Goal: Information Seeking & Learning: Learn about a topic

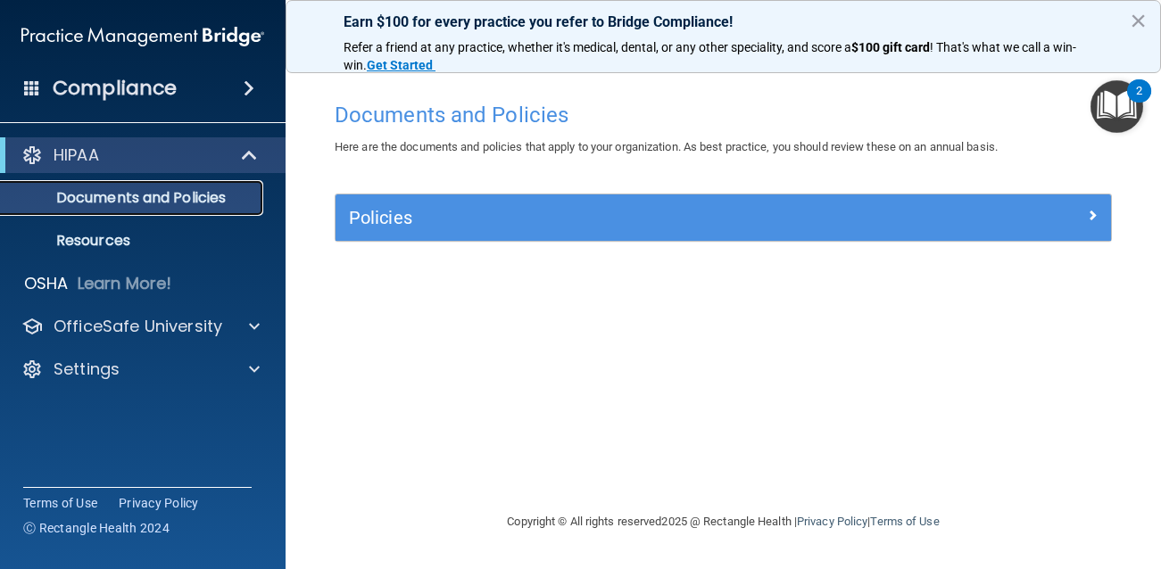
click at [137, 204] on p "Documents and Policies" at bounding box center [134, 198] width 244 height 18
click at [147, 150] on div "HIPAA" at bounding box center [118, 155] width 220 height 21
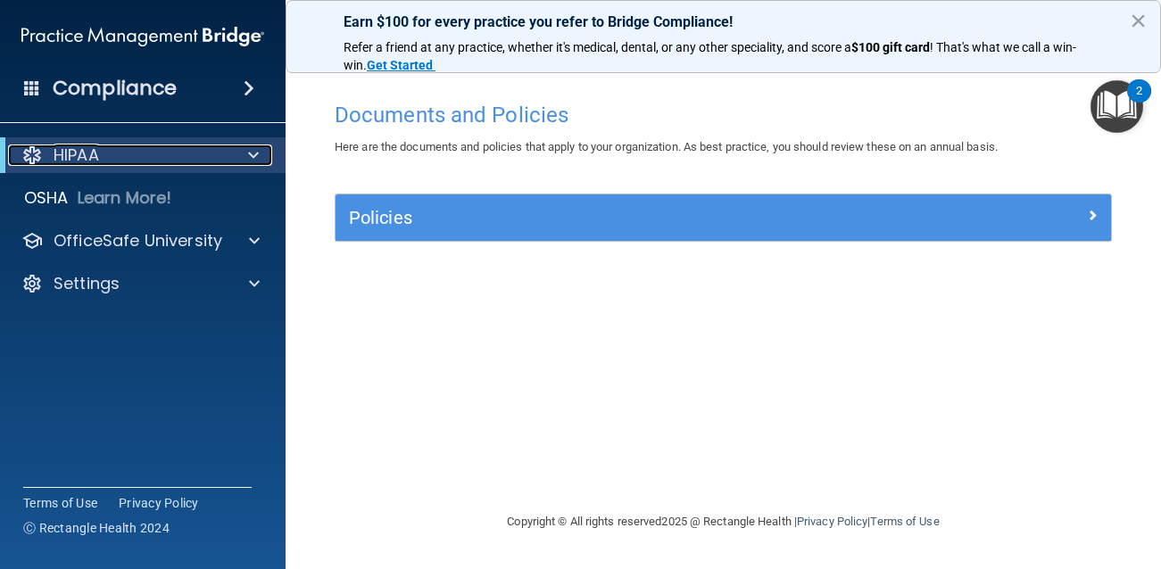
click at [147, 150] on div "HIPAA" at bounding box center [118, 155] width 220 height 21
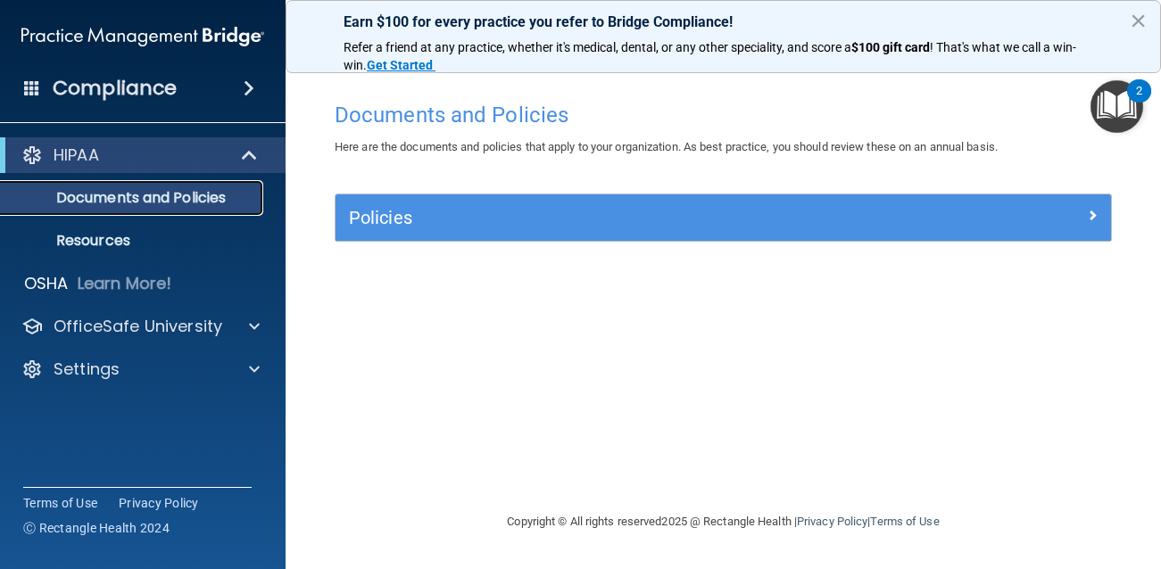
click at [153, 195] on p "Documents and Policies" at bounding box center [134, 198] width 244 height 18
click at [1109, 104] on img "Open Resource Center, 2 new notifications" at bounding box center [1116, 106] width 53 height 53
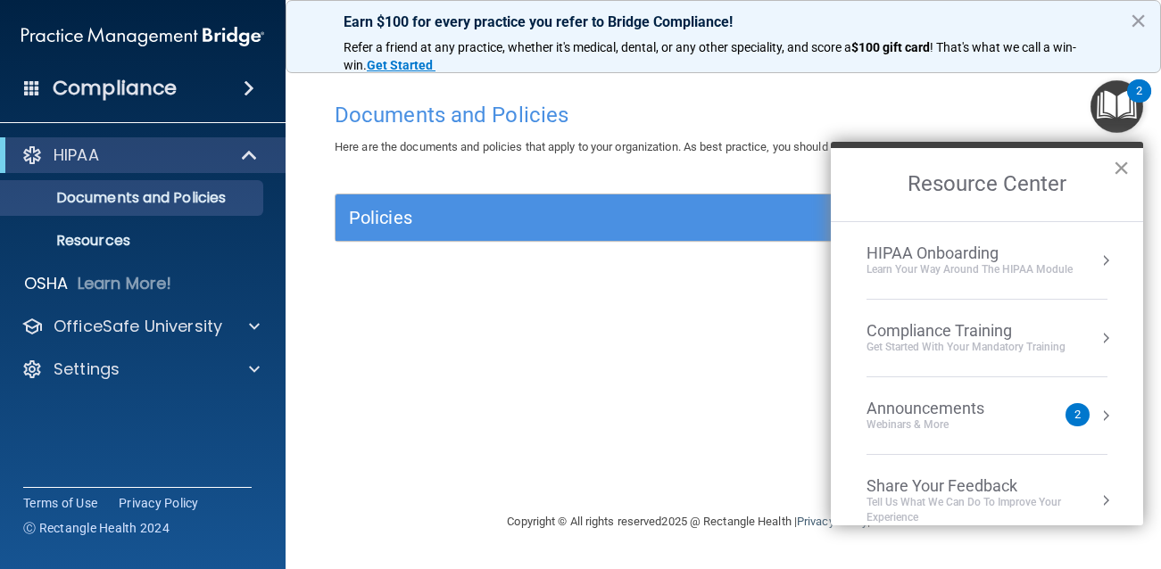
click at [1121, 161] on button "×" at bounding box center [1121, 167] width 17 height 29
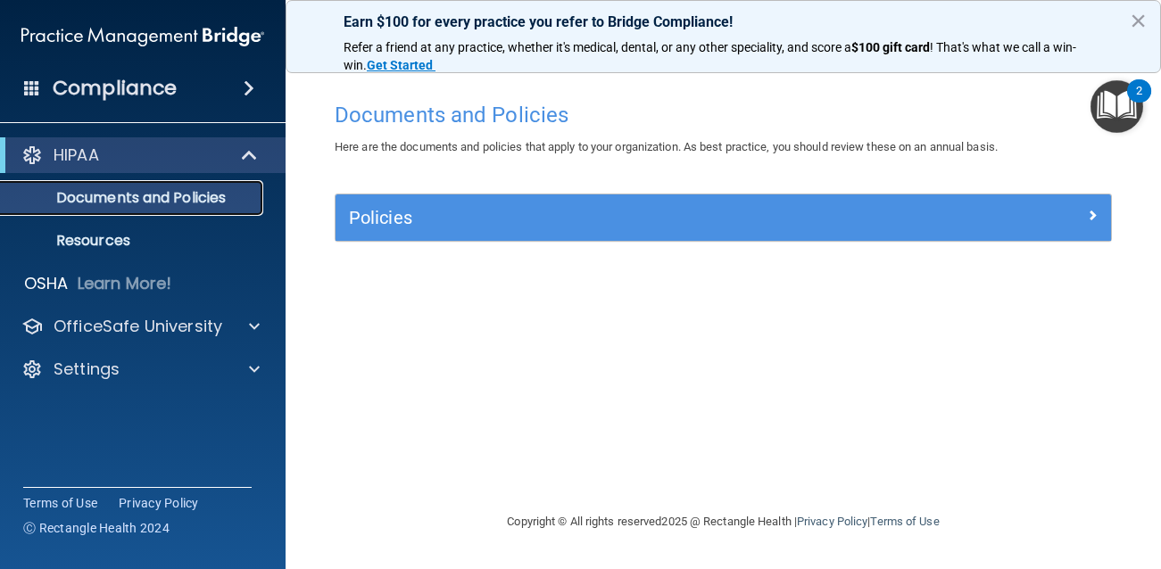
click at [144, 199] on p "Documents and Policies" at bounding box center [134, 198] width 244 height 18
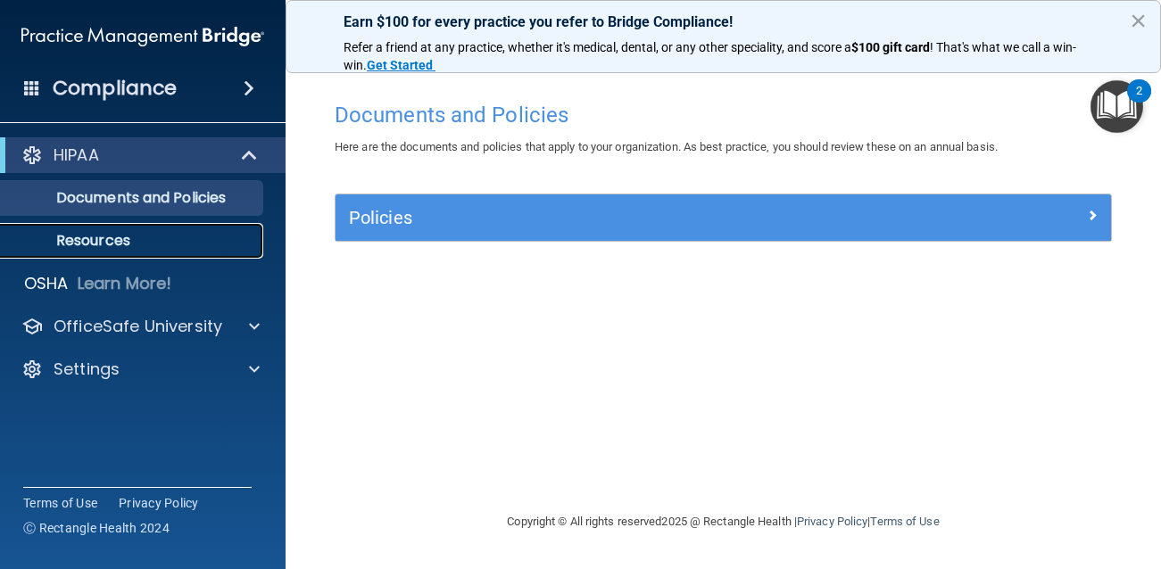
click at [94, 246] on p "Resources" at bounding box center [134, 241] width 244 height 18
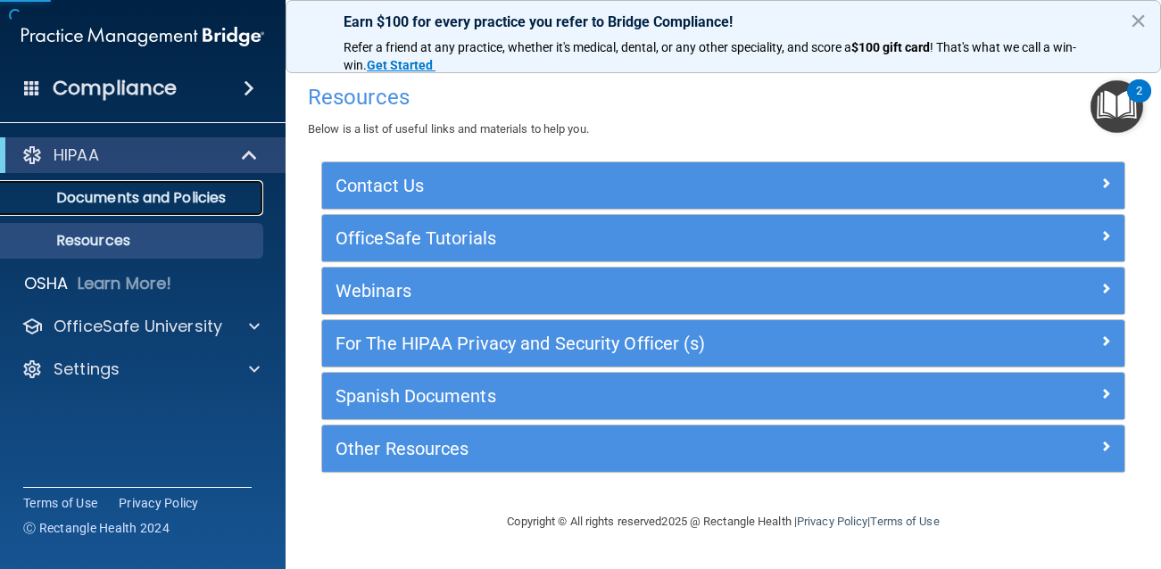
click at [162, 195] on p "Documents and Policies" at bounding box center [134, 198] width 244 height 18
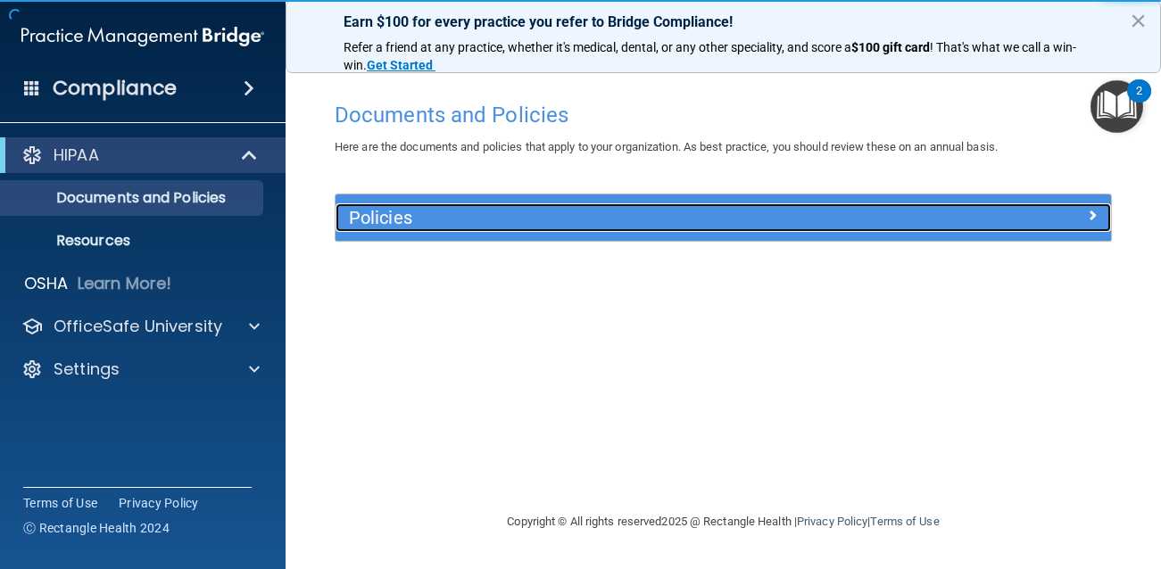
click at [587, 215] on h5 "Policies" at bounding box center [626, 218] width 555 height 20
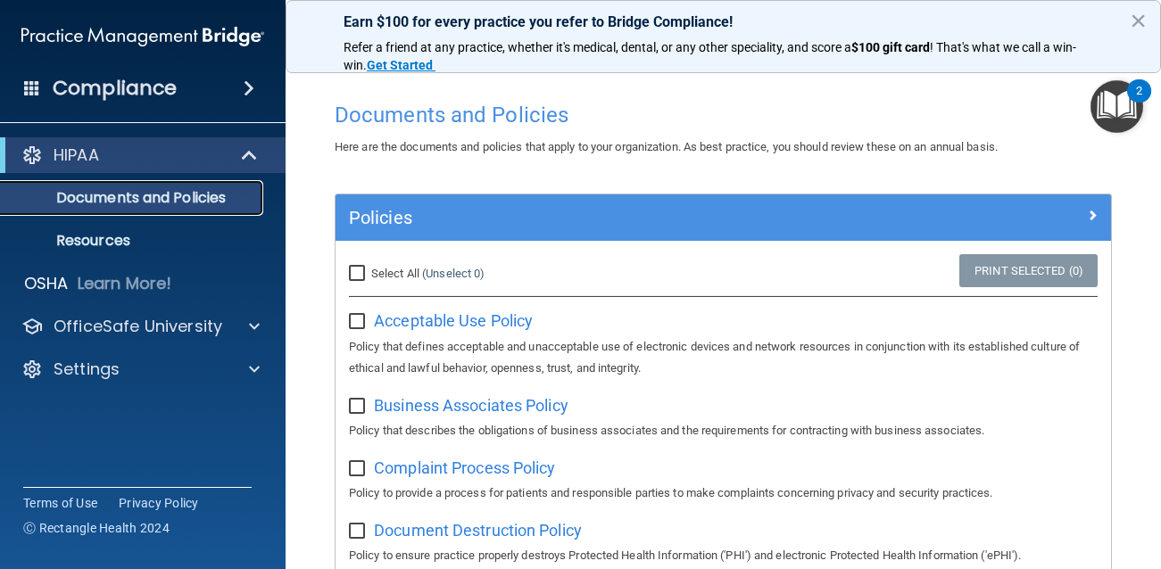
click at [153, 202] on p "Documents and Policies" at bounding box center [134, 198] width 244 height 18
click at [170, 174] on ul "Documents and Policies Report an Incident Business Associates Emergency Plannin…" at bounding box center [143, 216] width 323 height 86
click at [156, 153] on div "HIPAA" at bounding box center [118, 155] width 220 height 21
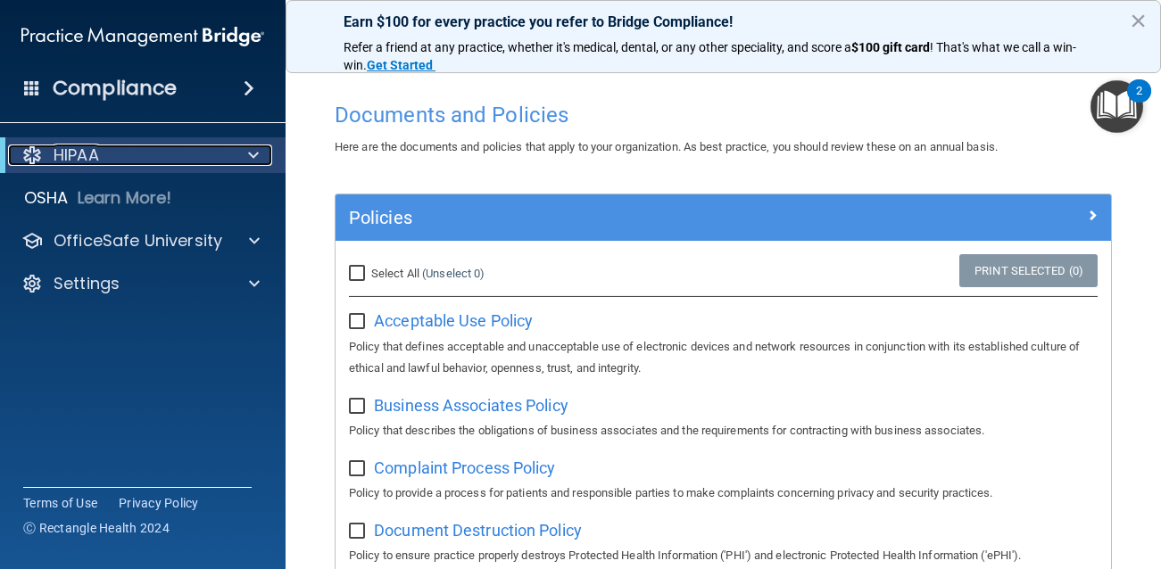
click at [156, 151] on div "HIPAA" at bounding box center [118, 155] width 220 height 21
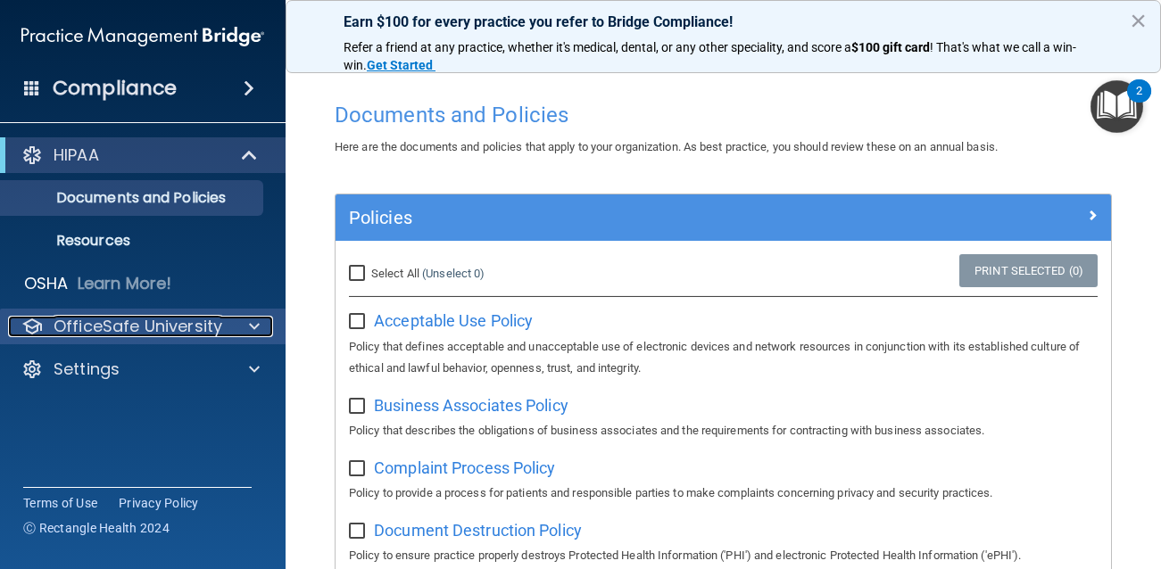
click at [165, 332] on p "OfficeSafe University" at bounding box center [138, 326] width 169 height 21
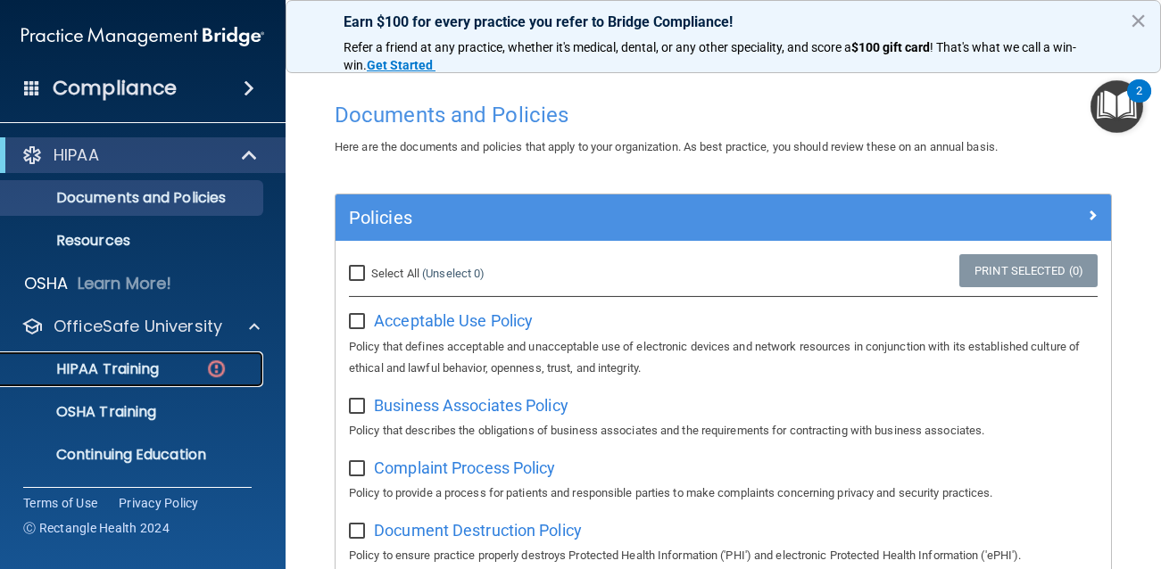
click at [172, 377] on div "HIPAA Training" at bounding box center [134, 370] width 244 height 18
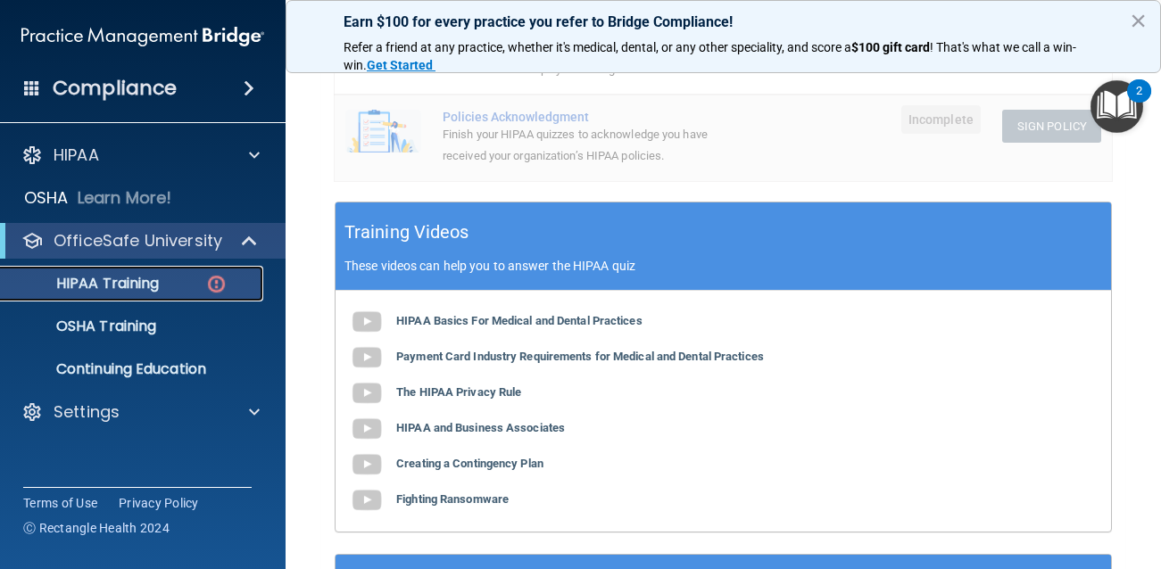
scroll to position [656, 0]
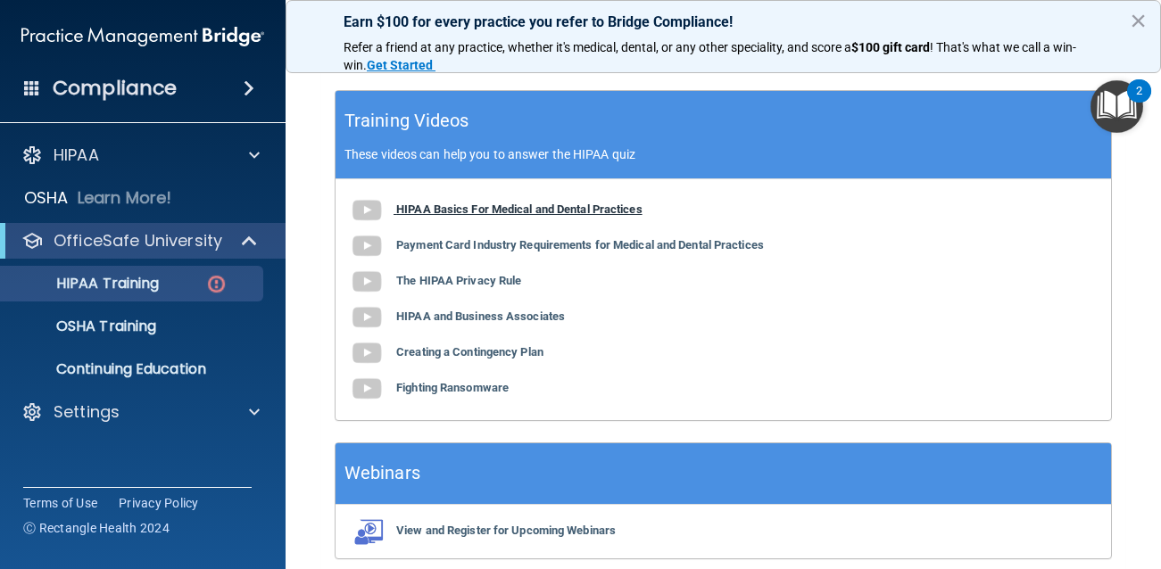
click at [518, 204] on b "HIPAA Basics For Medical and Dental Practices" at bounding box center [519, 209] width 246 height 13
click at [494, 247] on b "Payment Card Industry Requirements for Medical and Dental Practices" at bounding box center [580, 244] width 368 height 13
click at [466, 283] on b "The HIPAA Privacy Rule" at bounding box center [458, 280] width 125 height 13
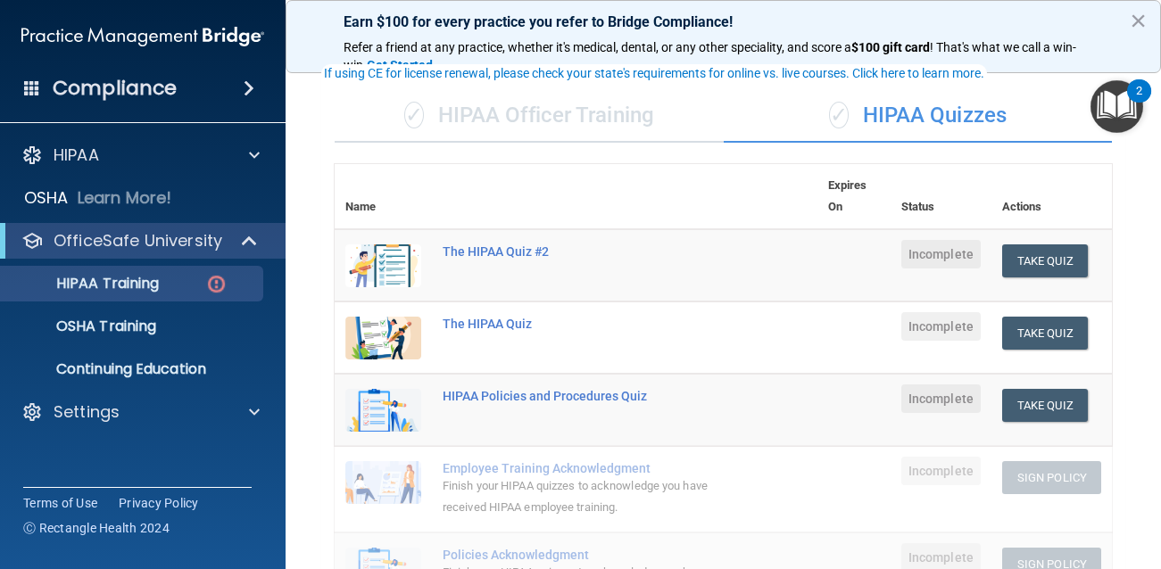
scroll to position [107, 0]
click at [1023, 399] on button "Take Quiz" at bounding box center [1045, 404] width 86 height 33
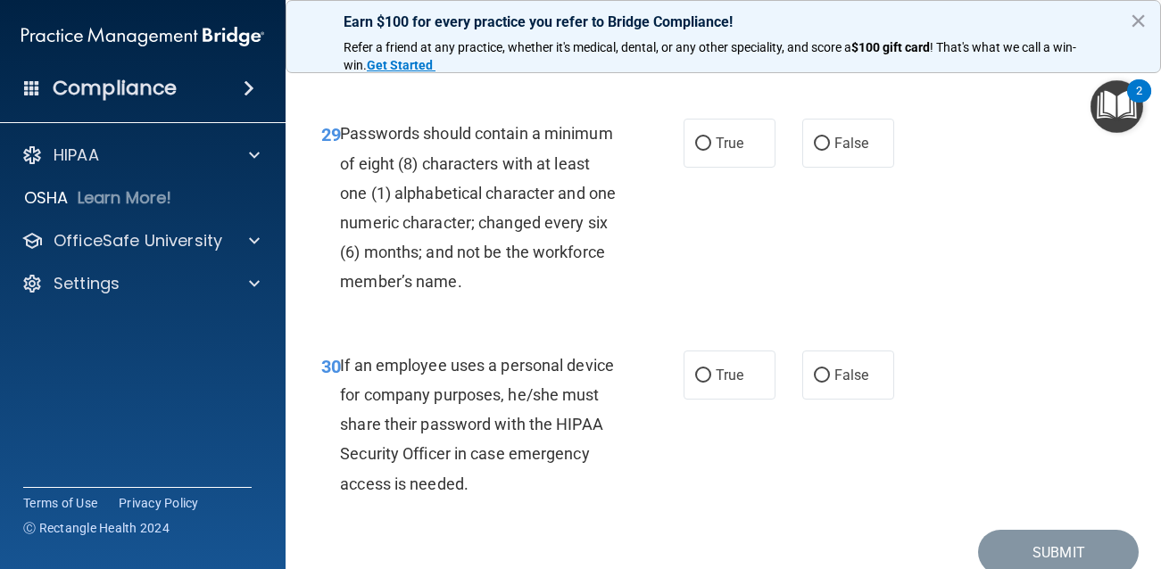
scroll to position [5585, 0]
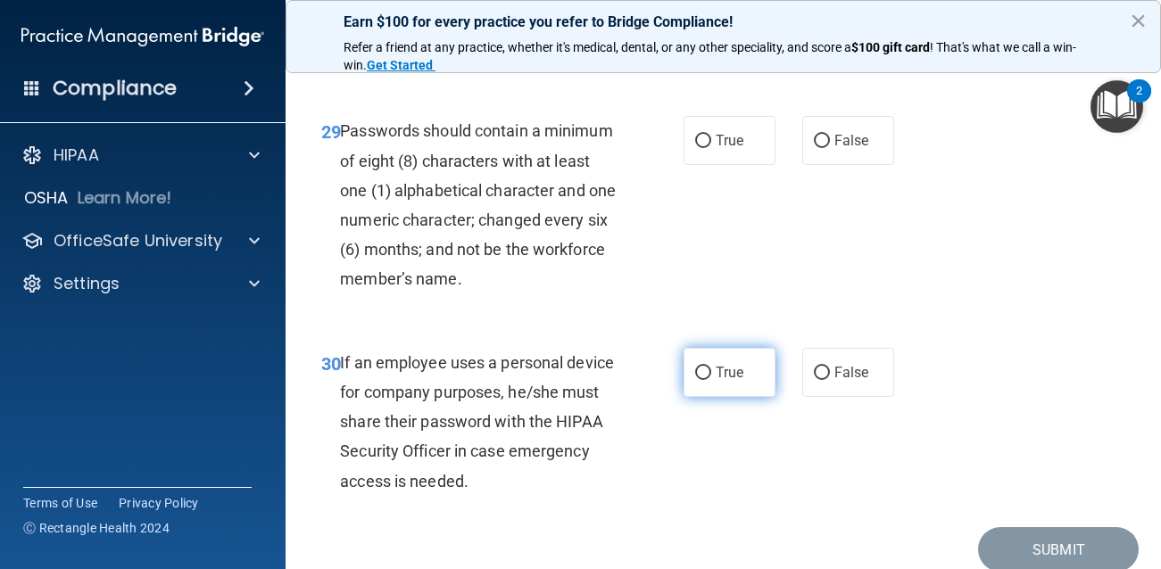
click at [708, 374] on input "True" at bounding box center [703, 373] width 16 height 13
radio input "true"
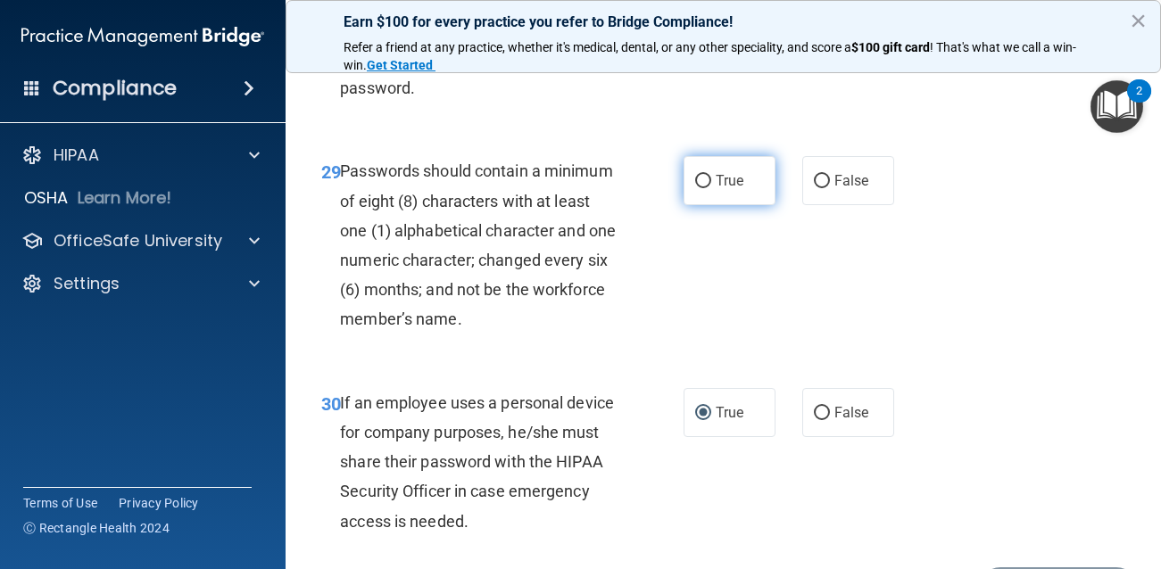
click at [695, 181] on input "True" at bounding box center [703, 181] width 16 height 13
radio input "true"
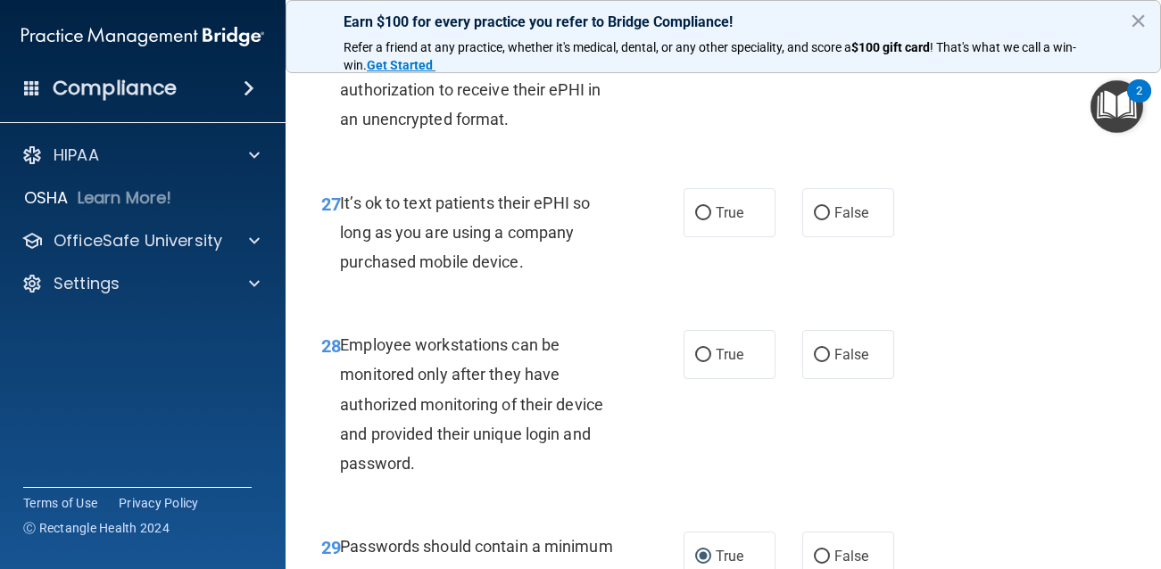
scroll to position [5164, 0]
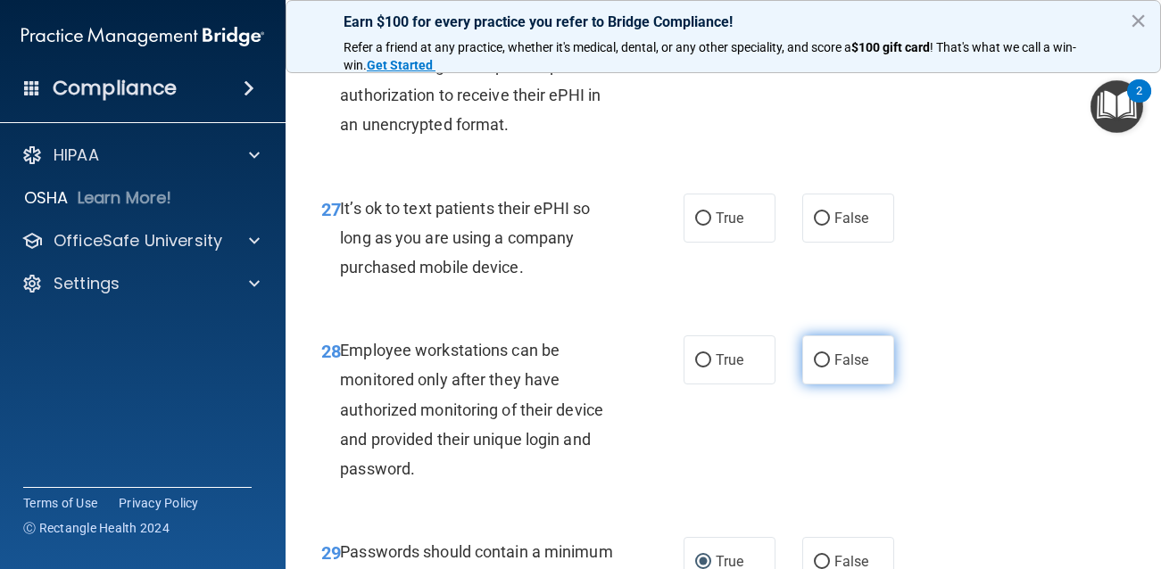
click at [814, 356] on input "False" at bounding box center [822, 360] width 16 height 13
radio input "true"
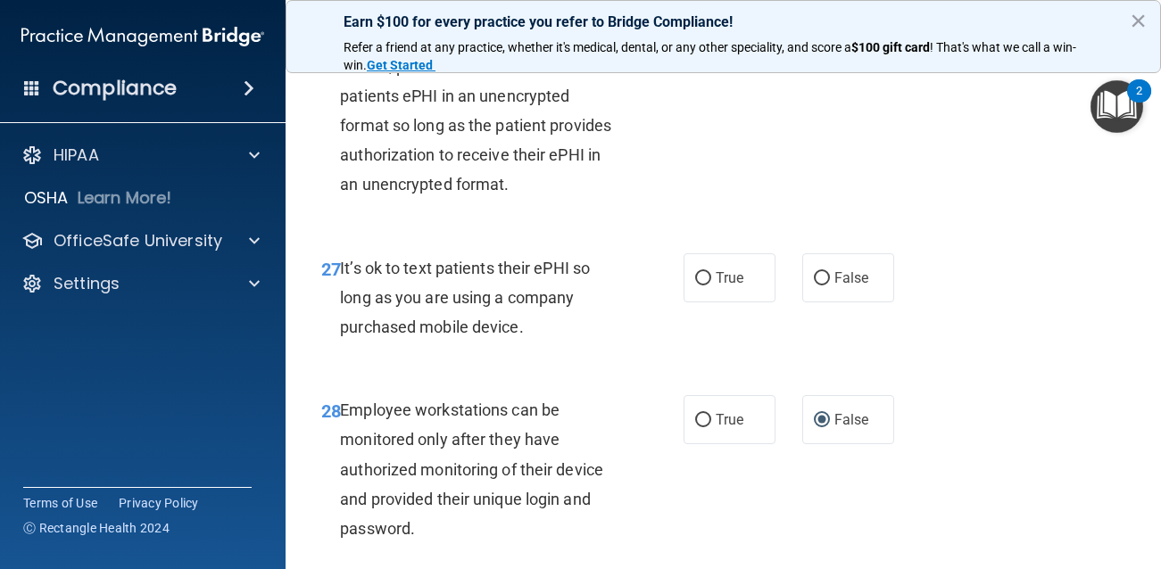
scroll to position [5097, 0]
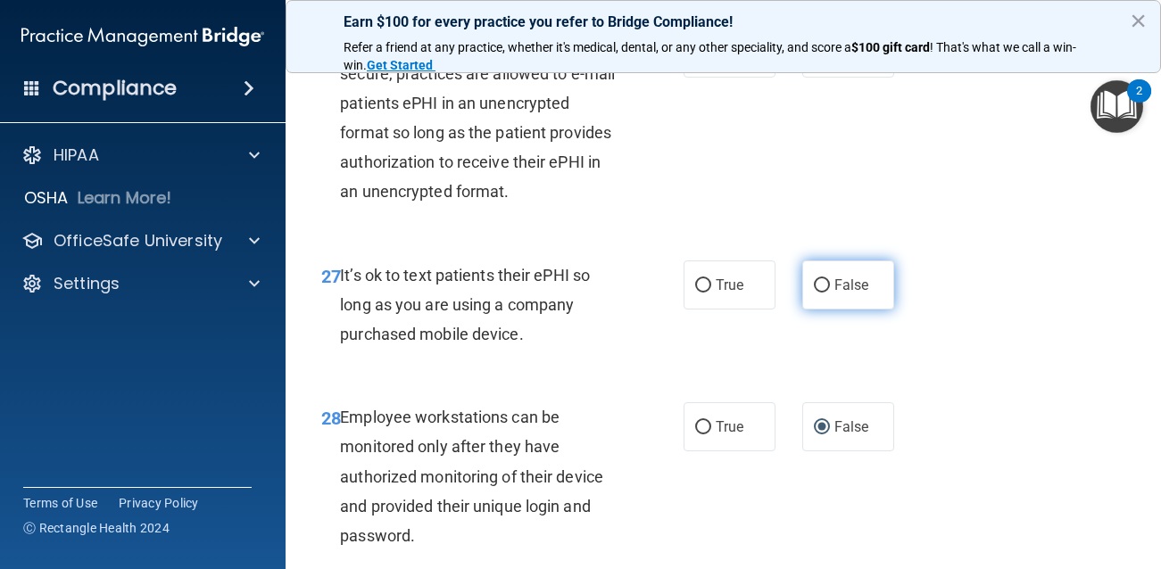
click at [820, 282] on input "False" at bounding box center [822, 285] width 16 height 13
radio input "true"
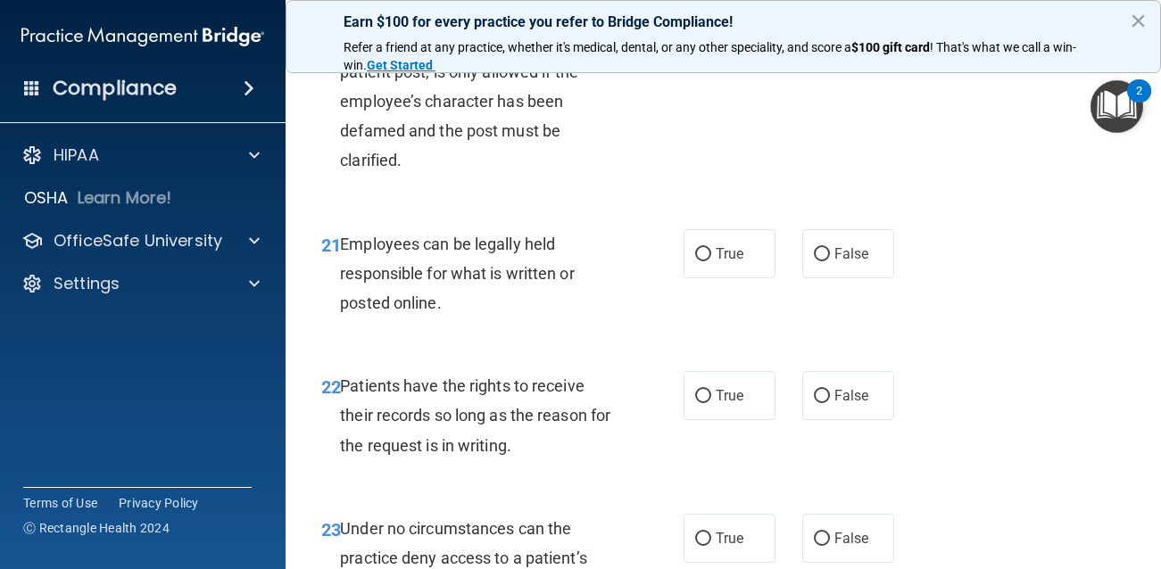
scroll to position [4125, 0]
click at [701, 260] on input "True" at bounding box center [703, 255] width 16 height 13
radio input "true"
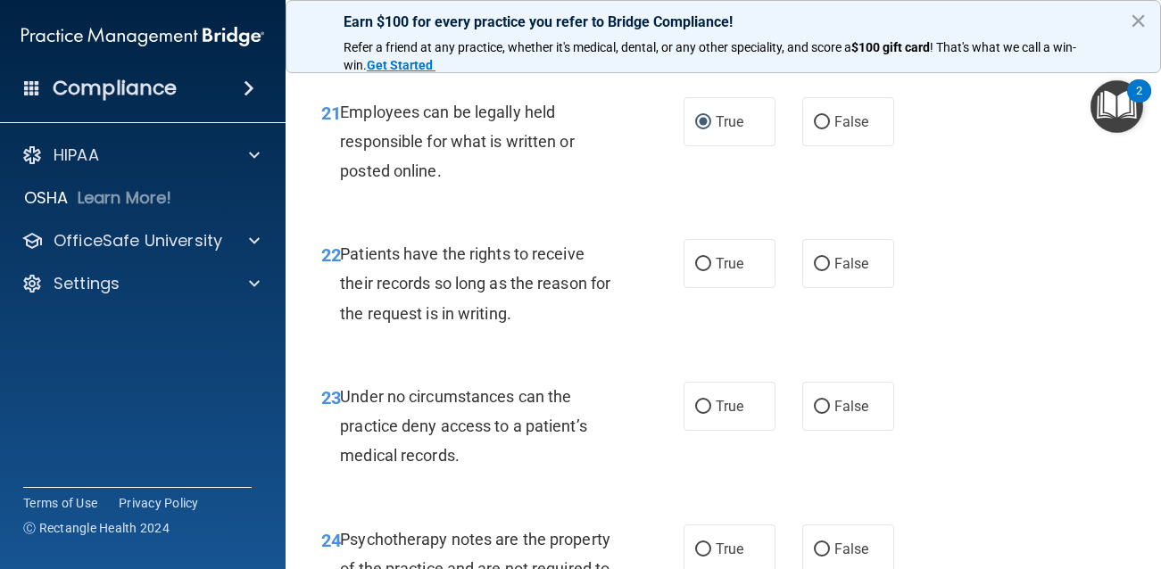
scroll to position [4301, 0]
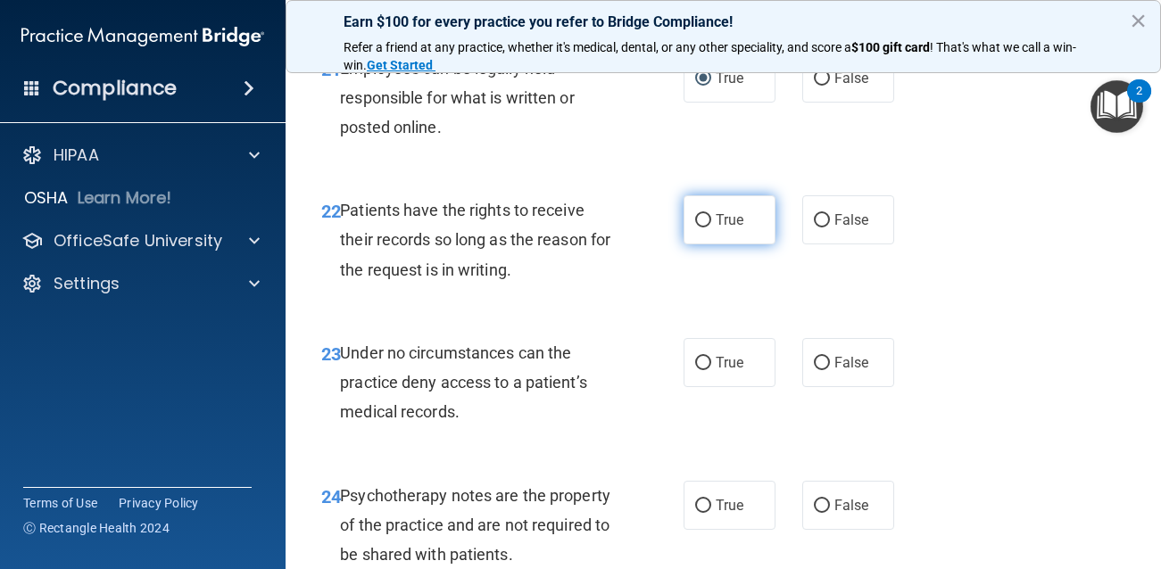
click at [709, 226] on input "True" at bounding box center [703, 220] width 16 height 13
radio input "true"
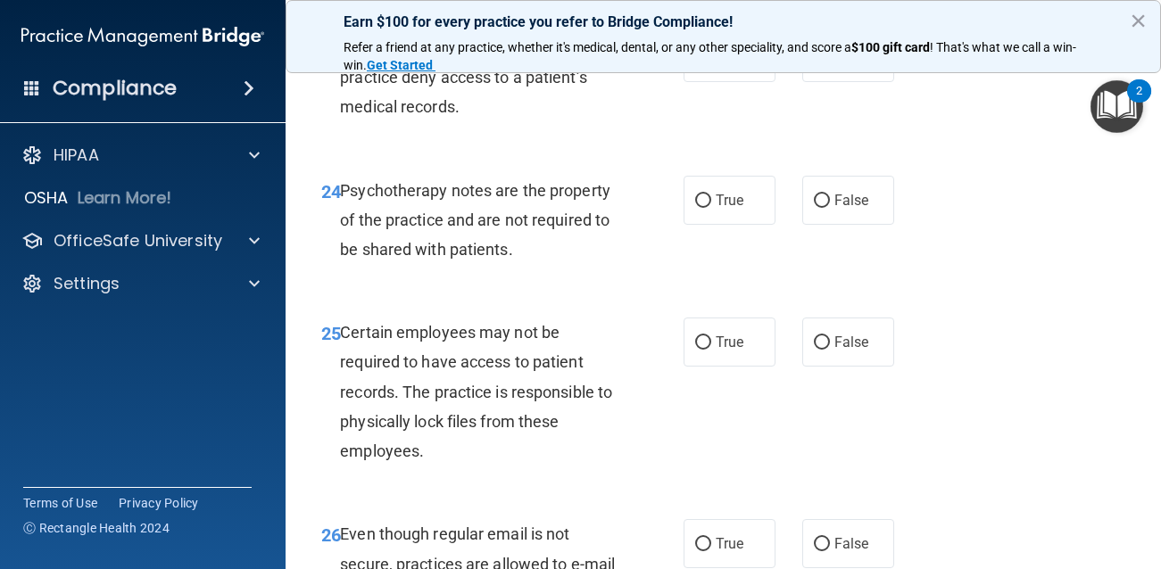
scroll to position [4592, 0]
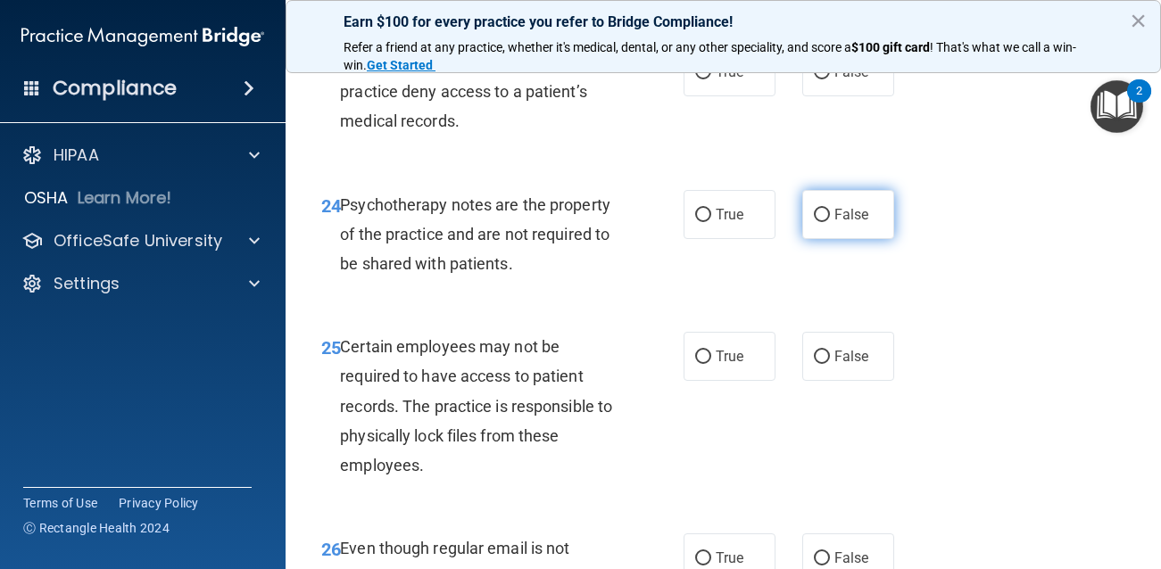
click at [817, 215] on input "False" at bounding box center [822, 215] width 16 height 13
radio input "true"
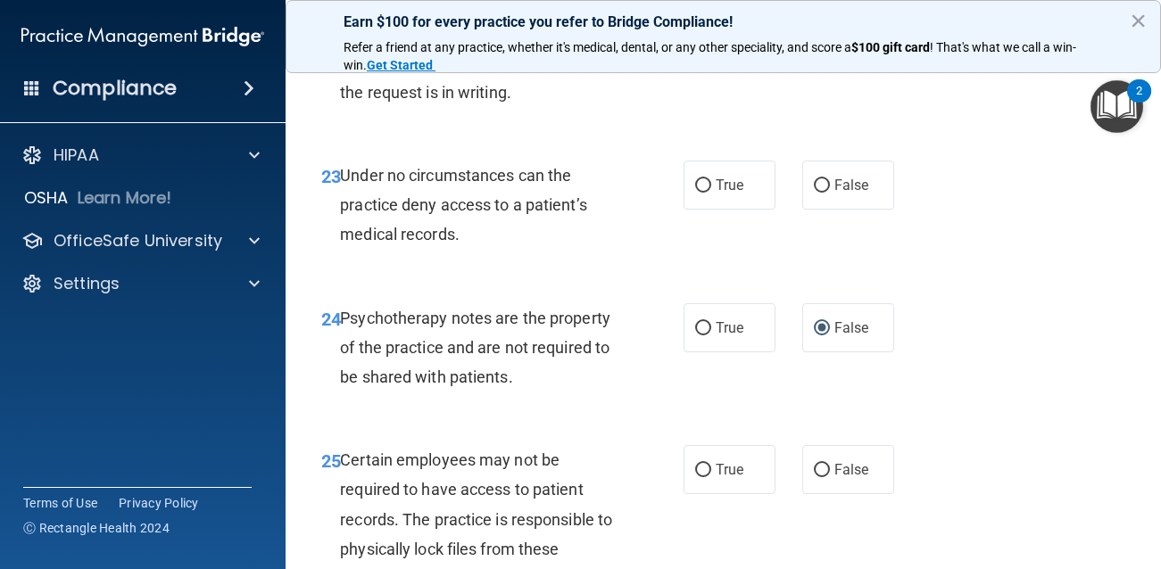
scroll to position [4477, 0]
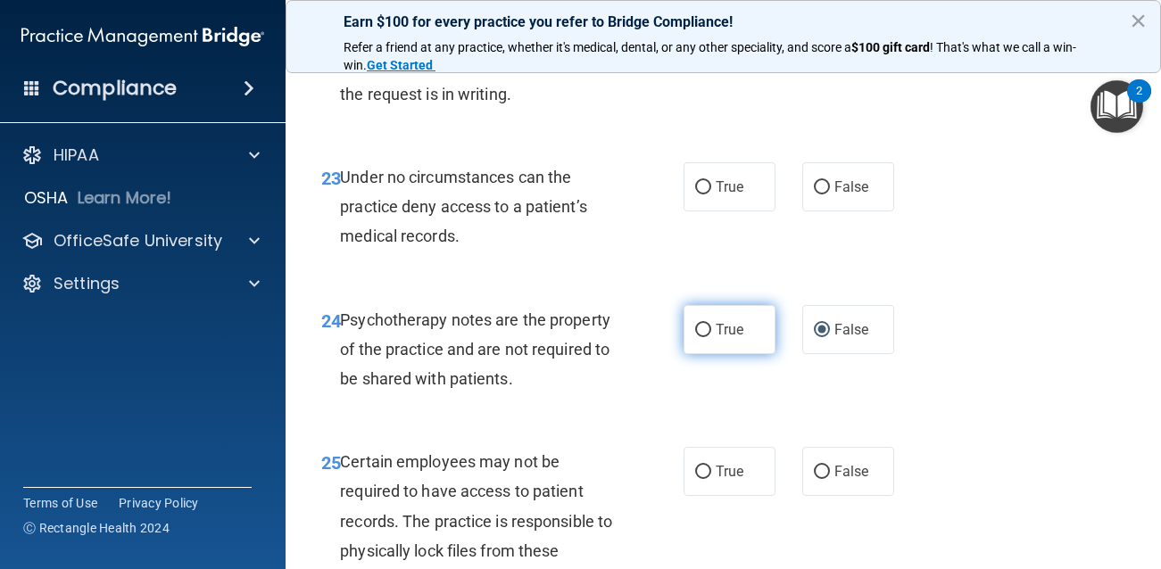
click at [699, 325] on input "True" at bounding box center [703, 330] width 16 height 13
radio input "true"
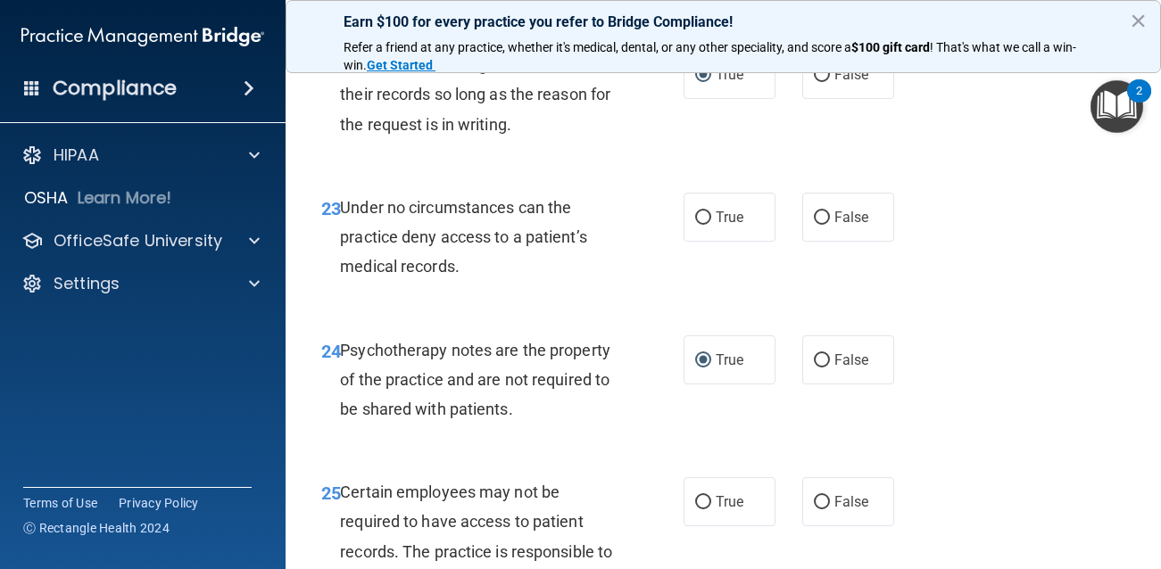
scroll to position [4445, 0]
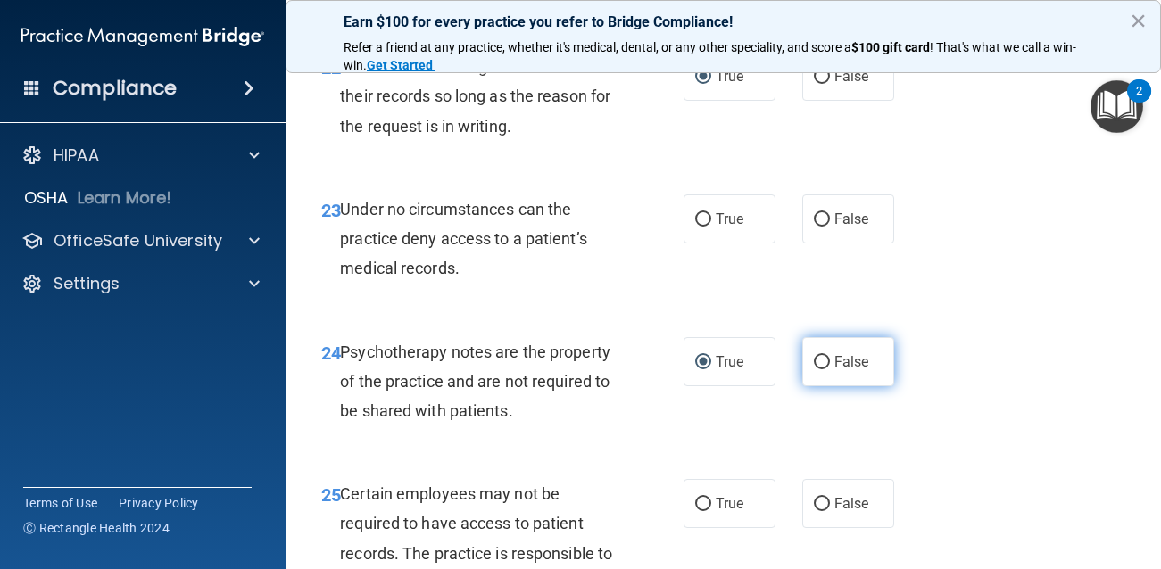
click at [821, 360] on input "False" at bounding box center [822, 362] width 16 height 13
radio input "true"
radio input "false"
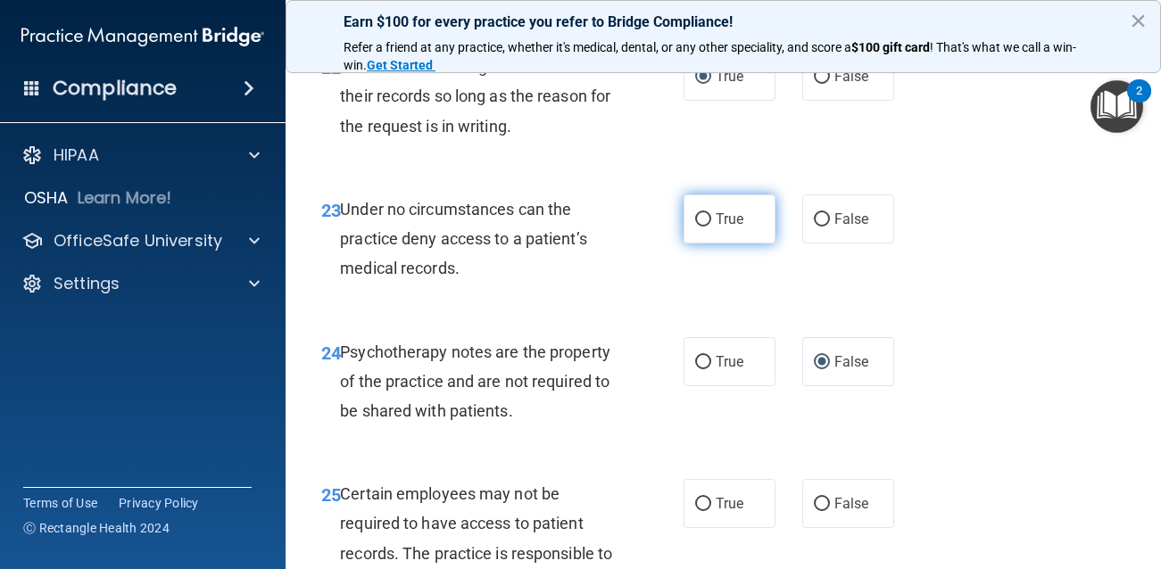
click at [726, 223] on span "True" at bounding box center [730, 219] width 28 height 17
click at [711, 223] on input "True" at bounding box center [703, 219] width 16 height 13
radio input "true"
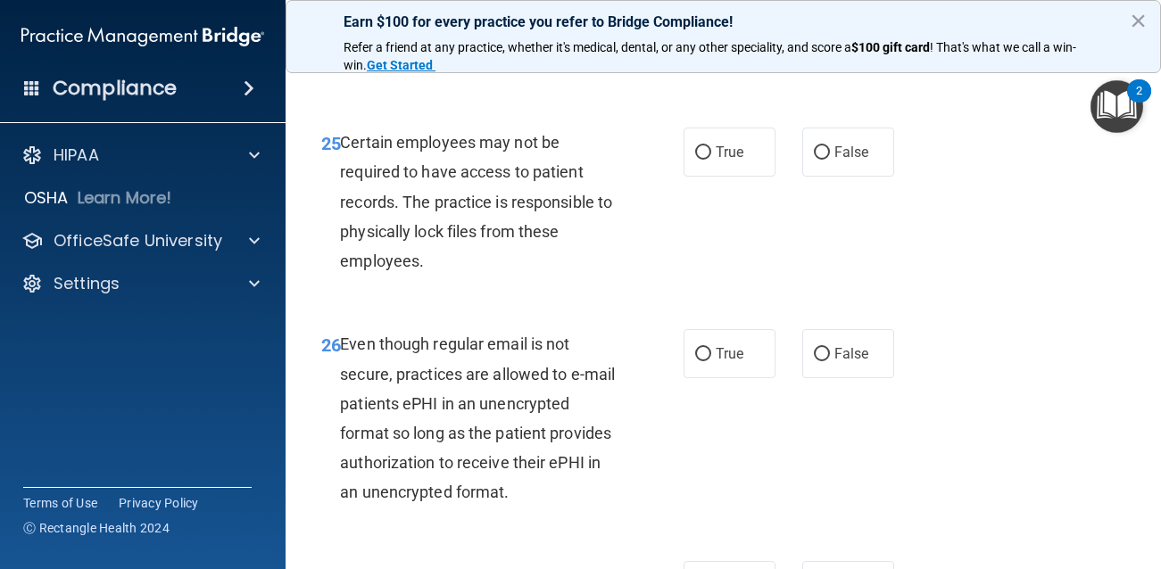
scroll to position [4801, 0]
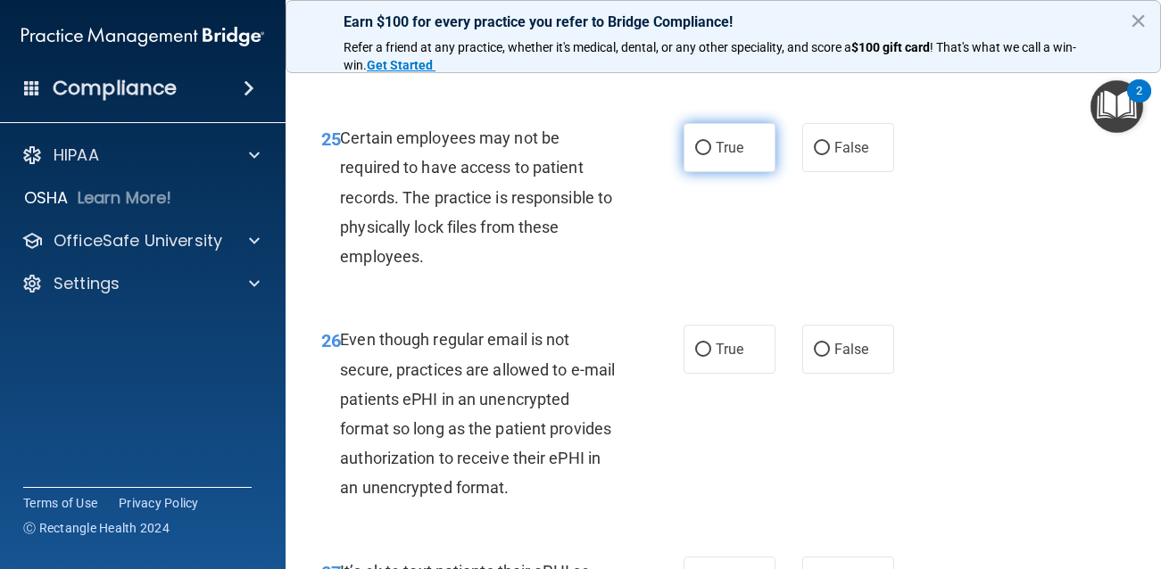
click at [746, 153] on label "True" at bounding box center [730, 147] width 92 height 49
click at [711, 153] on input "True" at bounding box center [703, 148] width 16 height 13
radio input "true"
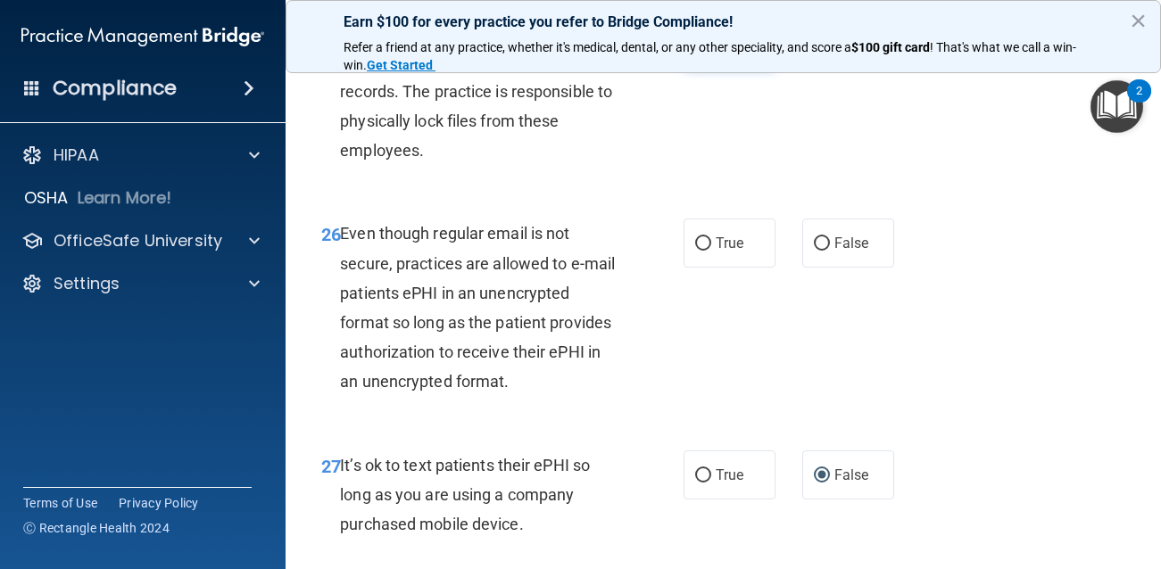
scroll to position [4918, 0]
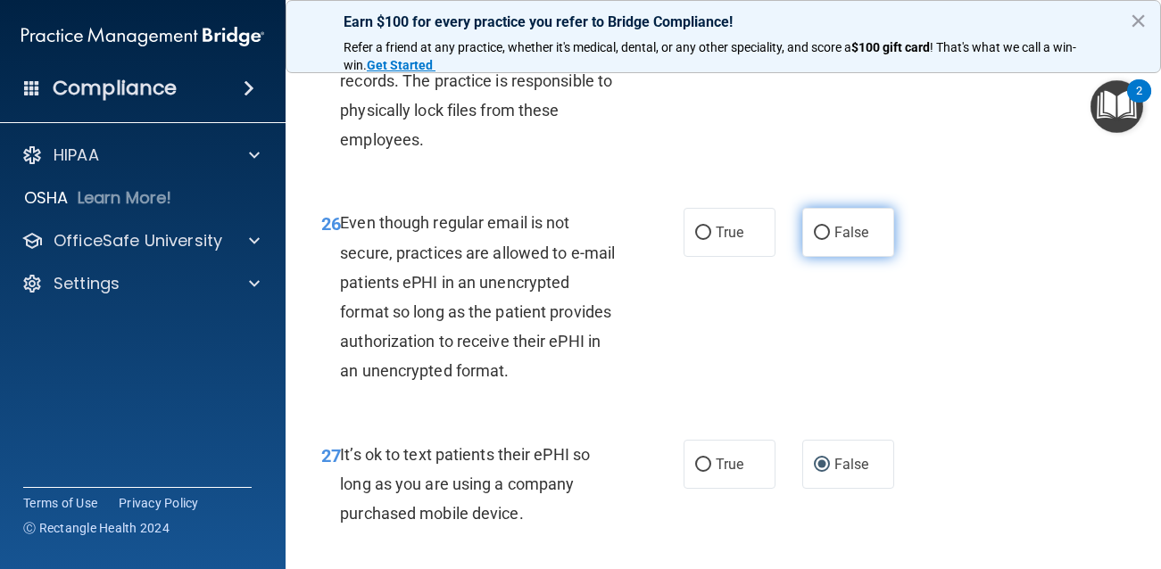
click at [823, 236] on input "False" at bounding box center [822, 233] width 16 height 13
radio input "true"
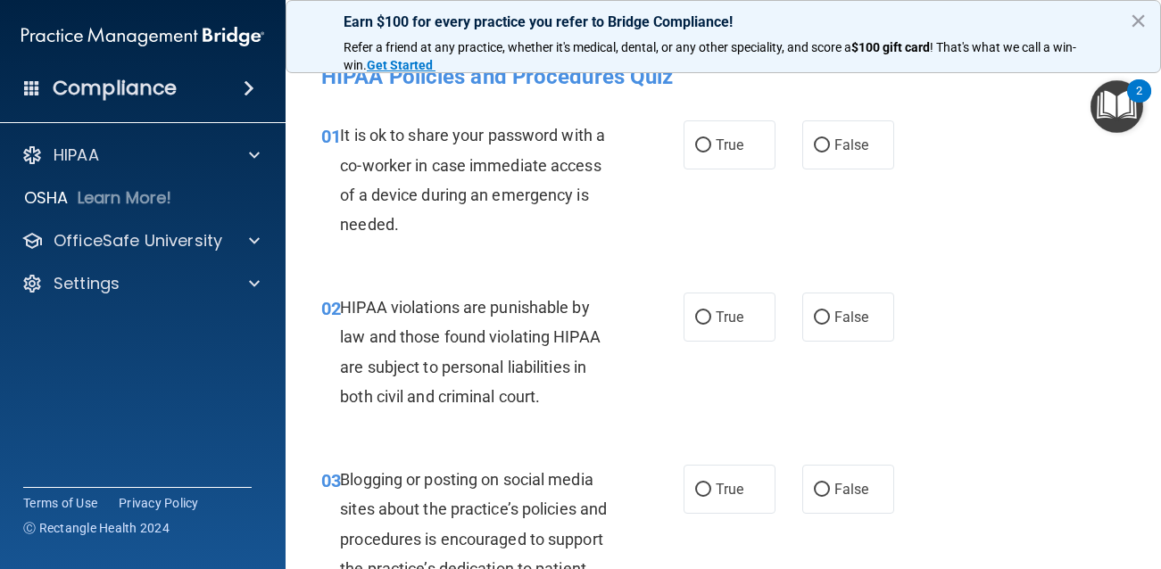
scroll to position [0, 0]
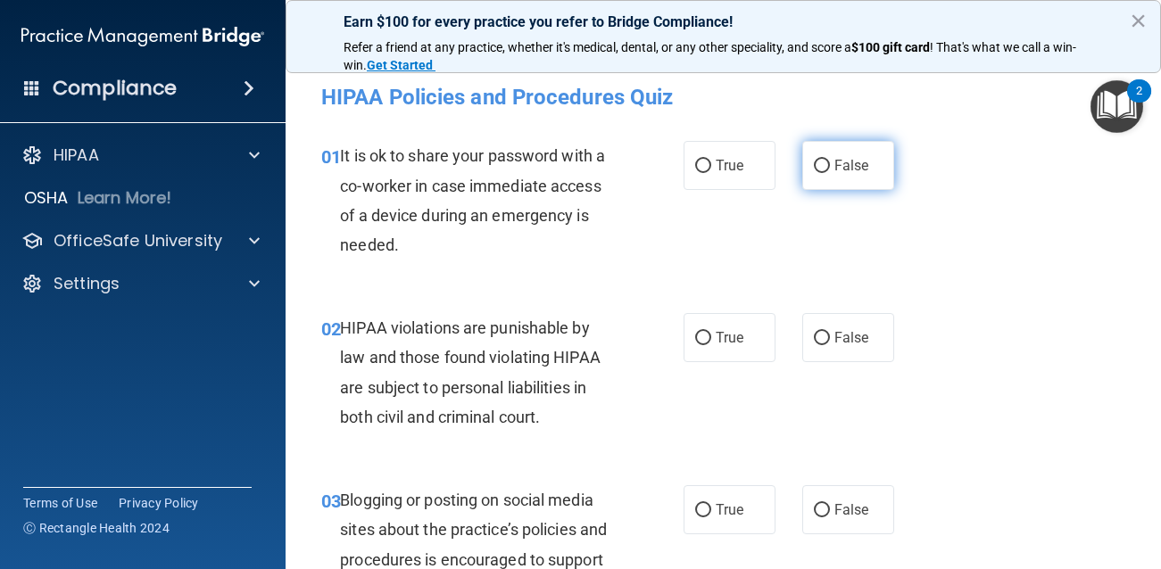
click at [822, 174] on label "False" at bounding box center [848, 165] width 92 height 49
click at [822, 173] on input "False" at bounding box center [822, 166] width 16 height 13
radio input "true"
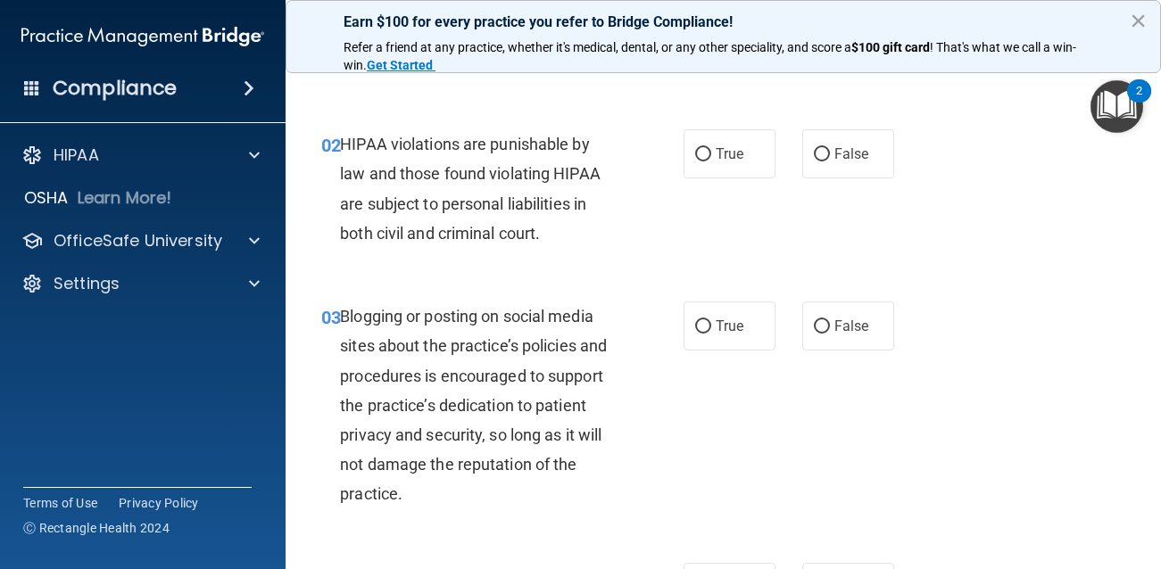
scroll to position [187, 0]
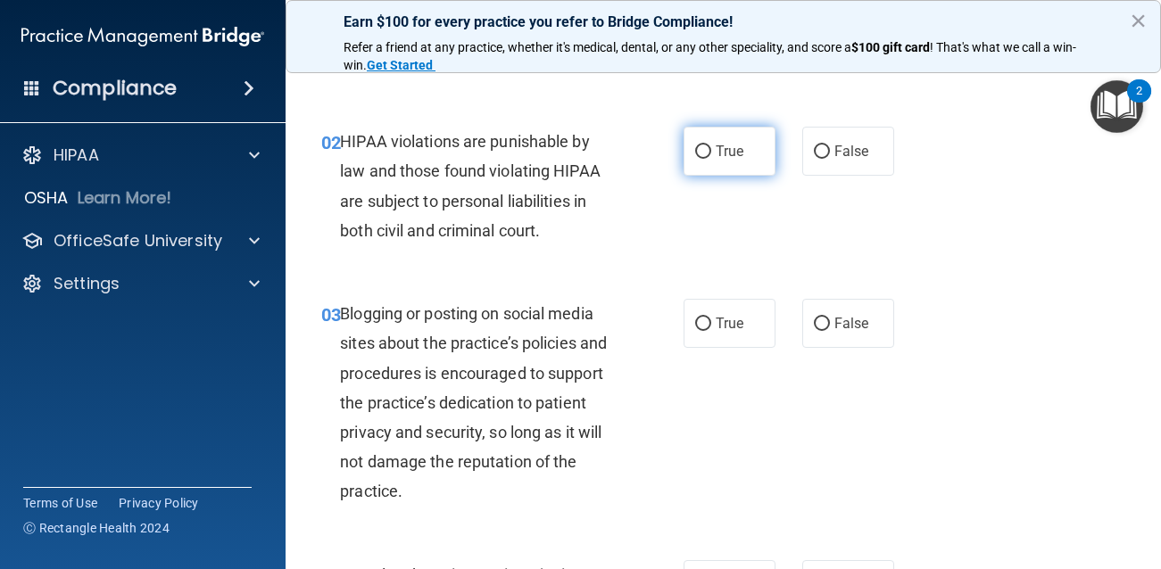
click at [759, 145] on label "True" at bounding box center [730, 151] width 92 height 49
click at [711, 145] on input "True" at bounding box center [703, 151] width 16 height 13
radio input "true"
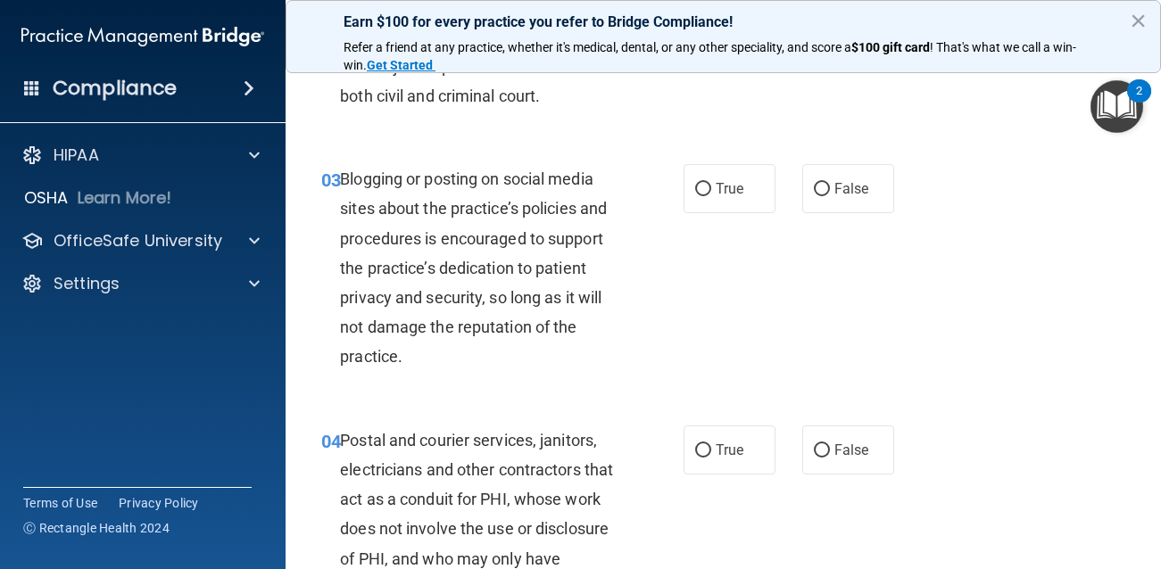
scroll to position [339, 0]
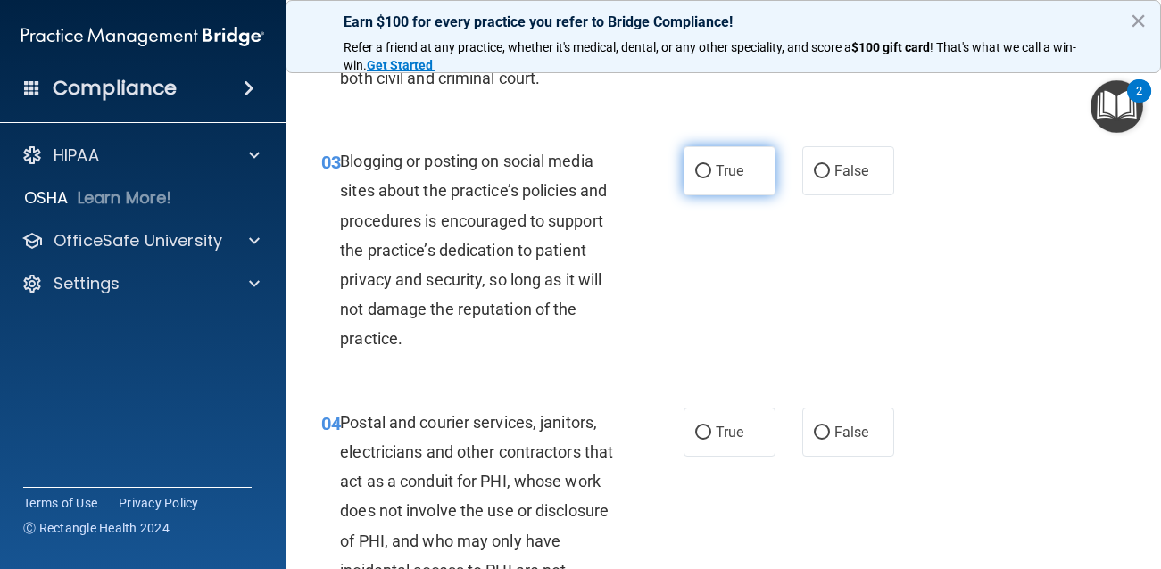
click at [744, 170] on label "True" at bounding box center [730, 170] width 92 height 49
click at [711, 170] on input "True" at bounding box center [703, 171] width 16 height 13
radio input "true"
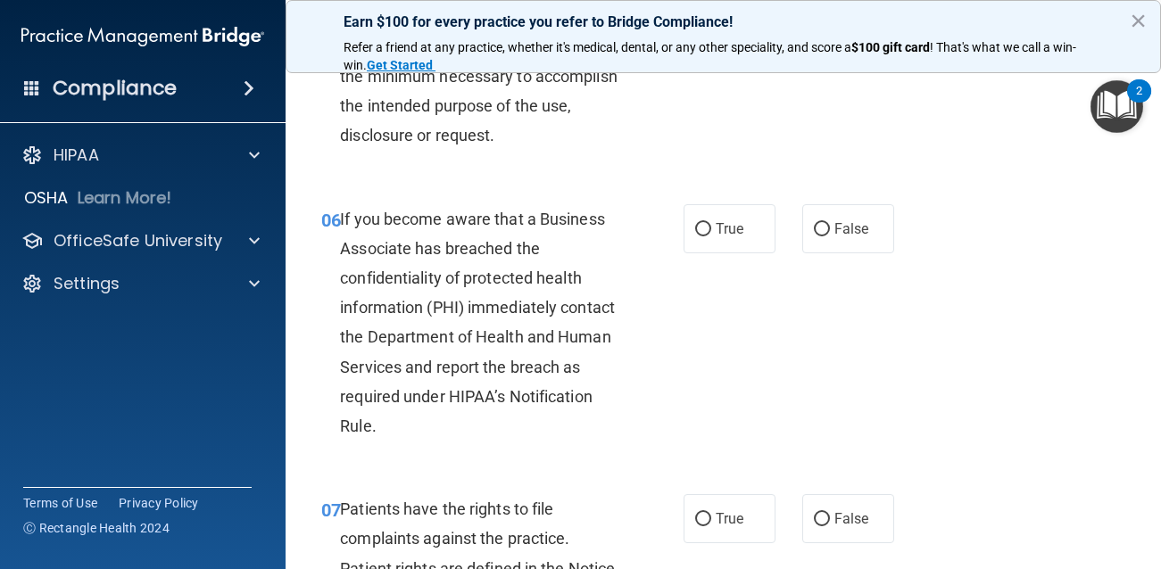
scroll to position [1037, 0]
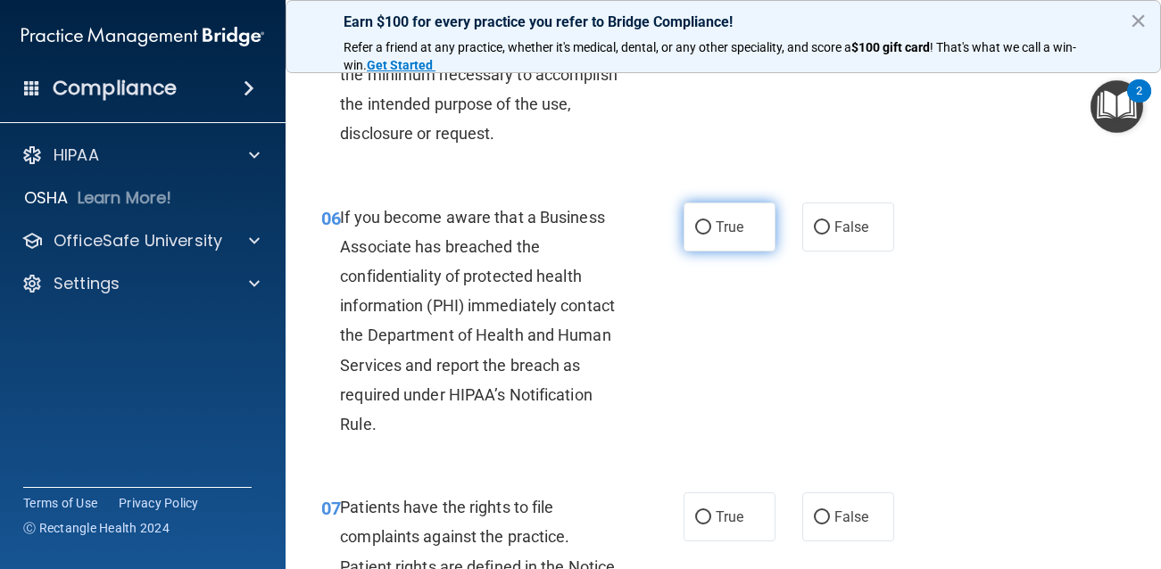
click at [729, 221] on span "True" at bounding box center [730, 227] width 28 height 17
click at [711, 221] on input "True" at bounding box center [703, 227] width 16 height 13
radio input "true"
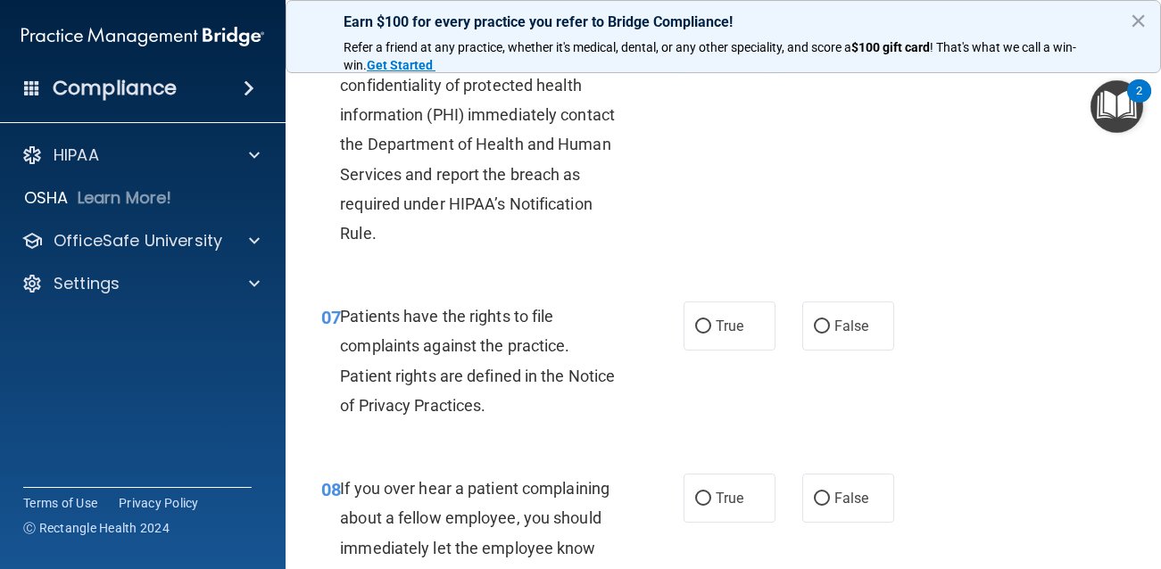
scroll to position [1231, 0]
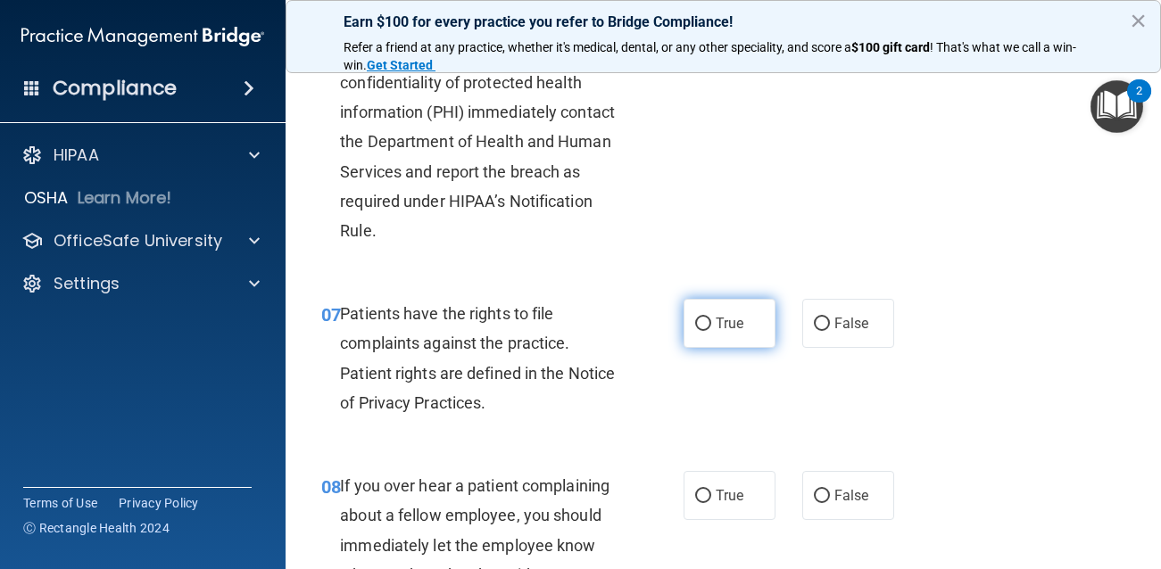
click at [726, 300] on label "True" at bounding box center [730, 323] width 92 height 49
click at [711, 318] on input "True" at bounding box center [703, 324] width 16 height 13
radio input "true"
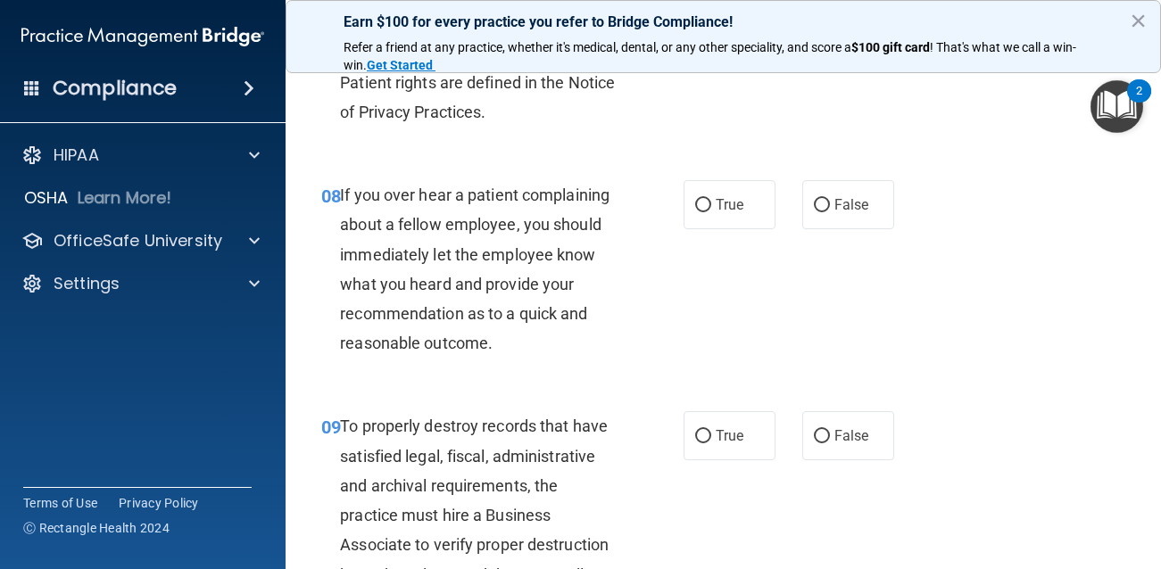
scroll to position [1527, 0]
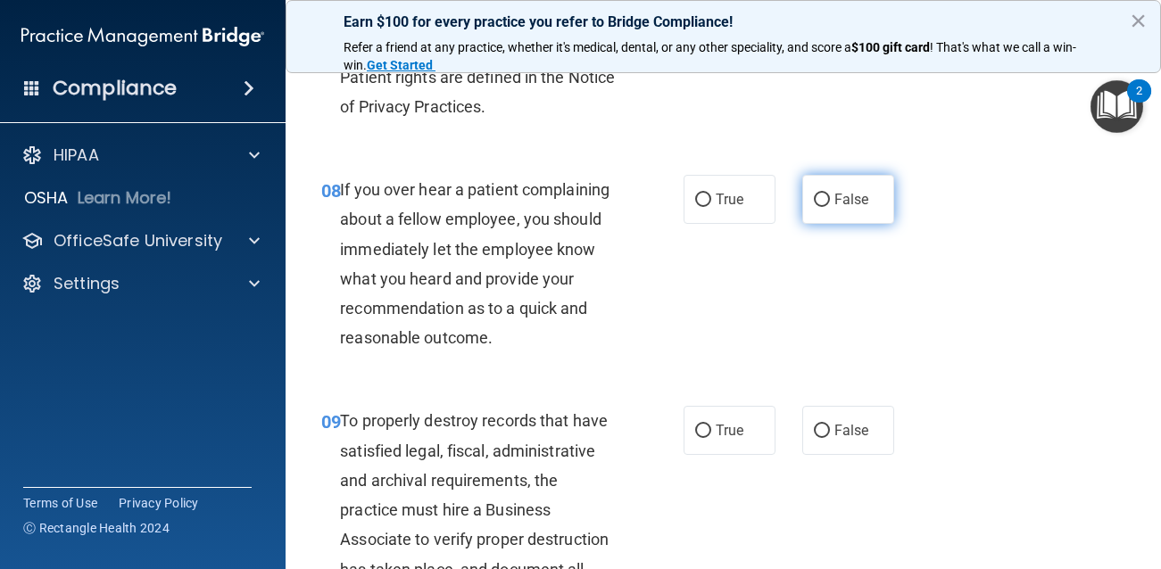
click at [812, 210] on label "False" at bounding box center [848, 199] width 92 height 49
click at [814, 207] on input "False" at bounding box center [822, 200] width 16 height 13
radio input "true"
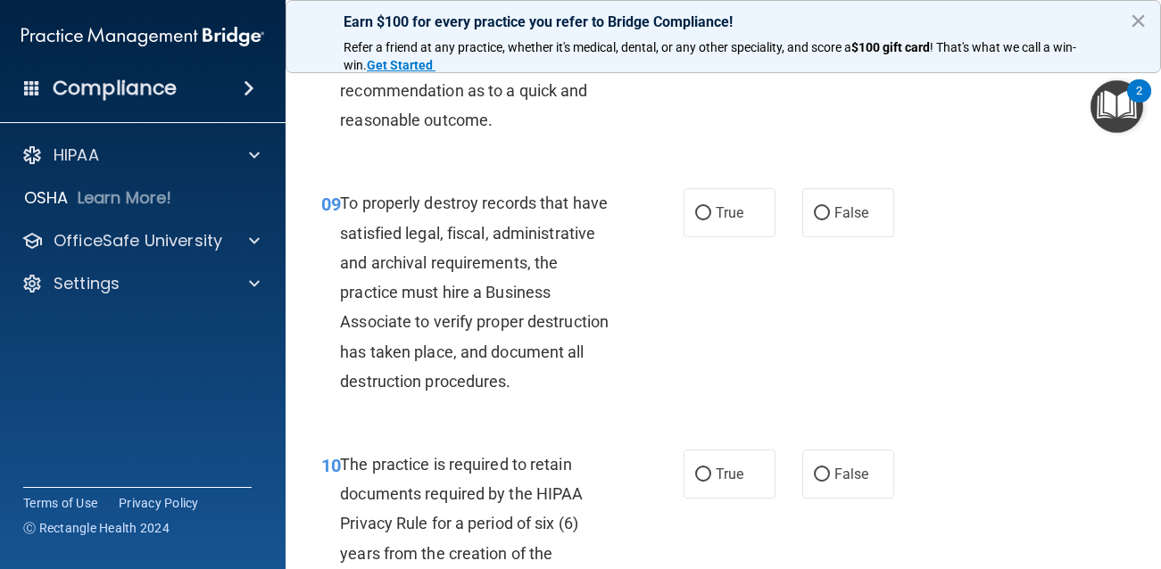
scroll to position [1746, 0]
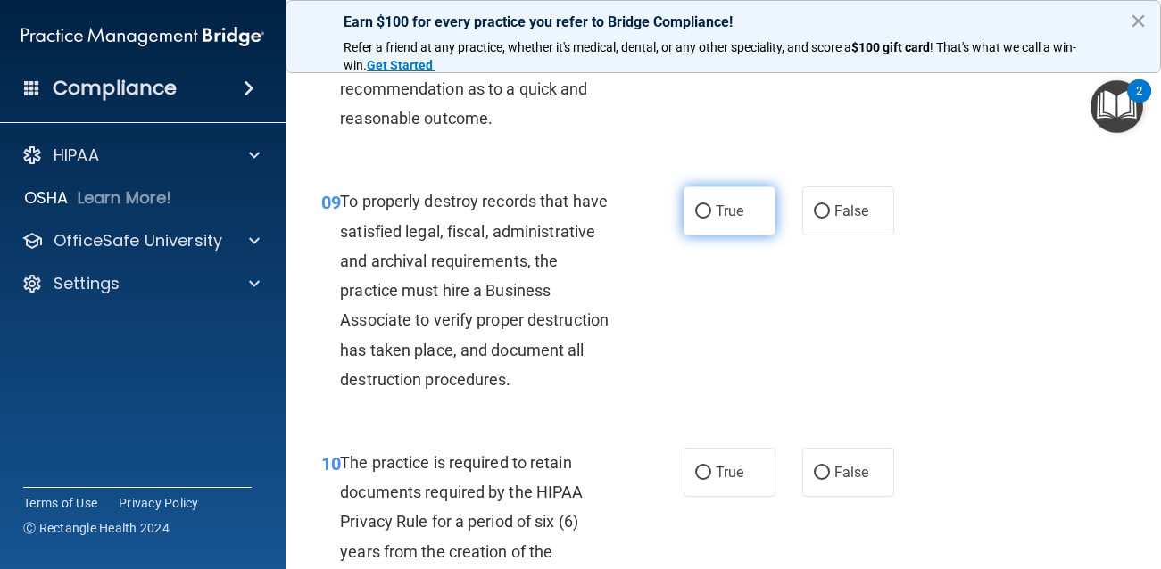
click at [725, 213] on span "True" at bounding box center [730, 211] width 28 height 17
click at [711, 213] on input "True" at bounding box center [703, 211] width 16 height 13
radio input "true"
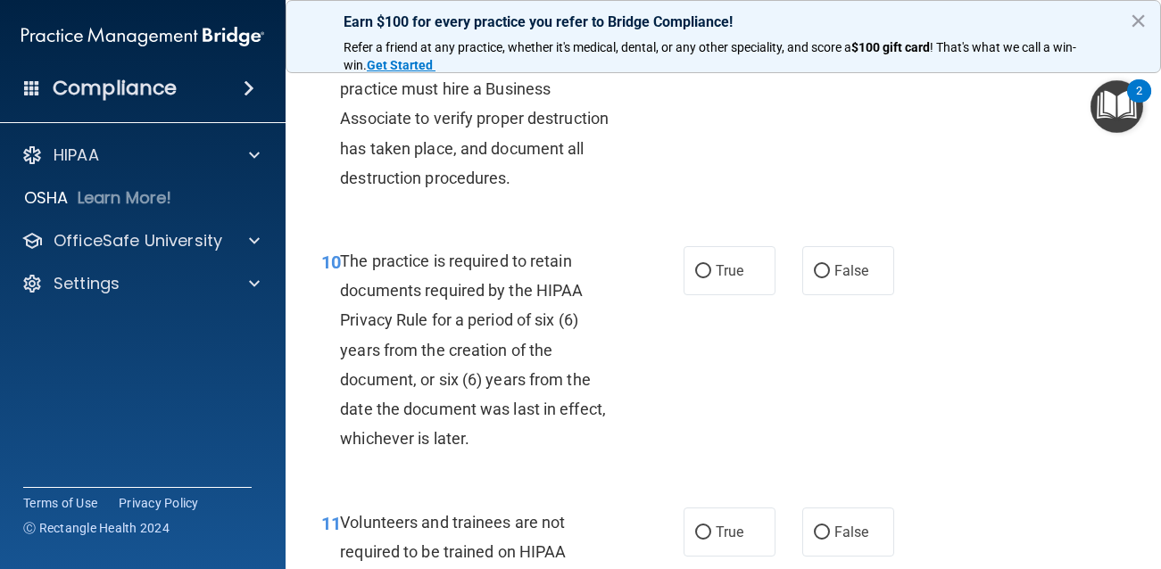
scroll to position [1952, 0]
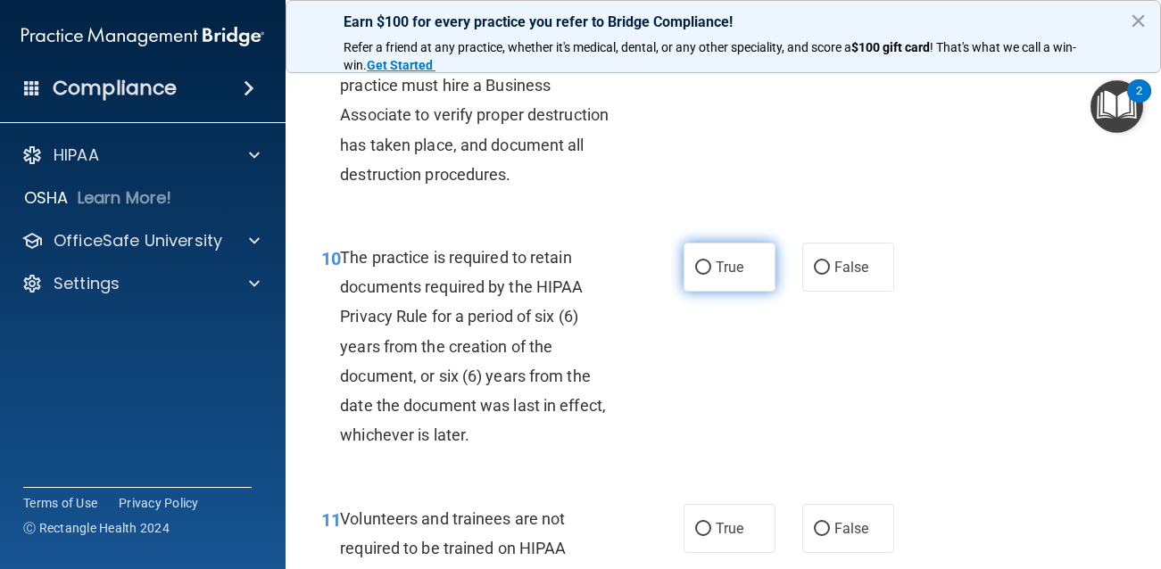
click at [714, 272] on label "True" at bounding box center [730, 267] width 92 height 49
click at [711, 272] on input "True" at bounding box center [703, 267] width 16 height 13
radio input "true"
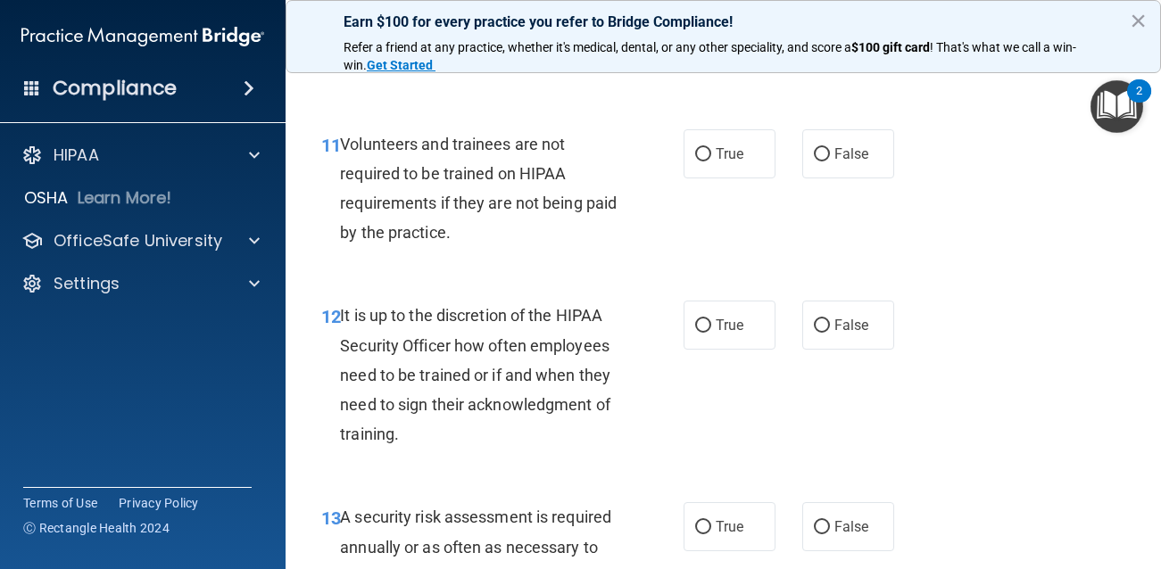
scroll to position [2306, 0]
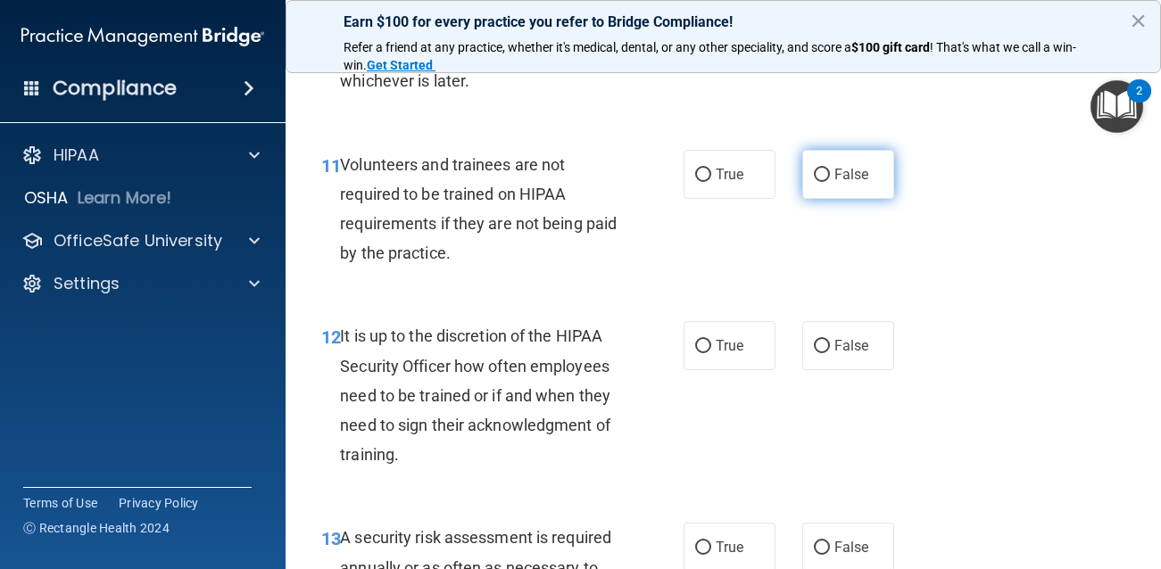
click at [836, 178] on span "False" at bounding box center [851, 174] width 35 height 17
click at [830, 178] on input "False" at bounding box center [822, 175] width 16 height 13
radio input "true"
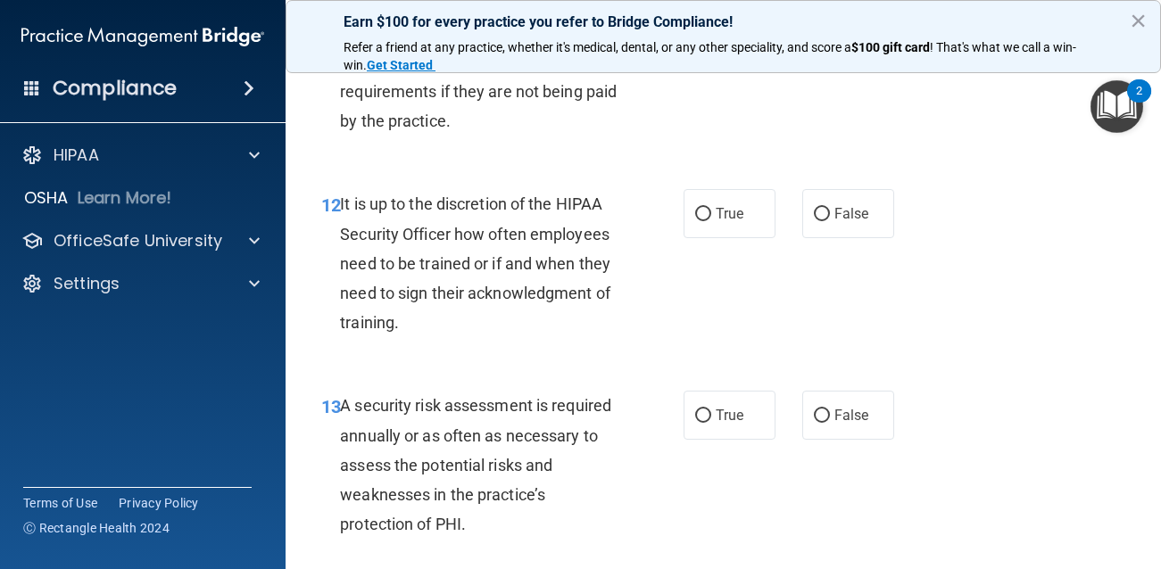
scroll to position [2425, 0]
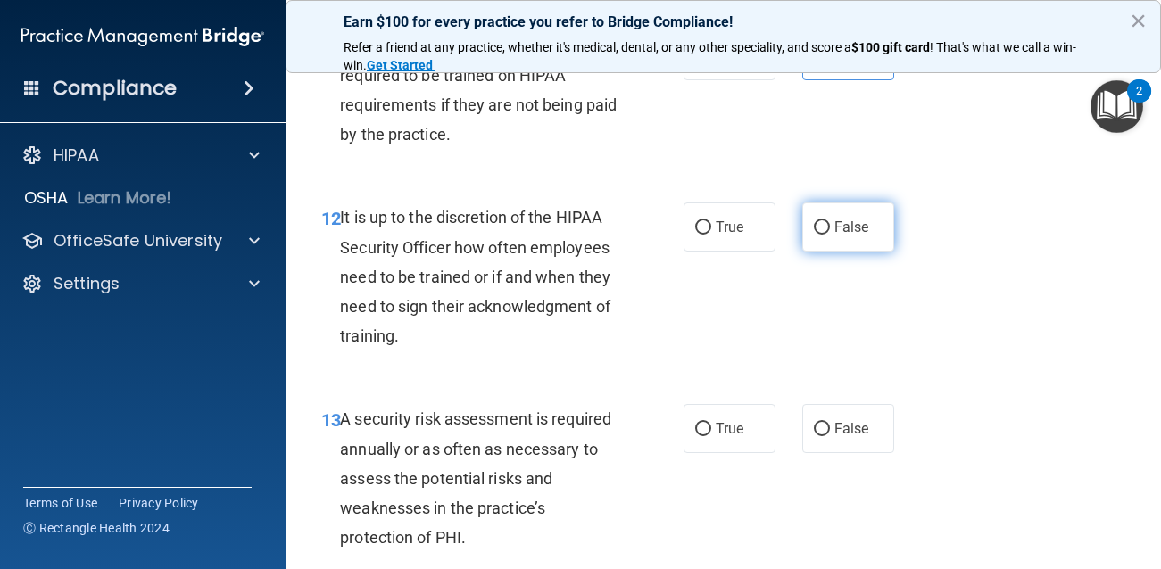
click at [837, 242] on label "False" at bounding box center [848, 227] width 92 height 49
click at [830, 235] on input "False" at bounding box center [822, 227] width 16 height 13
radio input "true"
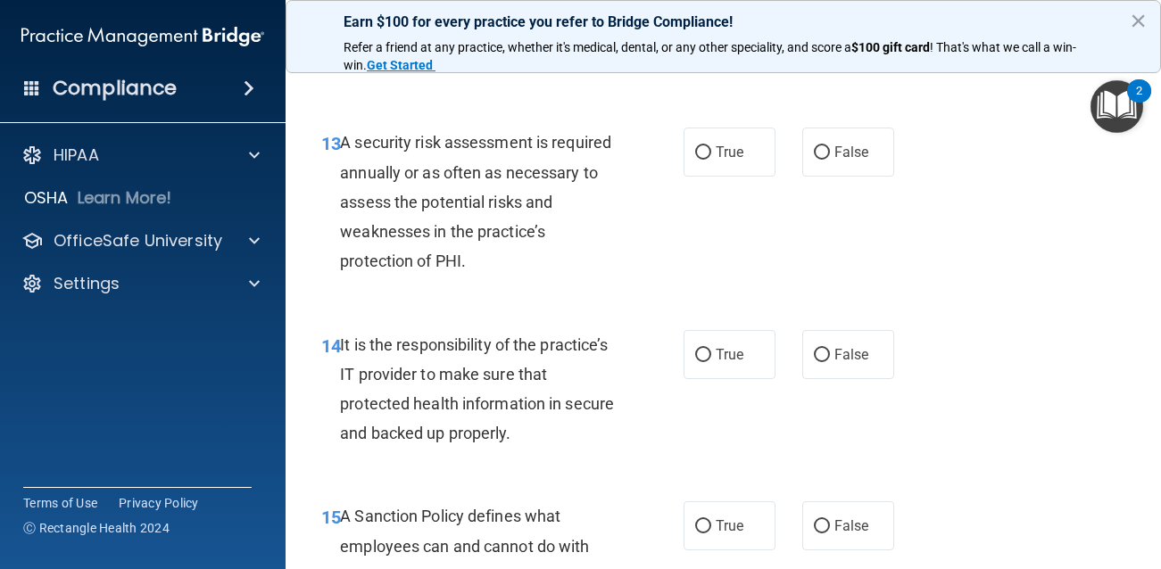
scroll to position [2703, 0]
click at [723, 163] on label "True" at bounding box center [730, 150] width 92 height 49
click at [711, 158] on input "True" at bounding box center [703, 151] width 16 height 13
radio input "true"
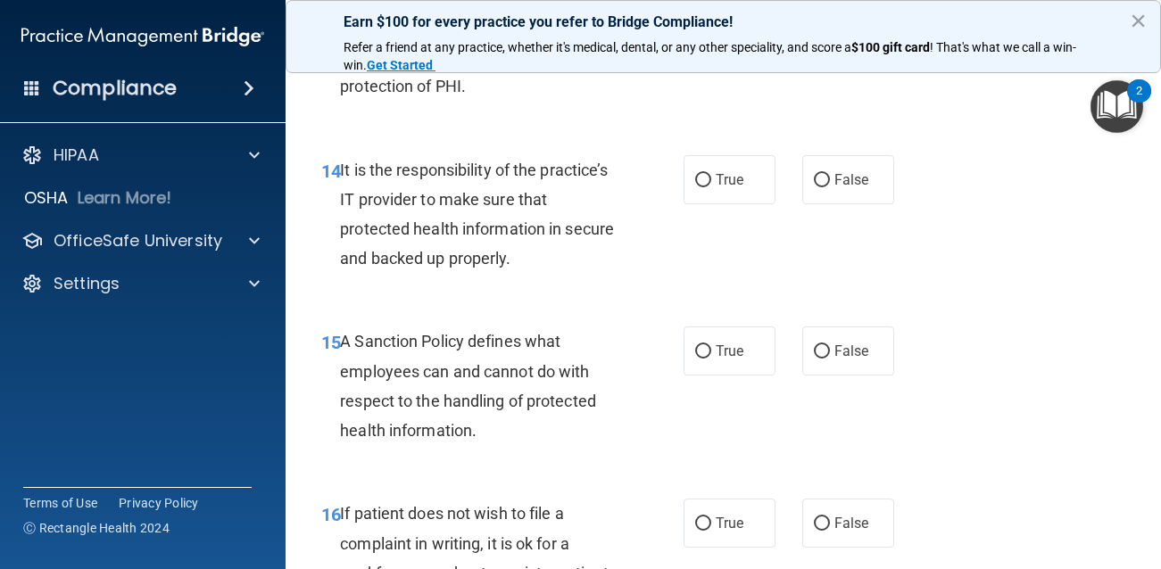
scroll to position [2875, 0]
click at [697, 184] on input "True" at bounding box center [703, 181] width 16 height 13
radio input "true"
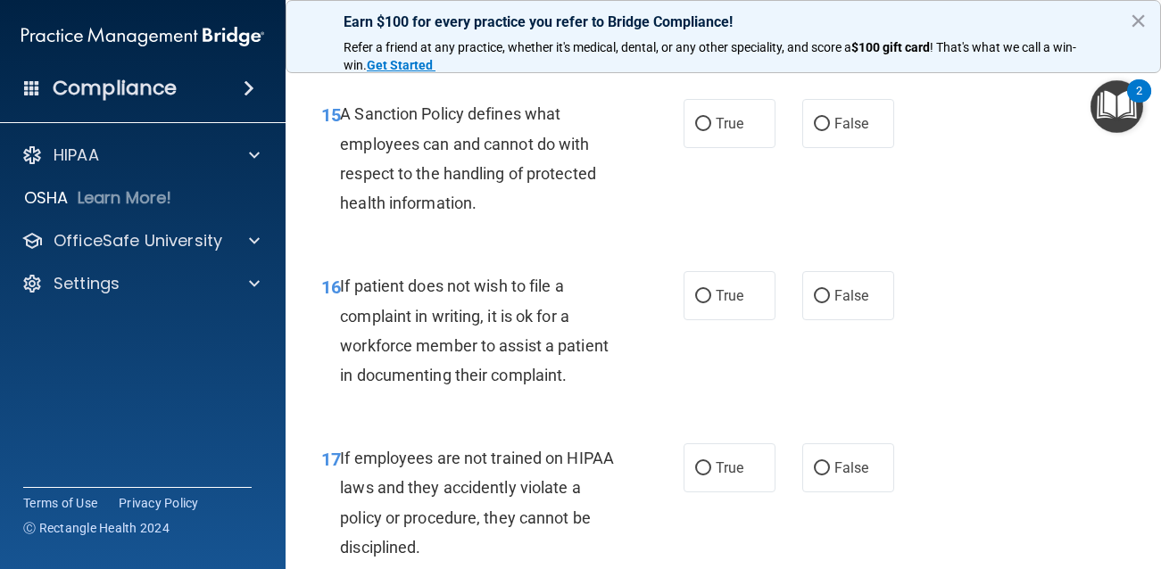
scroll to position [3106, 0]
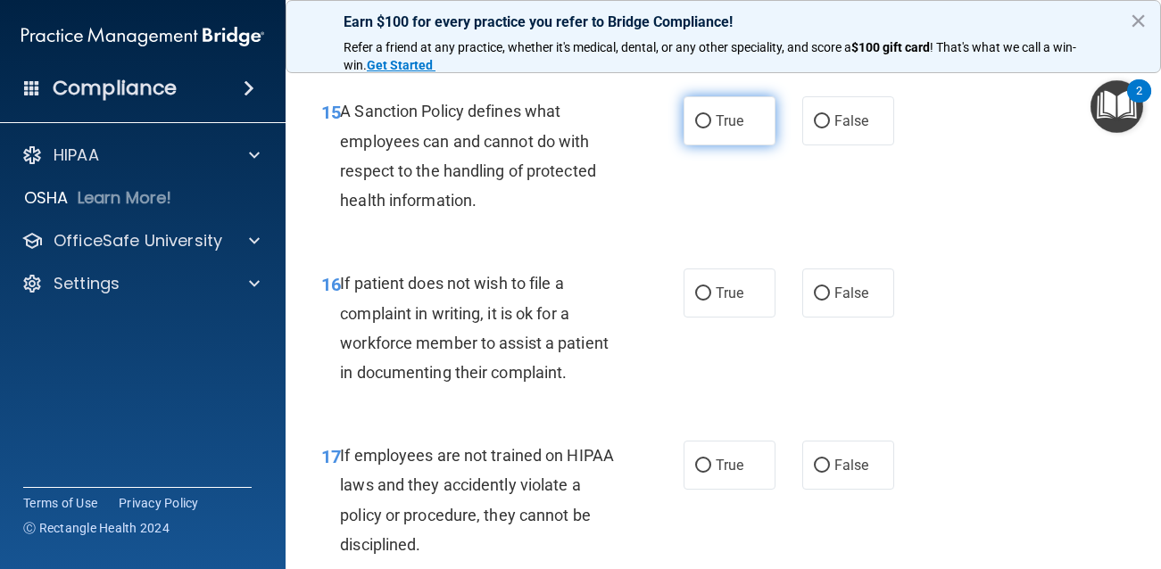
click at [721, 137] on label "True" at bounding box center [730, 120] width 92 height 49
click at [711, 129] on input "True" at bounding box center [703, 121] width 16 height 13
radio input "true"
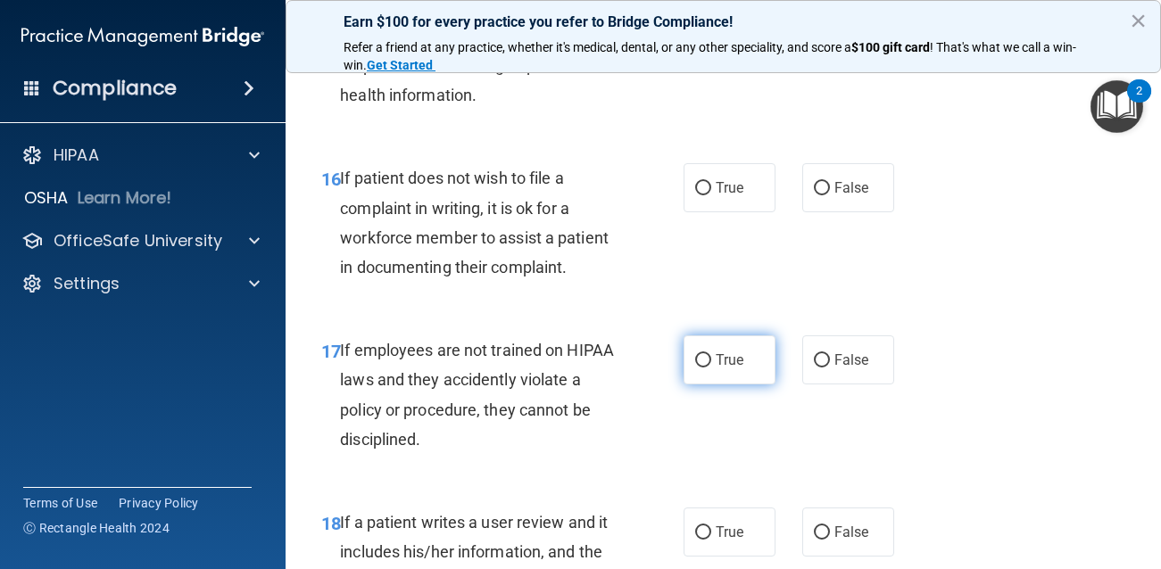
scroll to position [3218, 0]
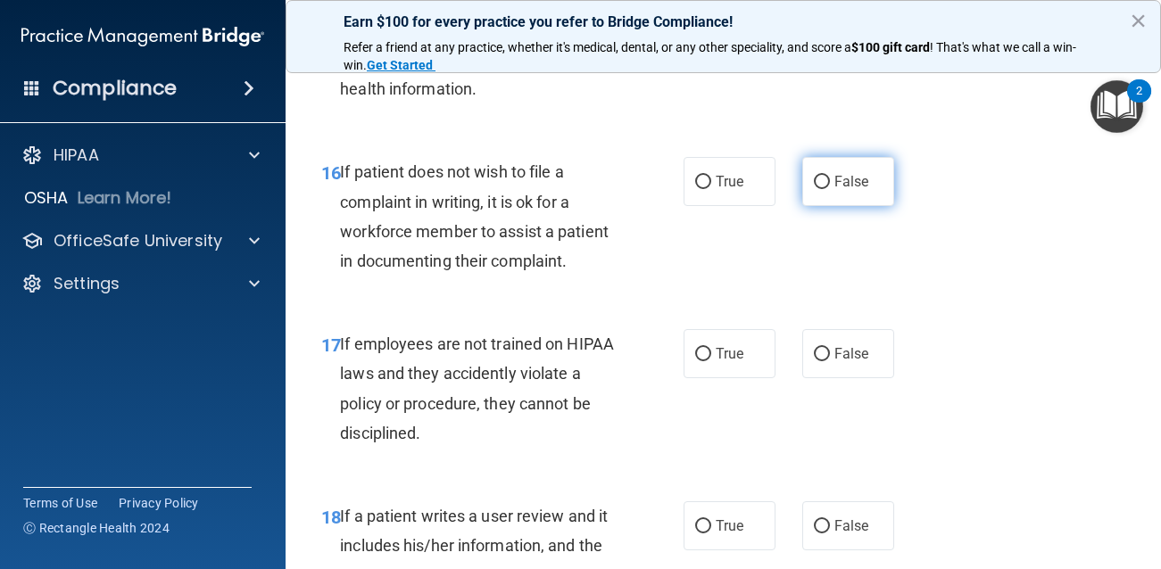
click at [816, 186] on input "False" at bounding box center [822, 182] width 16 height 13
radio input "true"
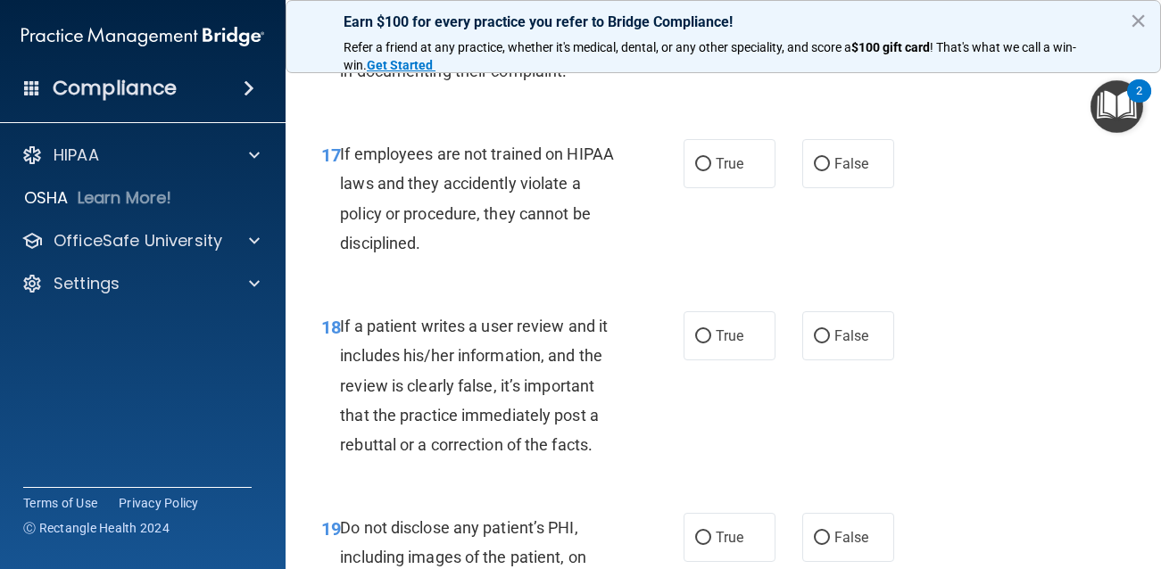
scroll to position [3409, 0]
click at [724, 163] on span "True" at bounding box center [730, 162] width 28 height 17
click at [711, 163] on input "True" at bounding box center [703, 163] width 16 height 13
radio input "true"
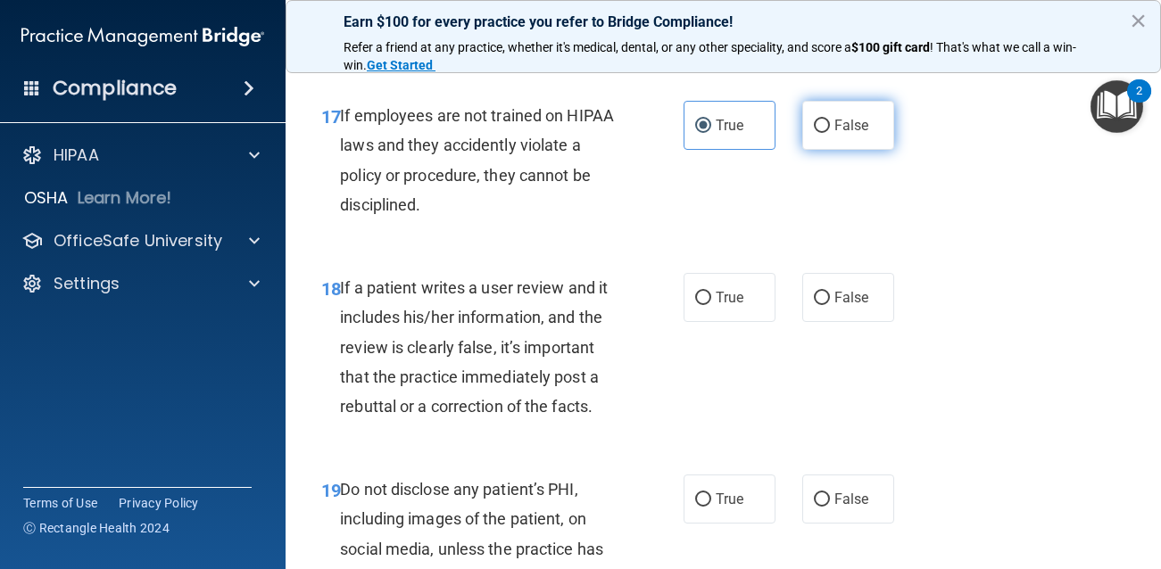
click at [807, 127] on label "False" at bounding box center [848, 125] width 92 height 49
click at [814, 127] on input "False" at bounding box center [822, 126] width 16 height 13
radio input "true"
radio input "false"
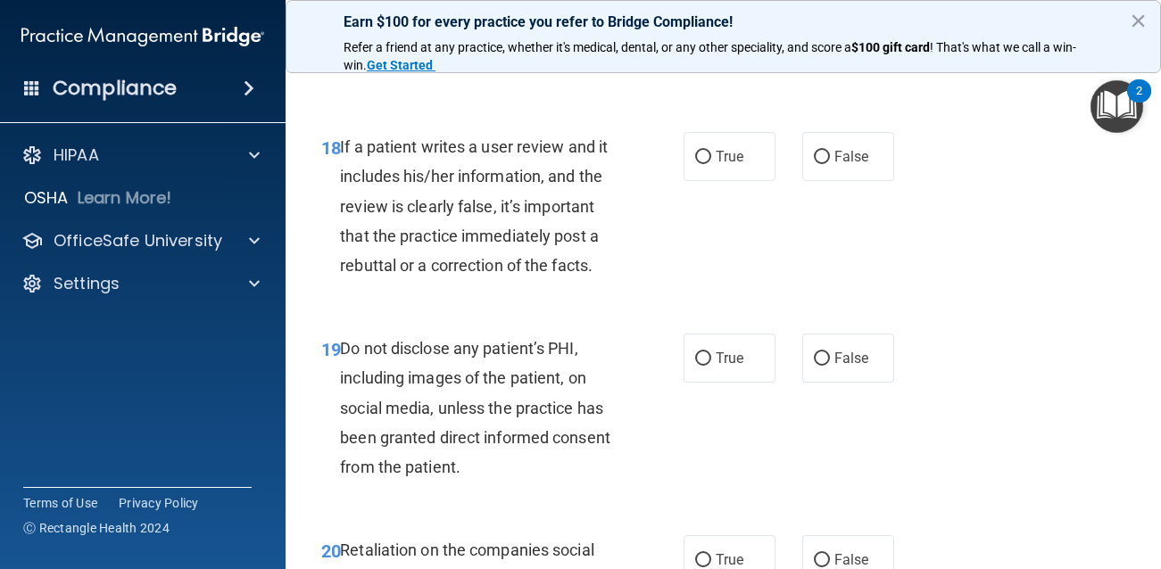
scroll to position [3600, 0]
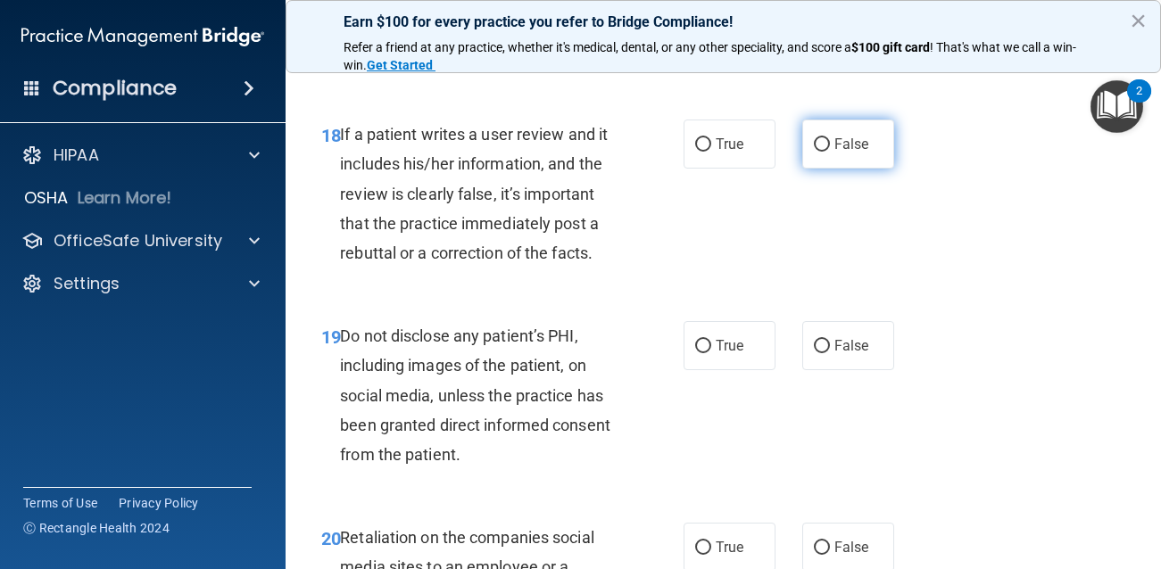
click at [820, 153] on label "False" at bounding box center [848, 144] width 92 height 49
click at [820, 152] on input "False" at bounding box center [822, 144] width 16 height 13
radio input "true"
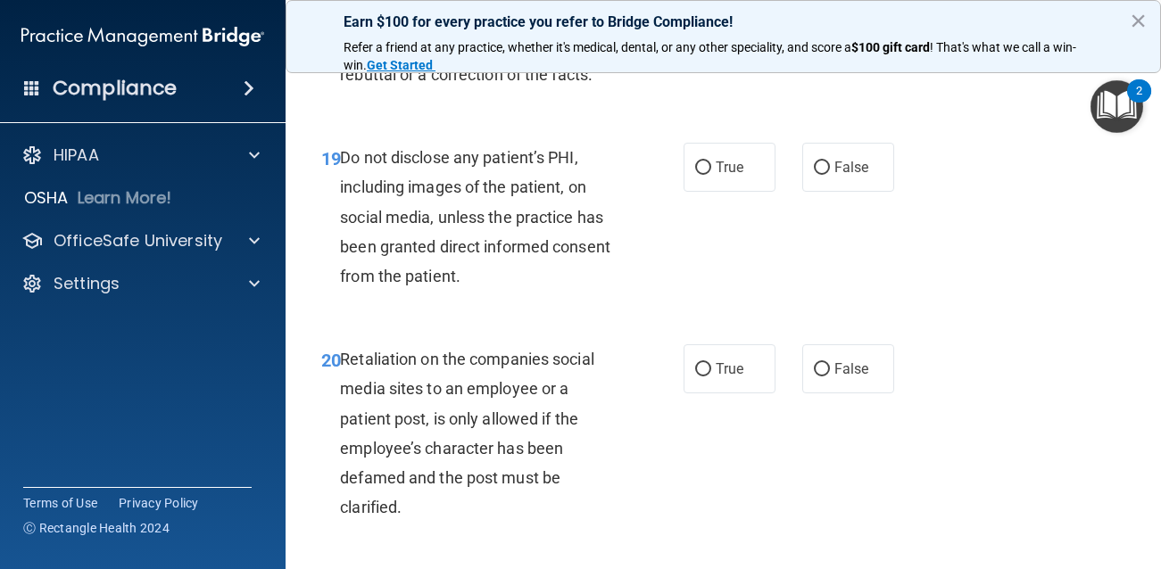
scroll to position [3794, 0]
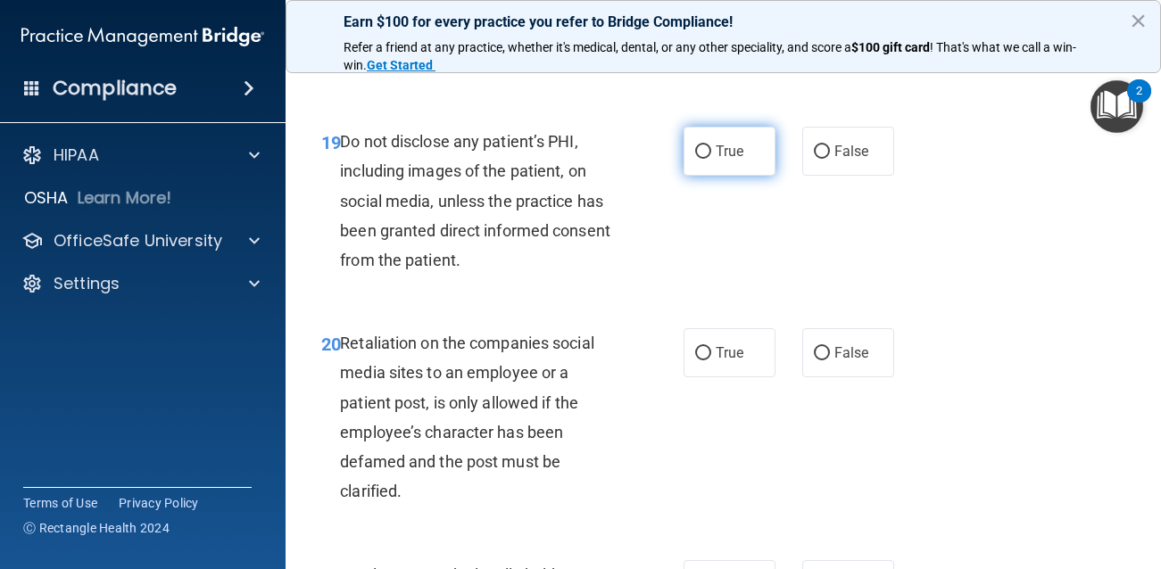
click at [707, 153] on input "True" at bounding box center [703, 151] width 16 height 13
radio input "true"
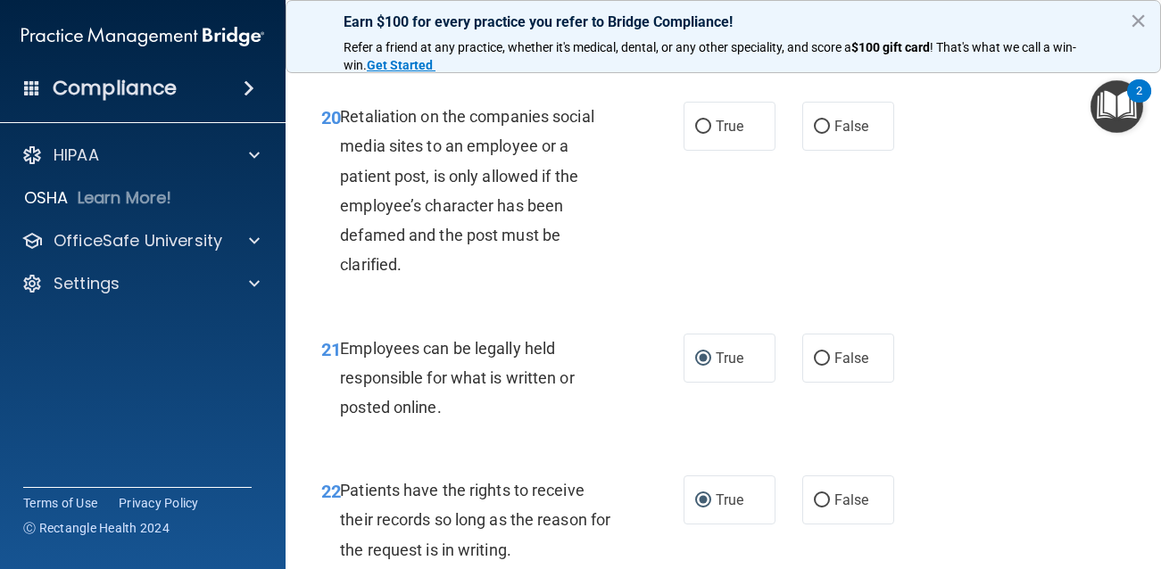
scroll to position [4024, 0]
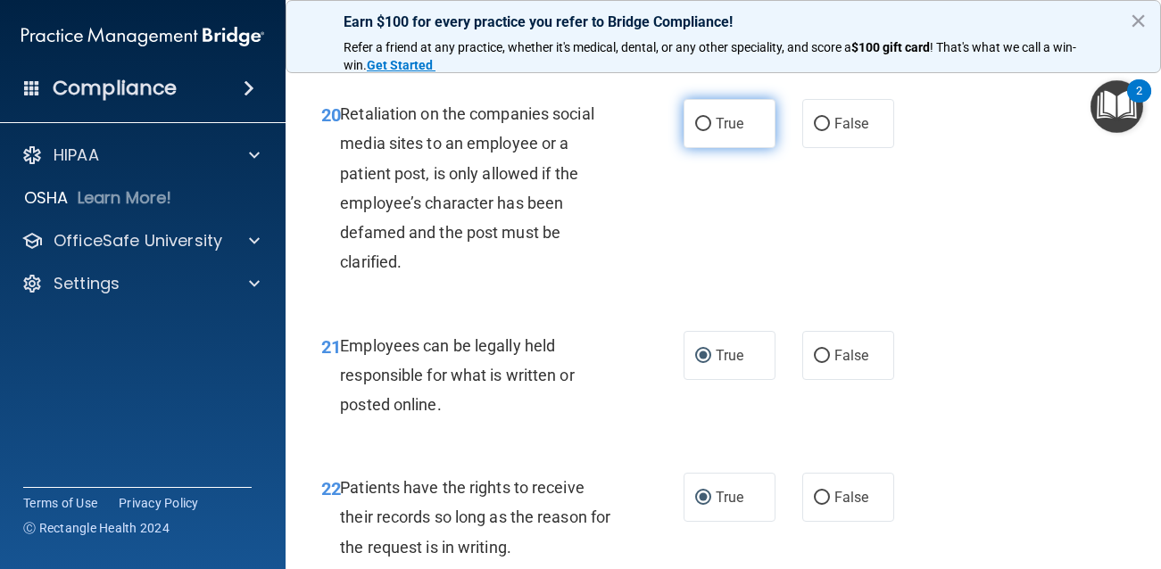
click at [757, 121] on label "True" at bounding box center [730, 123] width 92 height 49
click at [711, 121] on input "True" at bounding box center [703, 124] width 16 height 13
radio input "true"
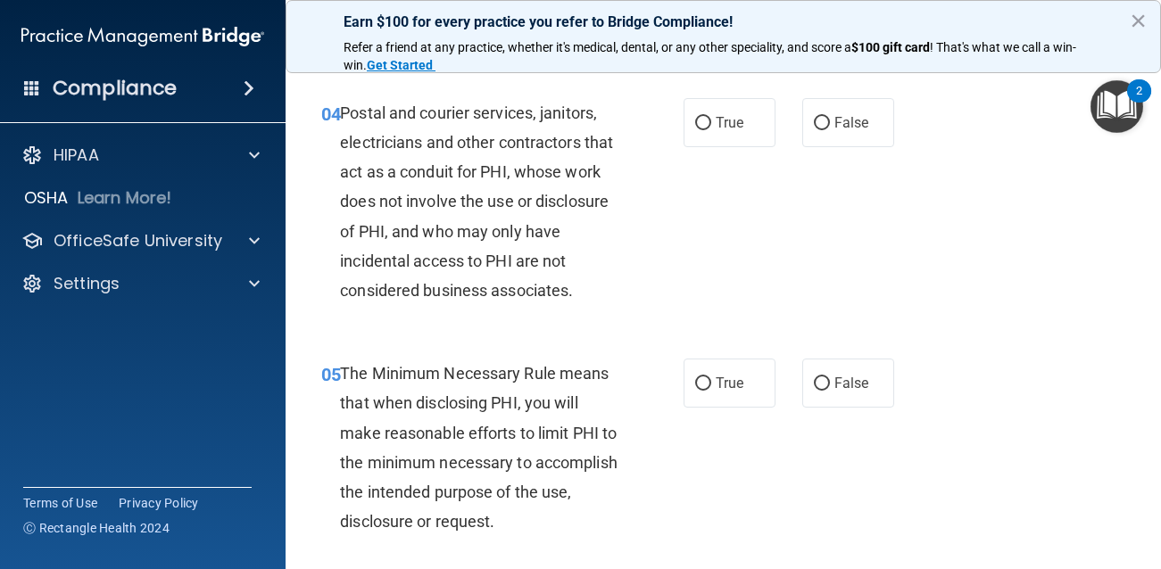
scroll to position [609, 0]
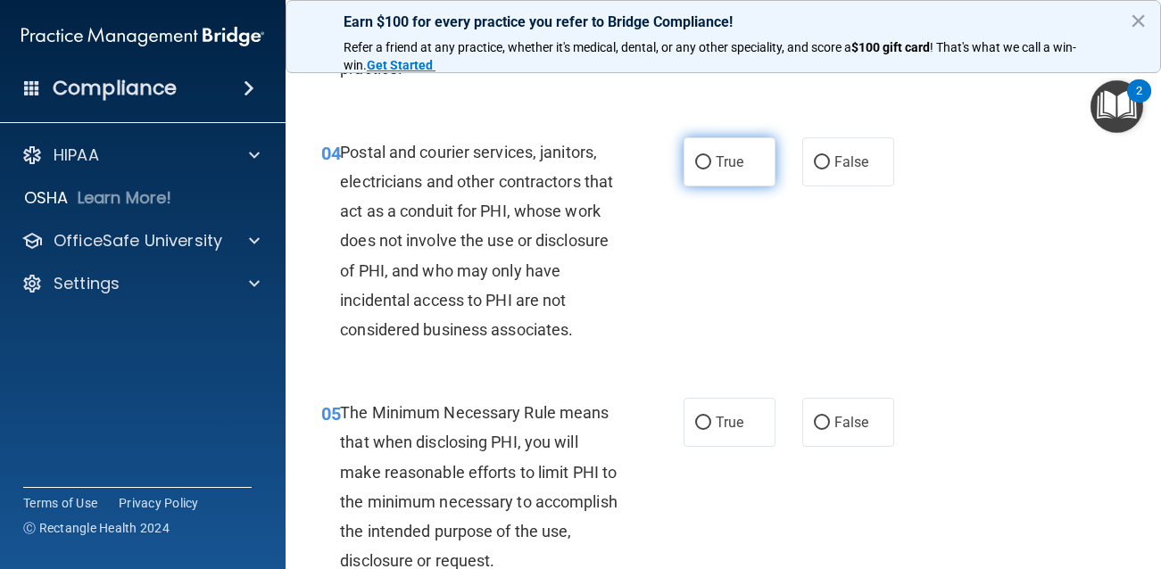
click at [738, 153] on span "True" at bounding box center [730, 161] width 28 height 17
click at [711, 156] on input "True" at bounding box center [703, 162] width 16 height 13
radio input "true"
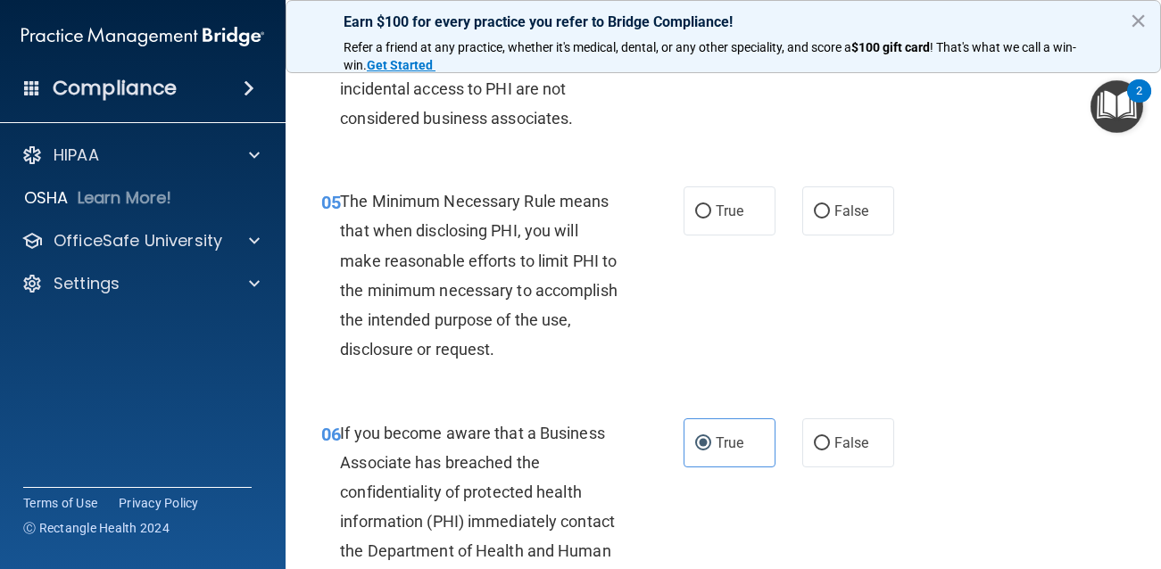
scroll to position [821, 0]
click at [705, 205] on input "True" at bounding box center [703, 211] width 16 height 13
radio input "true"
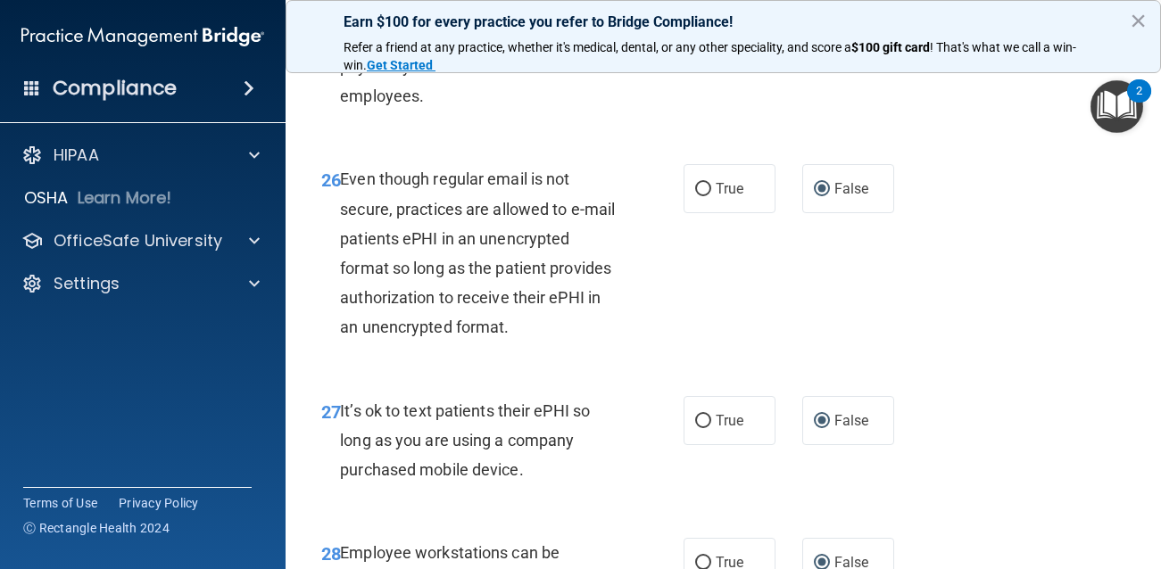
scroll to position [5660, 0]
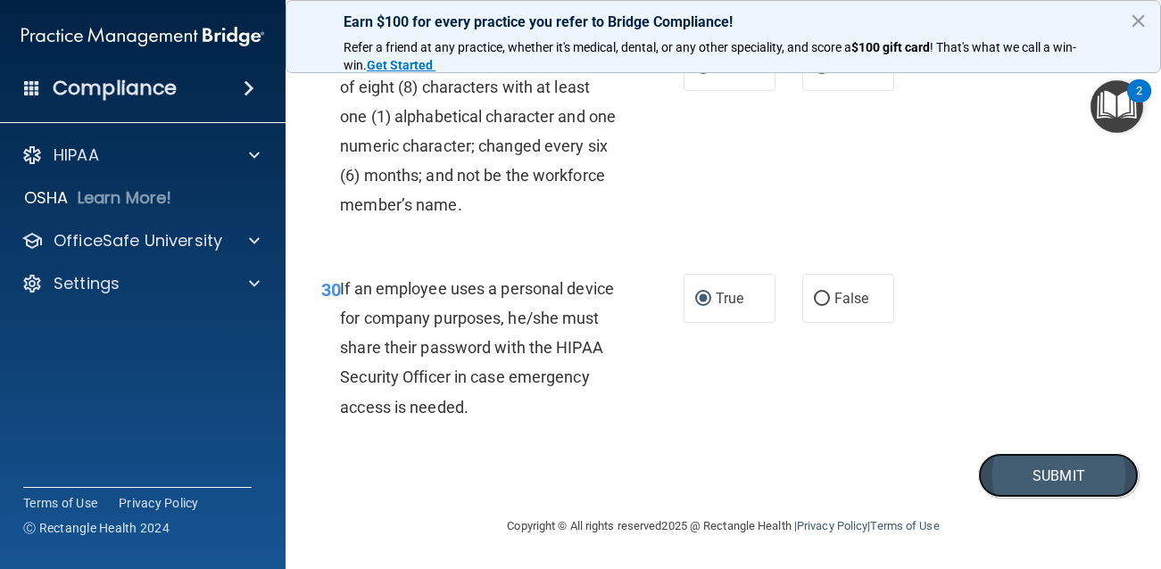
click at [1056, 490] on button "Submit" at bounding box center [1058, 476] width 161 height 46
click at [1057, 474] on button "Submit" at bounding box center [1058, 476] width 161 height 46
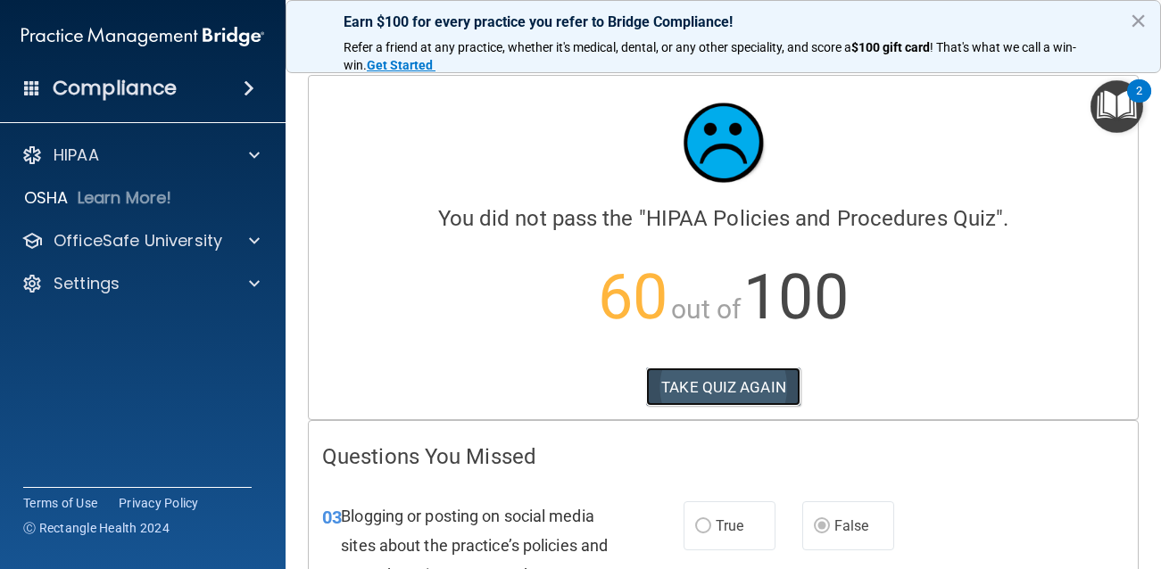
click at [694, 393] on button "TAKE QUIZ AGAIN" at bounding box center [723, 387] width 154 height 39
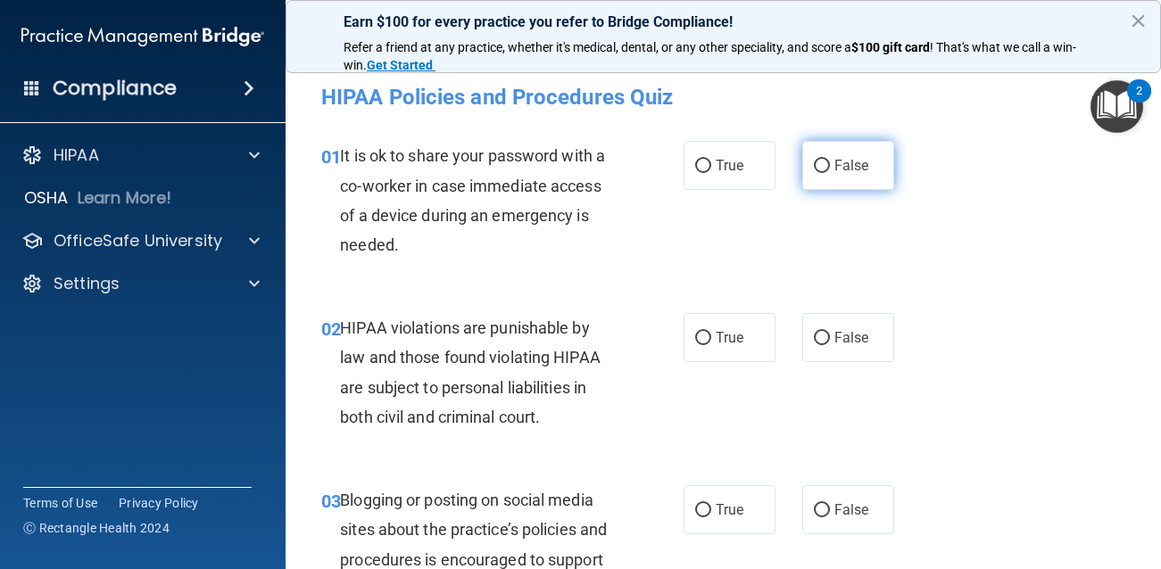
click at [819, 165] on input "False" at bounding box center [822, 166] width 16 height 13
radio input "true"
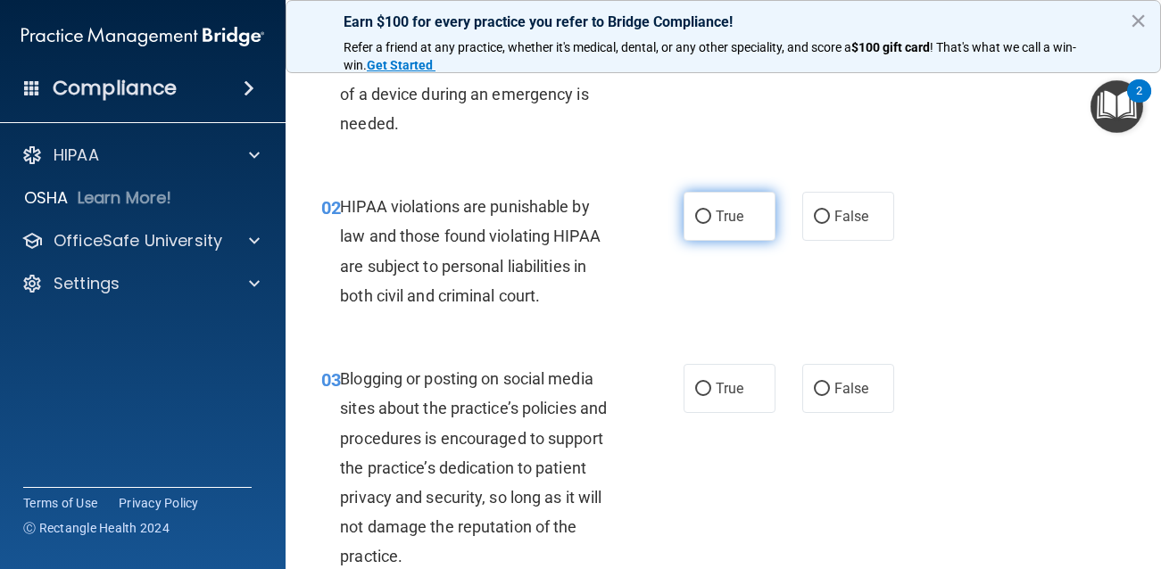
scroll to position [117, 0]
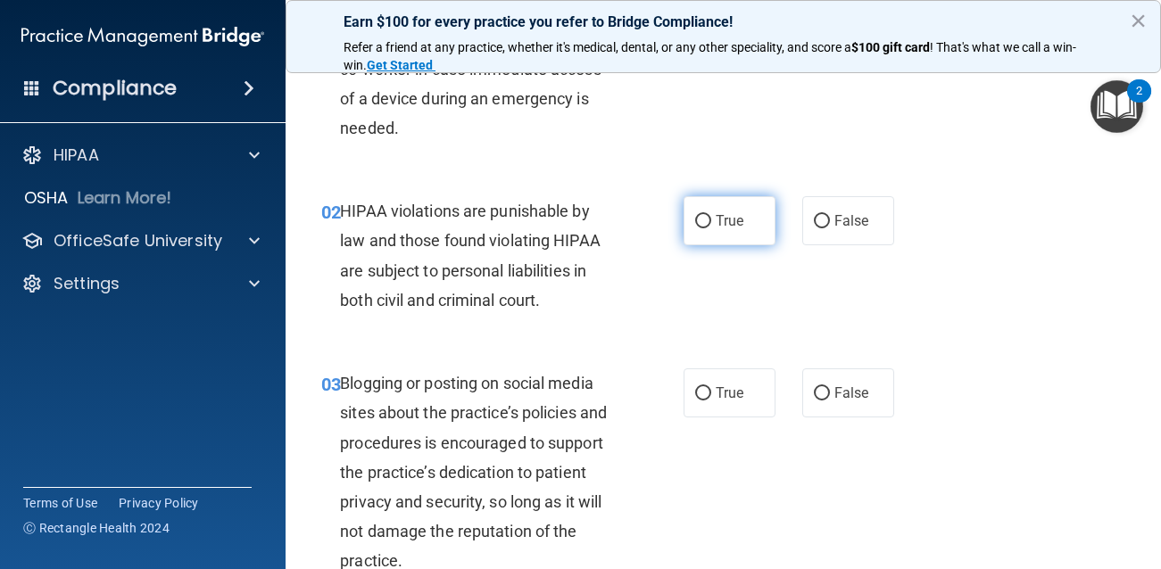
click at [719, 211] on label "True" at bounding box center [730, 220] width 92 height 49
click at [711, 215] on input "True" at bounding box center [703, 221] width 16 height 13
radio input "true"
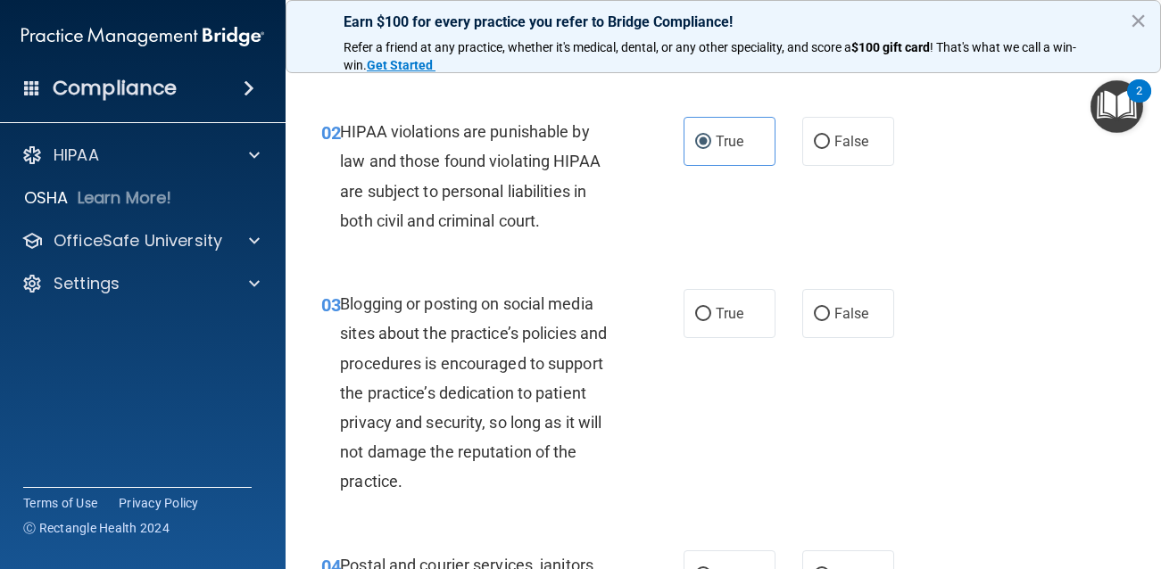
scroll to position [223, 0]
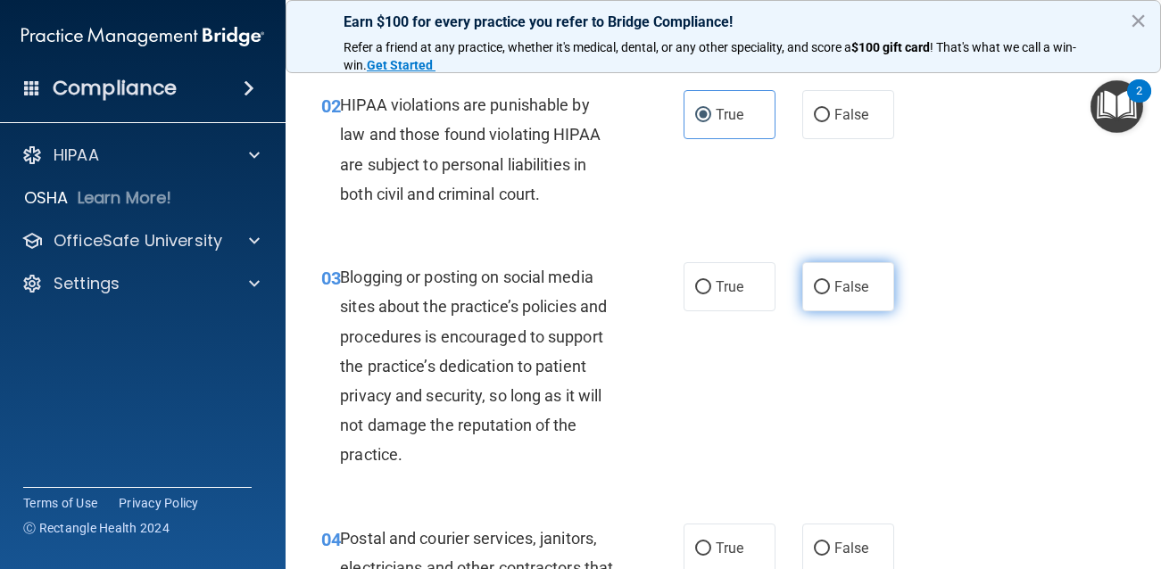
click at [817, 290] on input "False" at bounding box center [822, 287] width 16 height 13
radio input "true"
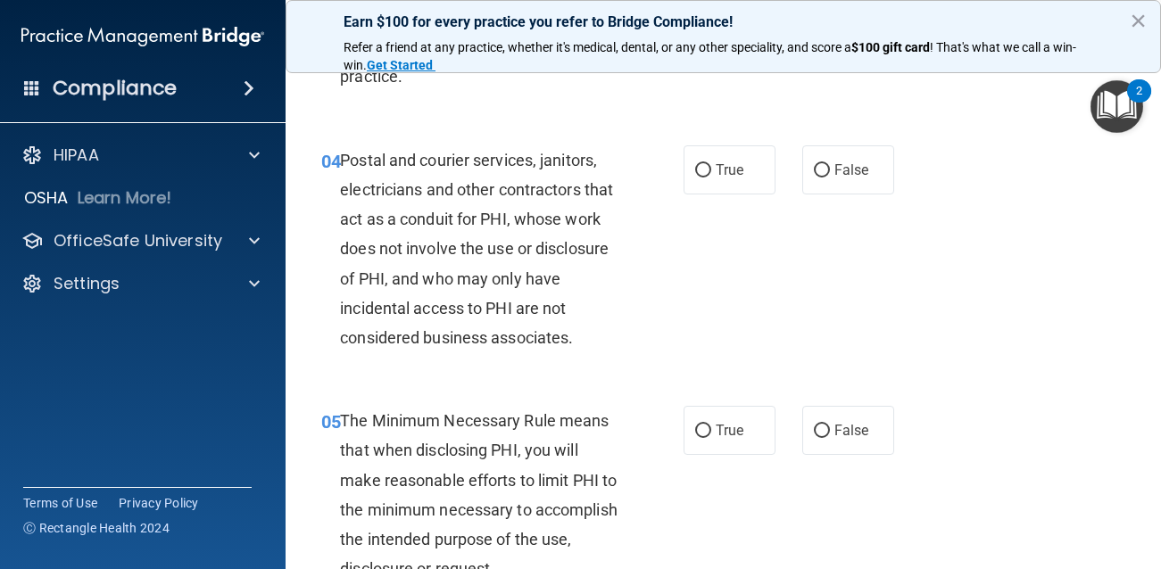
scroll to position [602, 0]
click at [727, 159] on label "True" at bounding box center [730, 169] width 92 height 49
click at [711, 163] on input "True" at bounding box center [703, 169] width 16 height 13
radio input "true"
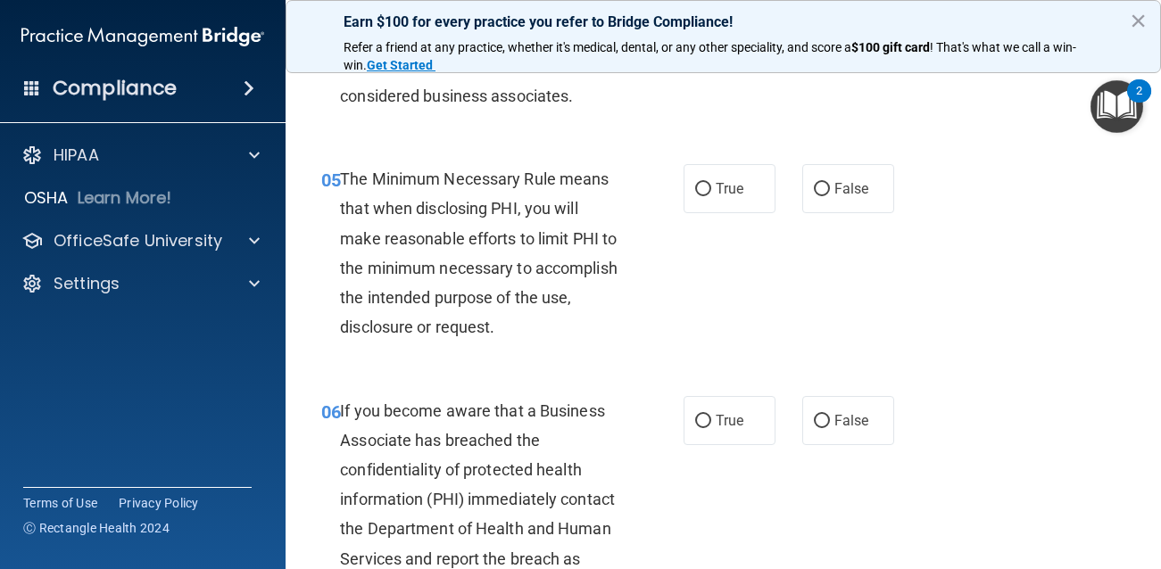
scroll to position [850, 0]
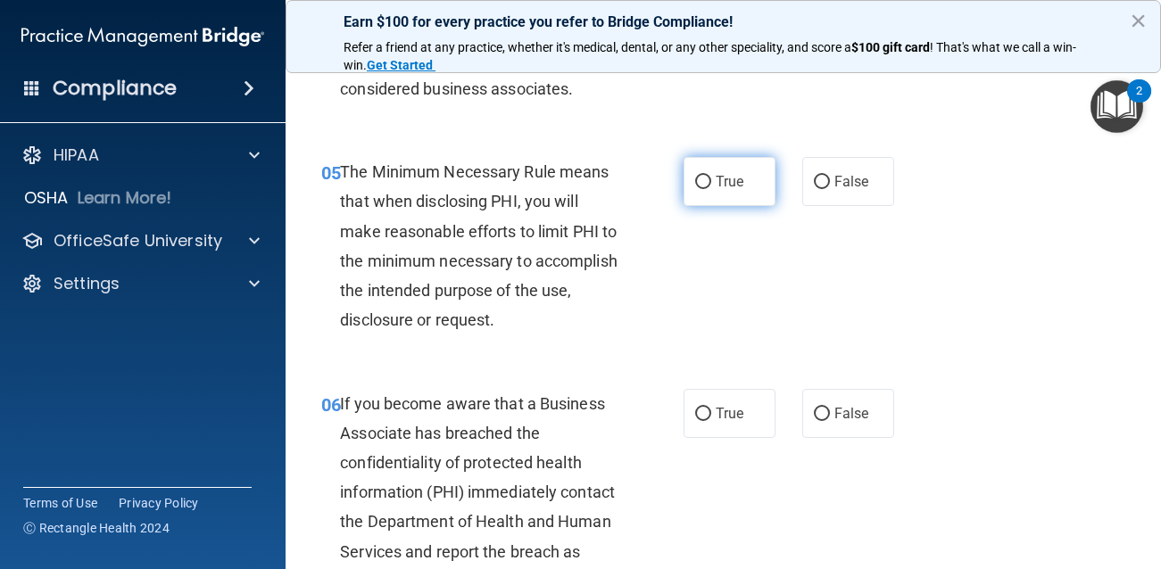
click at [721, 189] on span "True" at bounding box center [730, 181] width 28 height 17
click at [711, 189] on input "True" at bounding box center [703, 182] width 16 height 13
radio input "true"
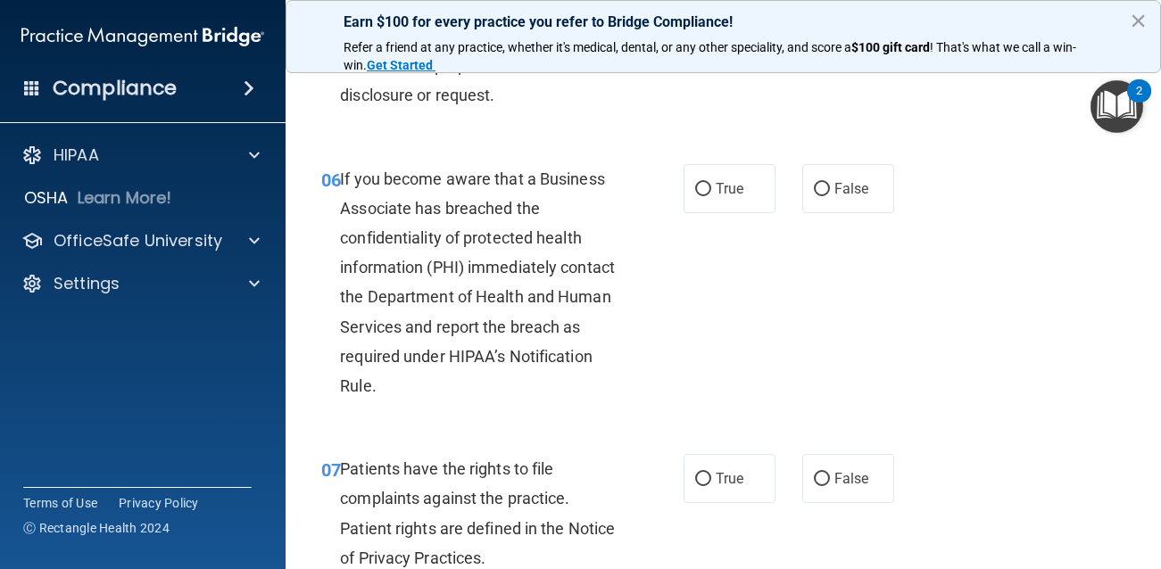
scroll to position [1103, 0]
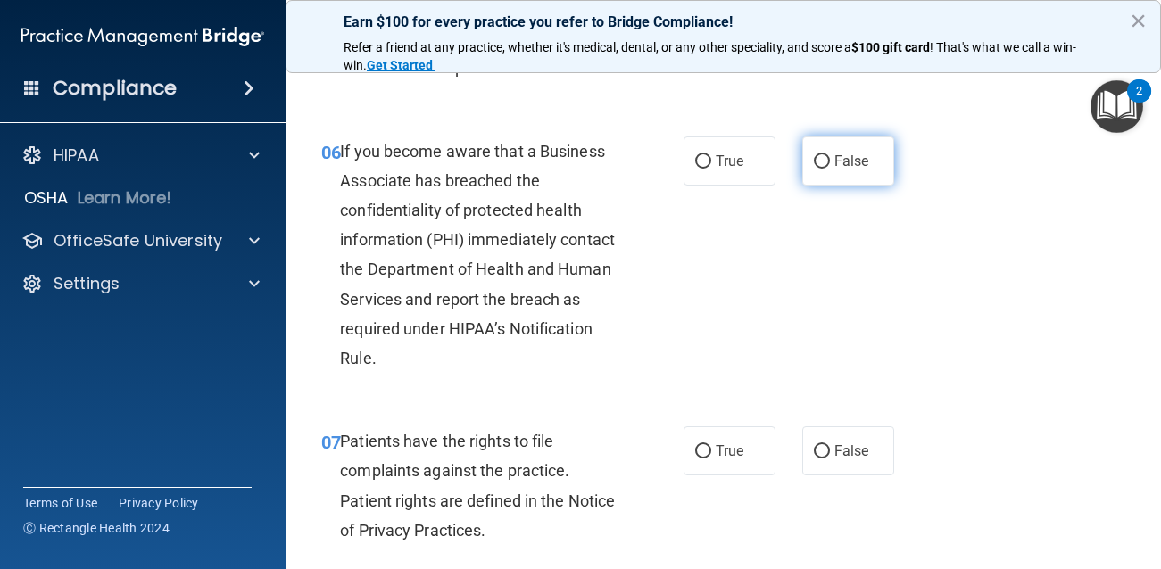
click at [826, 175] on label "False" at bounding box center [848, 161] width 92 height 49
click at [826, 169] on input "False" at bounding box center [822, 161] width 16 height 13
radio input "true"
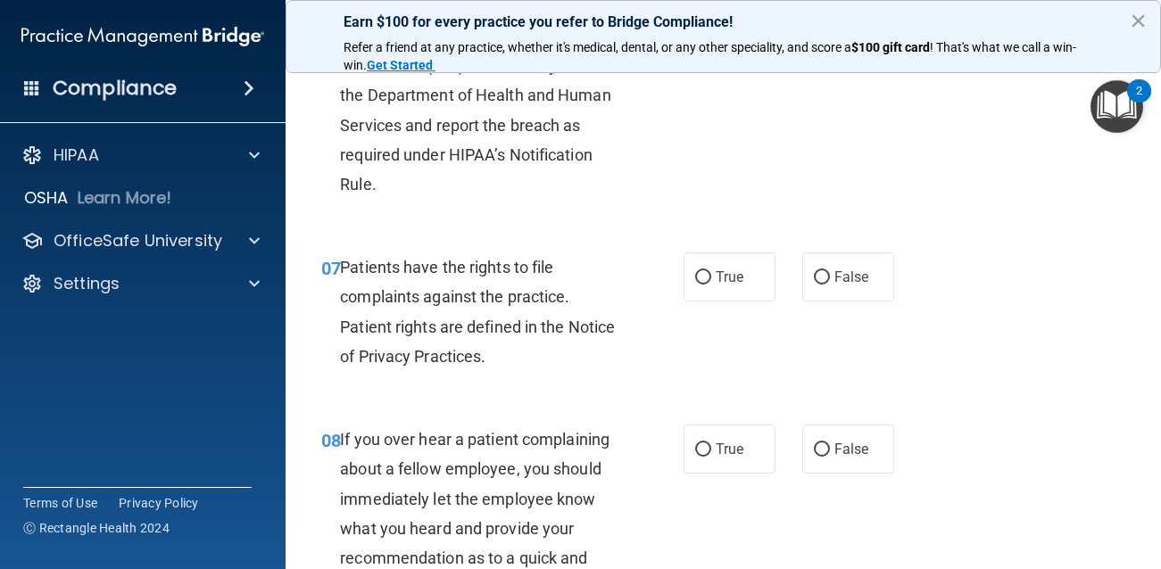
scroll to position [1283, 0]
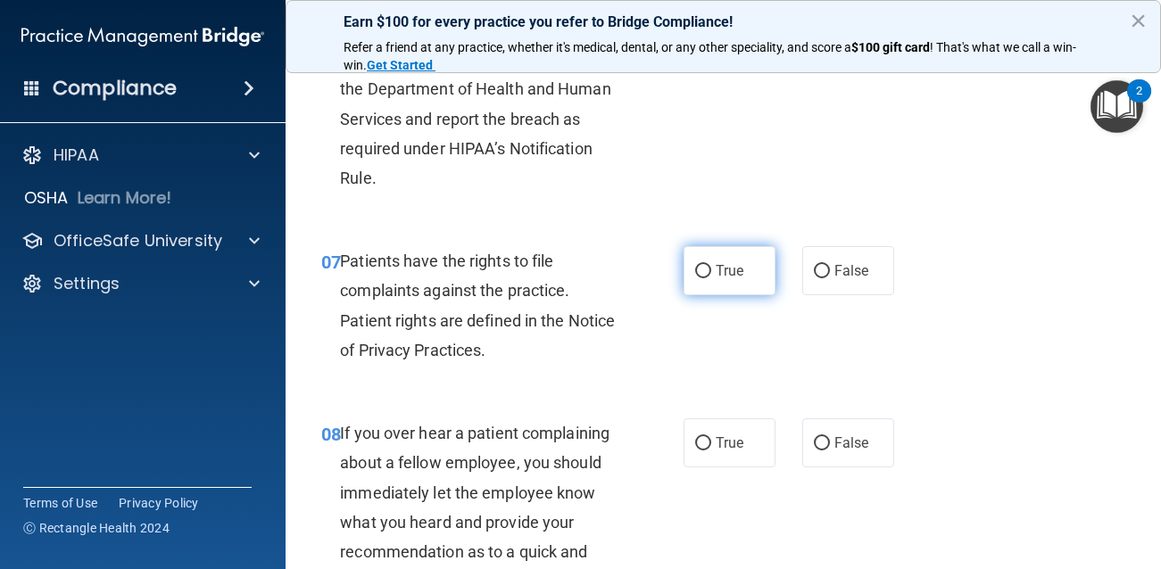
click at [717, 278] on span "True" at bounding box center [730, 270] width 28 height 17
click at [711, 278] on input "True" at bounding box center [703, 271] width 16 height 13
radio input "true"
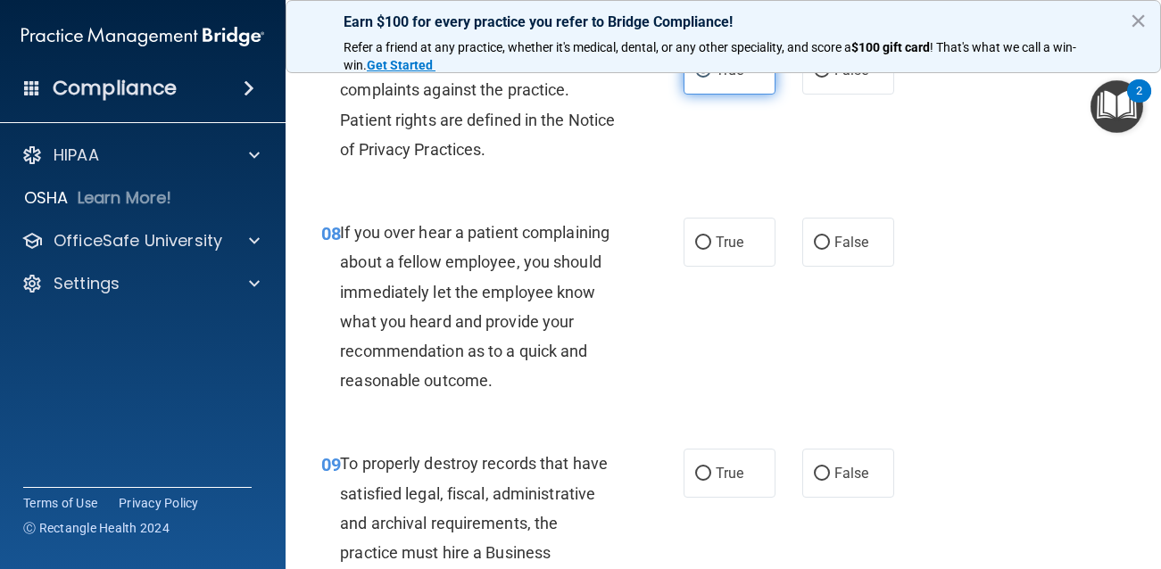
scroll to position [1488, 0]
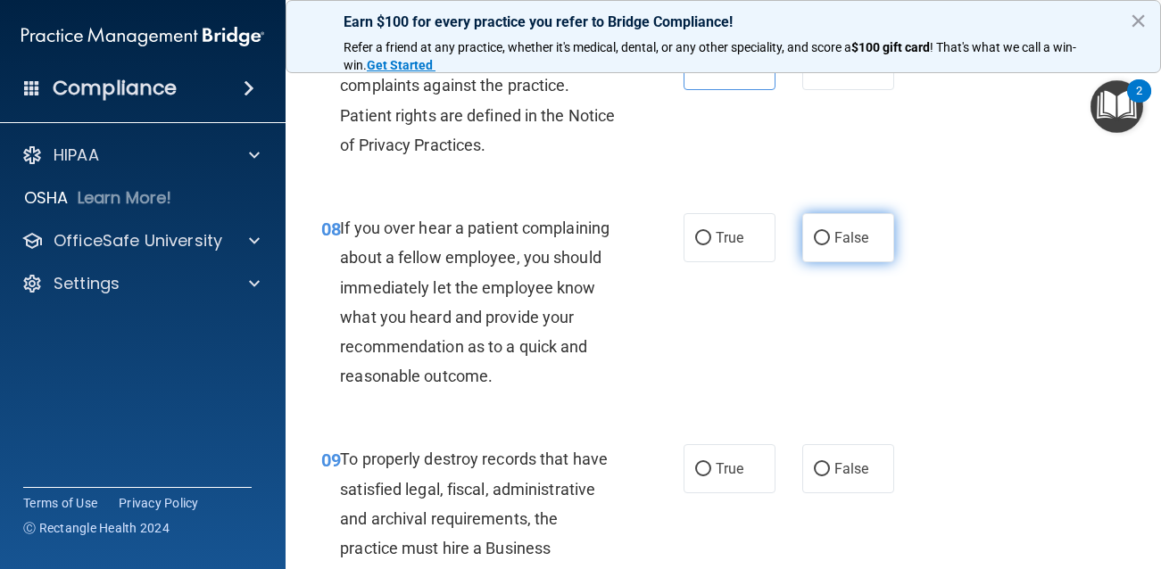
click at [812, 245] on label "False" at bounding box center [848, 237] width 92 height 49
click at [814, 245] on input "False" at bounding box center [822, 238] width 16 height 13
radio input "true"
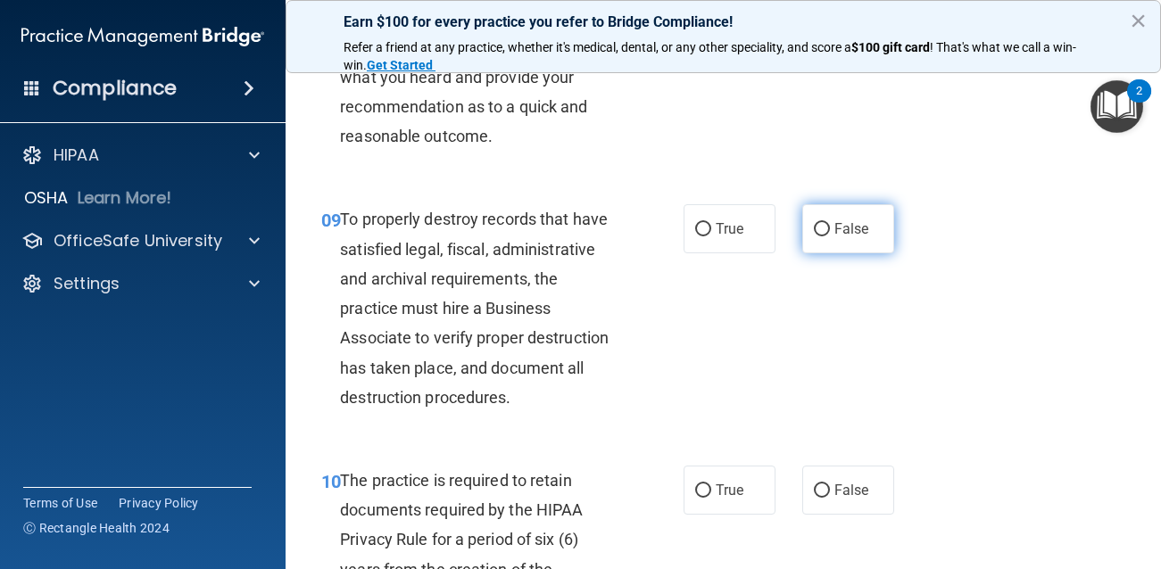
click at [819, 237] on label "False" at bounding box center [848, 228] width 92 height 49
click at [819, 236] on input "False" at bounding box center [822, 229] width 16 height 13
radio input "true"
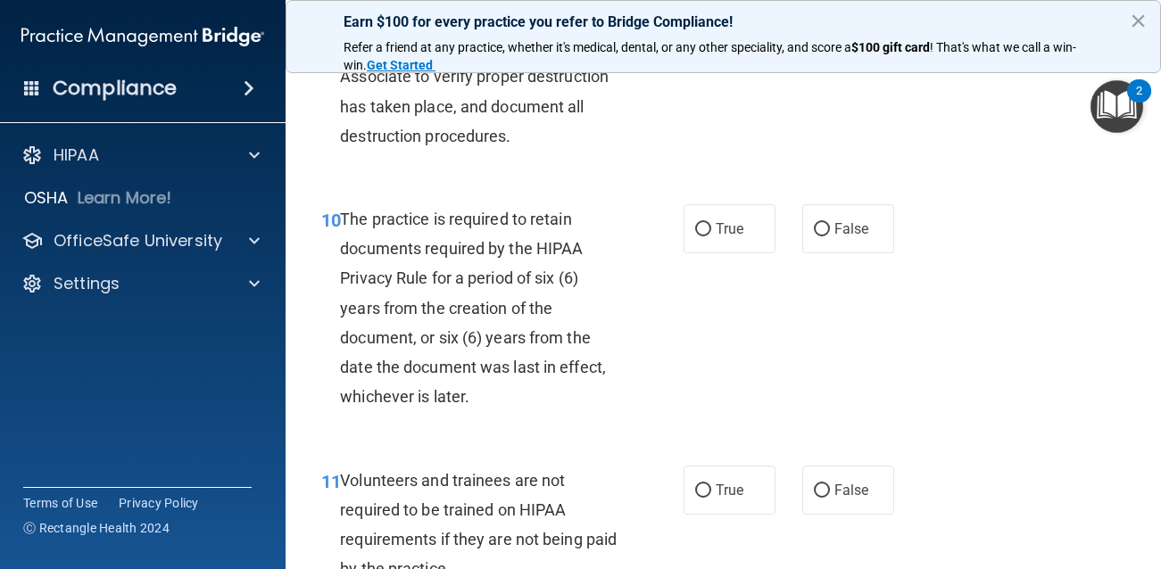
scroll to position [1989, 0]
click at [722, 228] on span "True" at bounding box center [730, 229] width 28 height 17
click at [711, 228] on input "True" at bounding box center [703, 230] width 16 height 13
radio input "true"
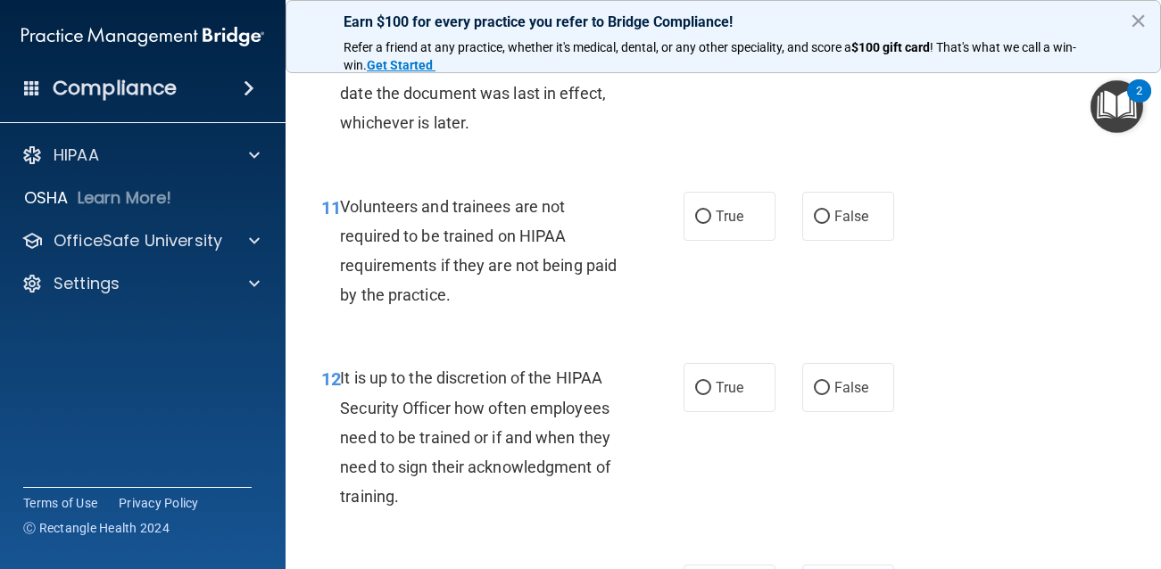
scroll to position [2283, 0]
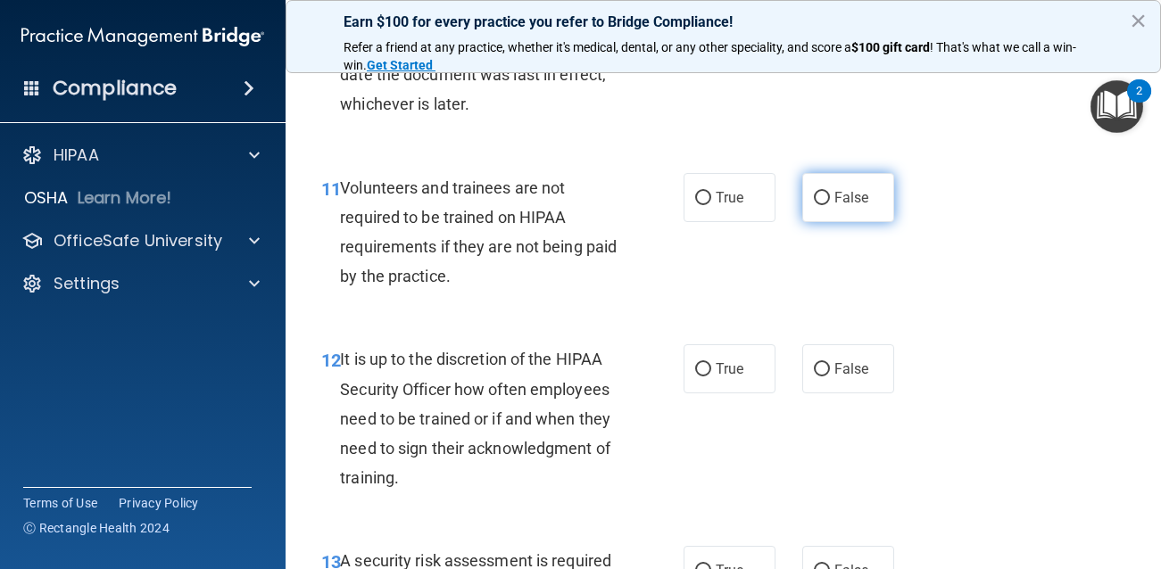
click at [843, 208] on label "False" at bounding box center [848, 197] width 92 height 49
click at [830, 205] on input "False" at bounding box center [822, 198] width 16 height 13
radio input "true"
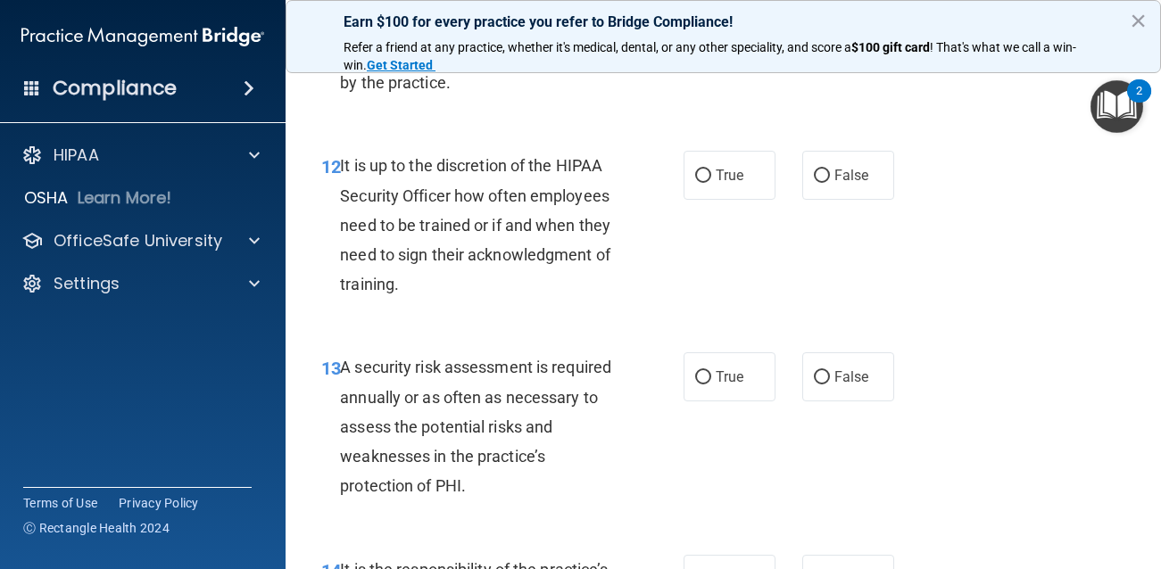
scroll to position [2496, 0]
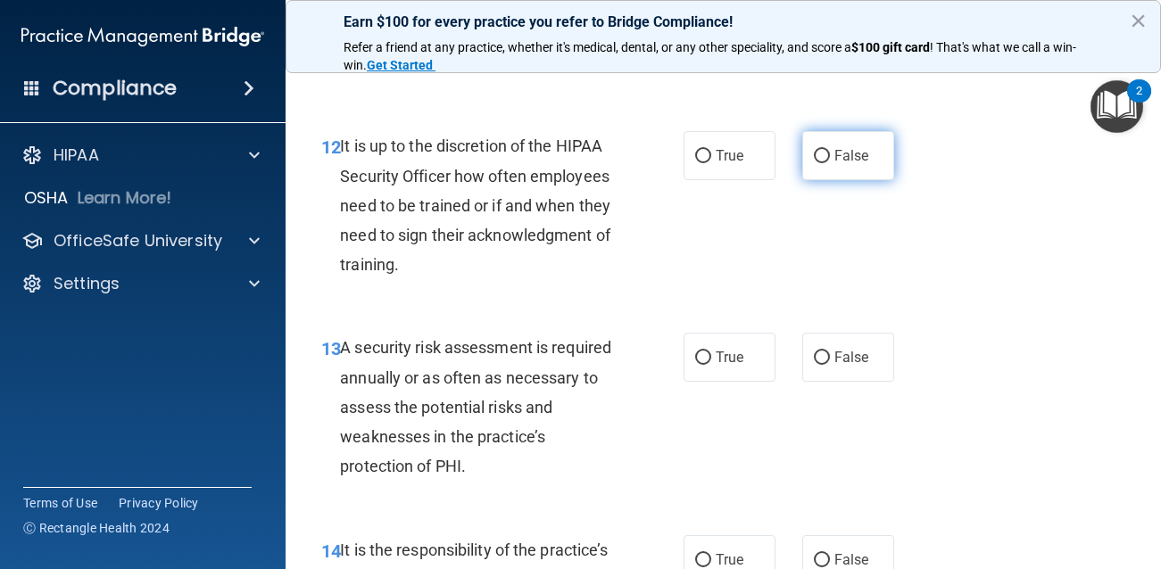
click at [815, 169] on label "False" at bounding box center [848, 155] width 92 height 49
click at [815, 163] on input "False" at bounding box center [822, 156] width 16 height 13
radio input "true"
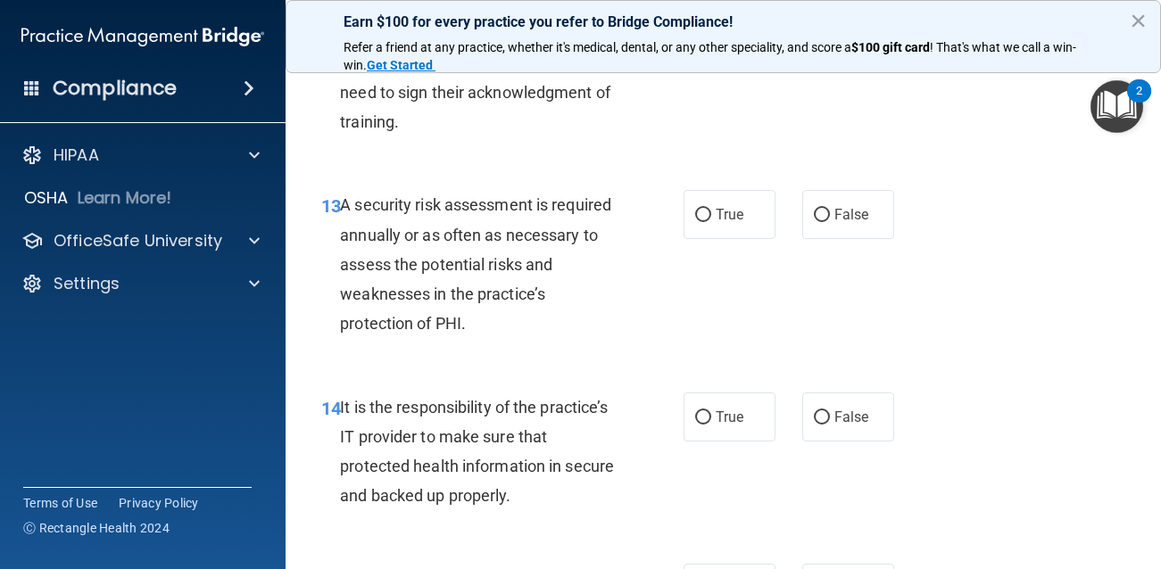
scroll to position [2638, 0]
click at [702, 217] on input "True" at bounding box center [703, 216] width 16 height 13
radio input "true"
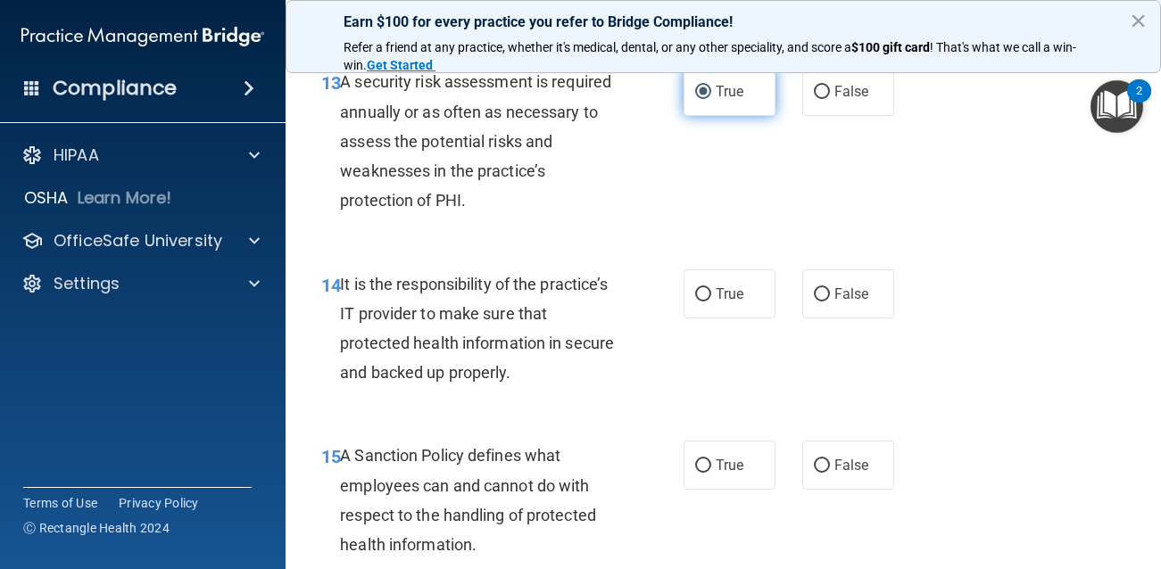
scroll to position [2866, 0]
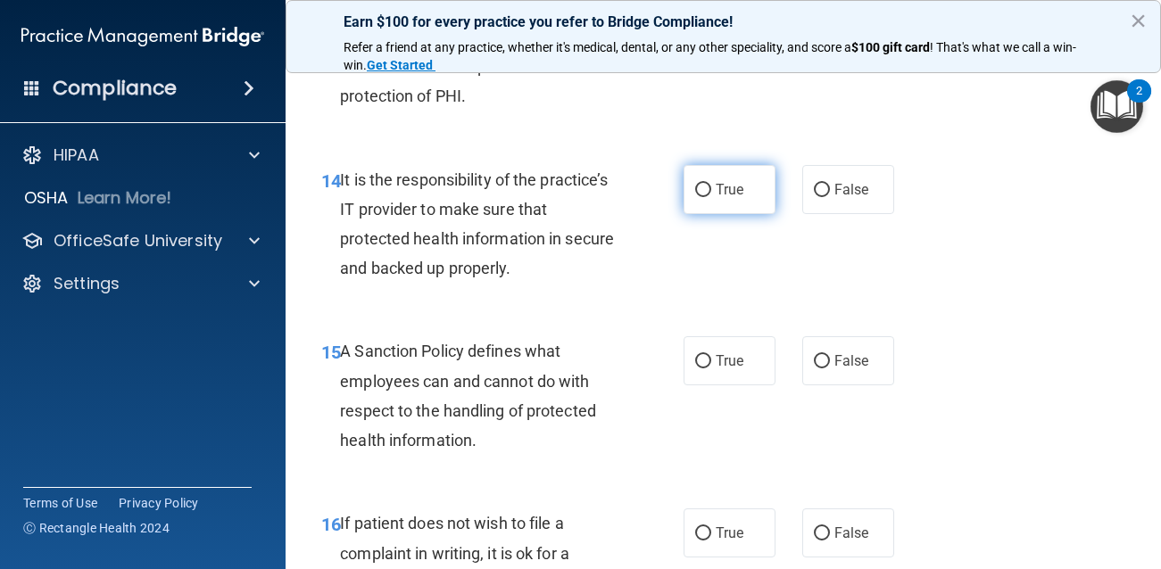
click at [709, 186] on input "True" at bounding box center [703, 190] width 16 height 13
radio input "true"
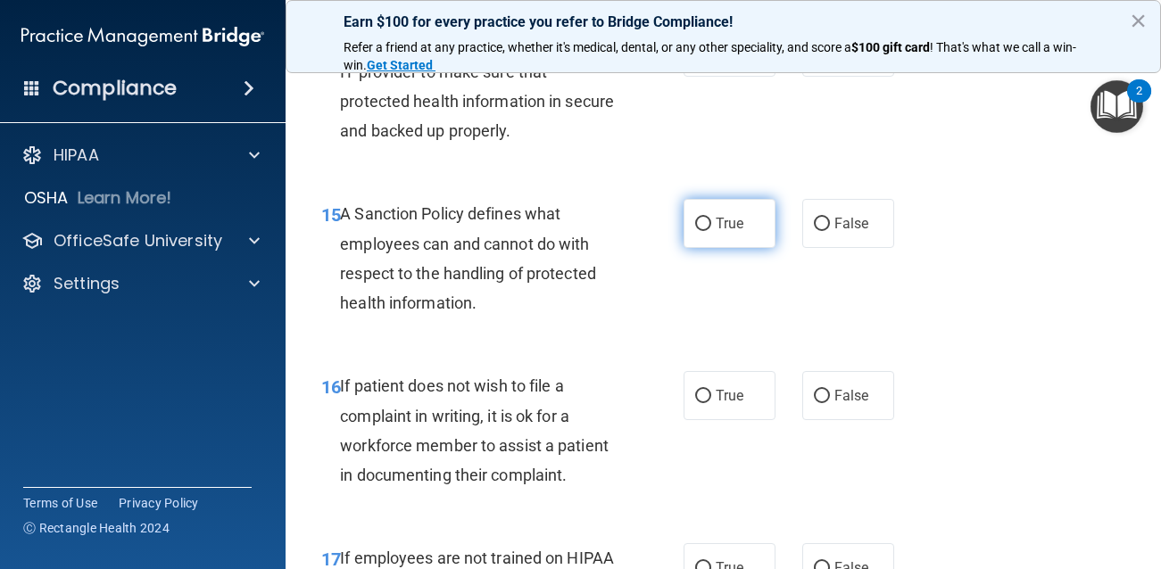
scroll to position [2893, 0]
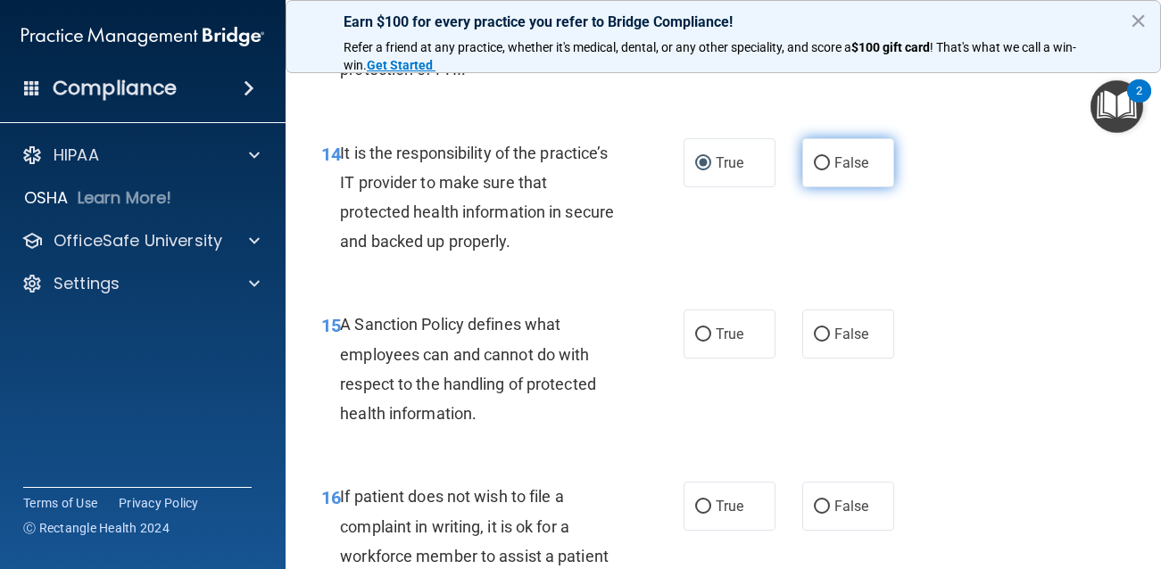
click at [825, 178] on label "False" at bounding box center [848, 162] width 92 height 49
click at [825, 170] on input "False" at bounding box center [822, 163] width 16 height 13
radio input "true"
radio input "false"
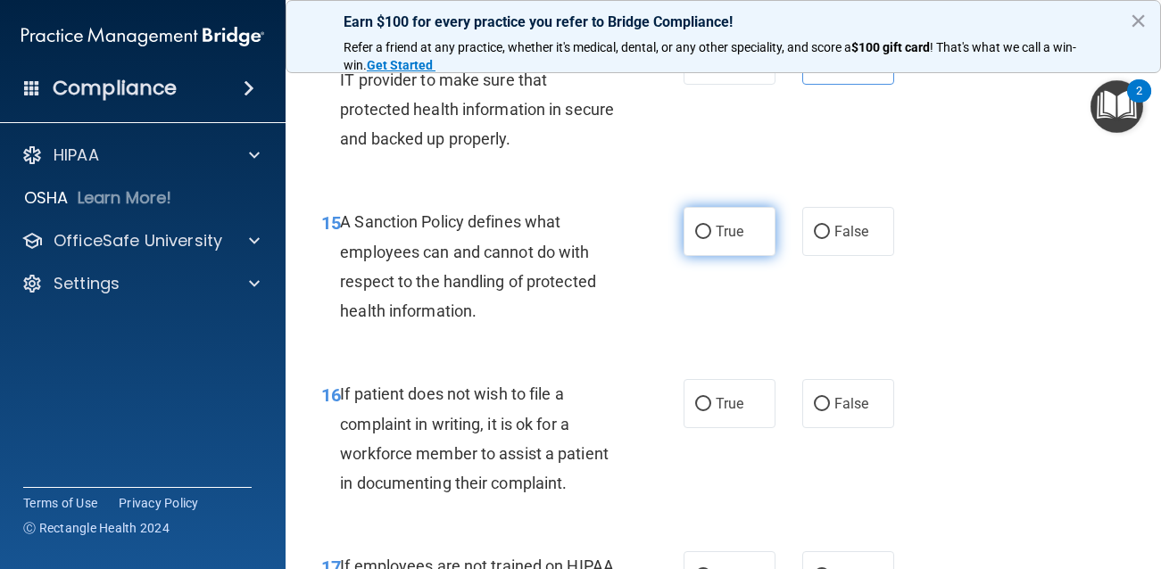
scroll to position [3003, 0]
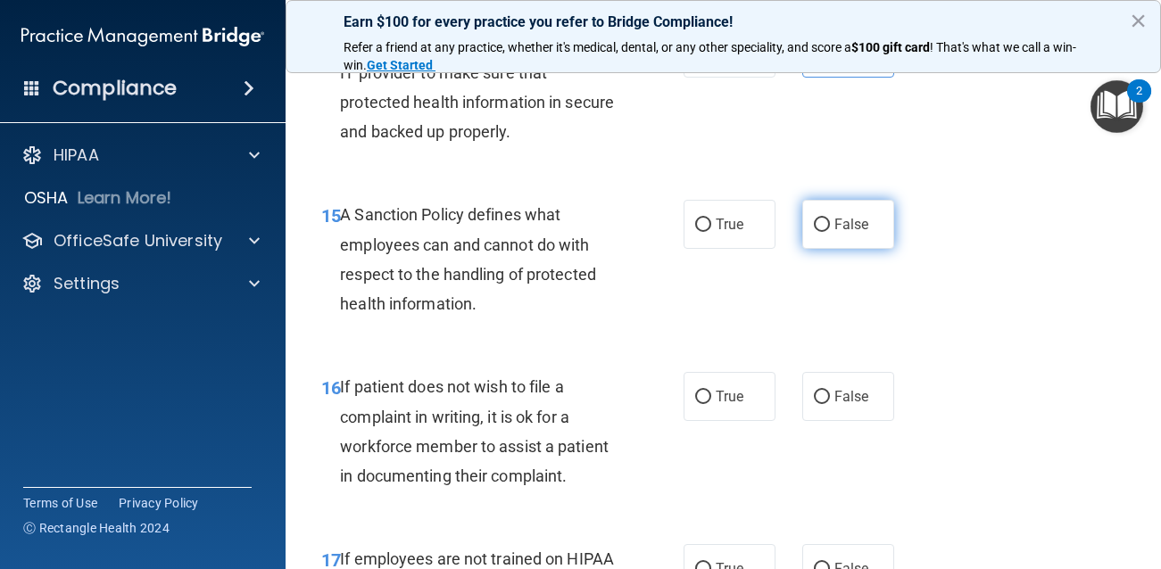
click at [832, 241] on label "False" at bounding box center [848, 224] width 92 height 49
click at [830, 232] on input "False" at bounding box center [822, 225] width 16 height 13
radio input "true"
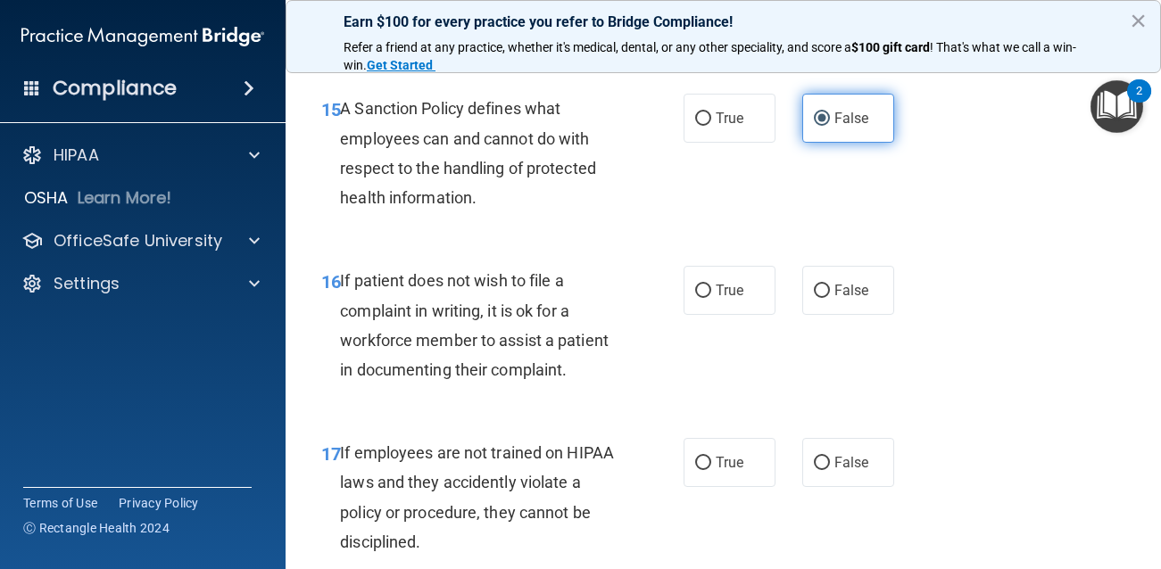
scroll to position [3141, 0]
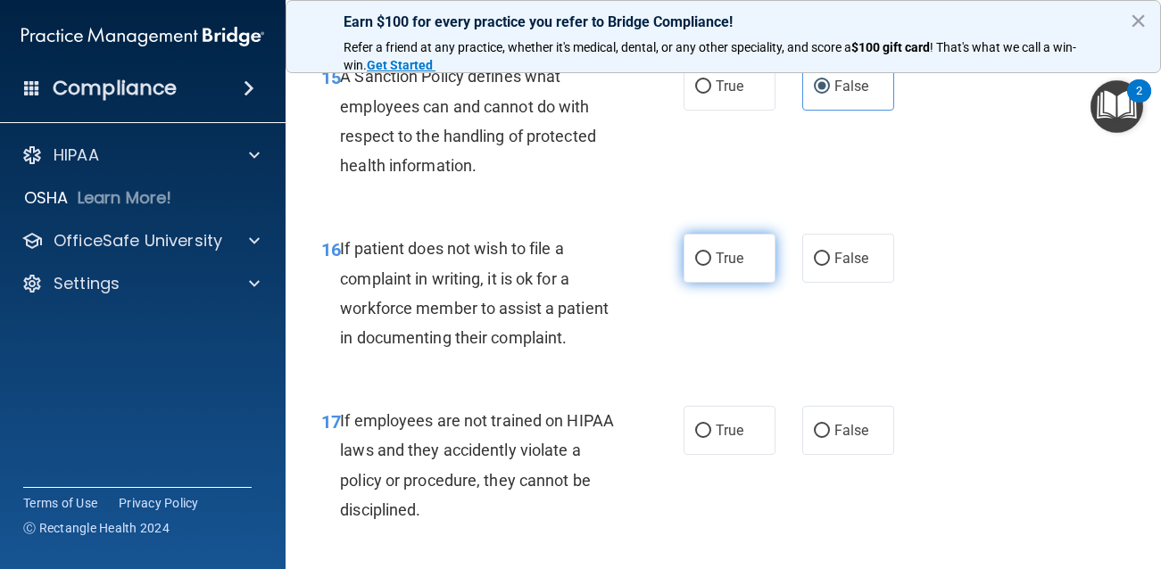
click at [758, 253] on label "True" at bounding box center [730, 258] width 92 height 49
click at [711, 253] on input "True" at bounding box center [703, 259] width 16 height 13
radio input "true"
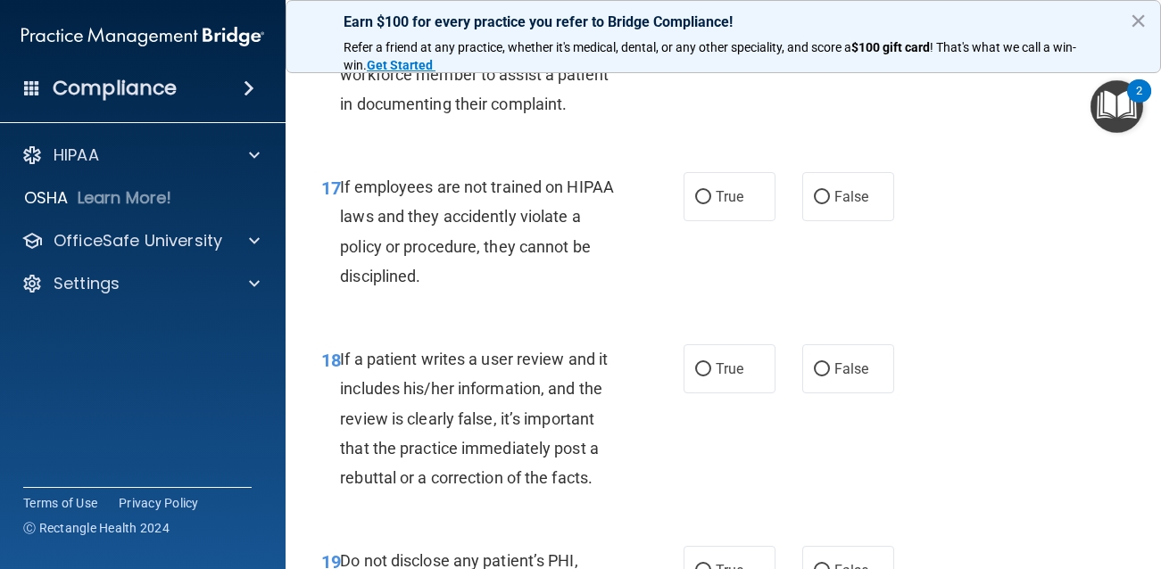
scroll to position [3384, 0]
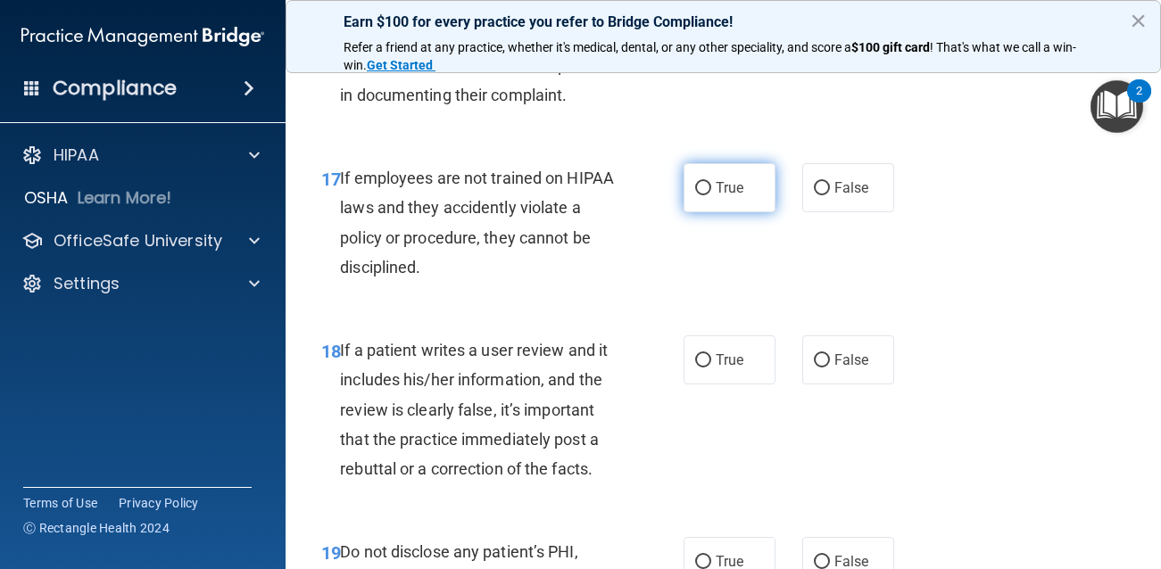
click at [717, 196] on span "True" at bounding box center [730, 187] width 28 height 17
click at [711, 195] on input "True" at bounding box center [703, 188] width 16 height 13
radio input "true"
click at [784, 199] on div "True False" at bounding box center [794, 187] width 221 height 49
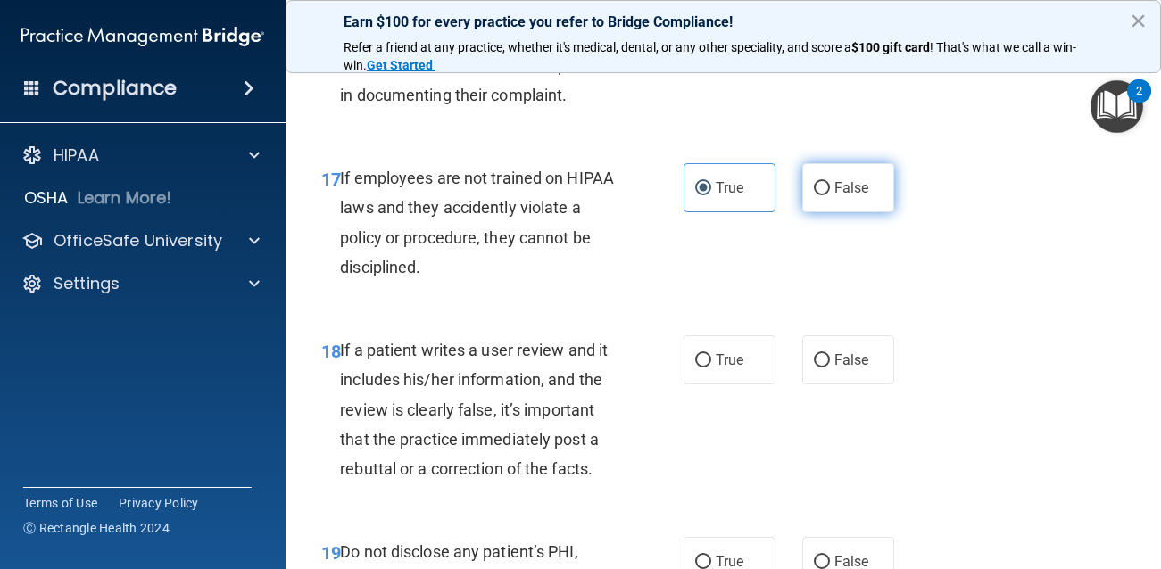
click at [820, 198] on label "False" at bounding box center [848, 187] width 92 height 49
click at [820, 195] on input "False" at bounding box center [822, 188] width 16 height 13
radio input "true"
radio input "false"
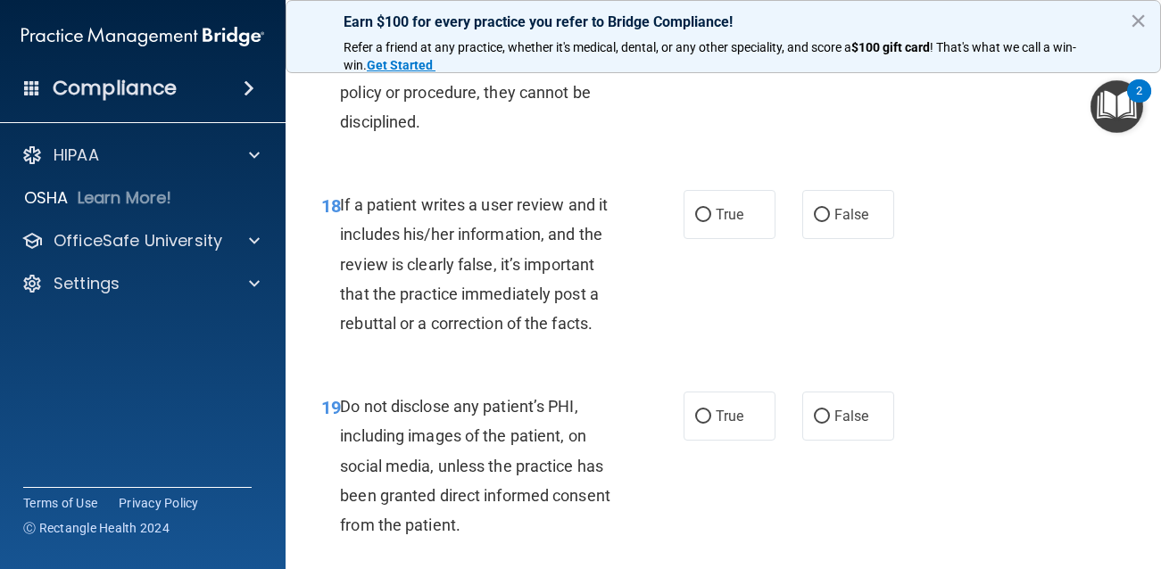
scroll to position [3530, 0]
click at [833, 225] on label "False" at bounding box center [848, 213] width 92 height 49
click at [830, 221] on input "False" at bounding box center [822, 214] width 16 height 13
radio input "true"
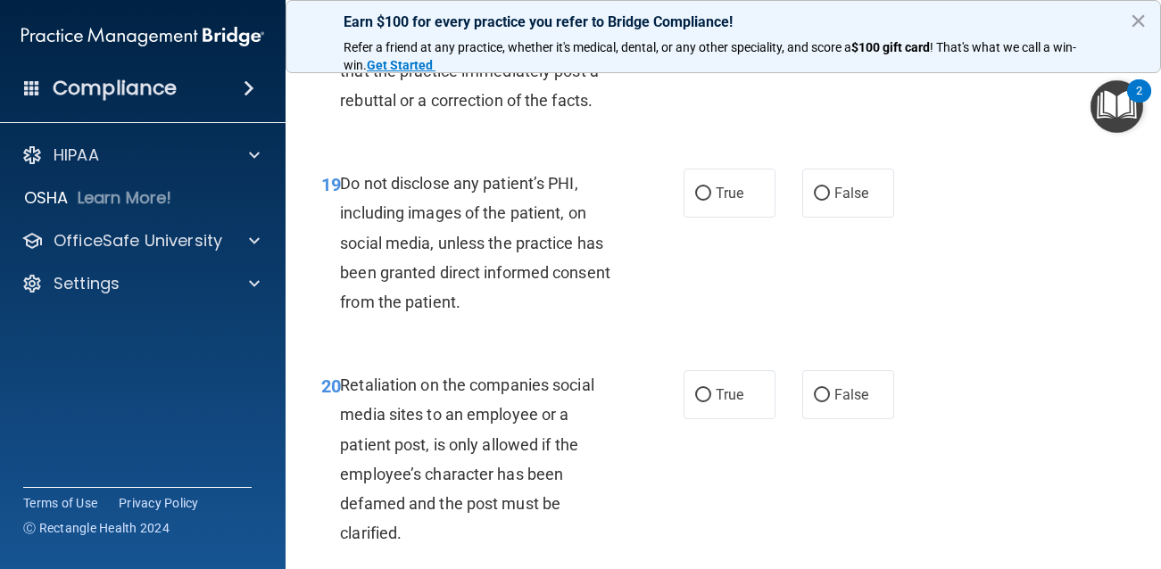
scroll to position [3753, 0]
click at [691, 193] on label "True" at bounding box center [730, 192] width 92 height 49
click at [695, 193] on input "True" at bounding box center [703, 193] width 16 height 13
radio input "true"
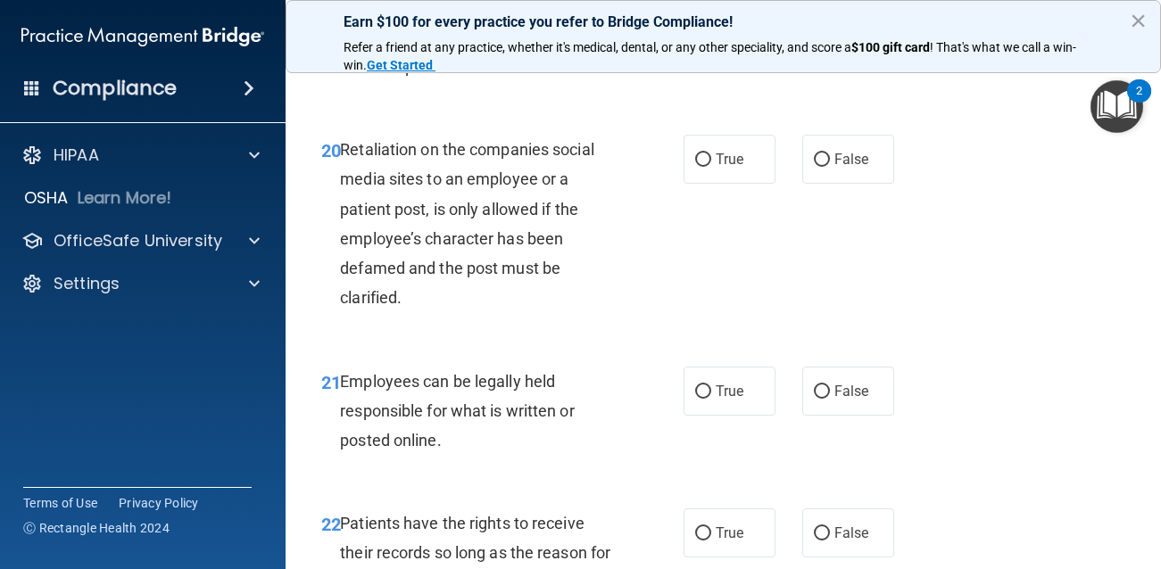
scroll to position [3991, 0]
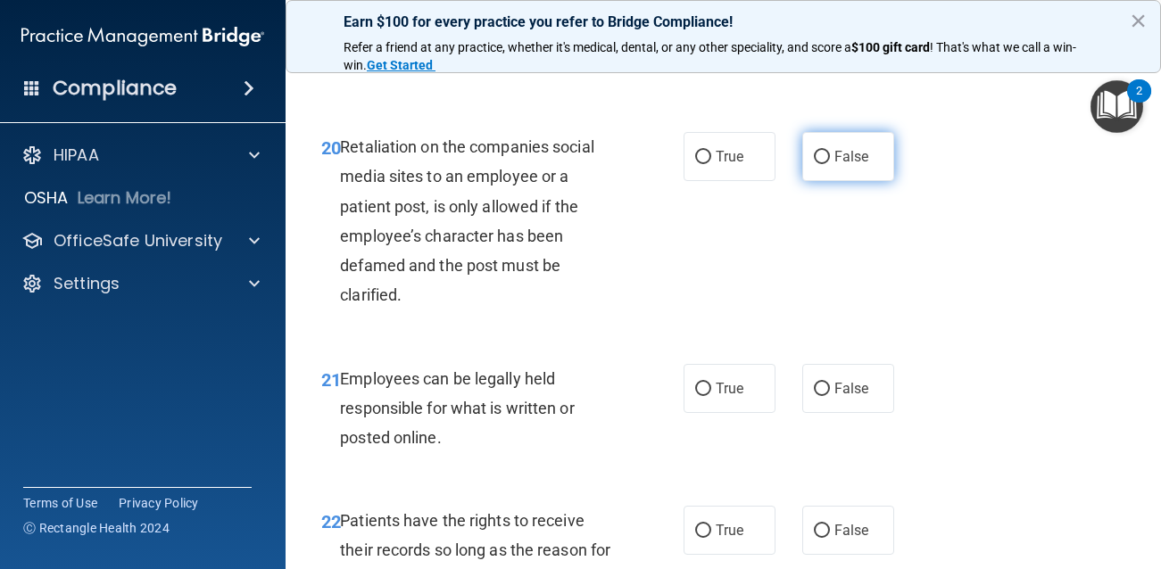
click at [808, 155] on label "False" at bounding box center [848, 156] width 92 height 49
click at [814, 155] on input "False" at bounding box center [822, 157] width 16 height 13
radio input "true"
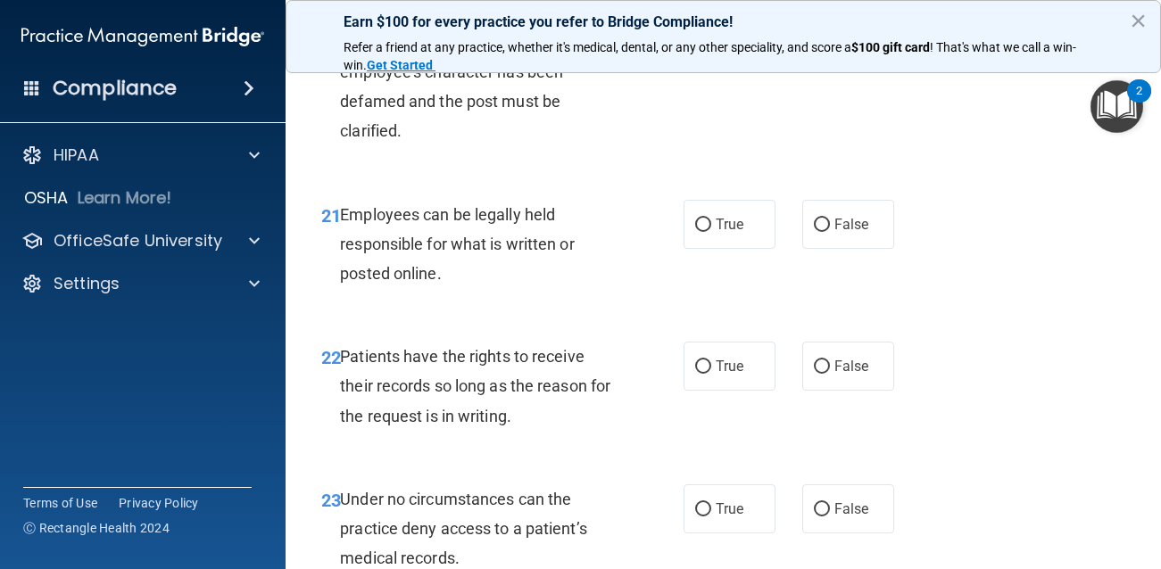
scroll to position [4160, 0]
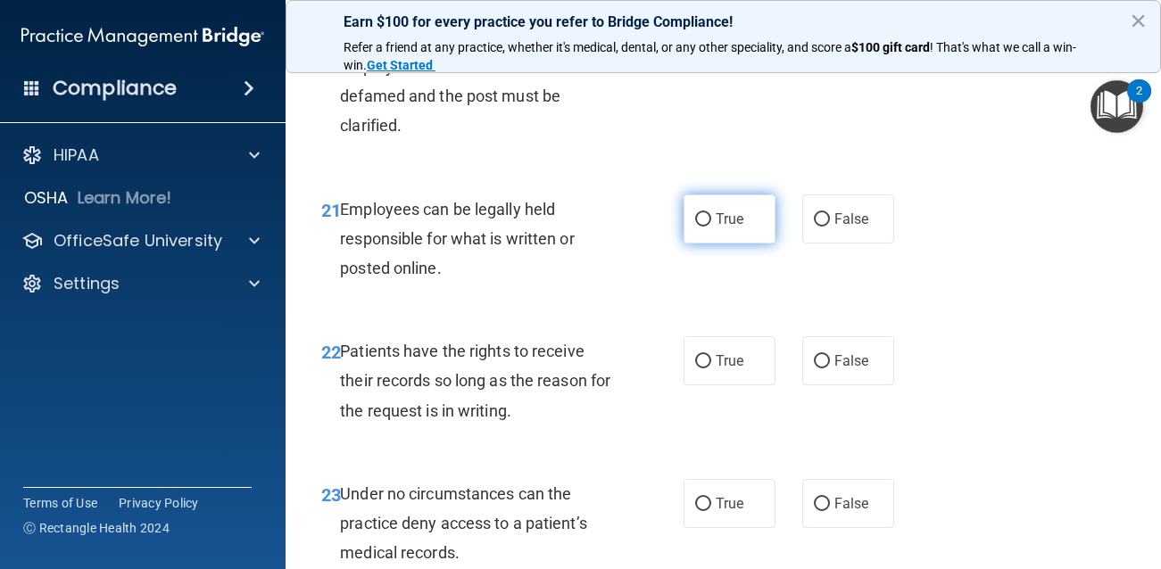
click at [739, 228] on span "True" at bounding box center [730, 219] width 28 height 17
click at [711, 227] on input "True" at bounding box center [703, 219] width 16 height 13
radio input "true"
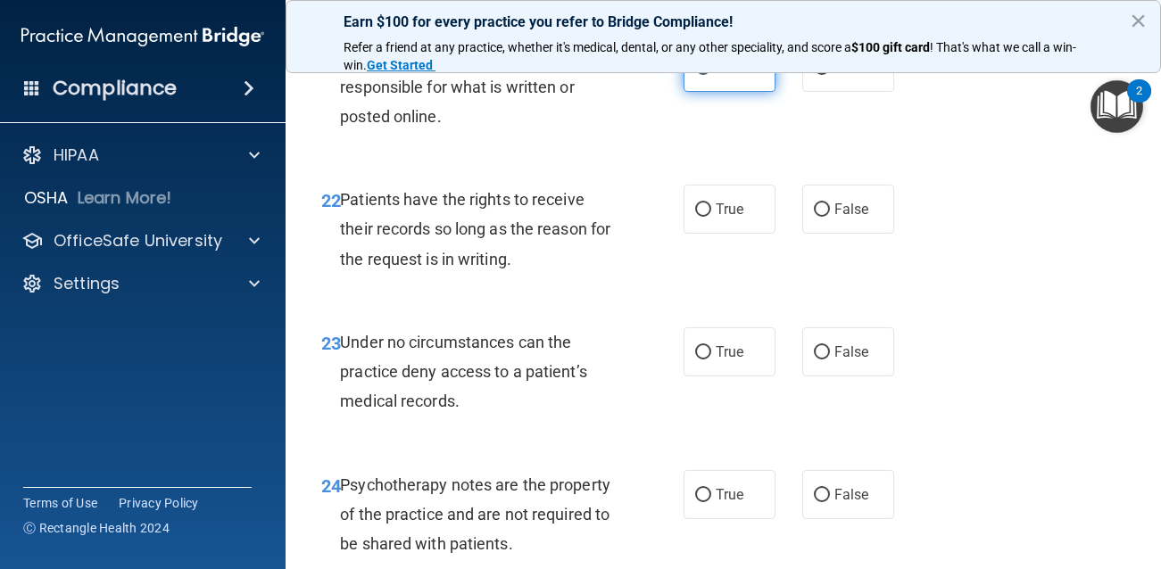
scroll to position [4311, 0]
click at [814, 214] on input "False" at bounding box center [822, 210] width 16 height 13
radio input "true"
click at [818, 349] on input "False" at bounding box center [822, 353] width 16 height 13
radio input "true"
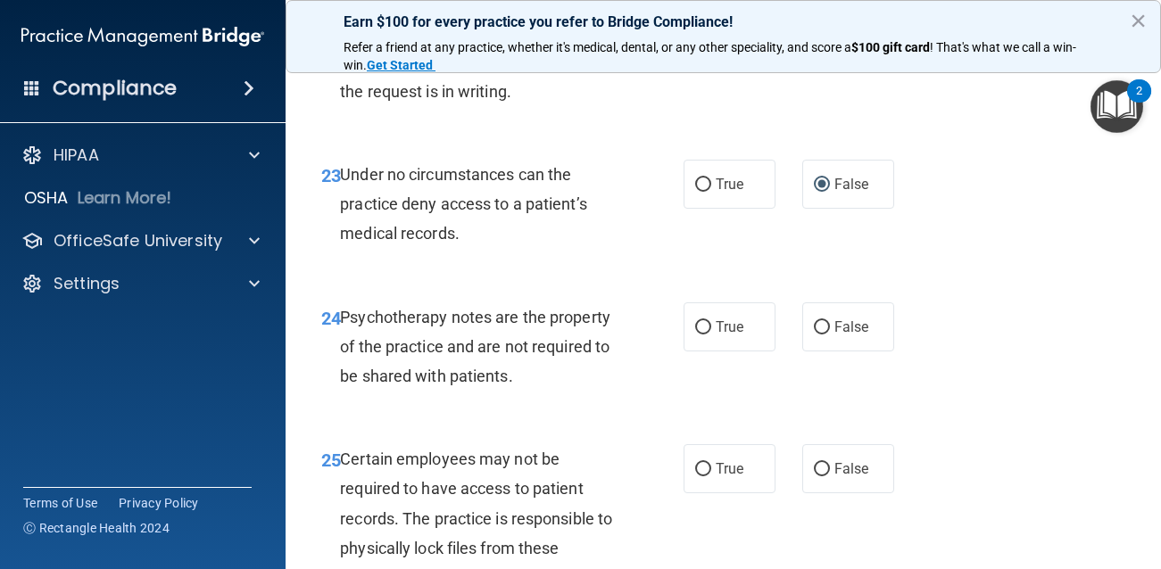
scroll to position [4484, 0]
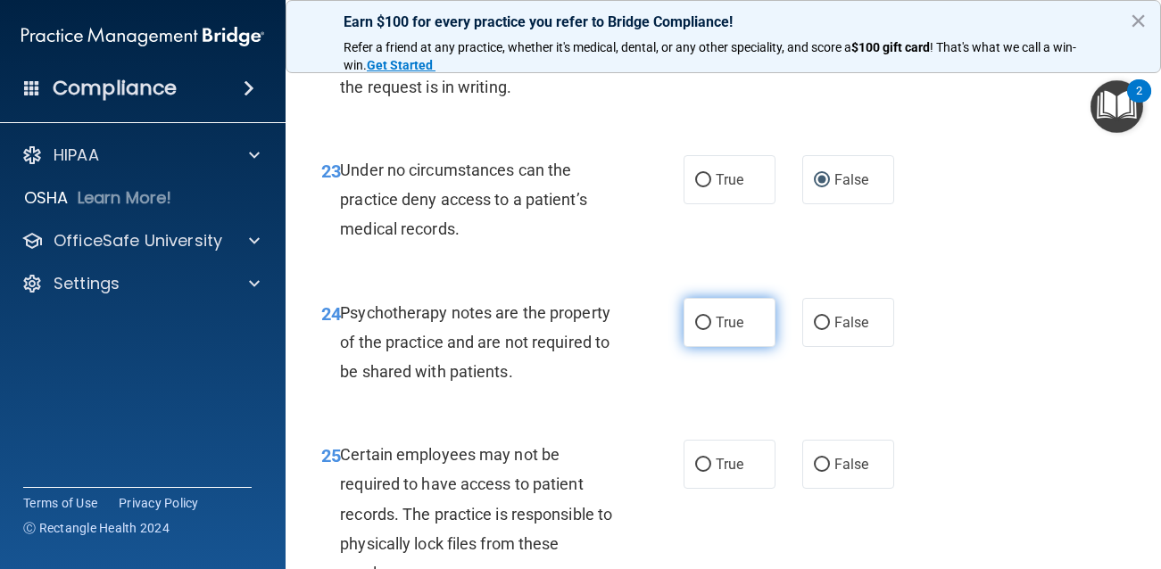
click at [721, 321] on span "True" at bounding box center [730, 322] width 28 height 17
click at [711, 321] on input "True" at bounding box center [703, 323] width 16 height 13
radio input "true"
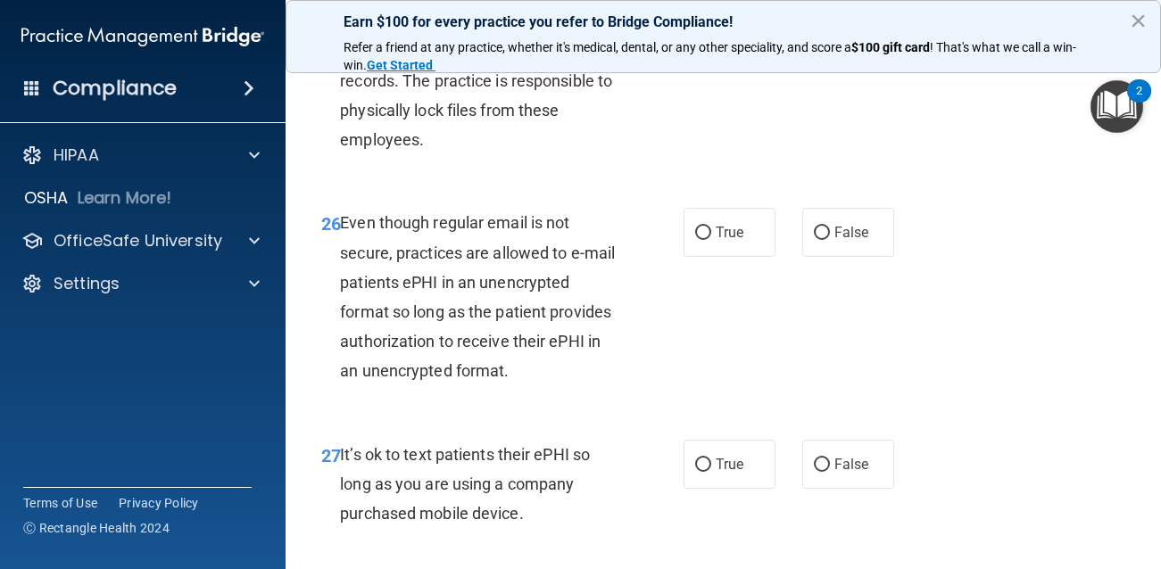
scroll to position [4920, 0]
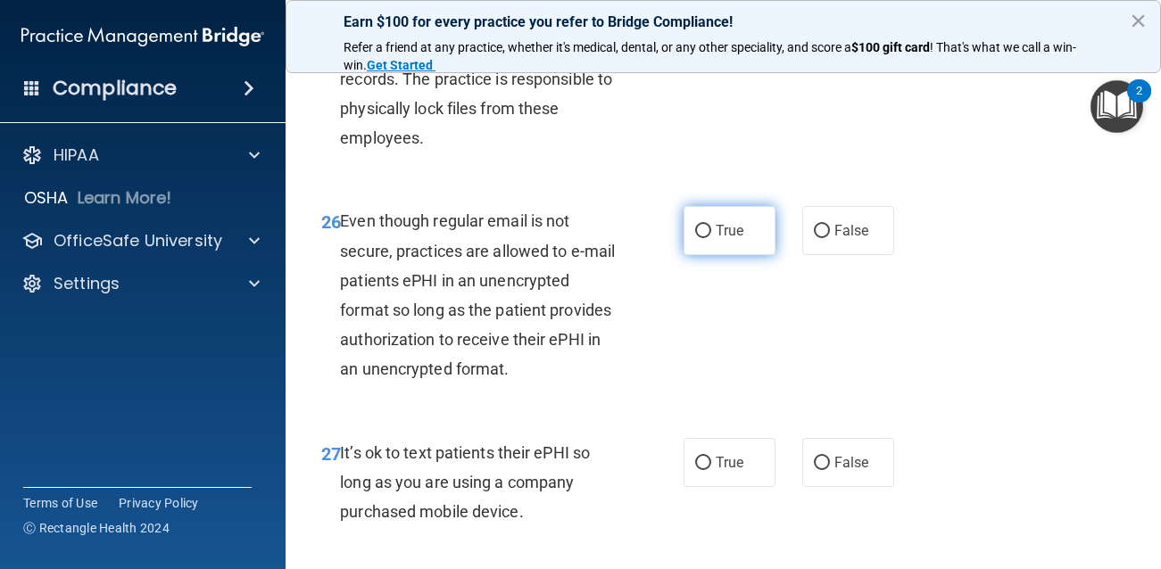
click at [731, 237] on span "True" at bounding box center [730, 230] width 28 height 17
click at [711, 237] on input "True" at bounding box center [703, 231] width 16 height 13
radio input "true"
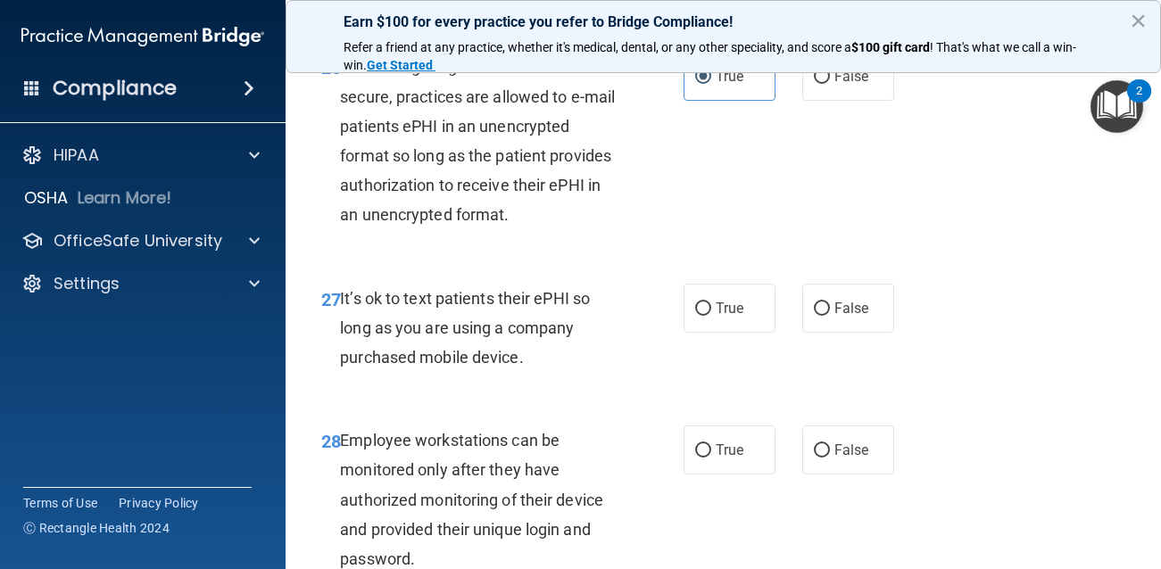
scroll to position [5079, 0]
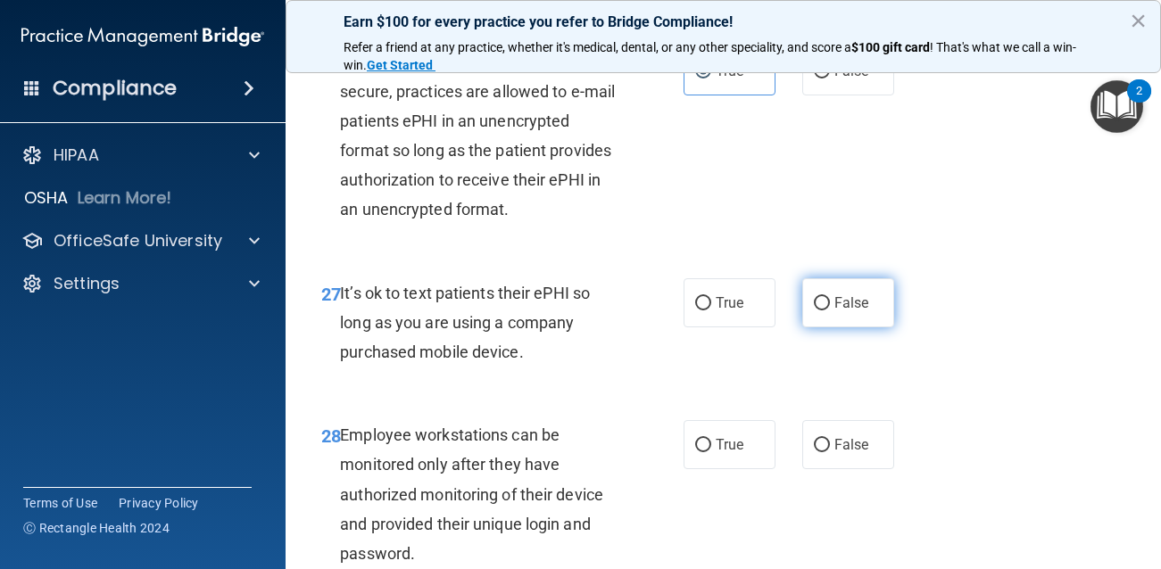
click at [829, 308] on input "False" at bounding box center [822, 303] width 16 height 13
radio input "true"
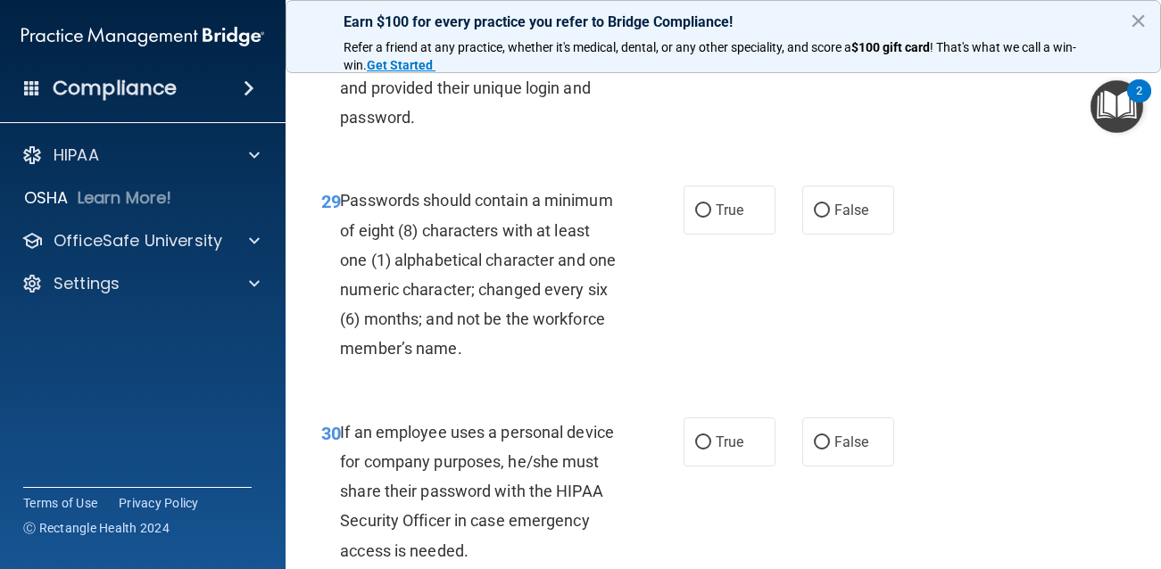
scroll to position [5593, 0]
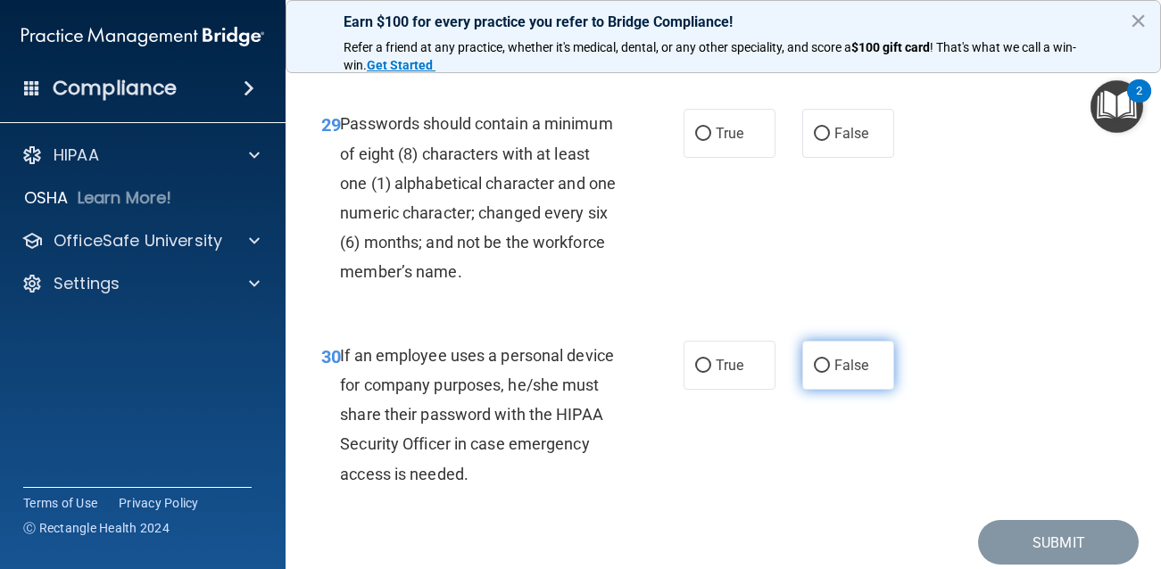
click at [823, 365] on input "False" at bounding box center [822, 366] width 16 height 13
radio input "true"
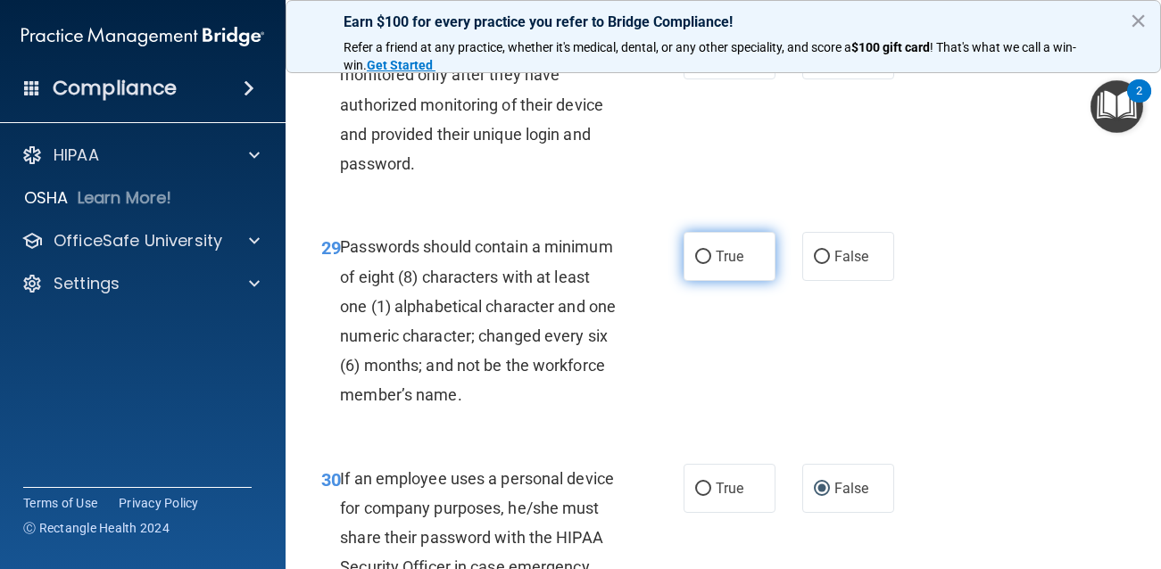
click at [730, 265] on span "True" at bounding box center [730, 256] width 28 height 17
click at [711, 264] on input "True" at bounding box center [703, 257] width 16 height 13
radio input "true"
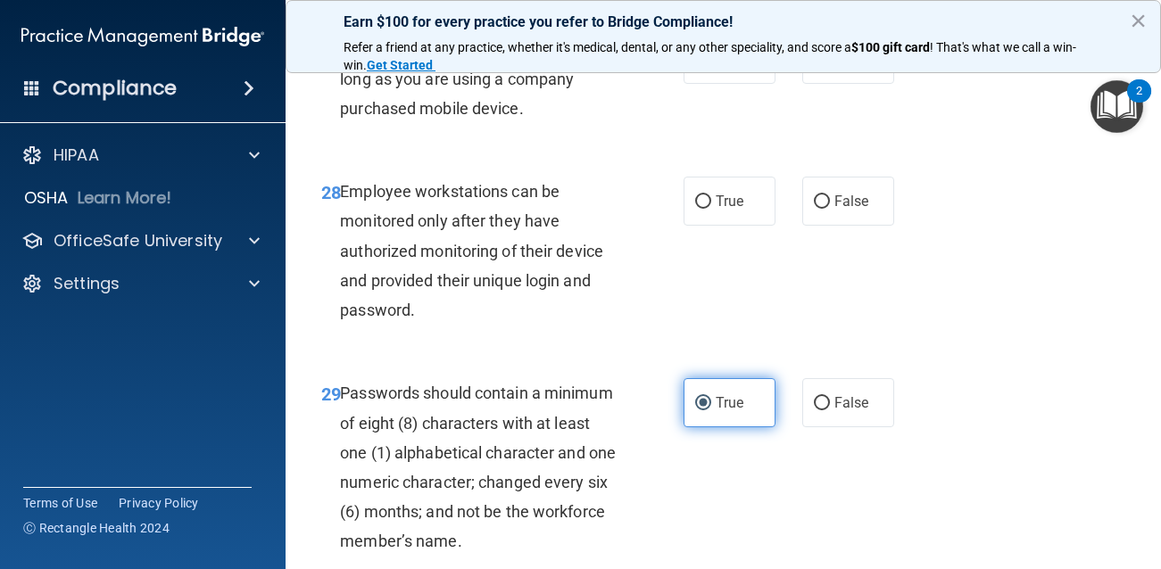
scroll to position [5318, 0]
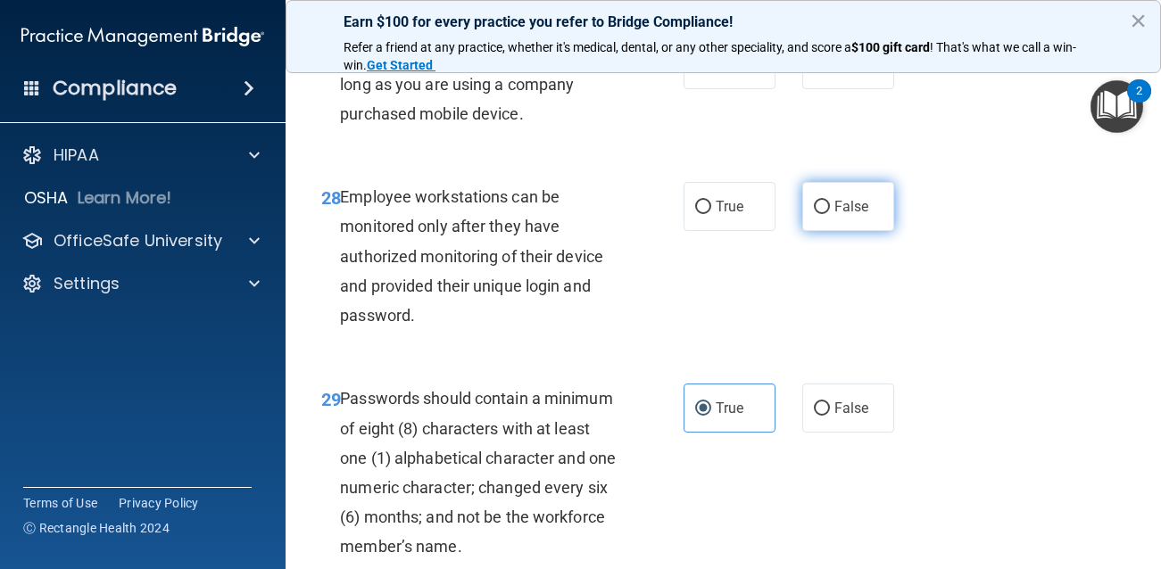
click at [814, 213] on input "False" at bounding box center [822, 207] width 16 height 13
radio input "true"
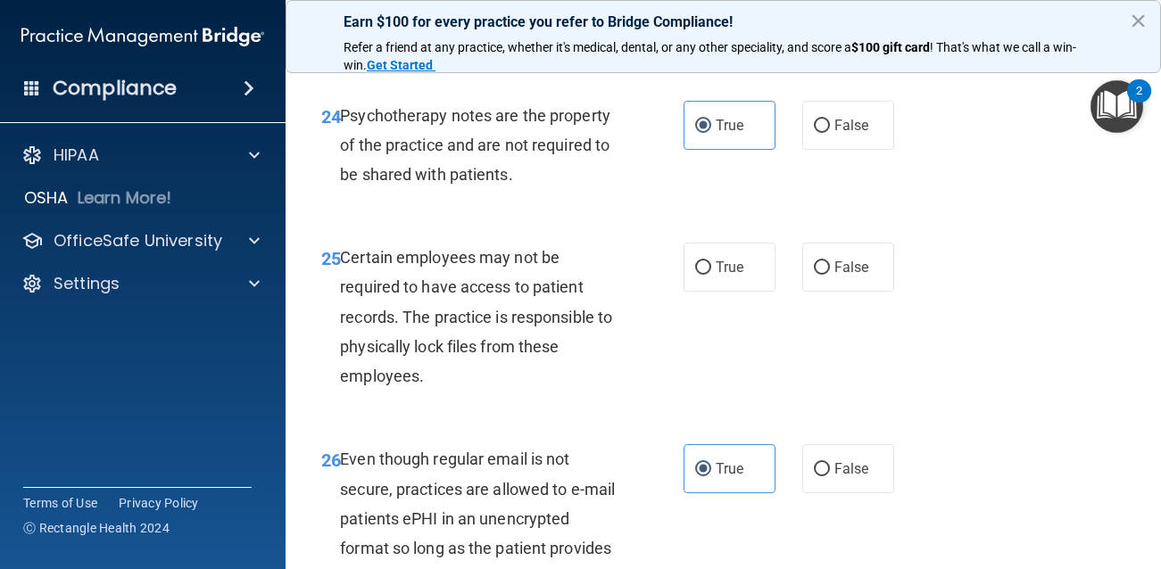
scroll to position [4670, 0]
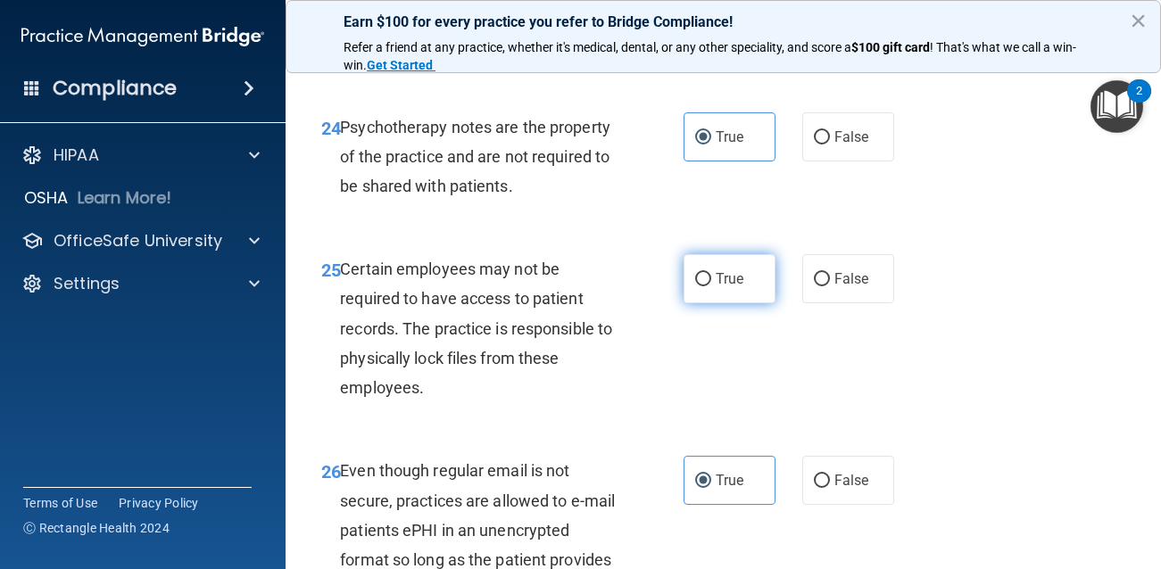
click at [717, 286] on span "True" at bounding box center [730, 278] width 28 height 17
click at [711, 286] on input "True" at bounding box center [703, 279] width 16 height 13
radio input "true"
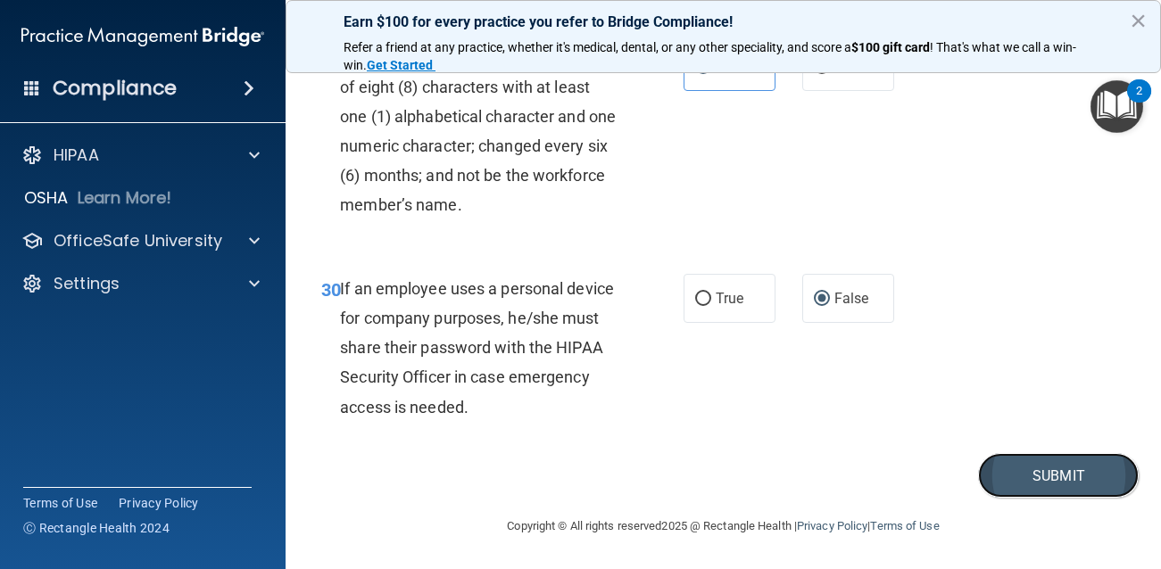
click at [1046, 480] on button "Submit" at bounding box center [1058, 476] width 161 height 46
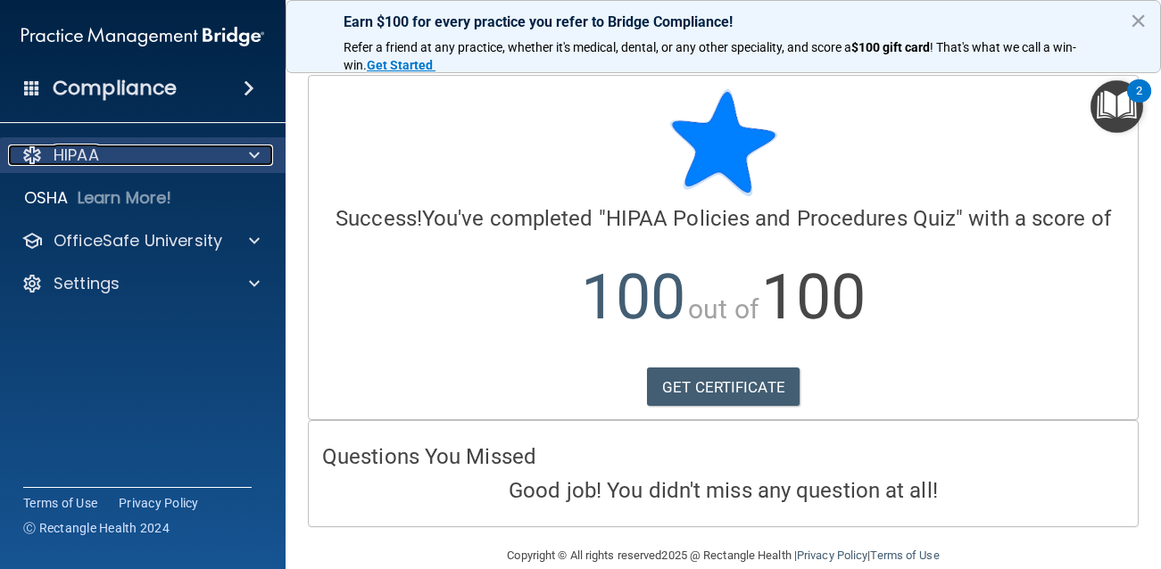
click at [169, 153] on div "HIPAA" at bounding box center [118, 155] width 221 height 21
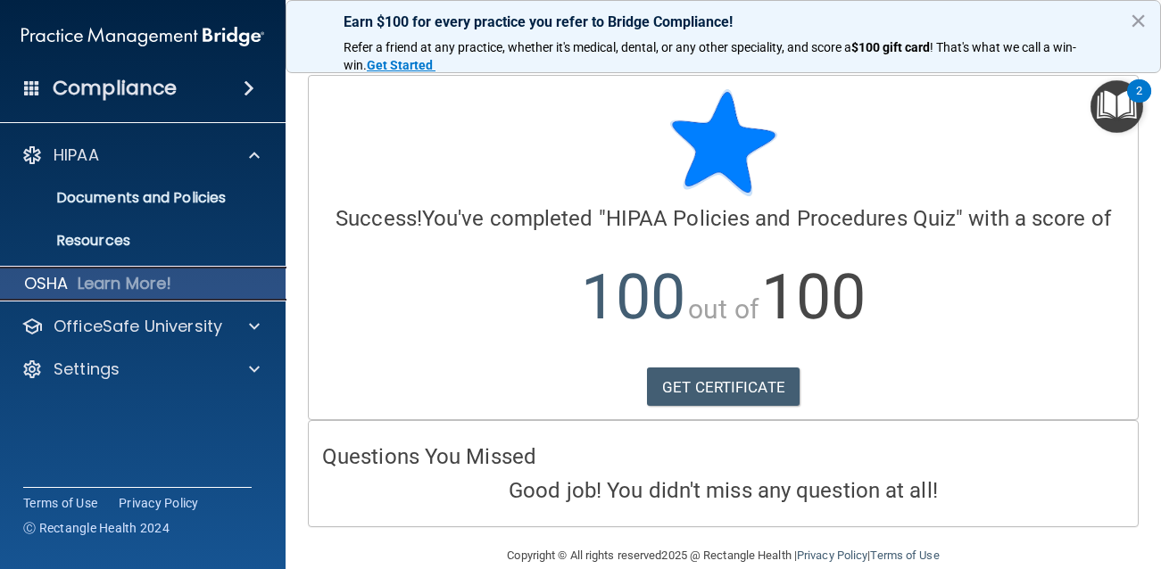
click at [138, 292] on p "Learn More!" at bounding box center [125, 283] width 95 height 21
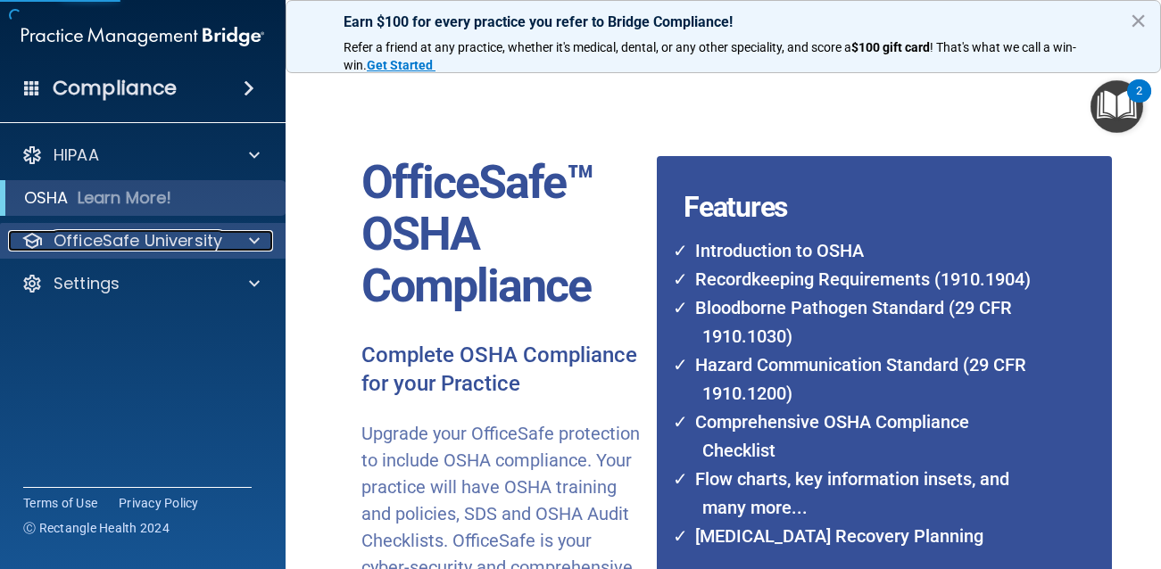
click at [138, 244] on p "OfficeSafe University" at bounding box center [138, 240] width 169 height 21
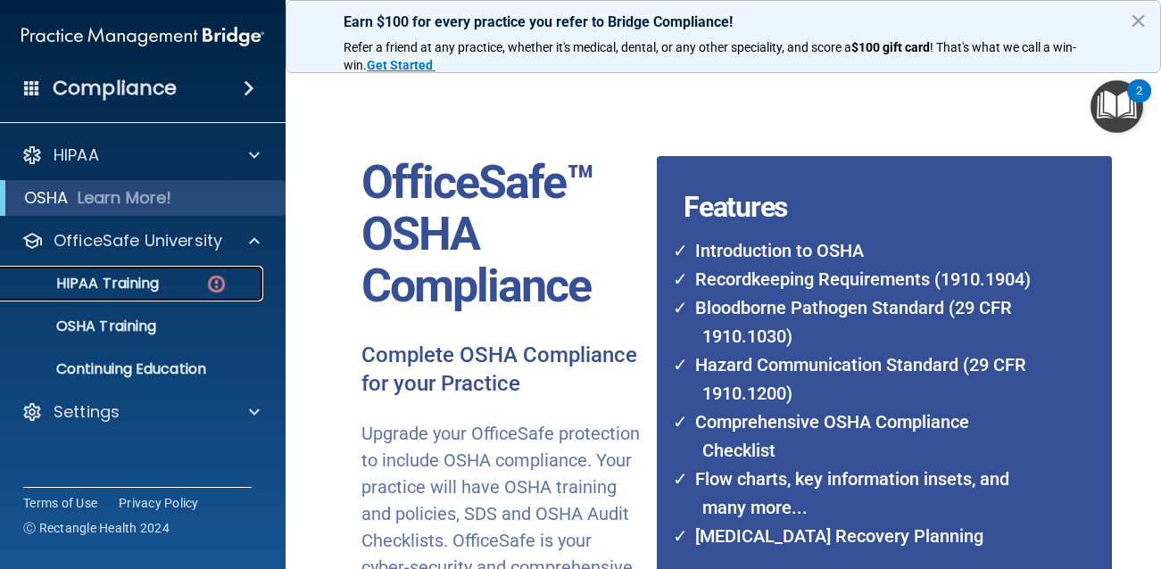
click at [144, 287] on p "HIPAA Training" at bounding box center [85, 284] width 147 height 18
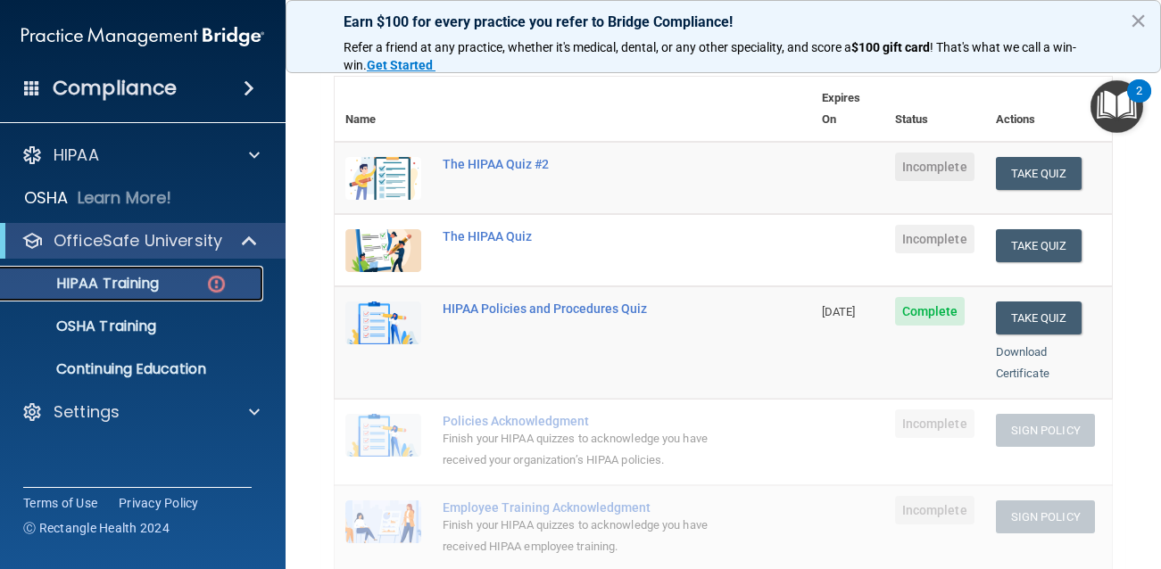
scroll to position [191, 0]
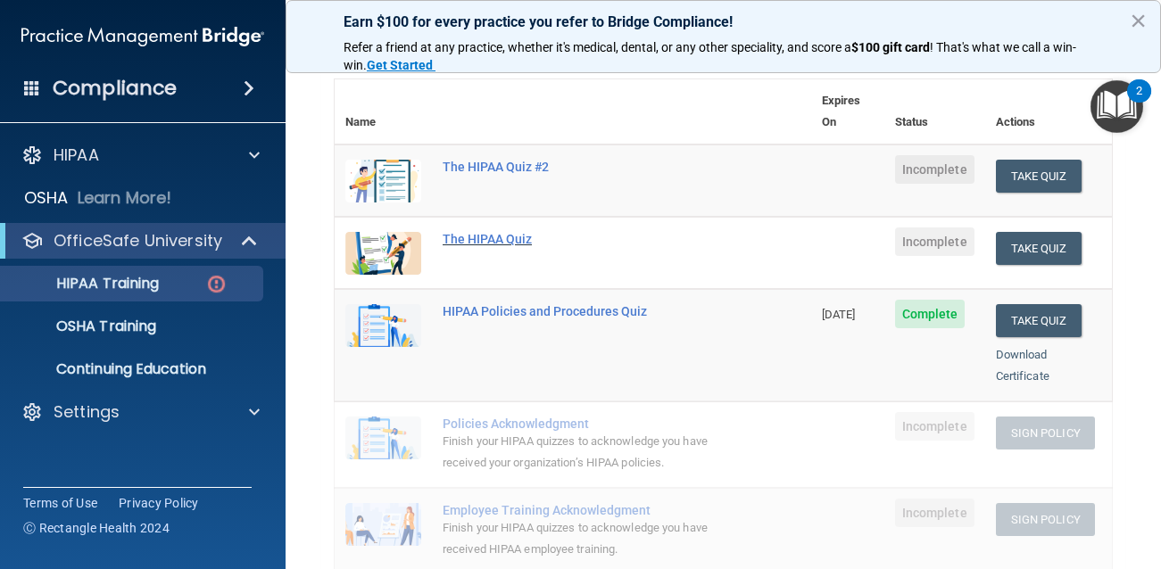
click at [493, 232] on div "The HIPAA Quiz" at bounding box center [582, 239] width 279 height 14
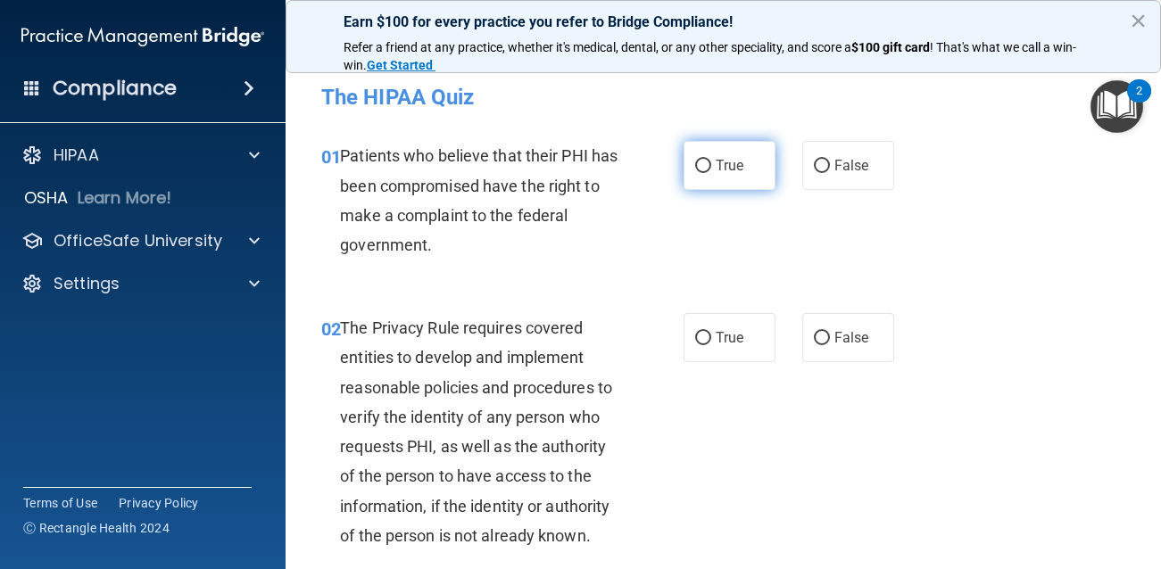
click at [707, 175] on label "True" at bounding box center [730, 165] width 92 height 49
click at [707, 173] on input "True" at bounding box center [703, 166] width 16 height 13
radio input "true"
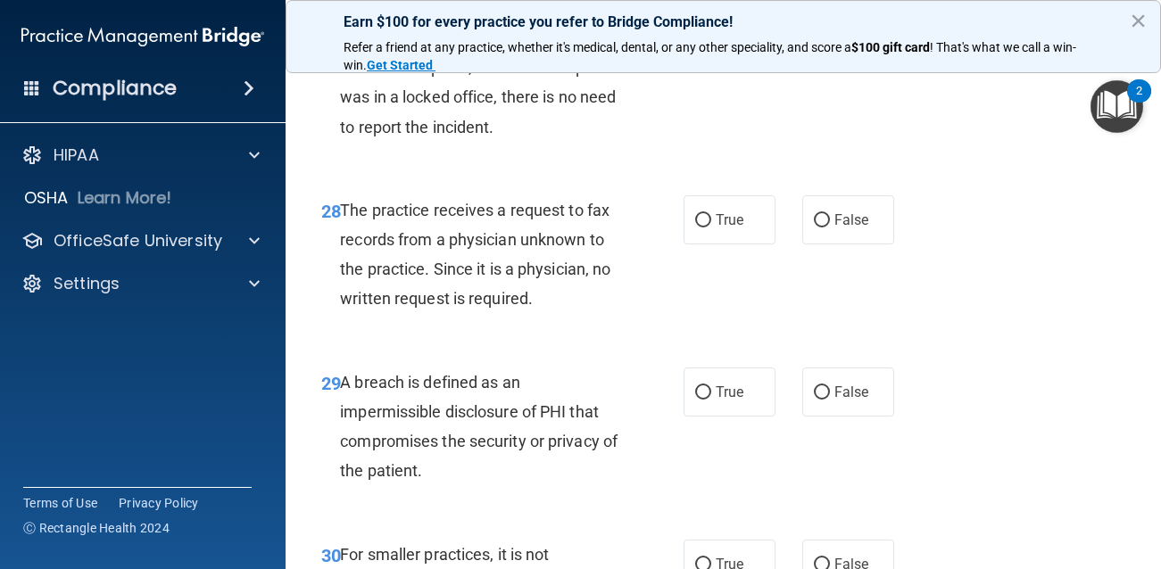
scroll to position [5127, 0]
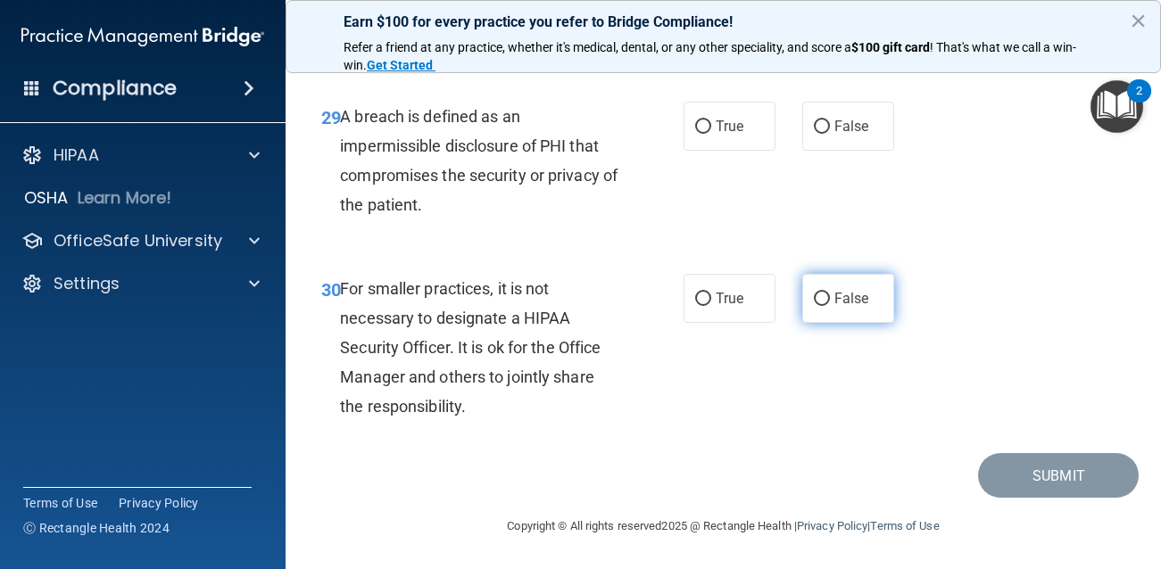
click at [826, 293] on input "False" at bounding box center [822, 299] width 16 height 13
radio input "true"
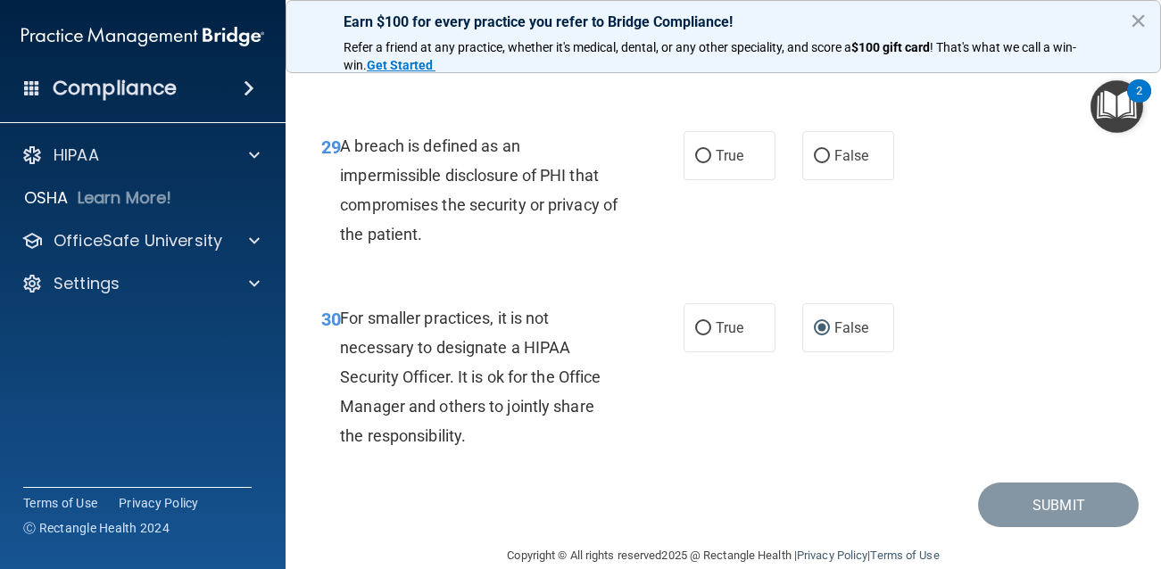
scroll to position [5053, 0]
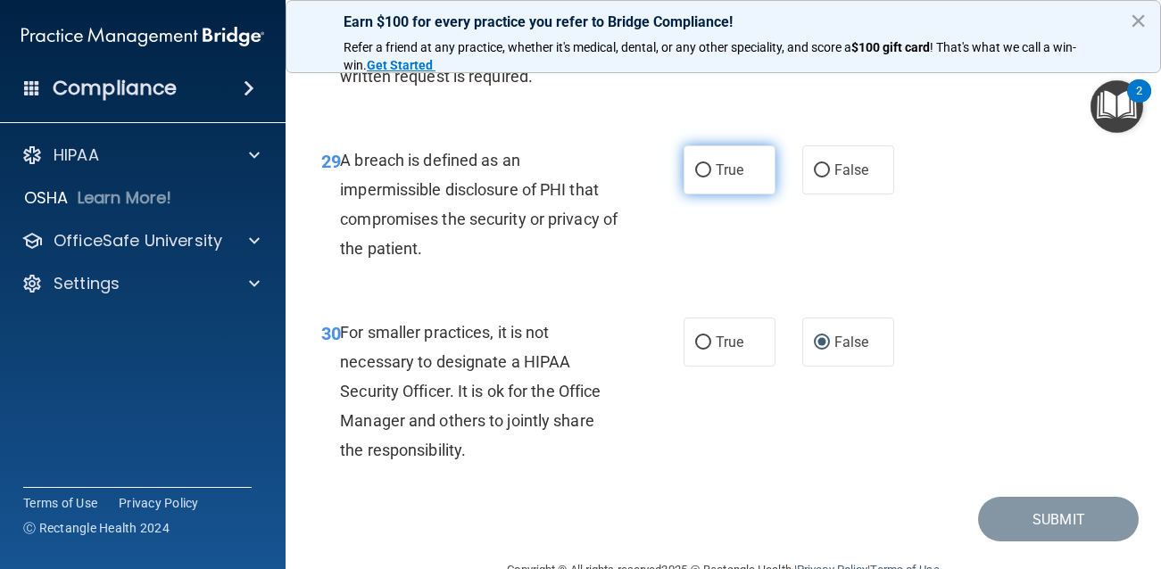
click at [716, 178] on span "True" at bounding box center [730, 170] width 28 height 17
click at [711, 178] on input "True" at bounding box center [703, 170] width 16 height 13
radio input "true"
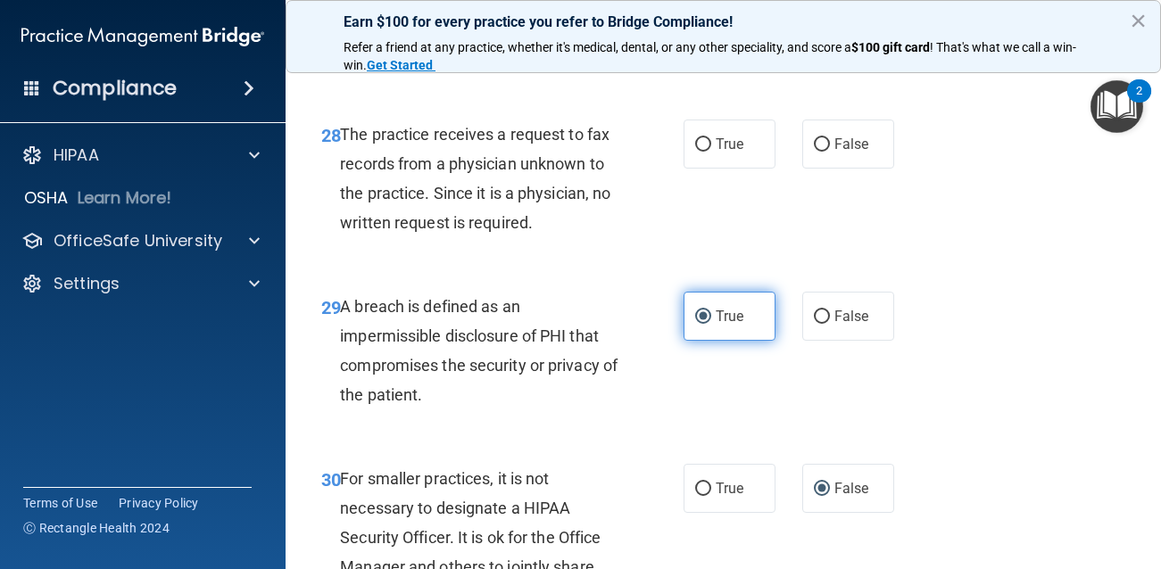
scroll to position [4900, 0]
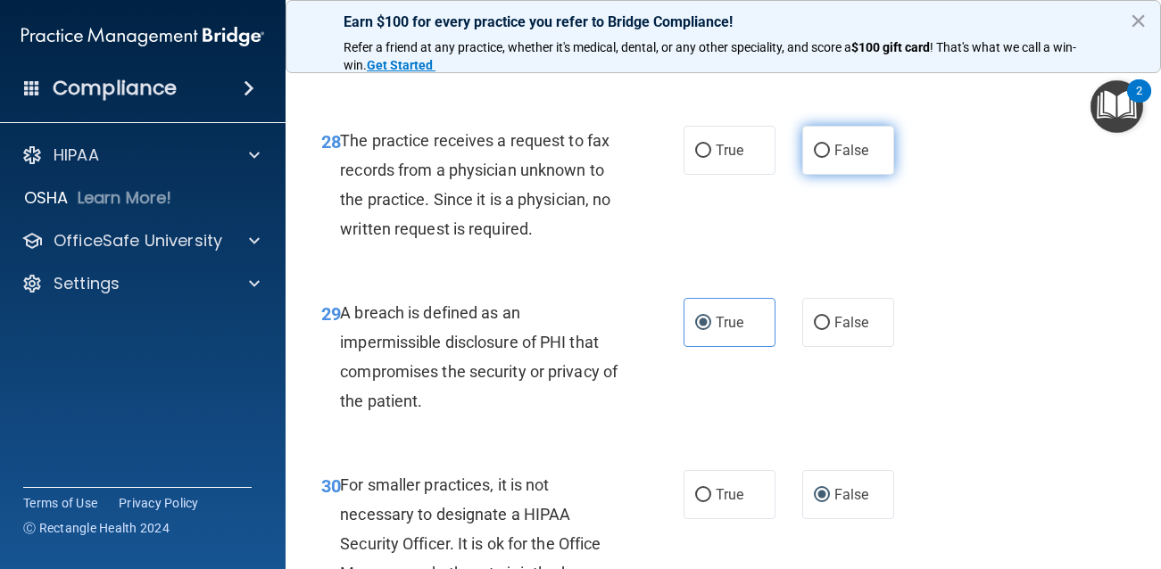
click at [823, 158] on input "False" at bounding box center [822, 151] width 16 height 13
radio input "true"
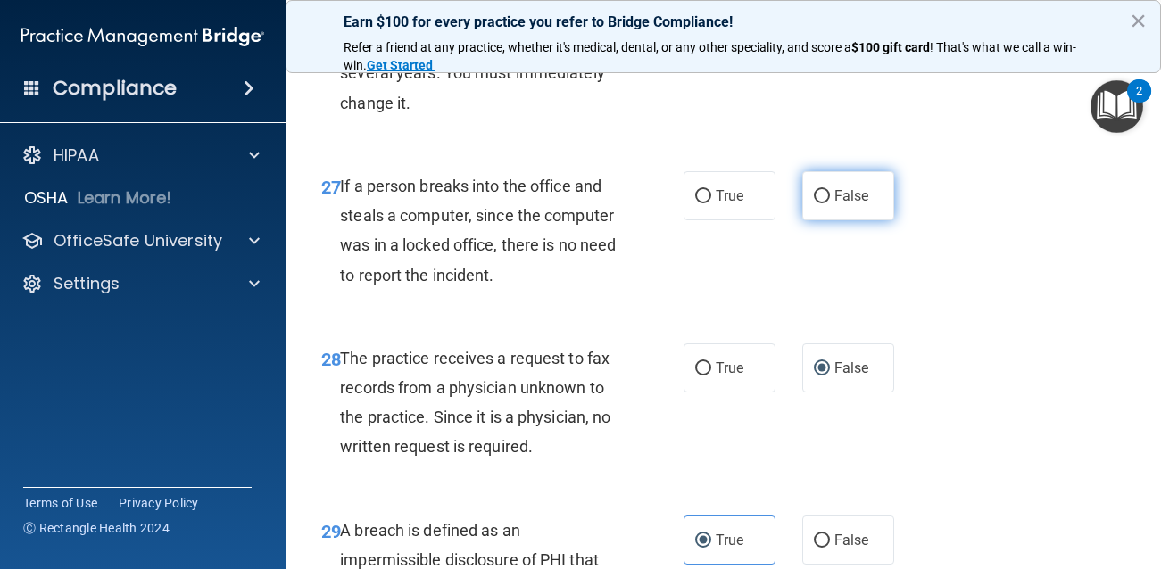
scroll to position [4670, 0]
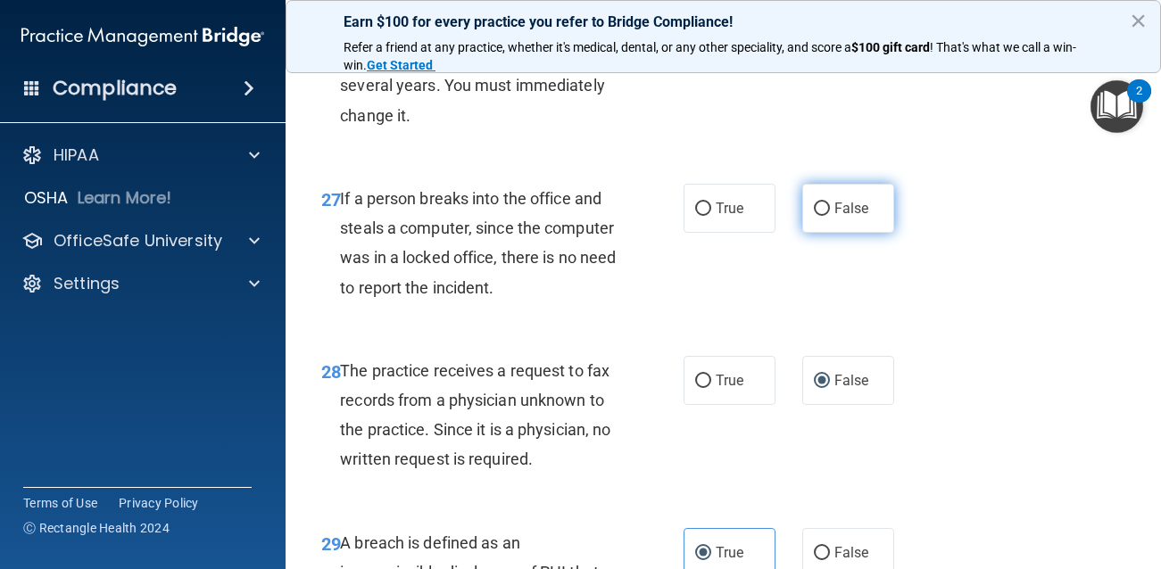
click at [825, 216] on input "False" at bounding box center [822, 209] width 16 height 13
radio input "true"
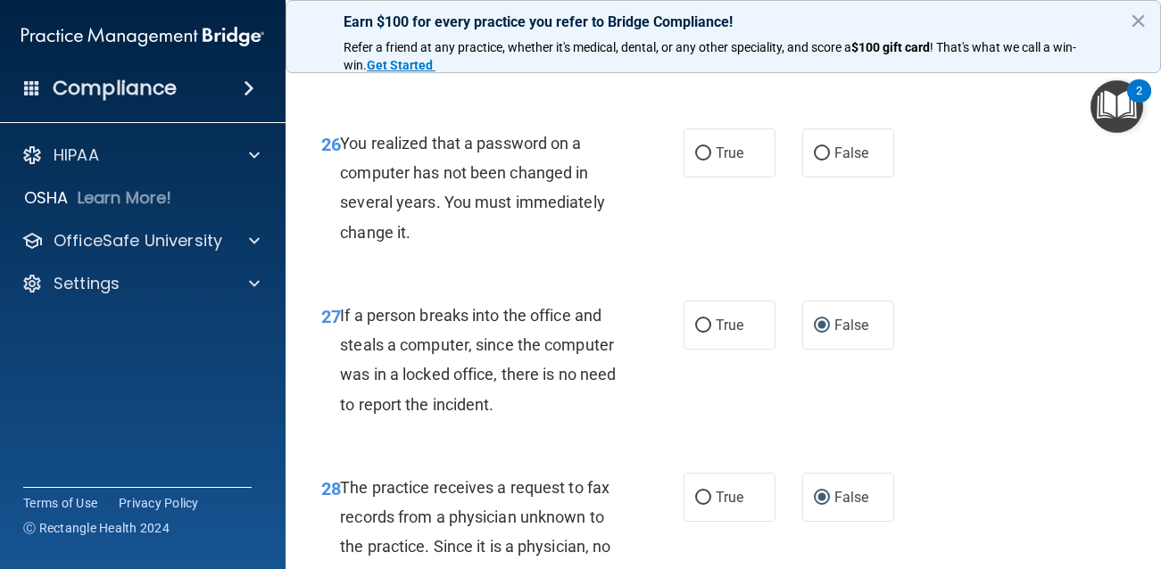
scroll to position [4552, 0]
click at [716, 162] on span "True" at bounding box center [730, 153] width 28 height 17
click at [711, 162] on input "True" at bounding box center [703, 154] width 16 height 13
radio input "true"
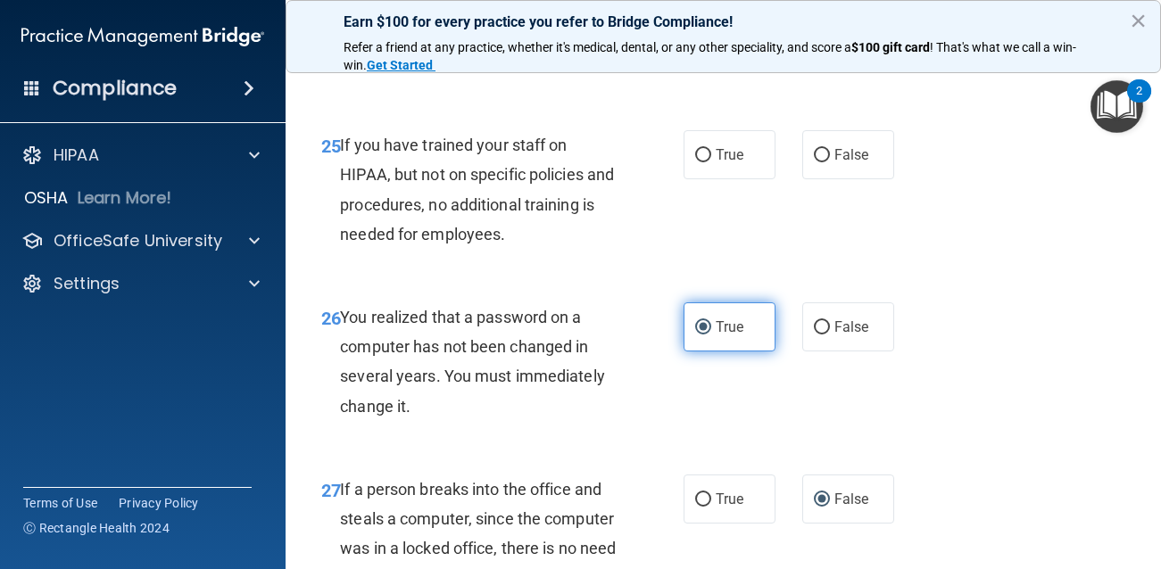
scroll to position [4380, 0]
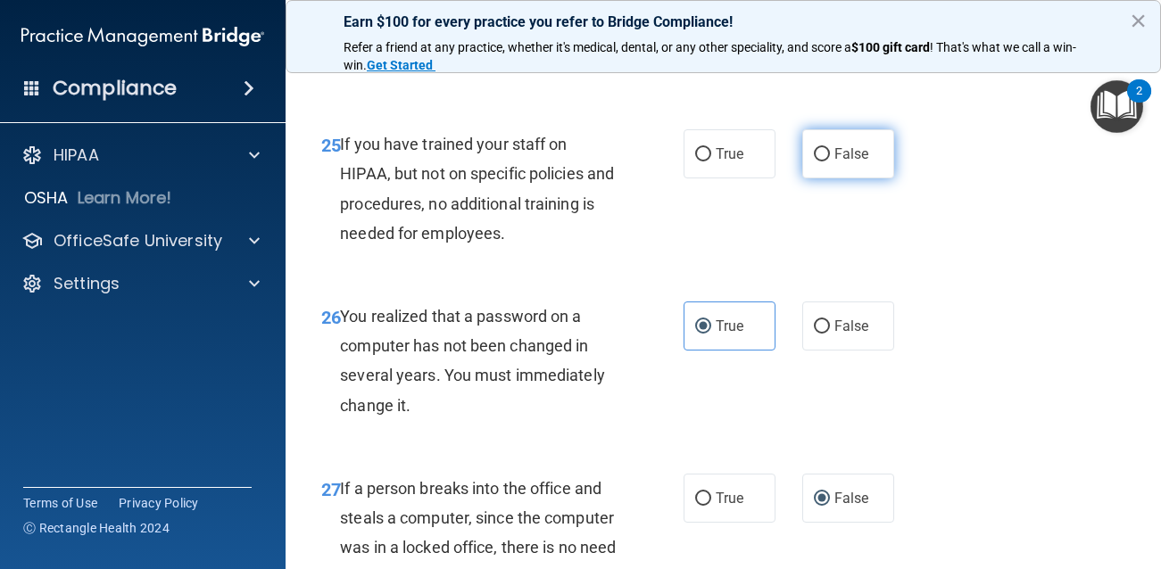
click at [828, 162] on input "False" at bounding box center [822, 154] width 16 height 13
radio input "true"
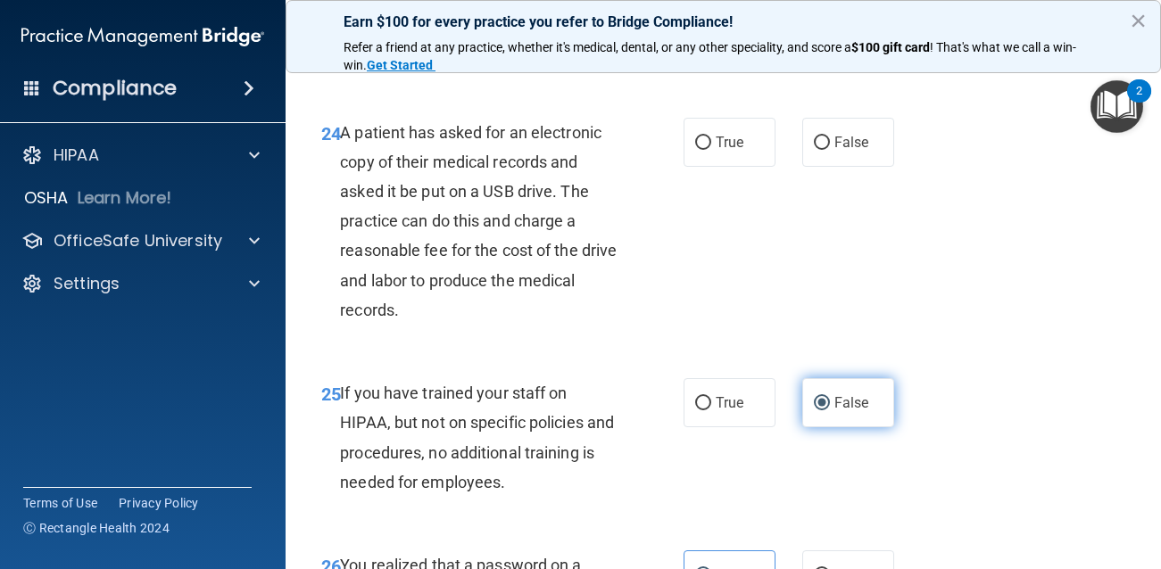
scroll to position [4099, 0]
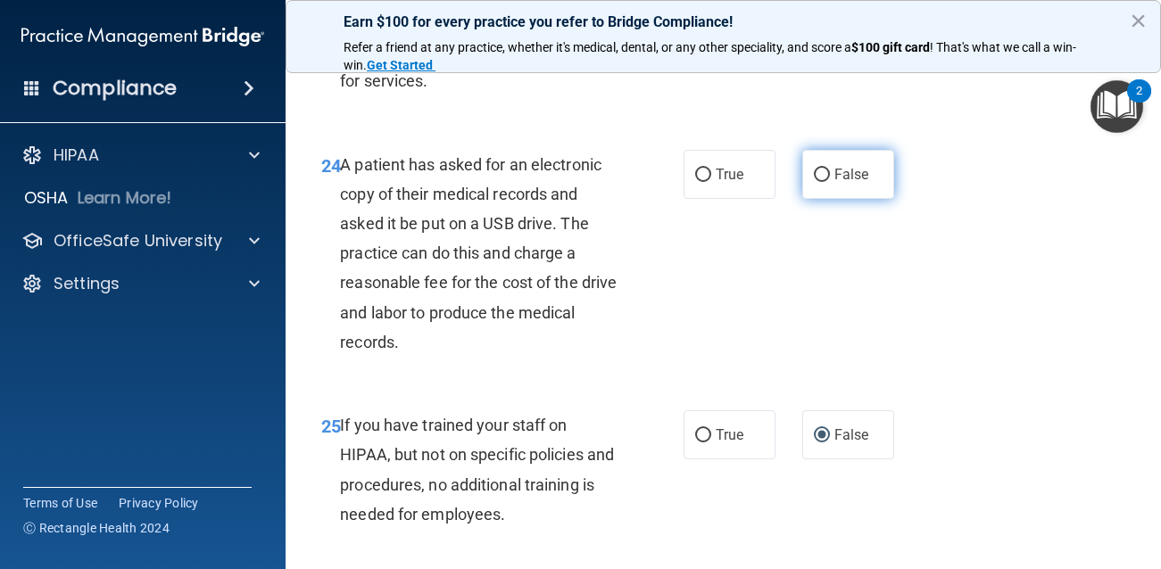
click at [850, 183] on span "False" at bounding box center [851, 174] width 35 height 17
click at [830, 182] on input "False" at bounding box center [822, 175] width 16 height 13
radio input "true"
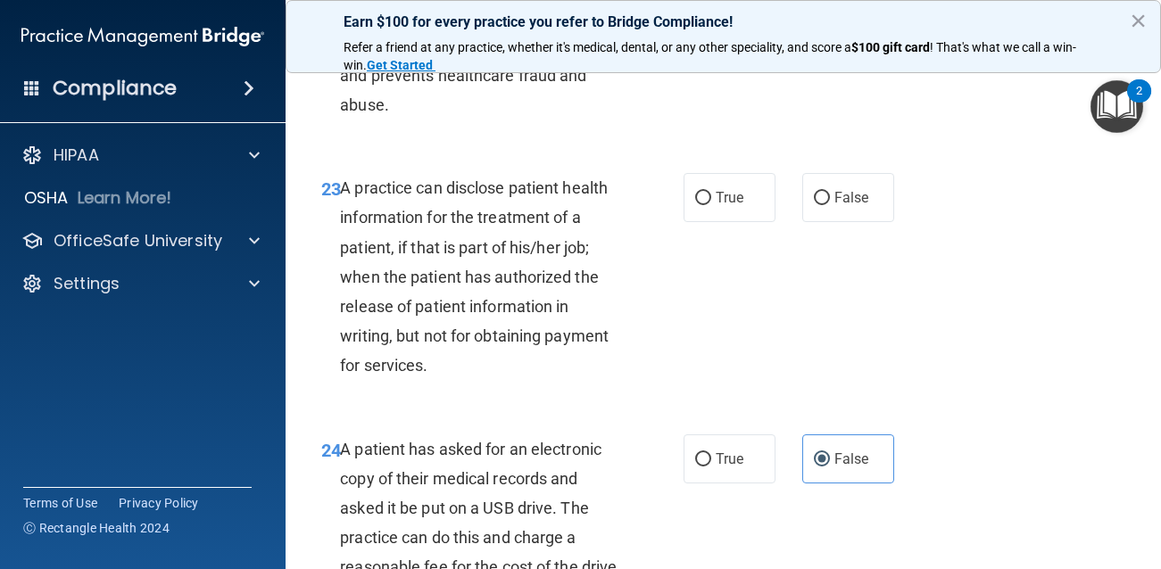
scroll to position [3811, 0]
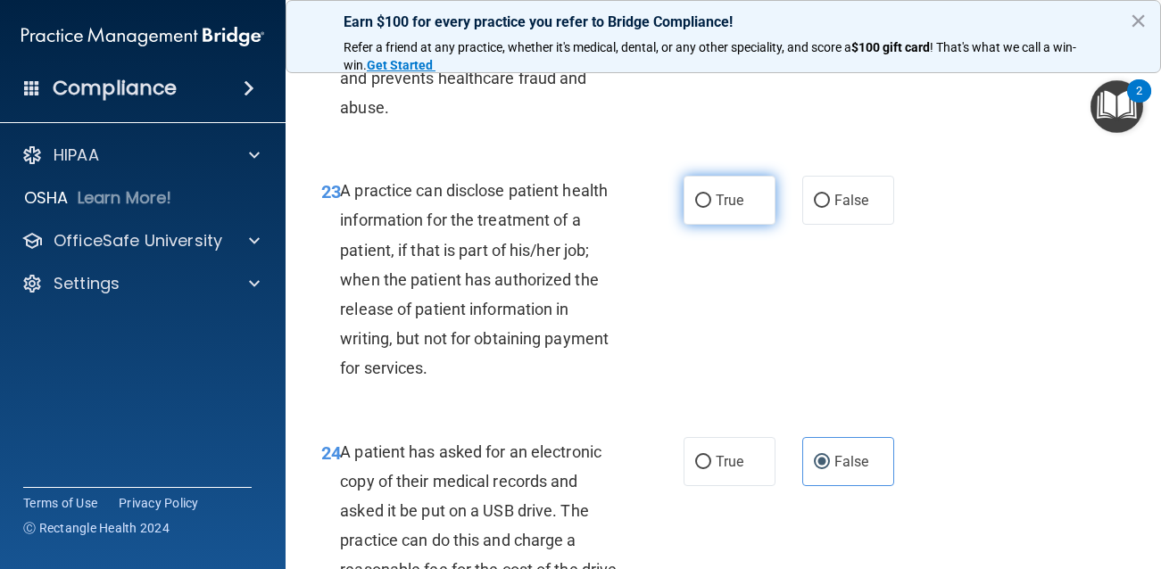
click at [705, 208] on input "True" at bounding box center [703, 201] width 16 height 13
radio input "true"
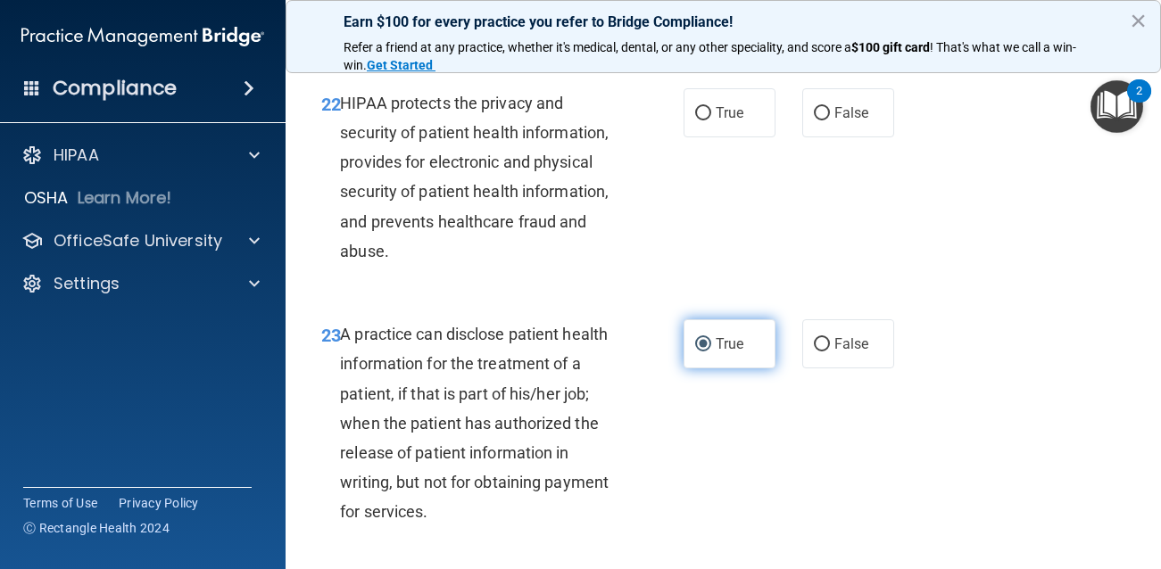
scroll to position [3670, 0]
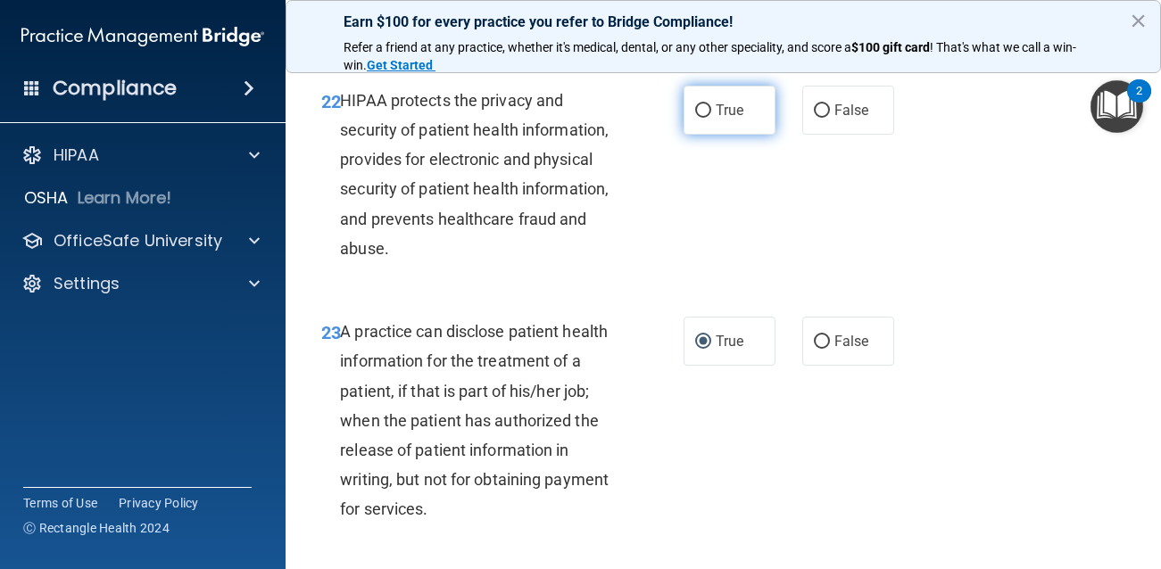
click at [730, 119] on span "True" at bounding box center [730, 110] width 28 height 17
click at [711, 118] on input "True" at bounding box center [703, 110] width 16 height 13
radio input "true"
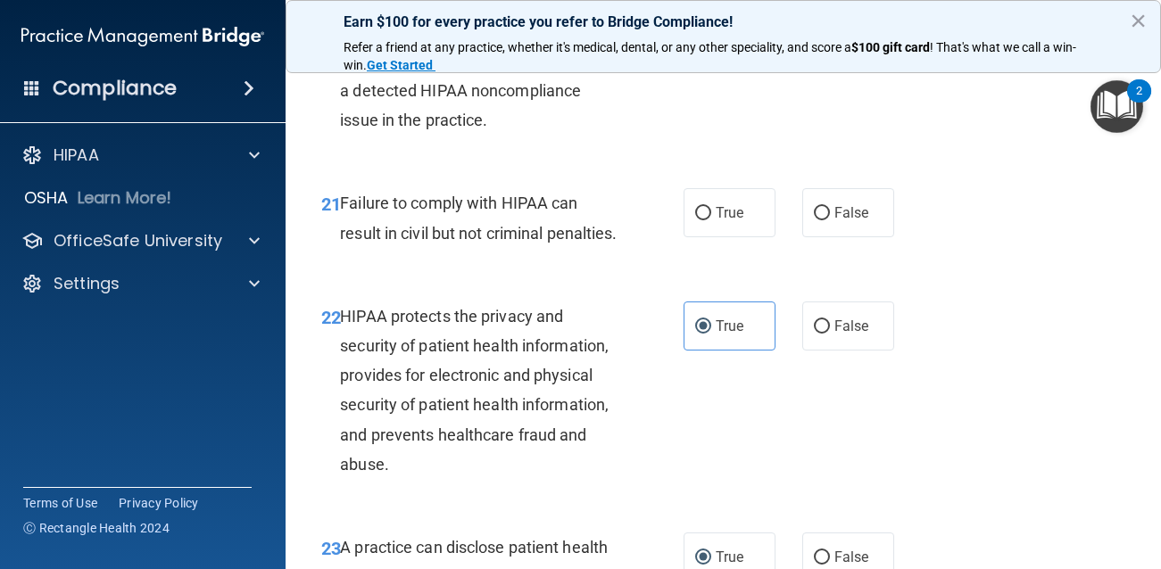
scroll to position [3452, 0]
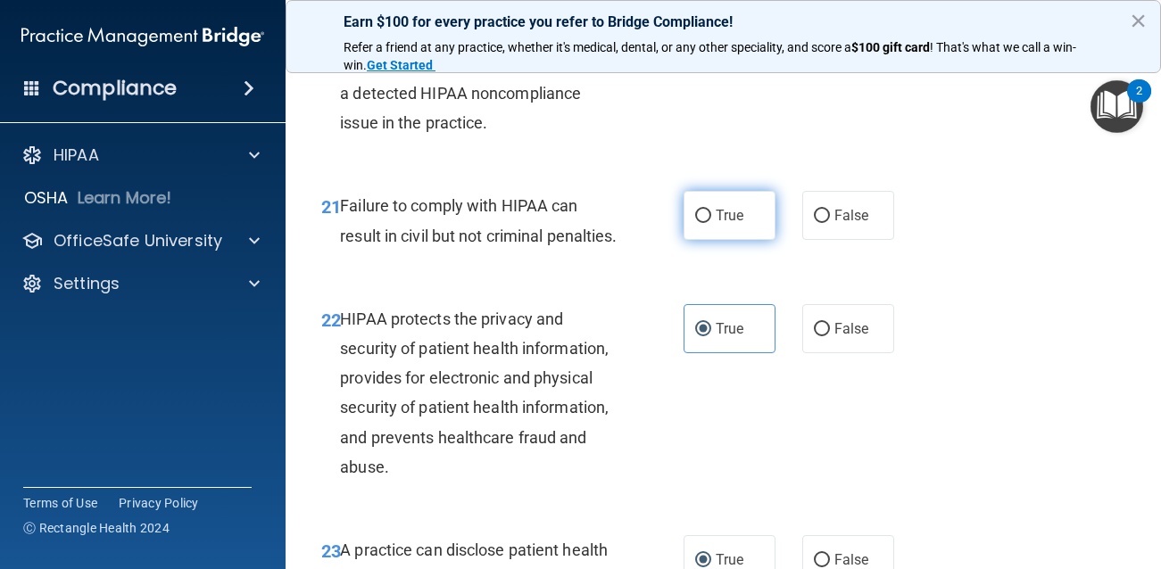
click at [722, 211] on span "True" at bounding box center [730, 215] width 28 height 17
click at [711, 211] on input "True" at bounding box center [703, 216] width 16 height 13
radio input "true"
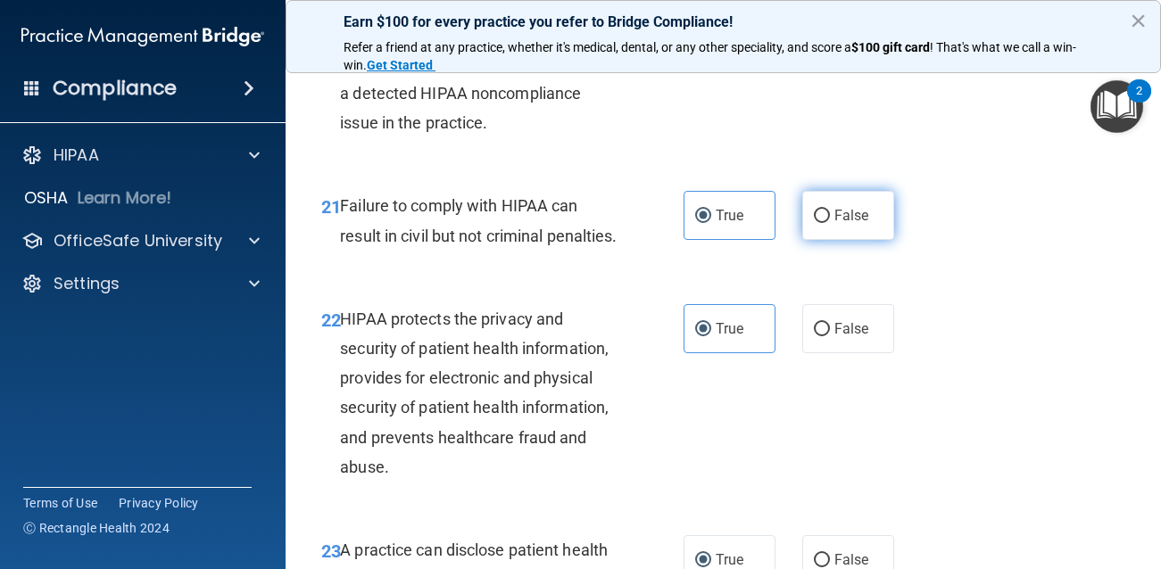
click at [812, 215] on label "False" at bounding box center [848, 215] width 92 height 49
click at [814, 215] on input "False" at bounding box center [822, 216] width 16 height 13
radio input "true"
radio input "false"
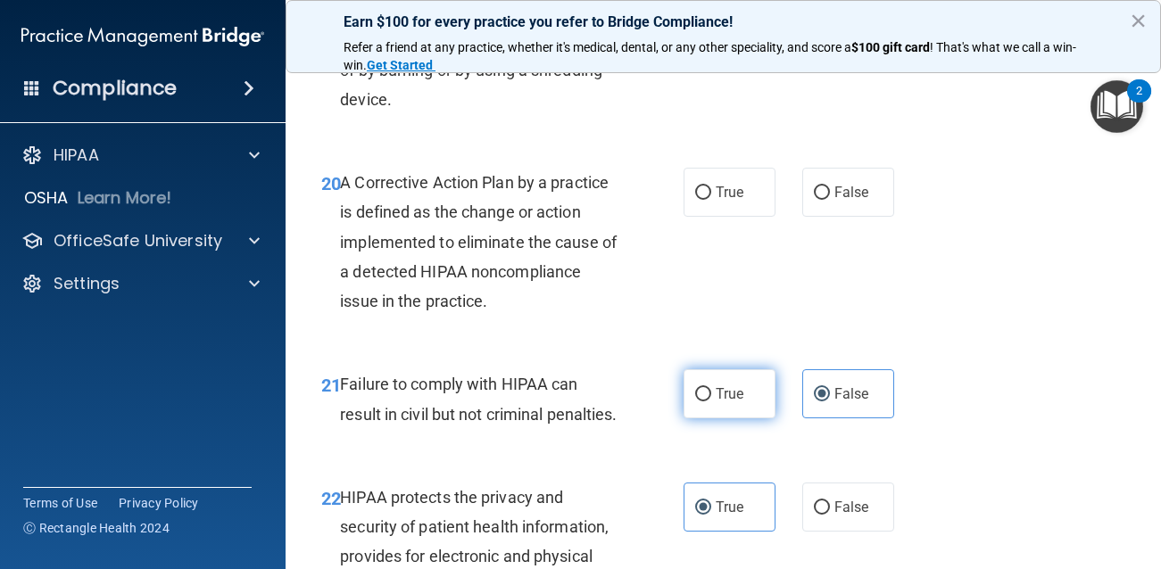
scroll to position [3272, 0]
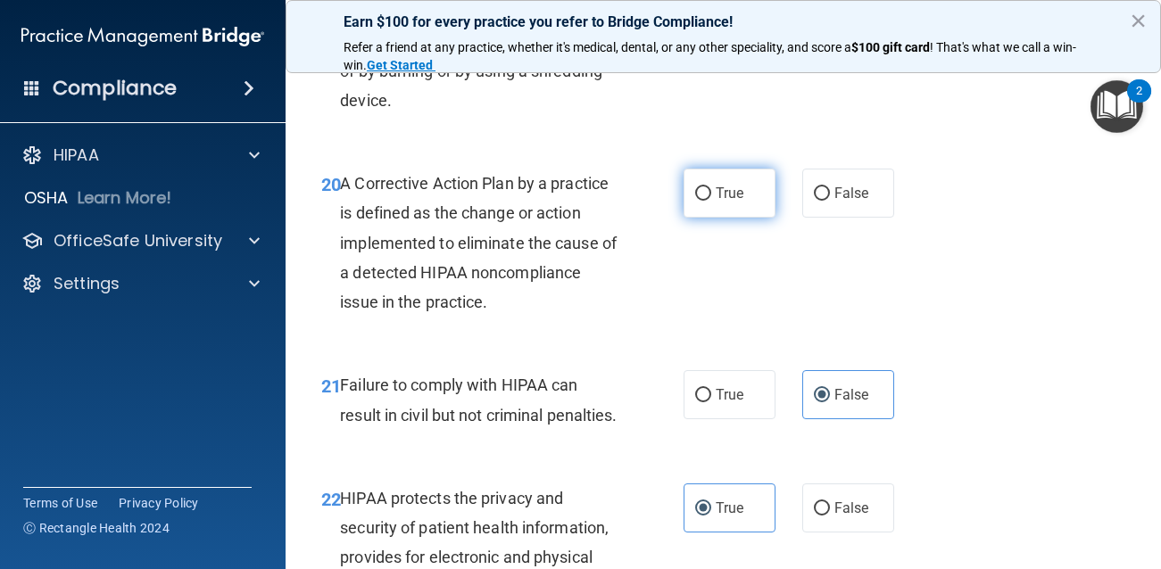
click at [723, 197] on span "True" at bounding box center [730, 193] width 28 height 17
click at [711, 197] on input "True" at bounding box center [703, 193] width 16 height 13
radio input "true"
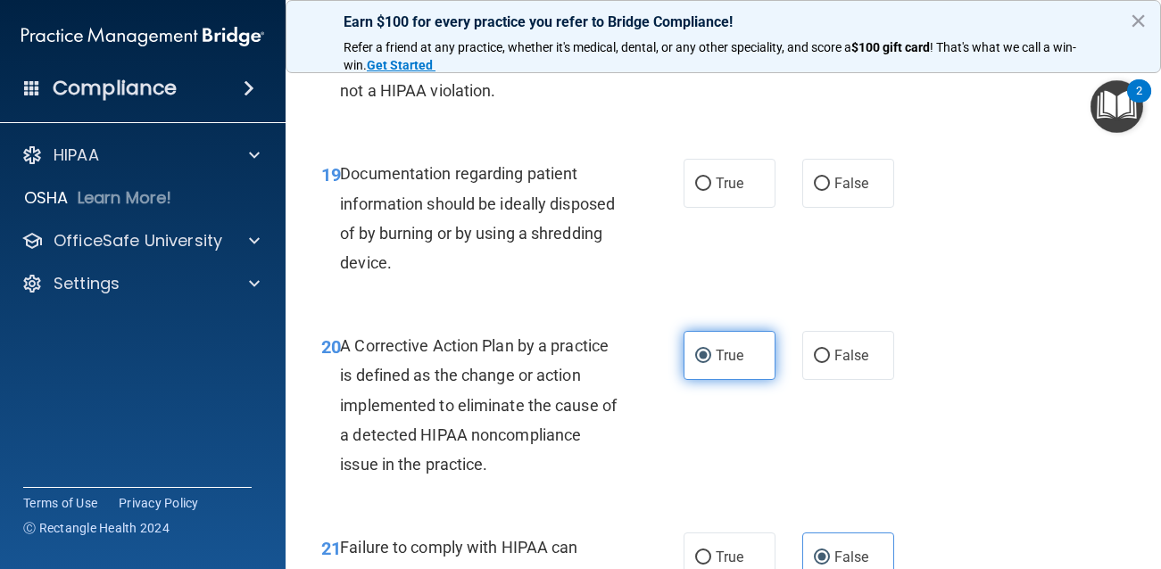
scroll to position [3097, 0]
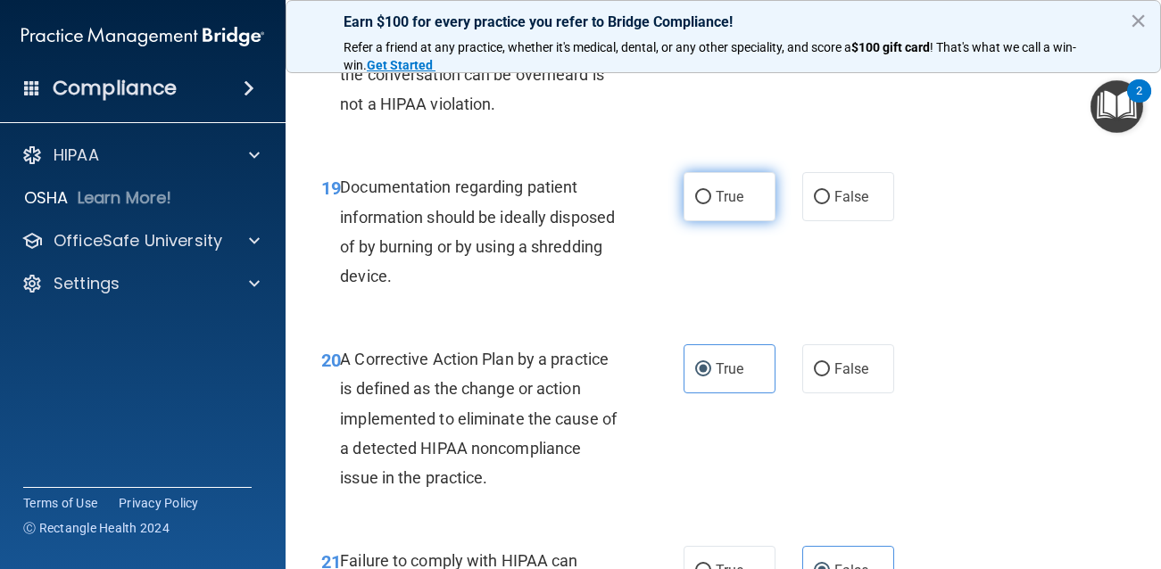
click at [731, 197] on span "True" at bounding box center [730, 196] width 28 height 17
click at [711, 197] on input "True" at bounding box center [703, 197] width 16 height 13
radio input "true"
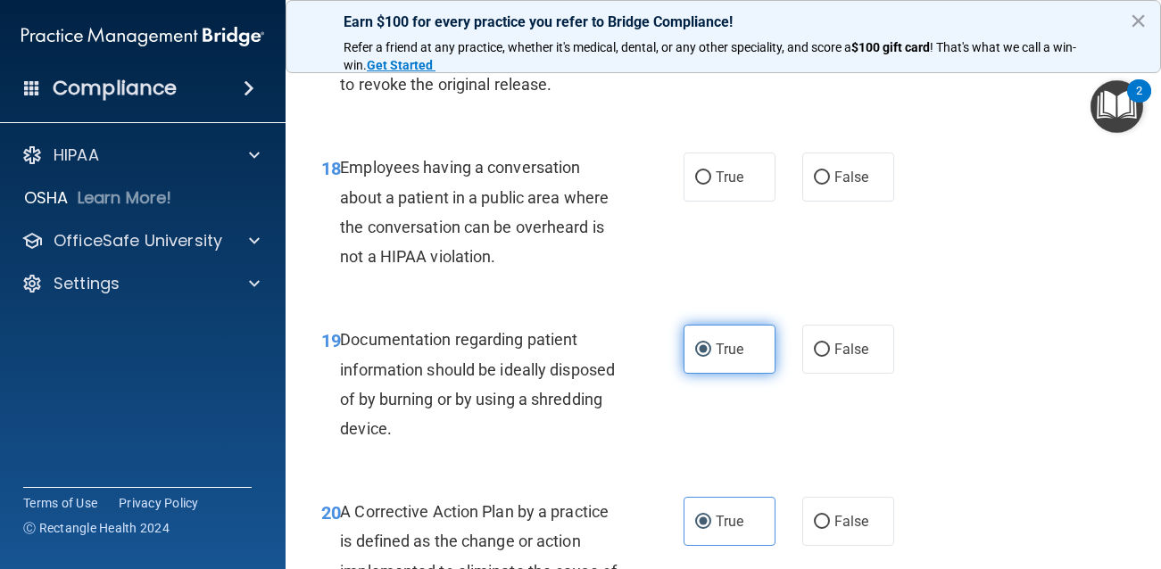
scroll to position [2921, 0]
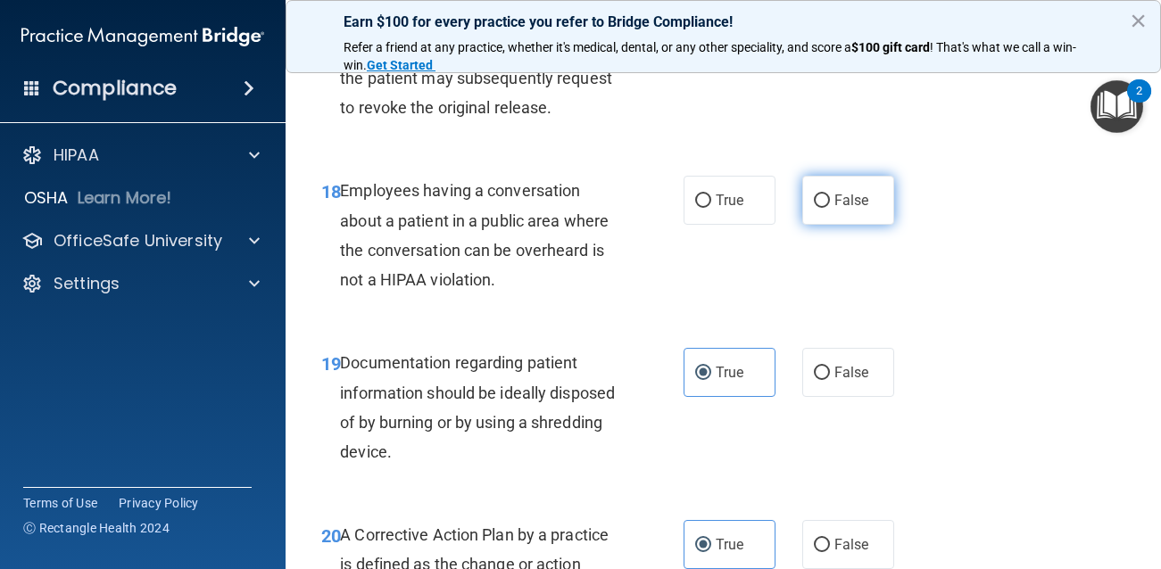
click at [815, 206] on input "False" at bounding box center [822, 201] width 16 height 13
radio input "true"
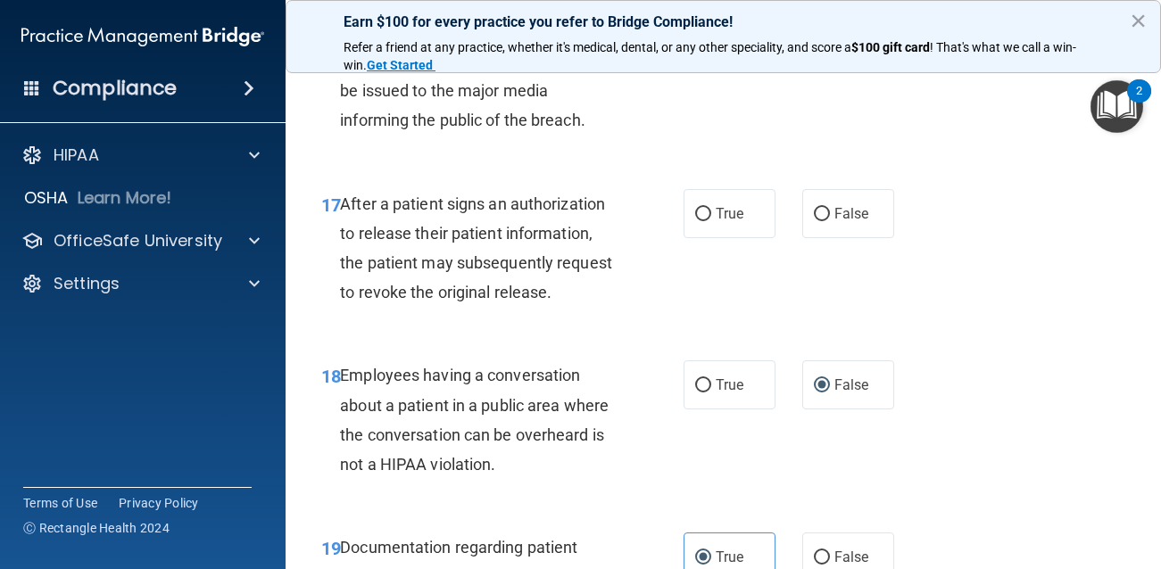
scroll to position [2732, 0]
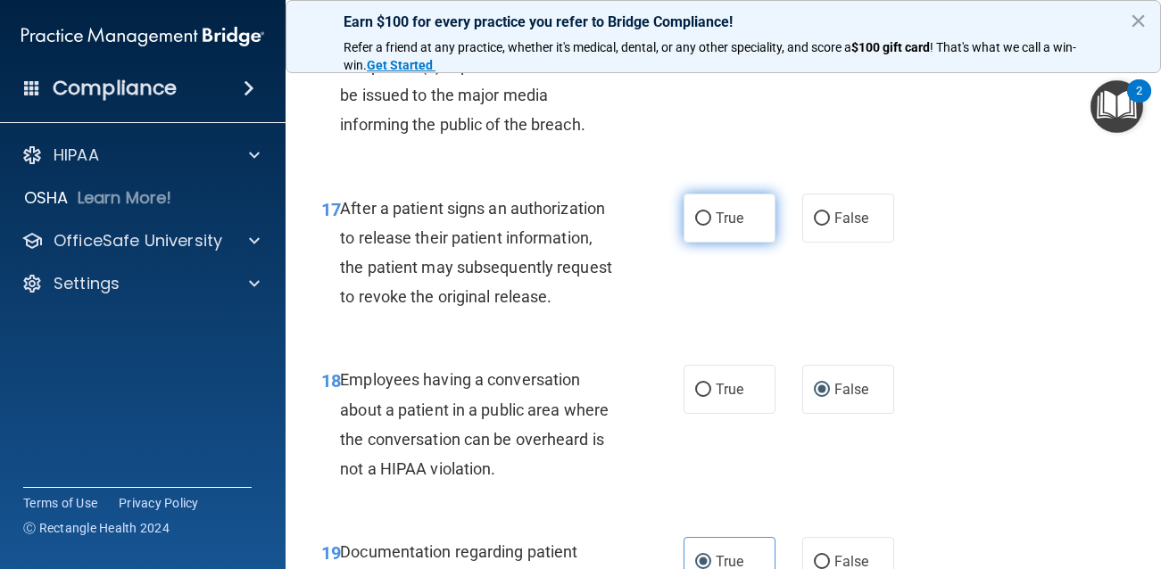
click at [718, 228] on label "True" at bounding box center [730, 218] width 92 height 49
click at [711, 226] on input "True" at bounding box center [703, 218] width 16 height 13
radio input "true"
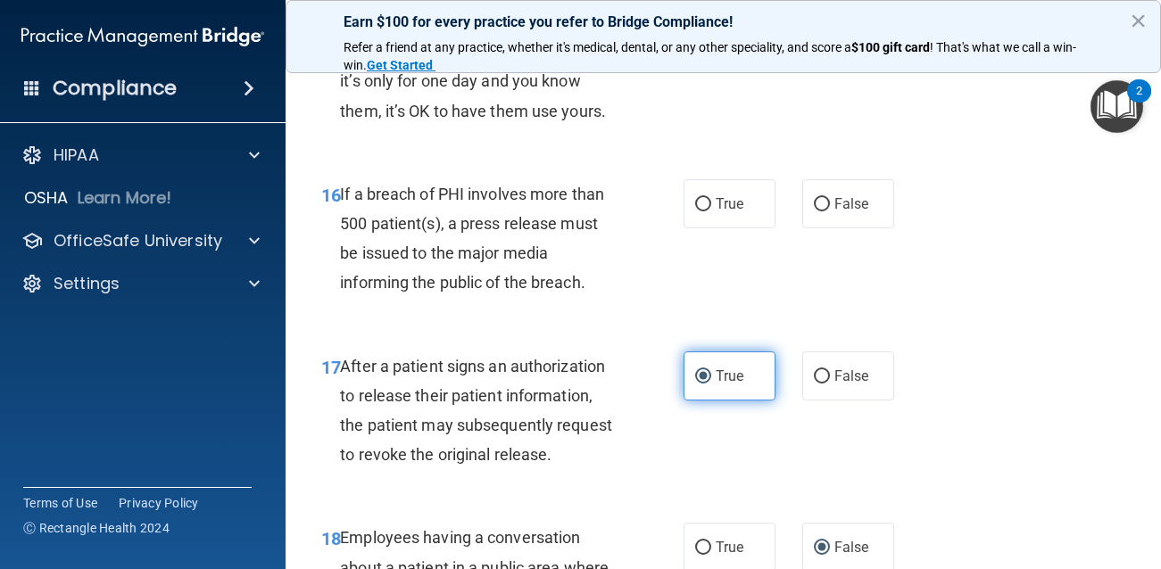
scroll to position [2570, 0]
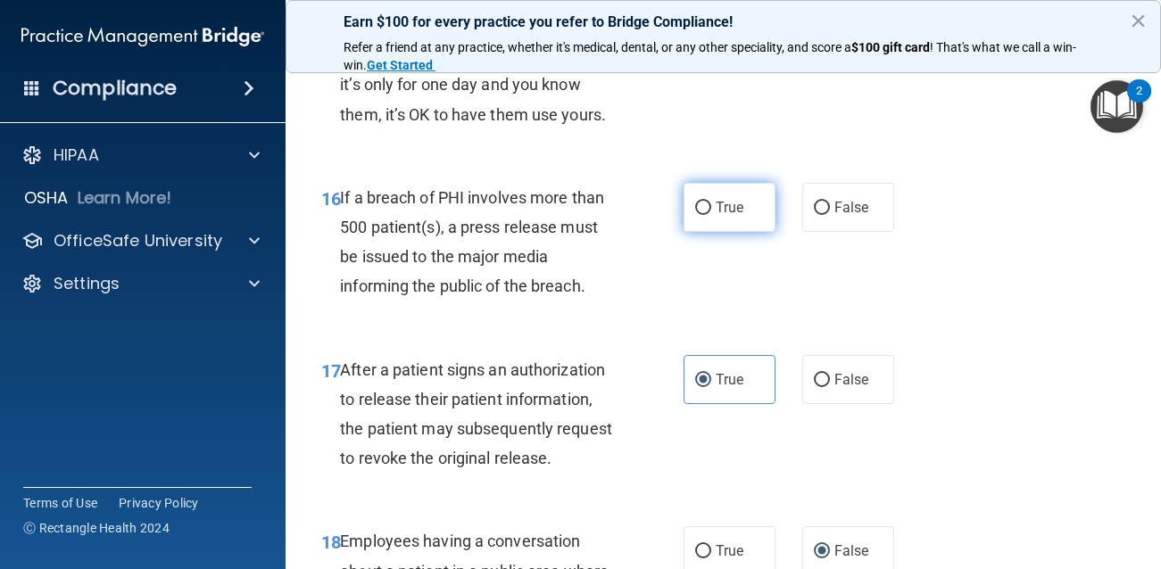
click at [735, 219] on label "True" at bounding box center [730, 207] width 92 height 49
click at [711, 215] on input "True" at bounding box center [703, 208] width 16 height 13
radio input "true"
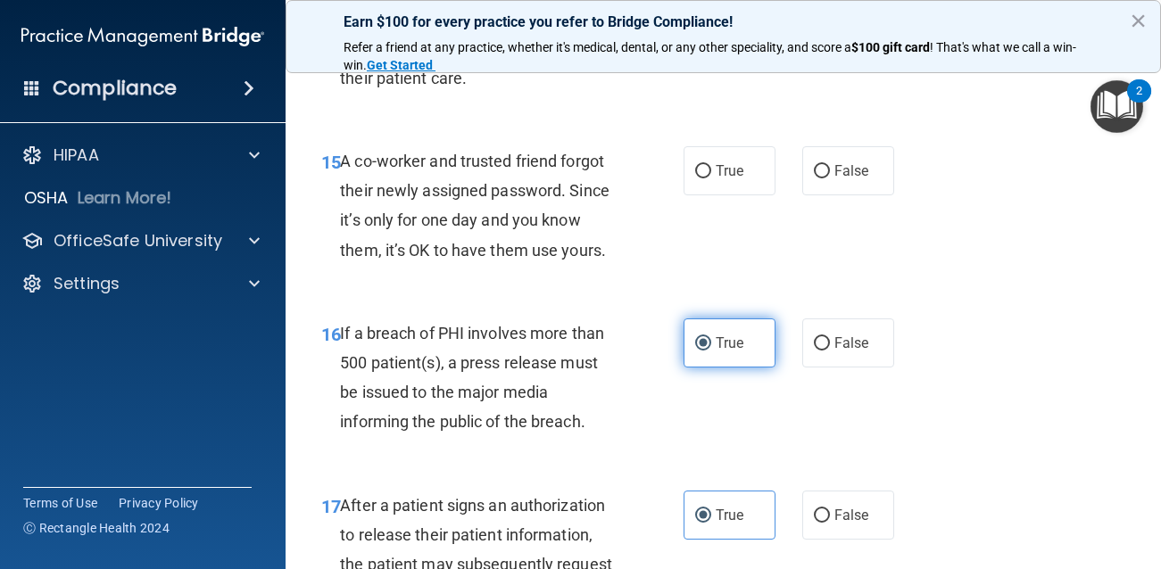
scroll to position [2431, 0]
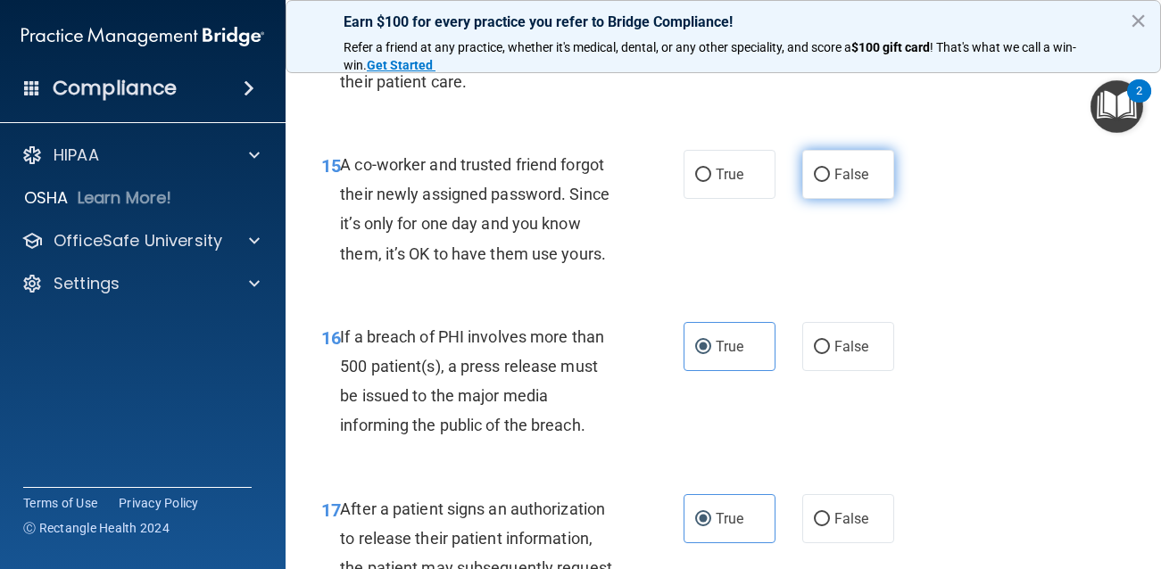
click at [815, 179] on input "False" at bounding box center [822, 175] width 16 height 13
radio input "true"
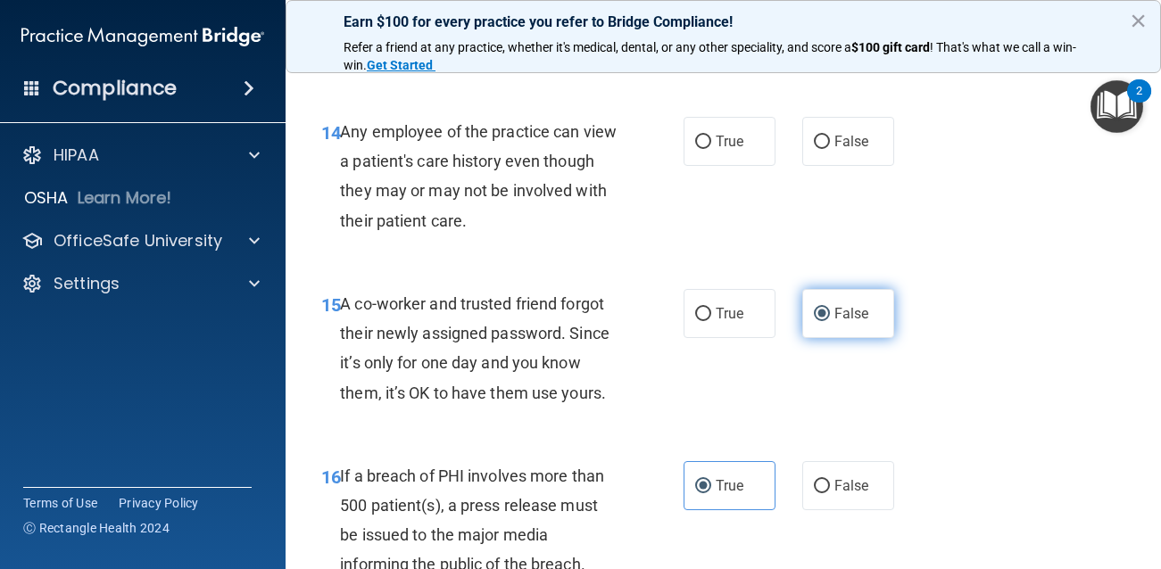
scroll to position [2251, 0]
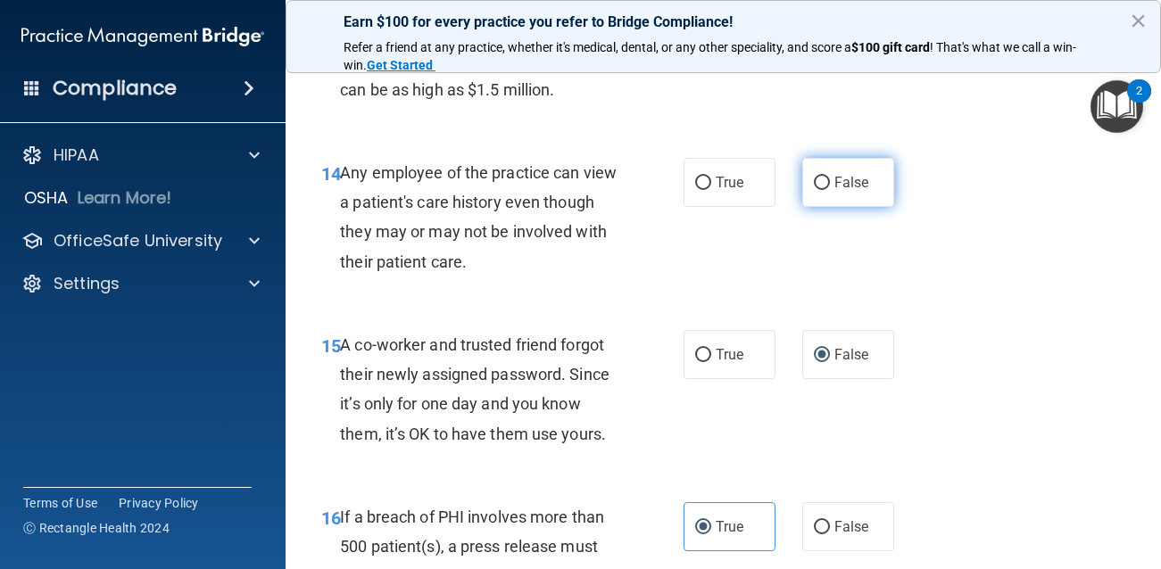
click at [817, 188] on input "False" at bounding box center [822, 183] width 16 height 13
radio input "true"
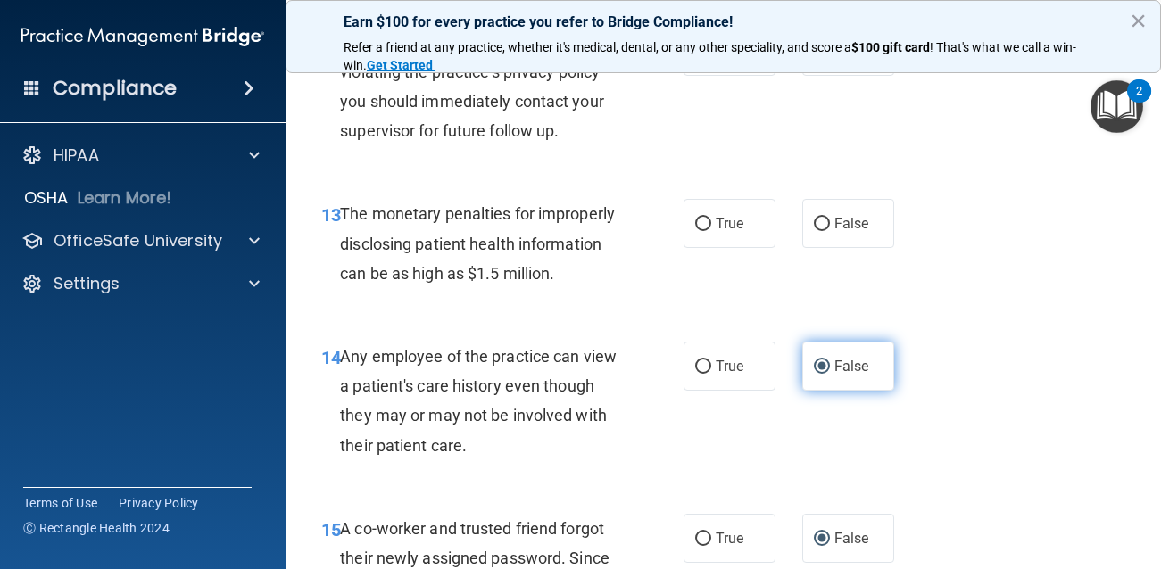
scroll to position [2066, 0]
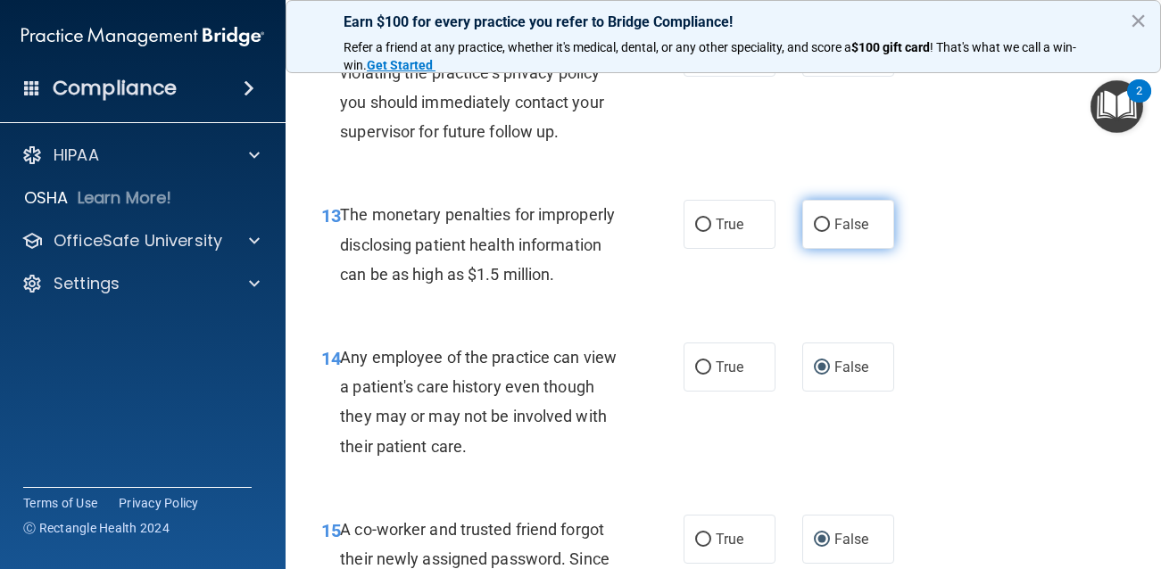
click at [815, 230] on input "False" at bounding box center [822, 225] width 16 height 13
radio input "true"
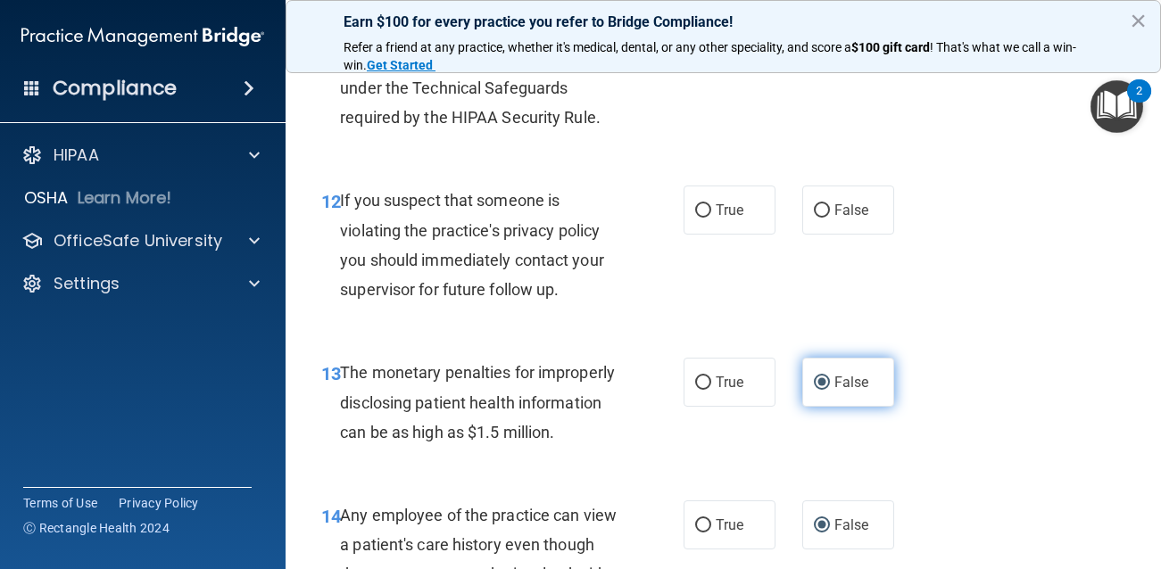
scroll to position [1897, 0]
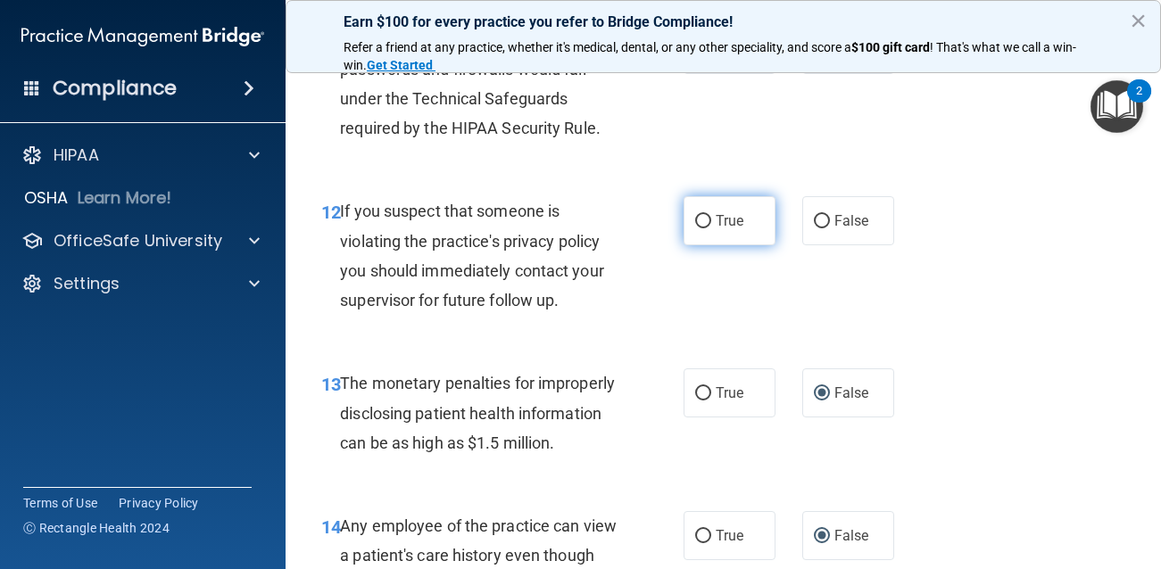
click at [739, 219] on span "True" at bounding box center [730, 220] width 28 height 17
click at [711, 219] on input "True" at bounding box center [703, 221] width 16 height 13
radio input "true"
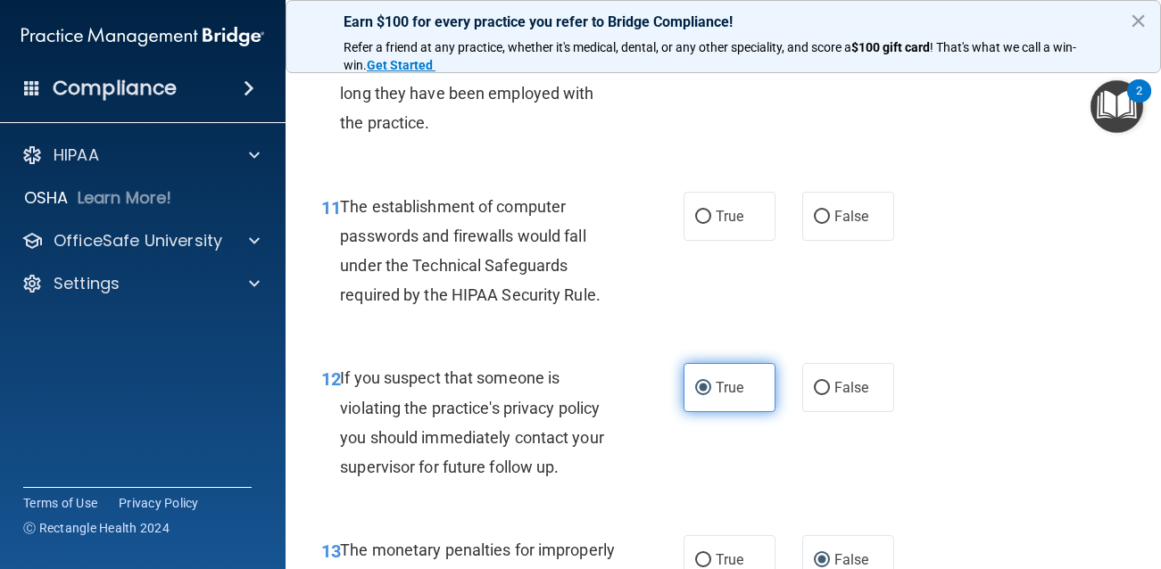
scroll to position [1731, 0]
click at [727, 211] on span "True" at bounding box center [730, 215] width 28 height 17
click at [711, 211] on input "True" at bounding box center [703, 216] width 16 height 13
radio input "true"
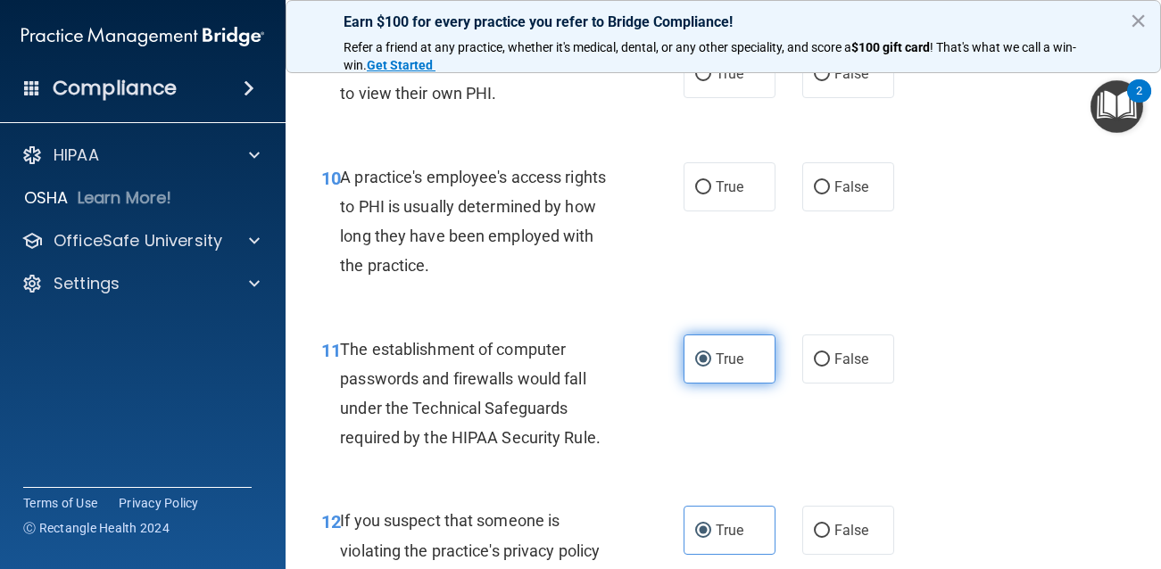
scroll to position [1584, 0]
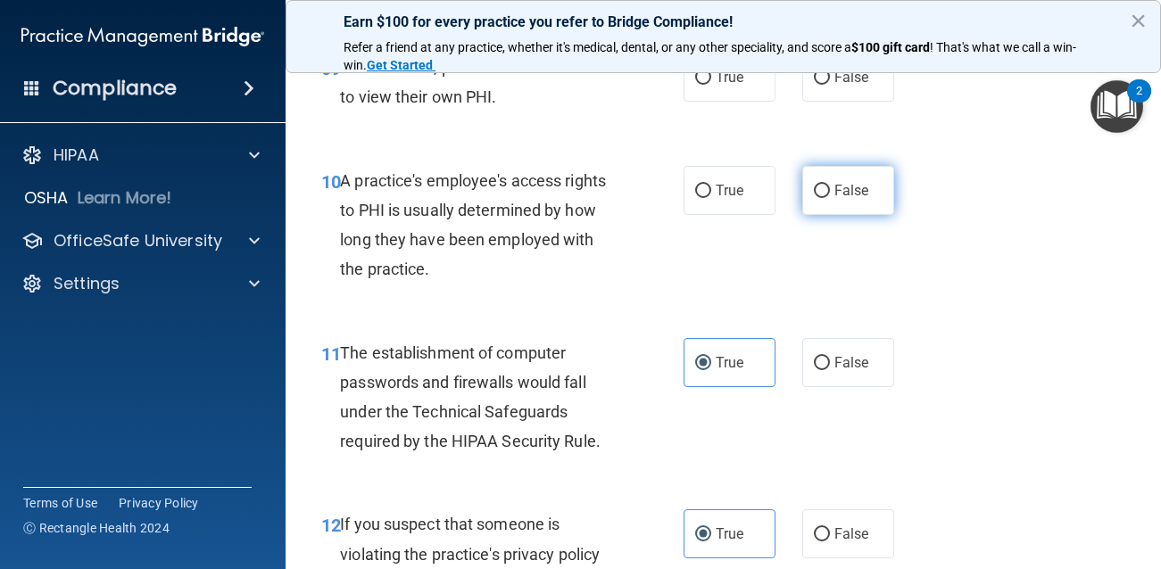
click at [860, 202] on label "False" at bounding box center [848, 190] width 92 height 49
click at [830, 198] on input "False" at bounding box center [822, 191] width 16 height 13
radio input "true"
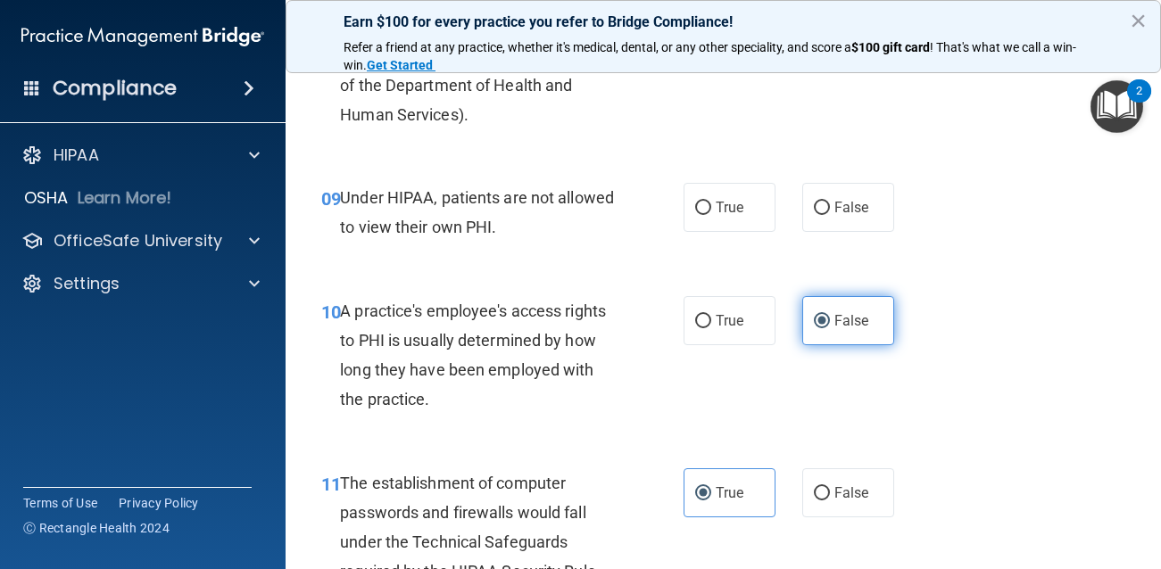
scroll to position [1443, 0]
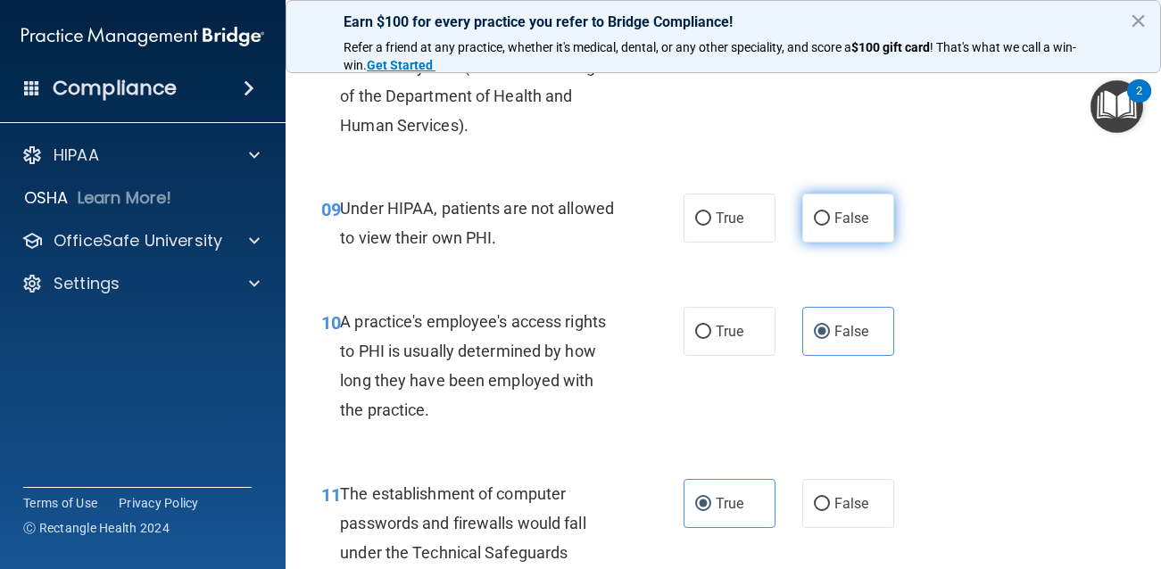
click at [825, 225] on input "False" at bounding box center [822, 218] width 16 height 13
radio input "true"
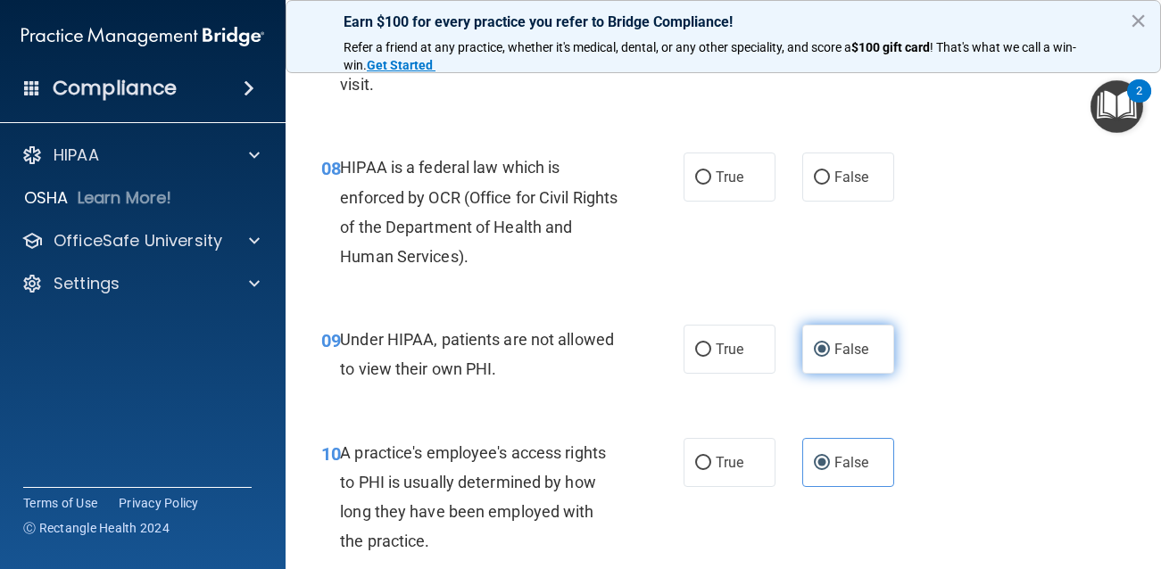
scroll to position [1304, 0]
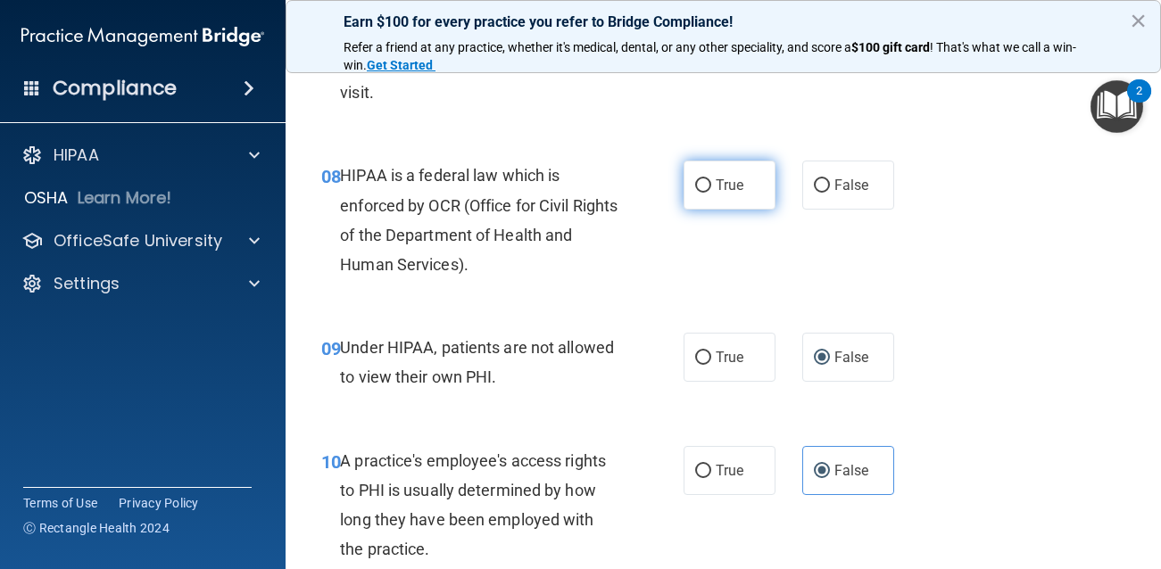
click at [735, 185] on span "True" at bounding box center [730, 185] width 28 height 17
click at [711, 185] on input "True" at bounding box center [703, 185] width 16 height 13
radio input "true"
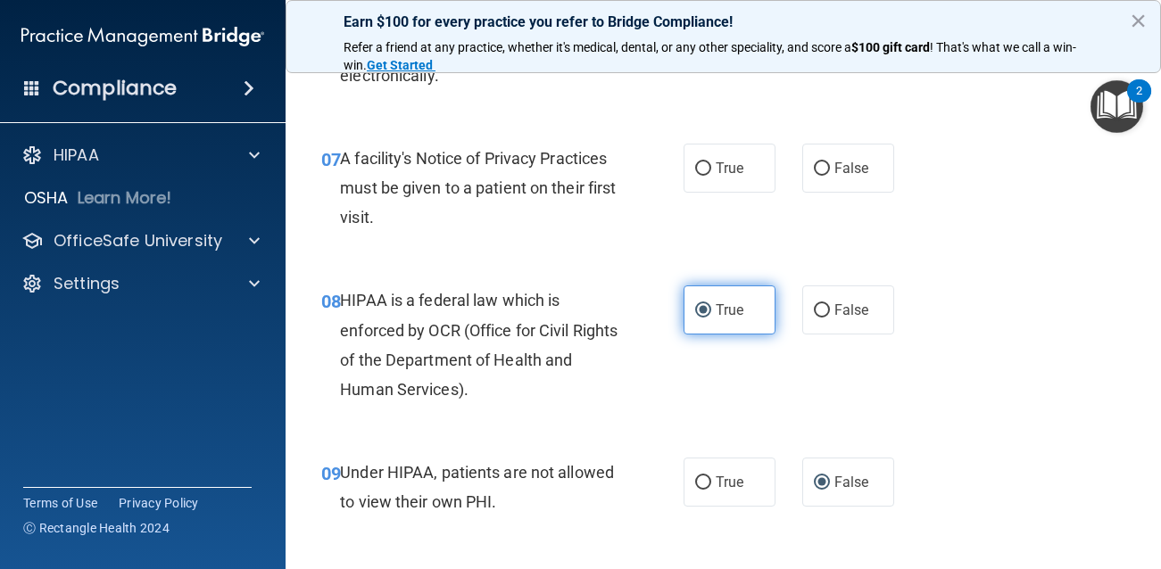
scroll to position [1156, 0]
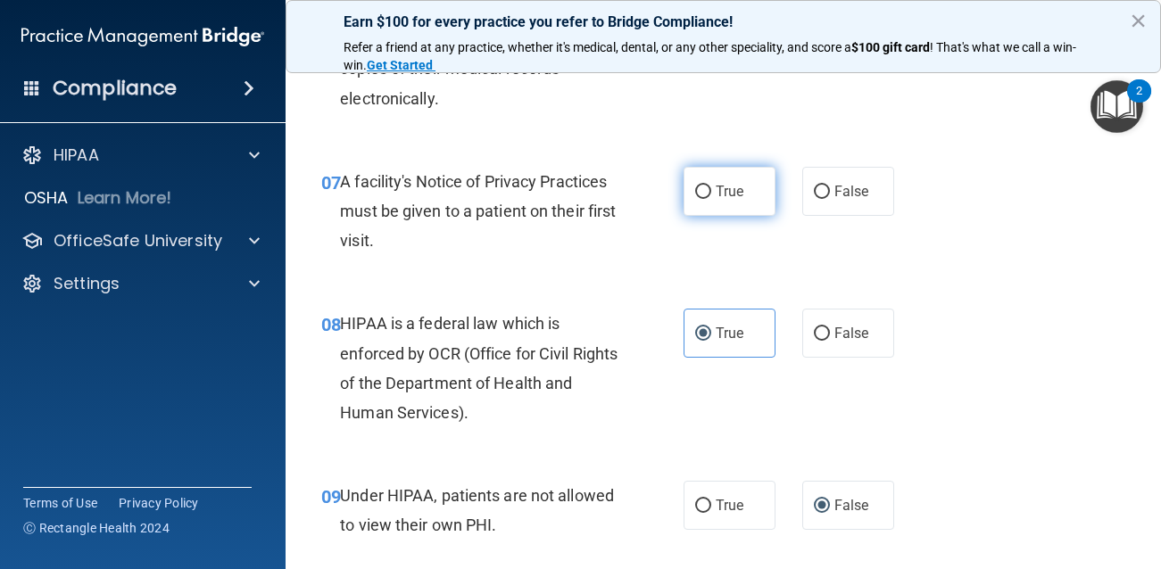
click at [742, 194] on span "True" at bounding box center [730, 191] width 28 height 17
click at [711, 194] on input "True" at bounding box center [703, 192] width 16 height 13
radio input "true"
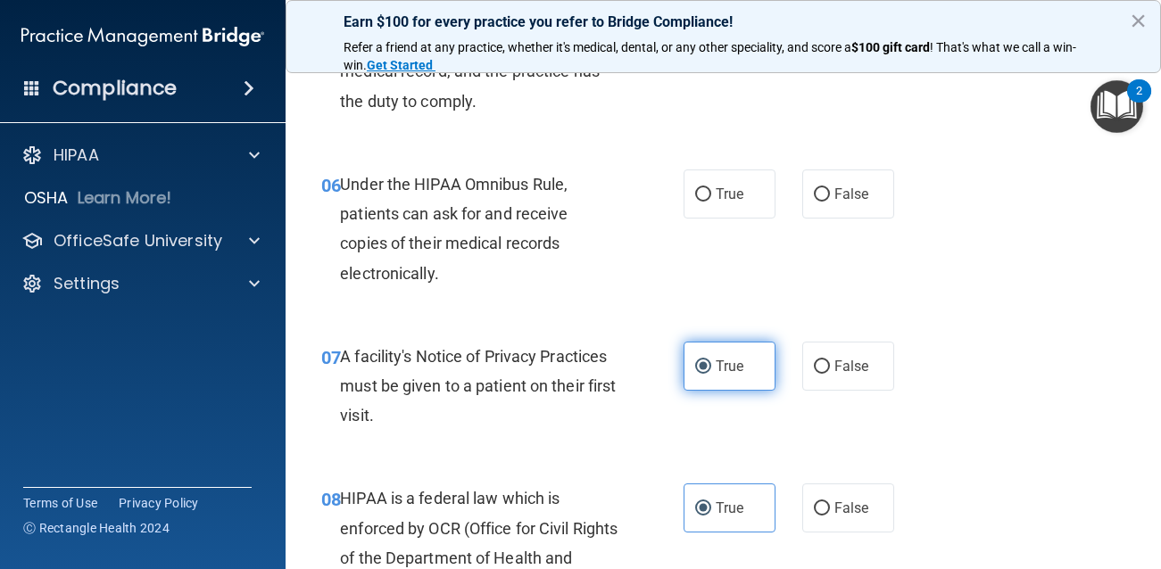
scroll to position [975, 0]
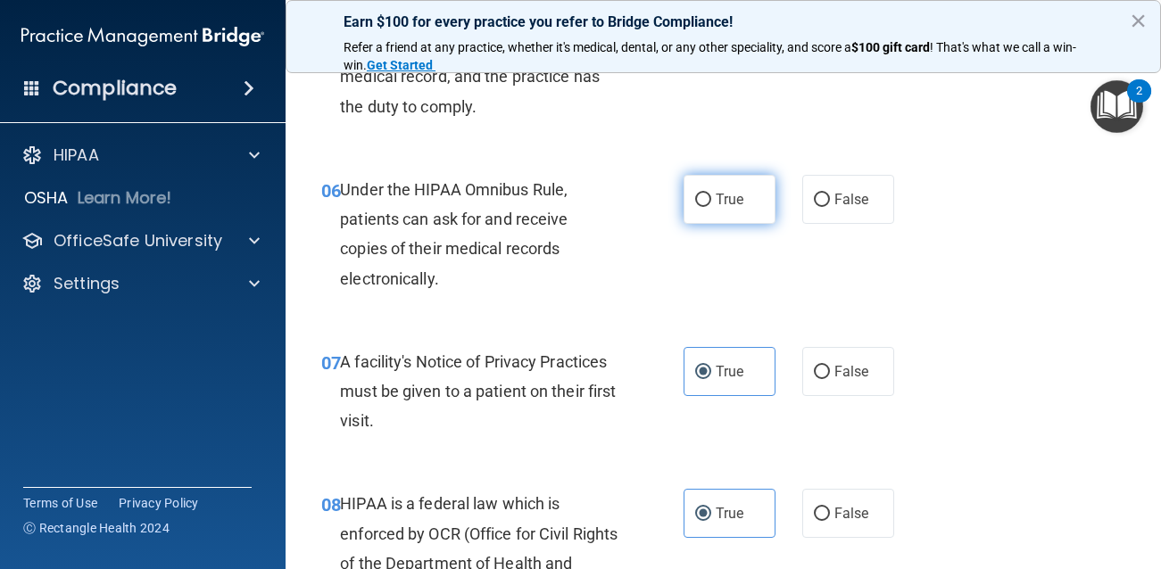
click at [747, 202] on label "True" at bounding box center [730, 199] width 92 height 49
click at [711, 202] on input "True" at bounding box center [703, 200] width 16 height 13
radio input "true"
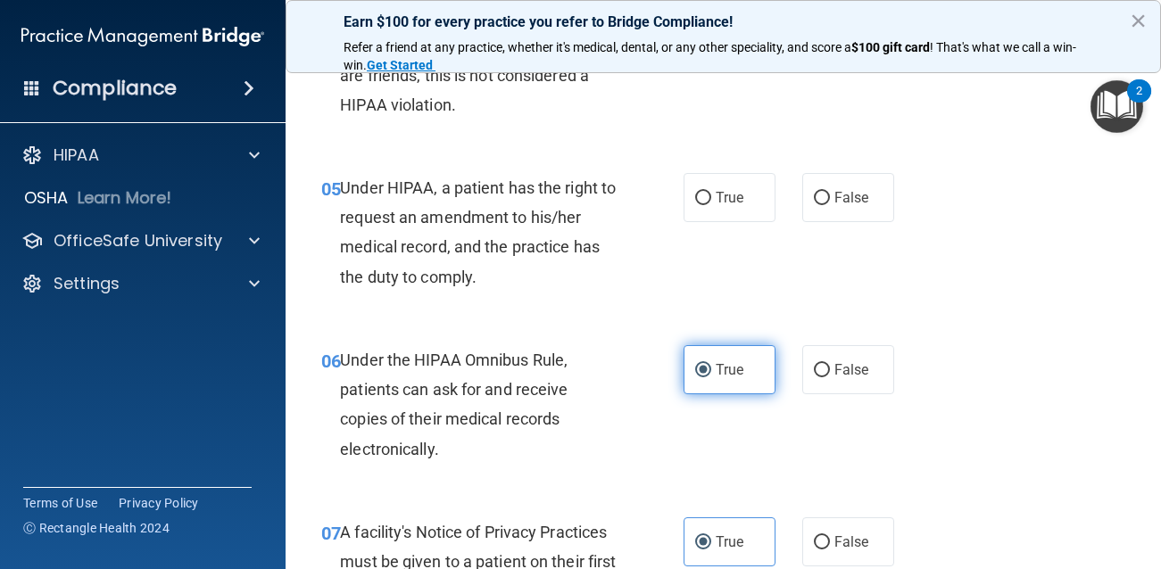
scroll to position [783, 0]
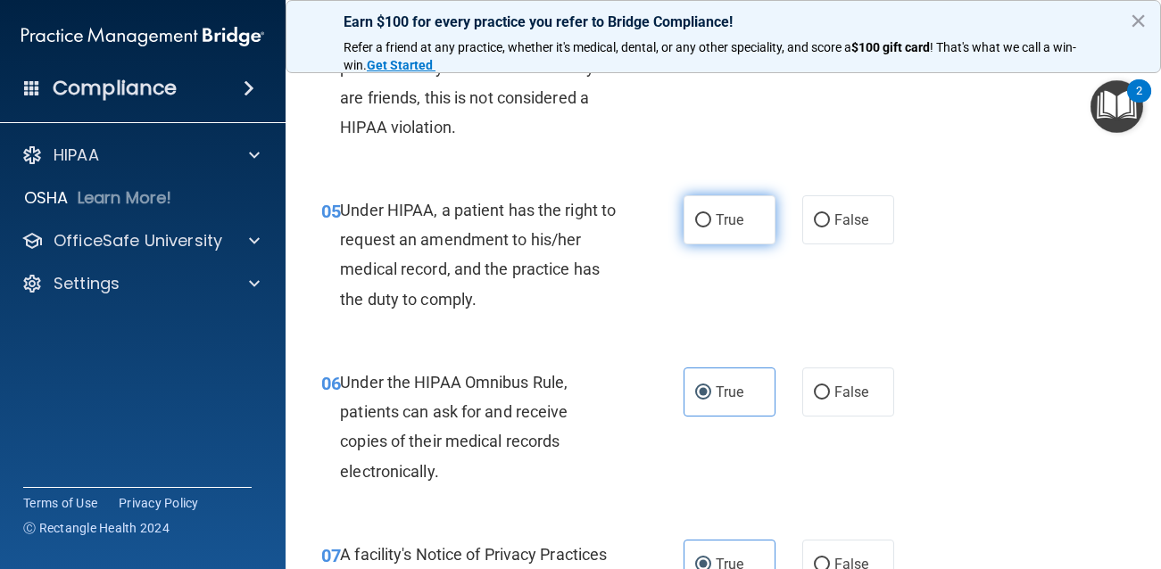
click at [727, 228] on label "True" at bounding box center [730, 219] width 92 height 49
click at [711, 228] on input "True" at bounding box center [703, 220] width 16 height 13
radio input "true"
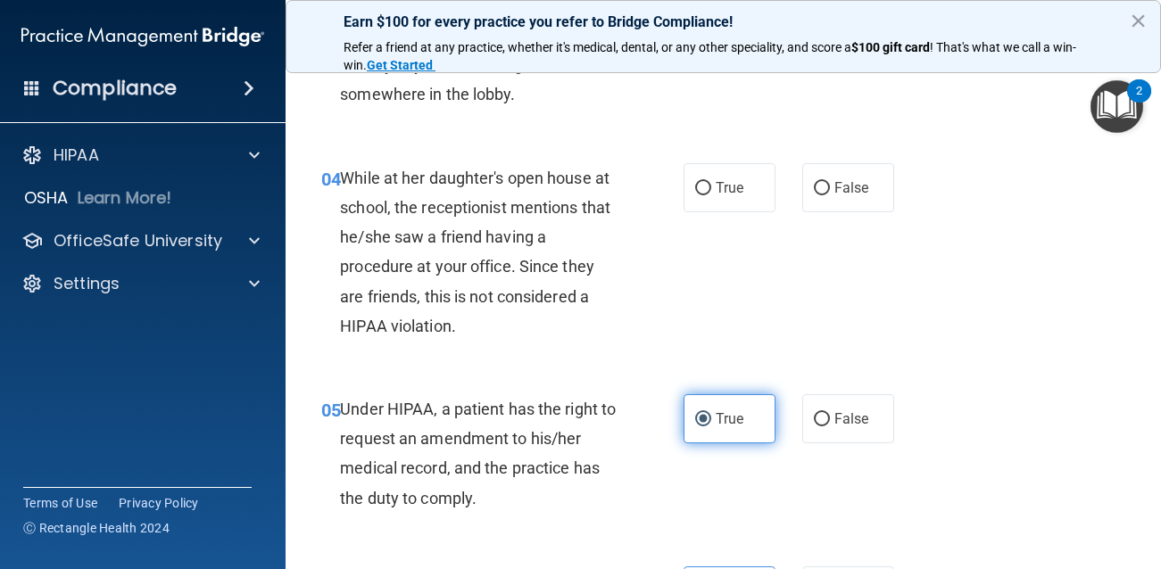
scroll to position [585, 0]
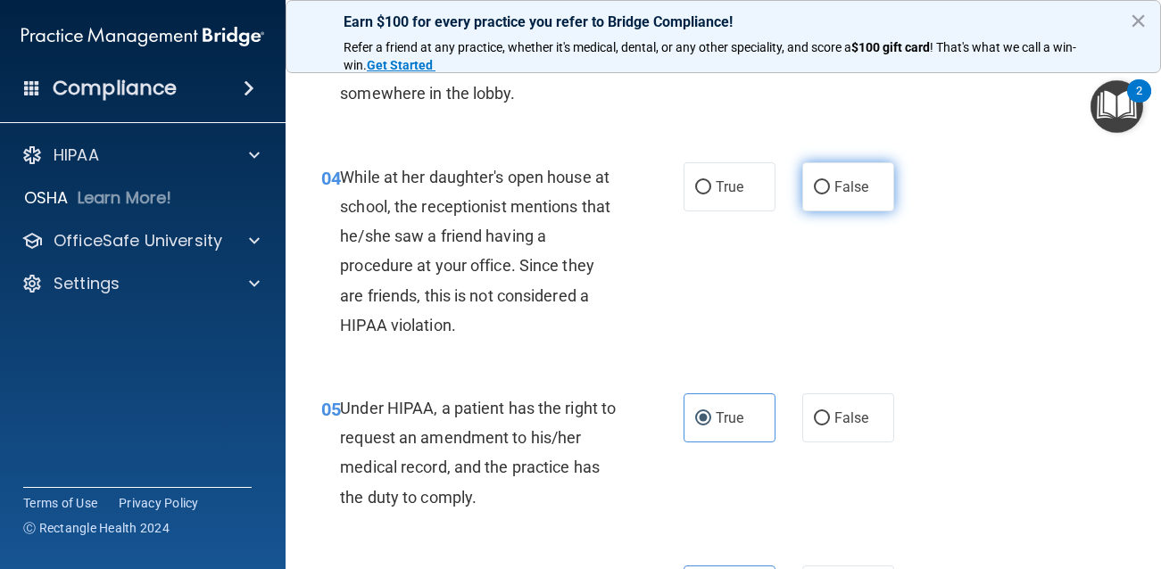
click at [813, 195] on label "False" at bounding box center [848, 186] width 92 height 49
click at [814, 195] on input "False" at bounding box center [822, 187] width 16 height 13
radio input "true"
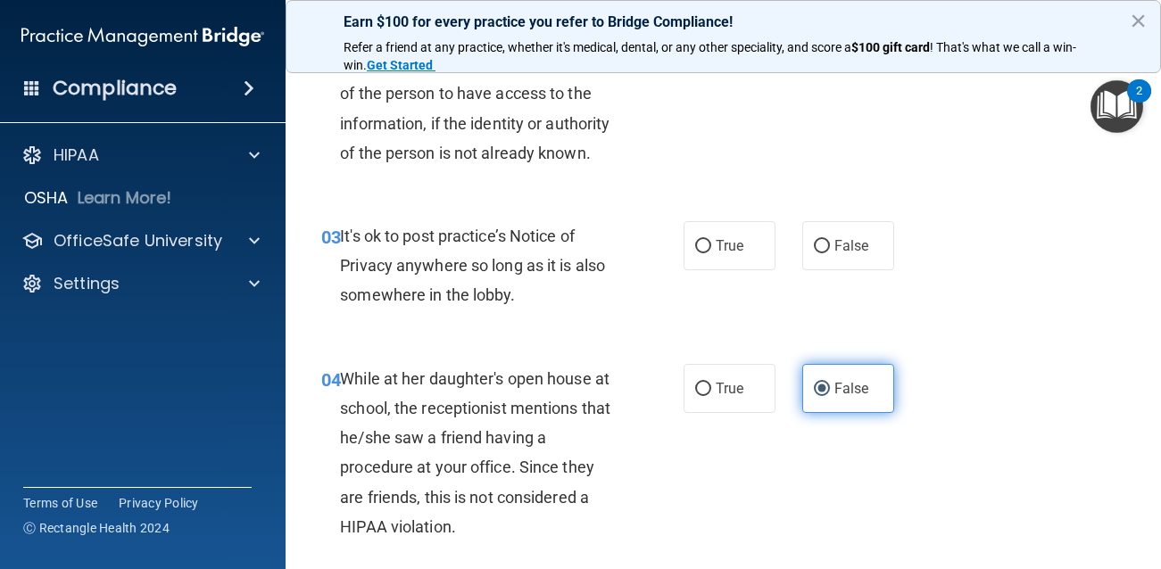
scroll to position [375, 0]
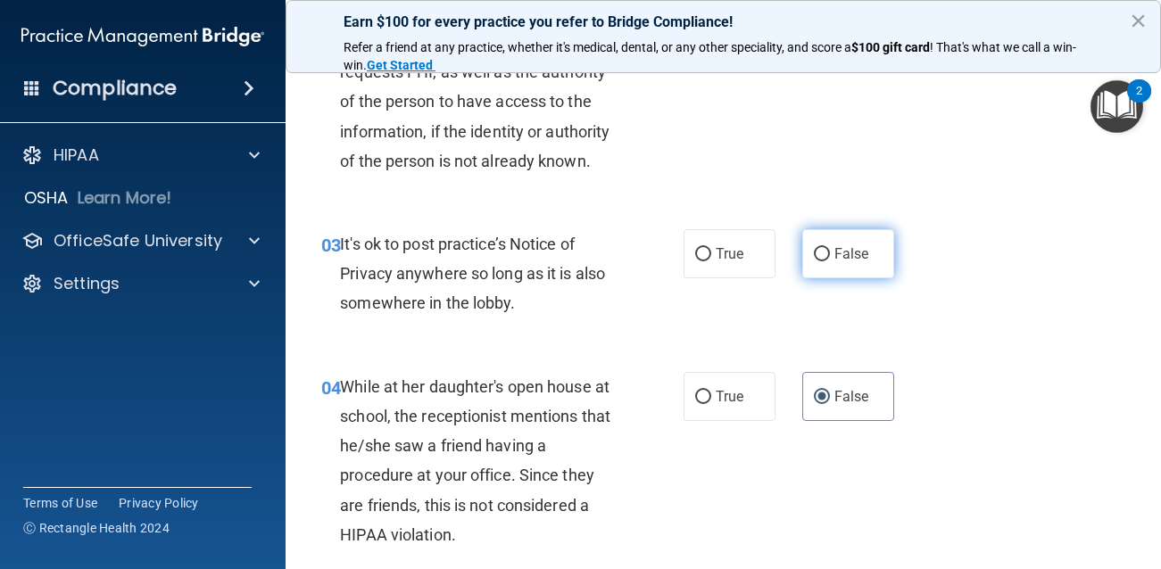
click at [815, 267] on label "False" at bounding box center [848, 253] width 92 height 49
click at [815, 261] on input "False" at bounding box center [822, 254] width 16 height 13
radio input "true"
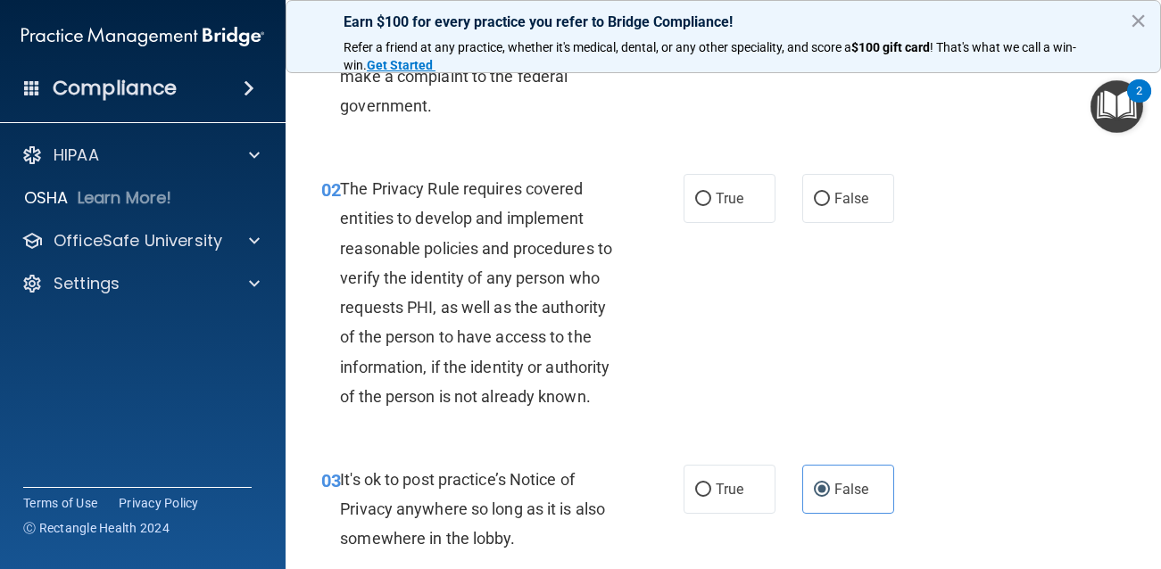
scroll to position [140, 0]
click at [743, 468] on label "True" at bounding box center [730, 488] width 92 height 49
click at [711, 483] on input "True" at bounding box center [703, 489] width 16 height 13
radio input "true"
radio input "false"
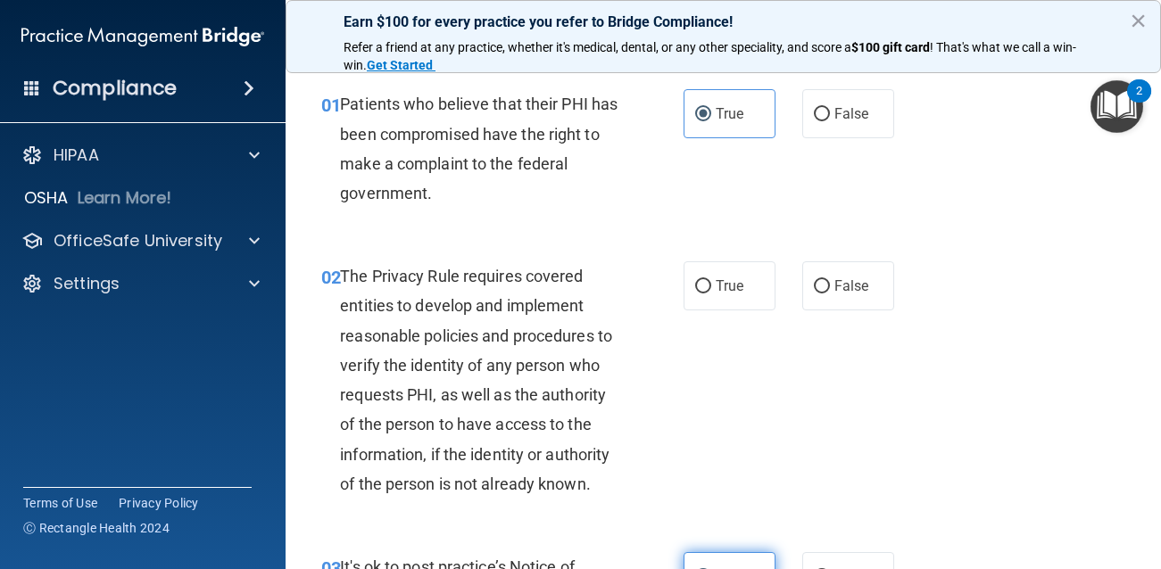
scroll to position [50, 0]
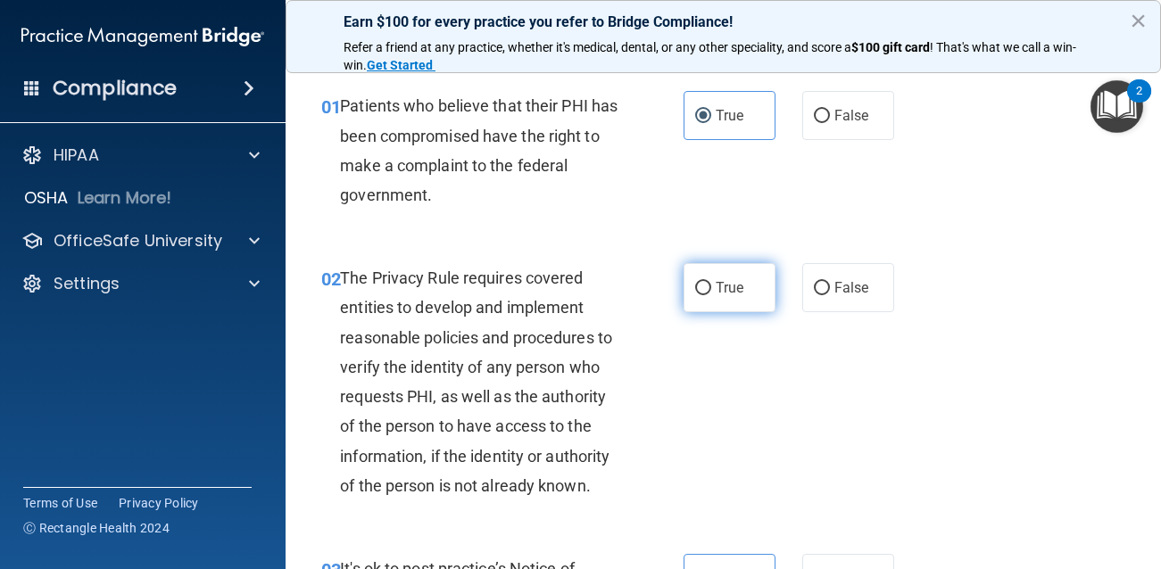
click at [698, 294] on label "True" at bounding box center [730, 287] width 92 height 49
click at [698, 294] on input "True" at bounding box center [703, 288] width 16 height 13
radio input "true"
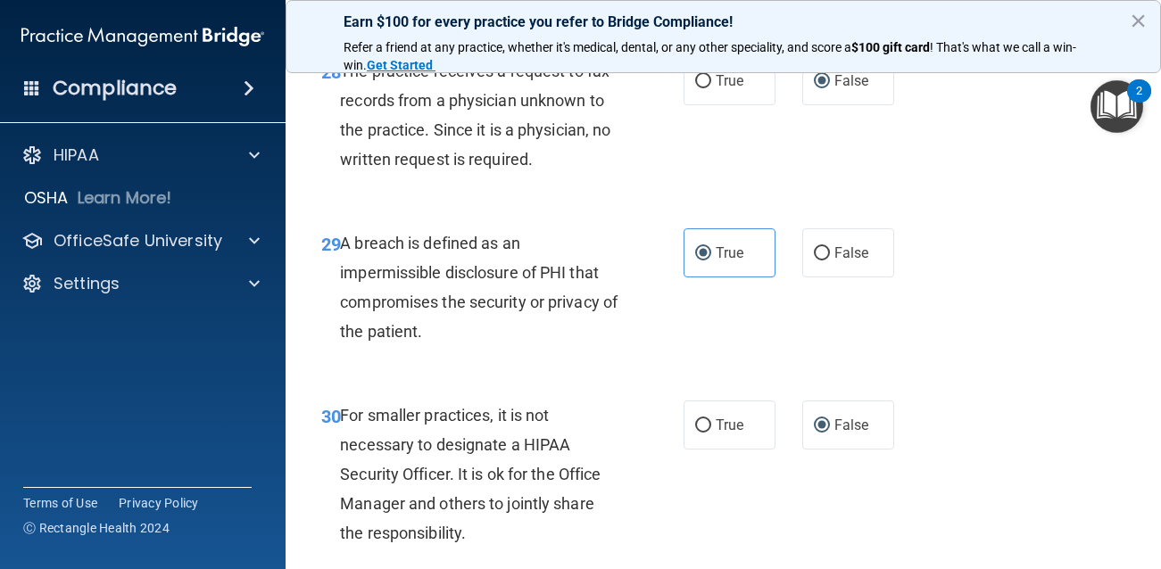
scroll to position [5127, 0]
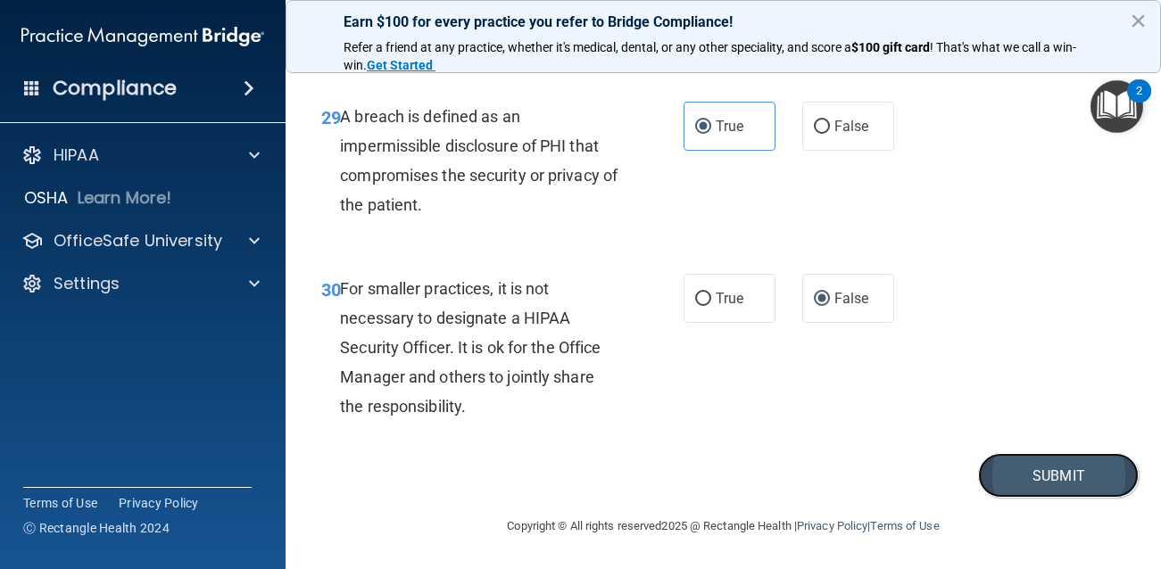
click at [1063, 488] on button "Submit" at bounding box center [1058, 476] width 161 height 46
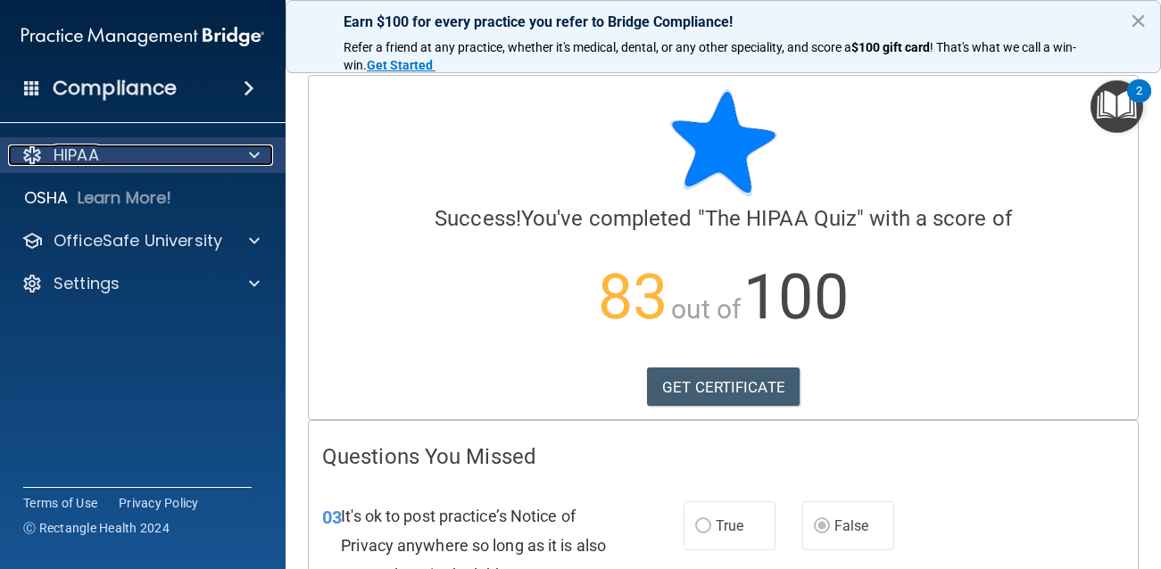
click at [141, 158] on div "HIPAA" at bounding box center [118, 155] width 221 height 21
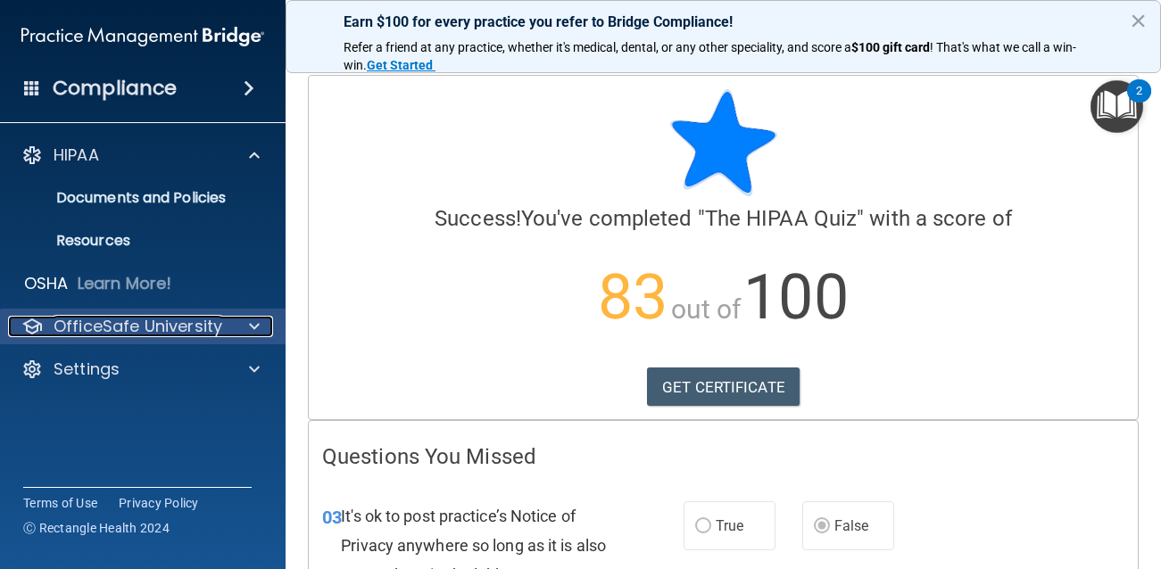
click at [104, 320] on p "OfficeSafe University" at bounding box center [138, 326] width 169 height 21
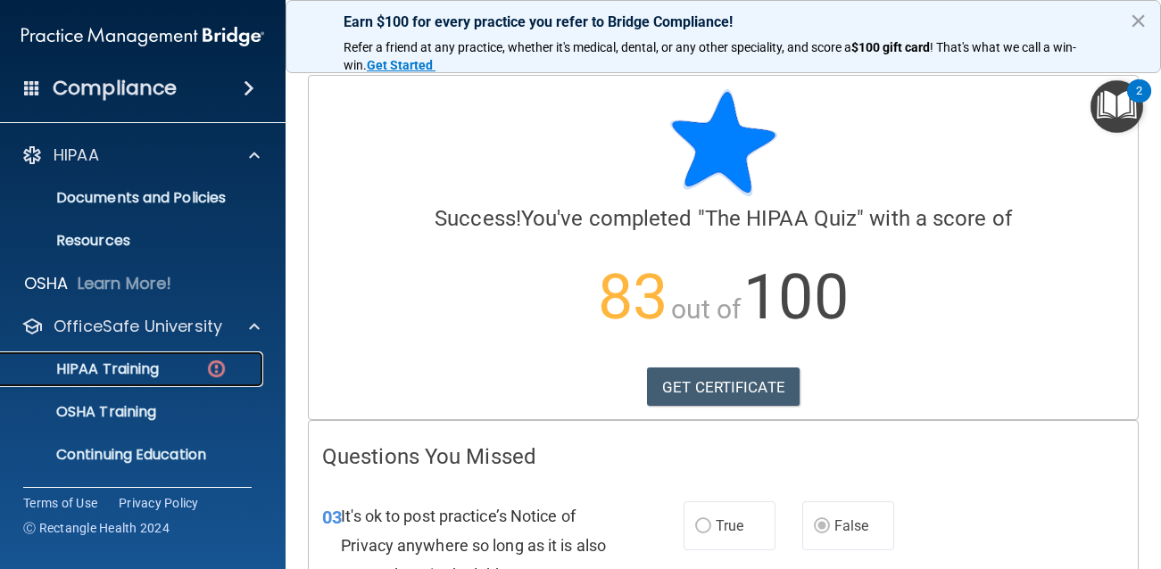
click at [132, 375] on p "HIPAA Training" at bounding box center [85, 370] width 147 height 18
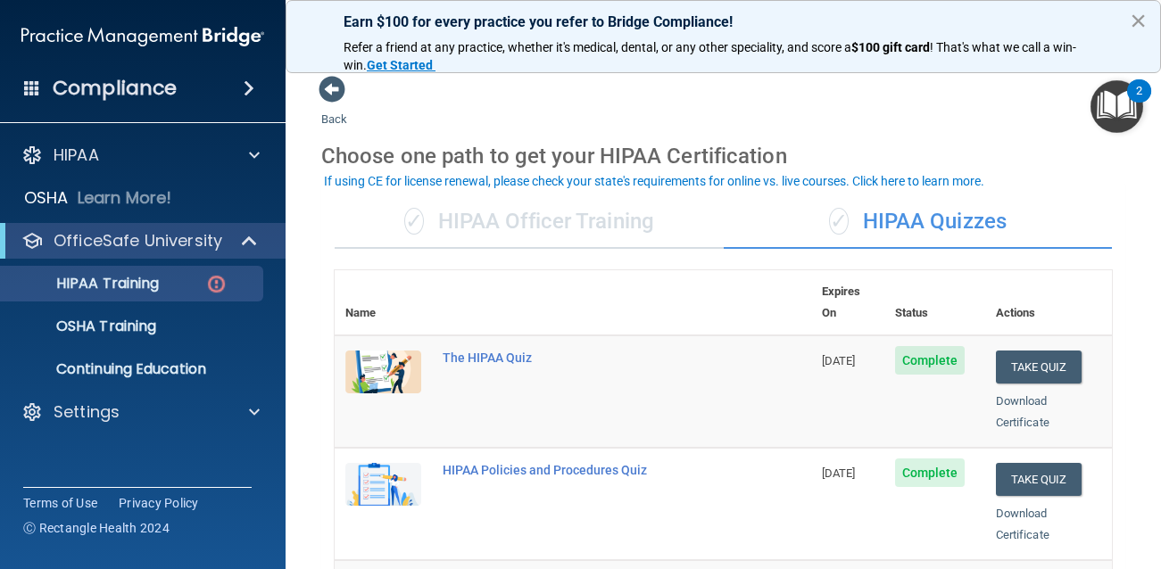
click at [1132, 20] on button "×" at bounding box center [1138, 20] width 17 height 29
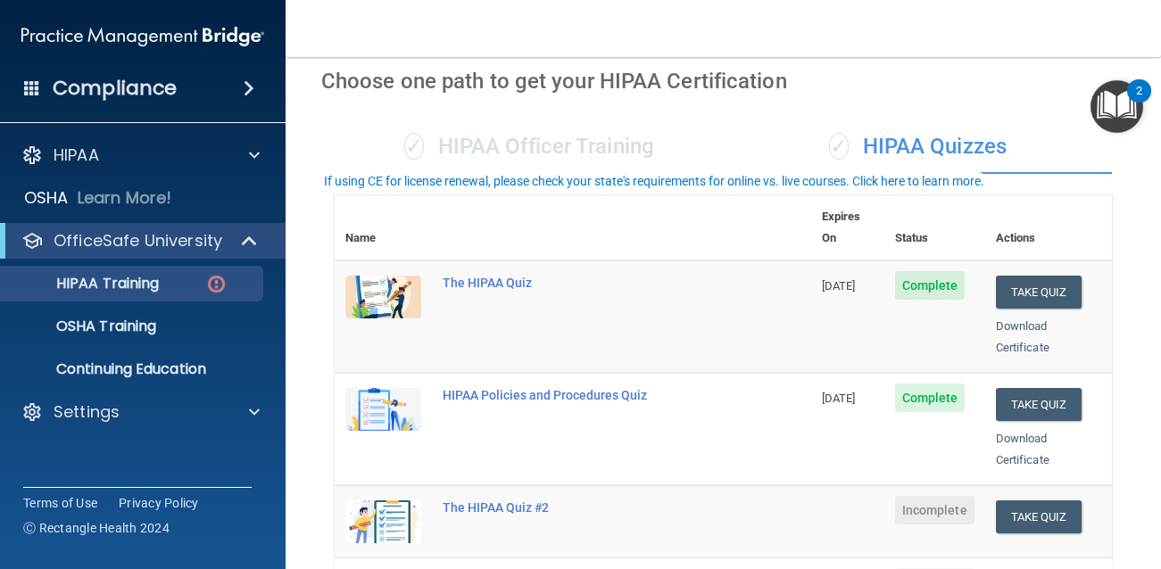
scroll to position [107, 0]
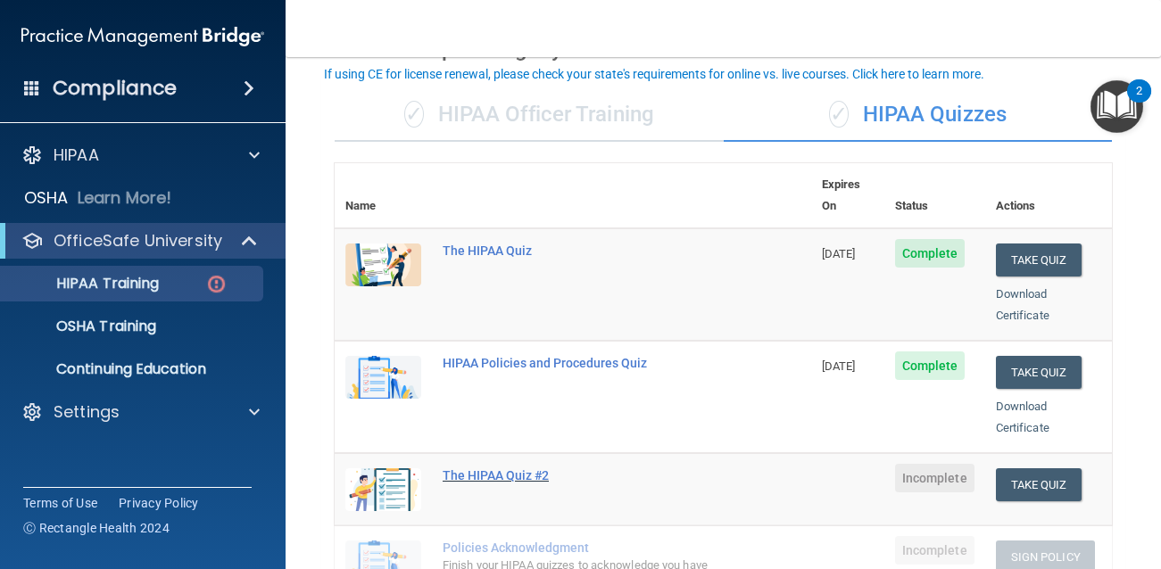
click at [644, 468] on div "The HIPAA Quiz #2" at bounding box center [582, 475] width 279 height 14
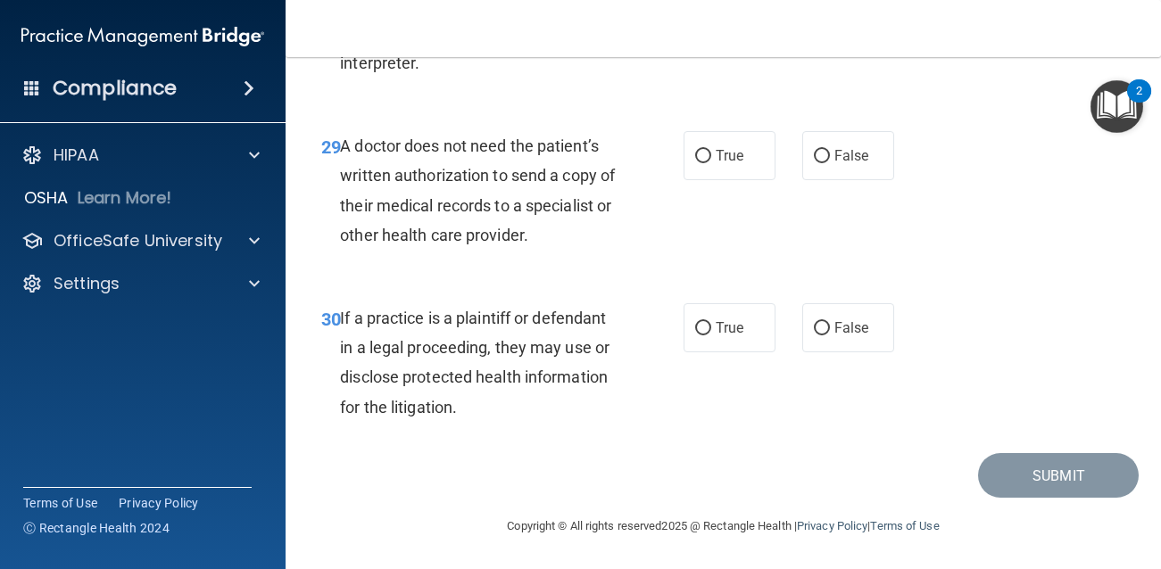
scroll to position [5117, 0]
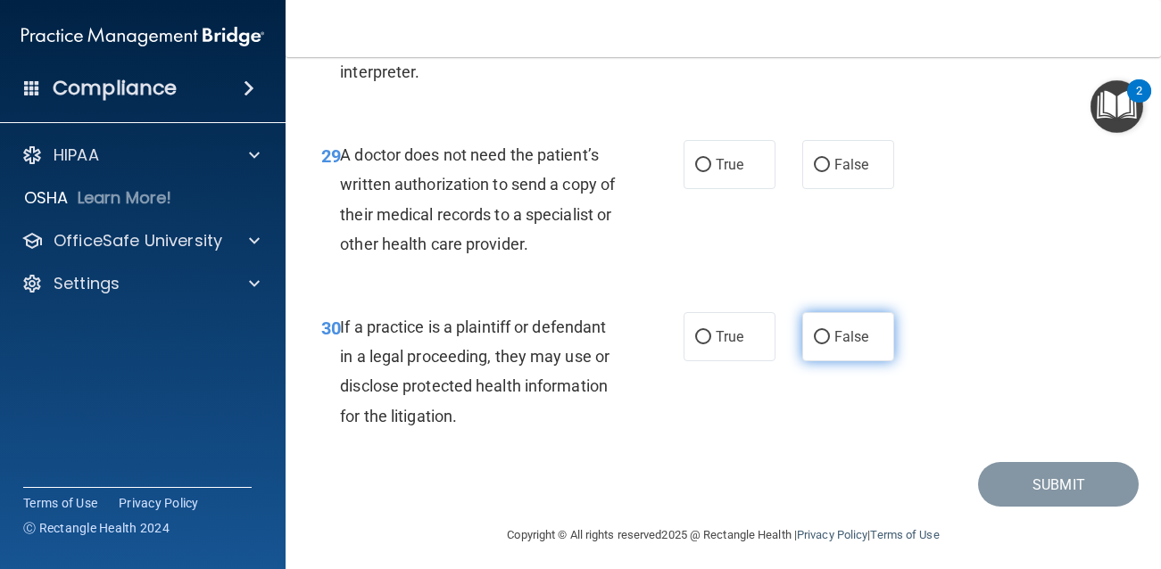
click at [821, 344] on input "False" at bounding box center [822, 337] width 16 height 13
radio input "true"
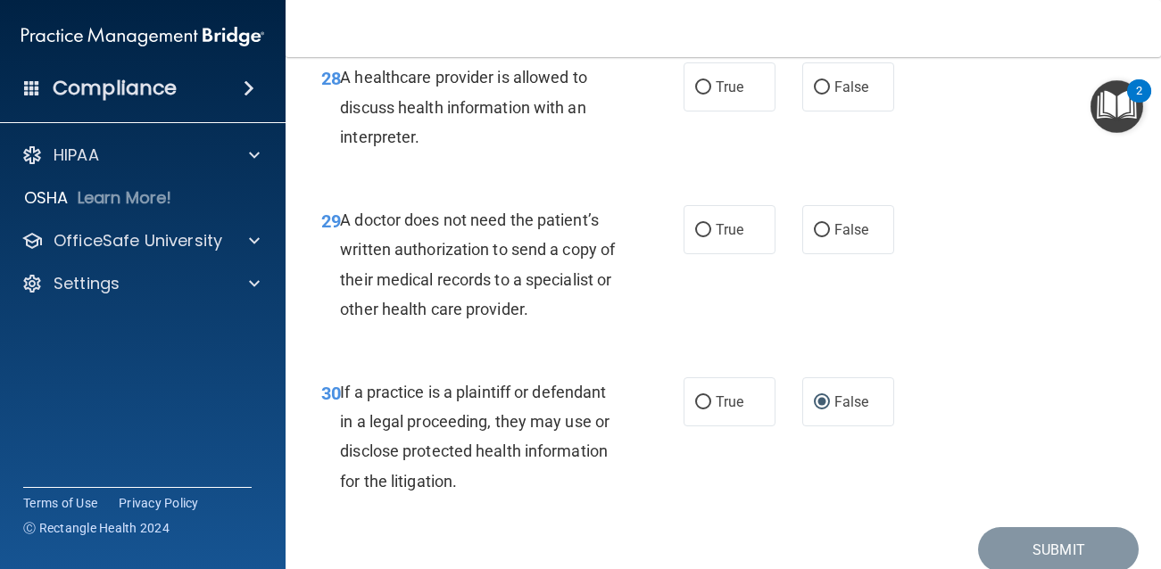
scroll to position [5049, 0]
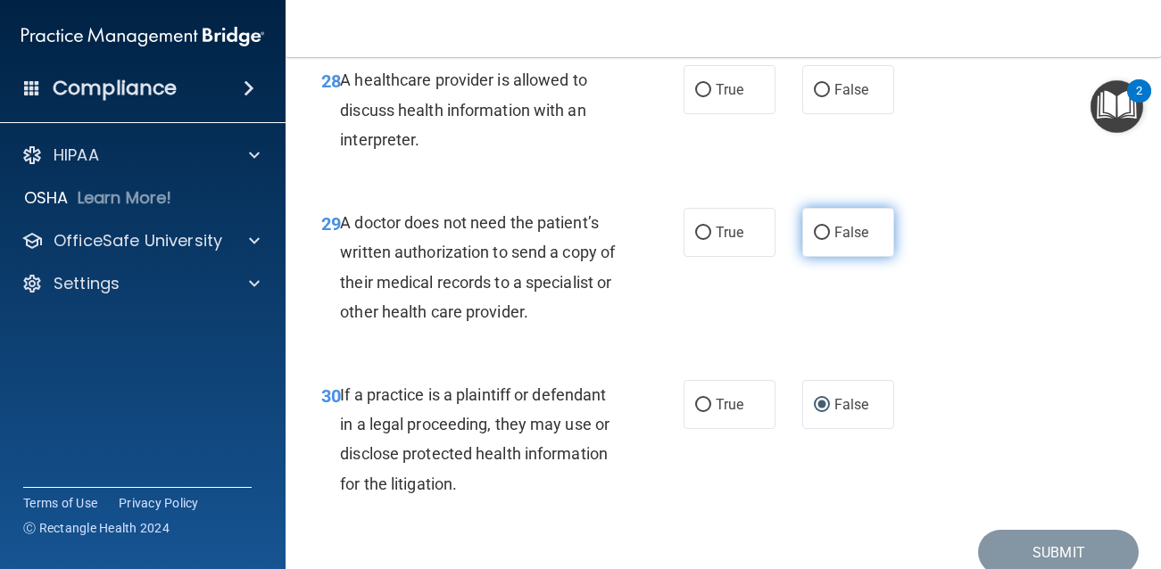
click at [812, 257] on label "False" at bounding box center [848, 232] width 92 height 49
click at [814, 240] on input "False" at bounding box center [822, 233] width 16 height 13
radio input "true"
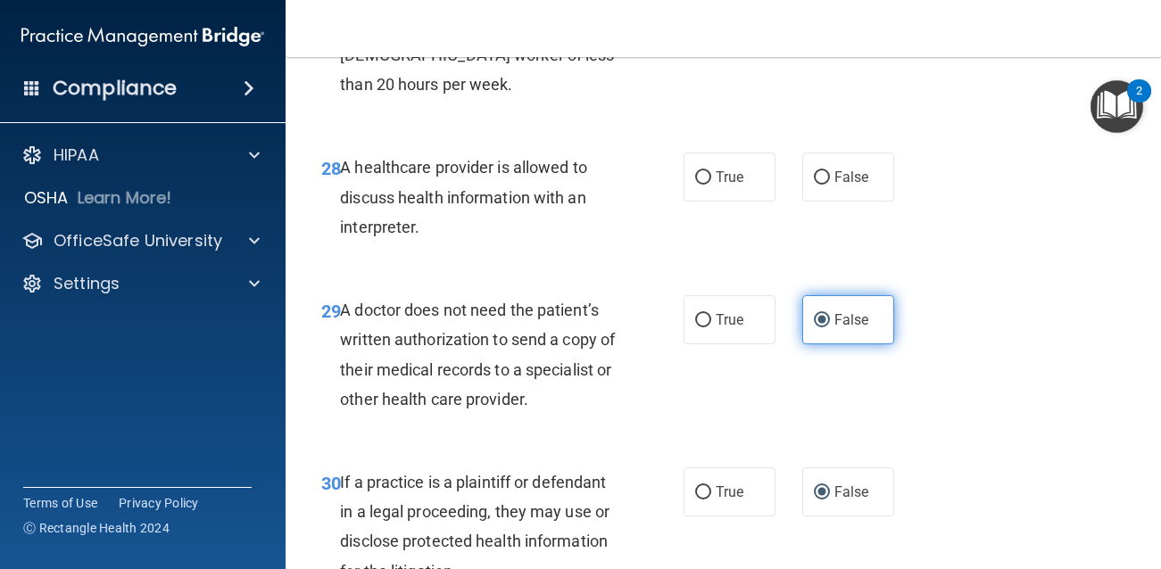
scroll to position [4961, 0]
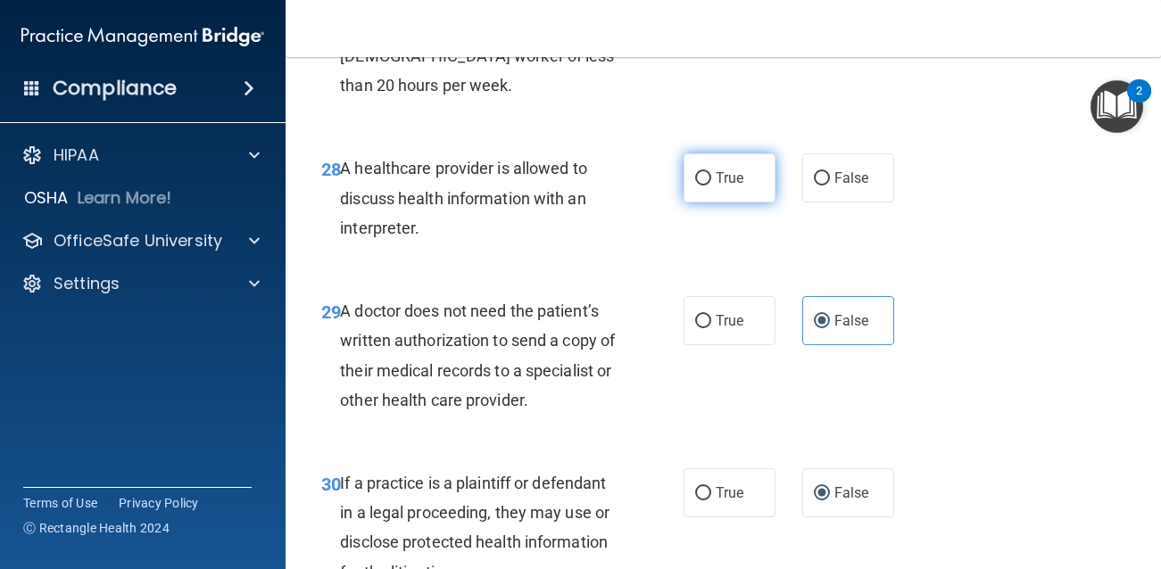
click at [724, 187] on span "True" at bounding box center [730, 178] width 28 height 17
click at [711, 186] on input "True" at bounding box center [703, 178] width 16 height 13
radio input "true"
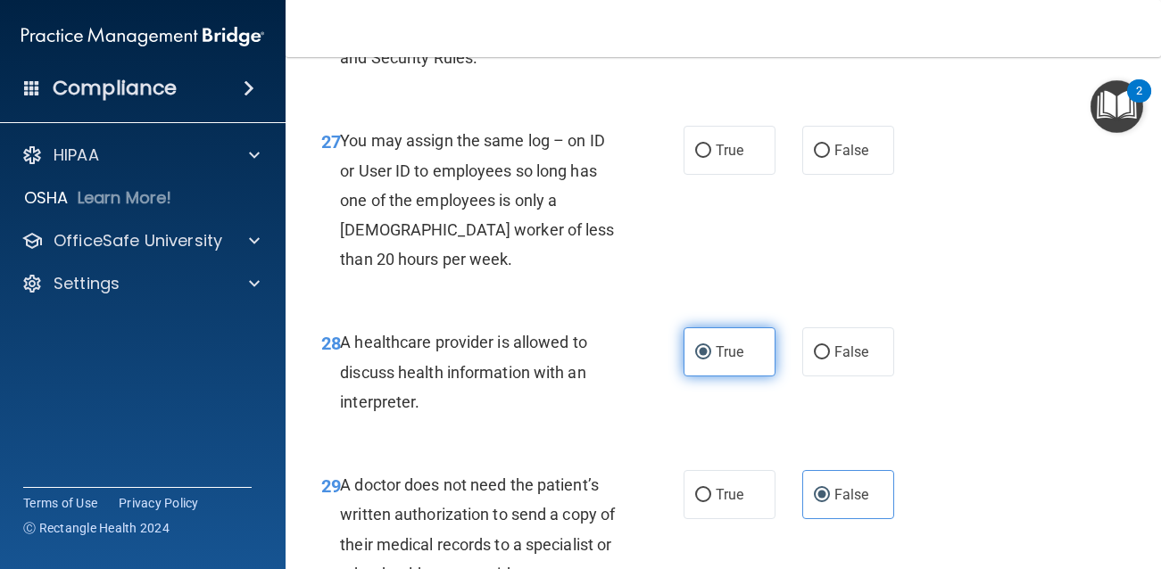
scroll to position [4788, 0]
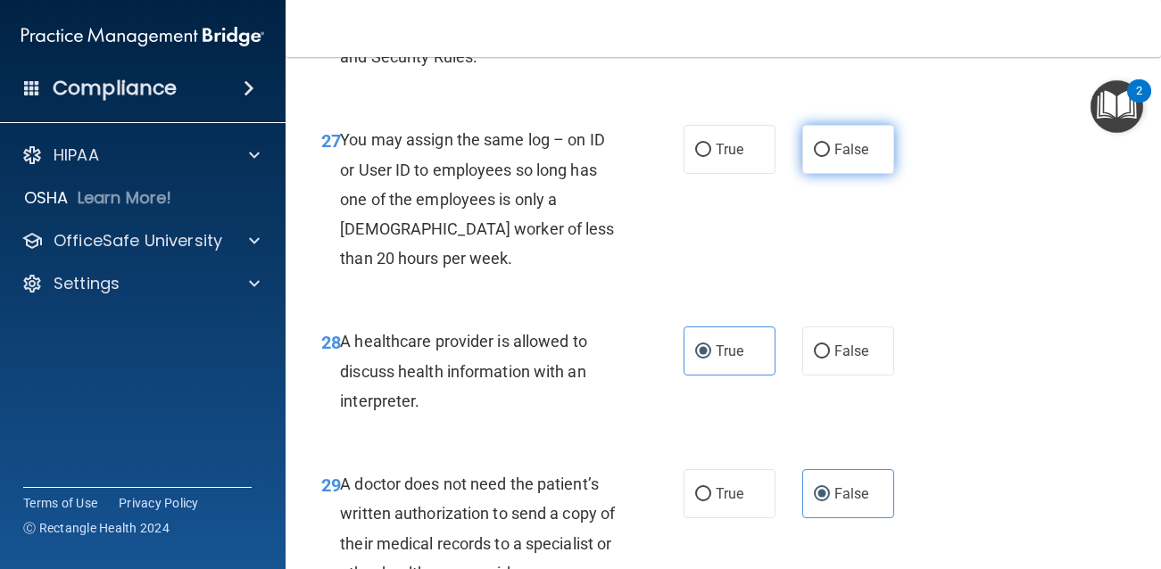
click at [842, 158] on span "False" at bounding box center [851, 149] width 35 height 17
click at [830, 157] on input "False" at bounding box center [822, 150] width 16 height 13
radio input "true"
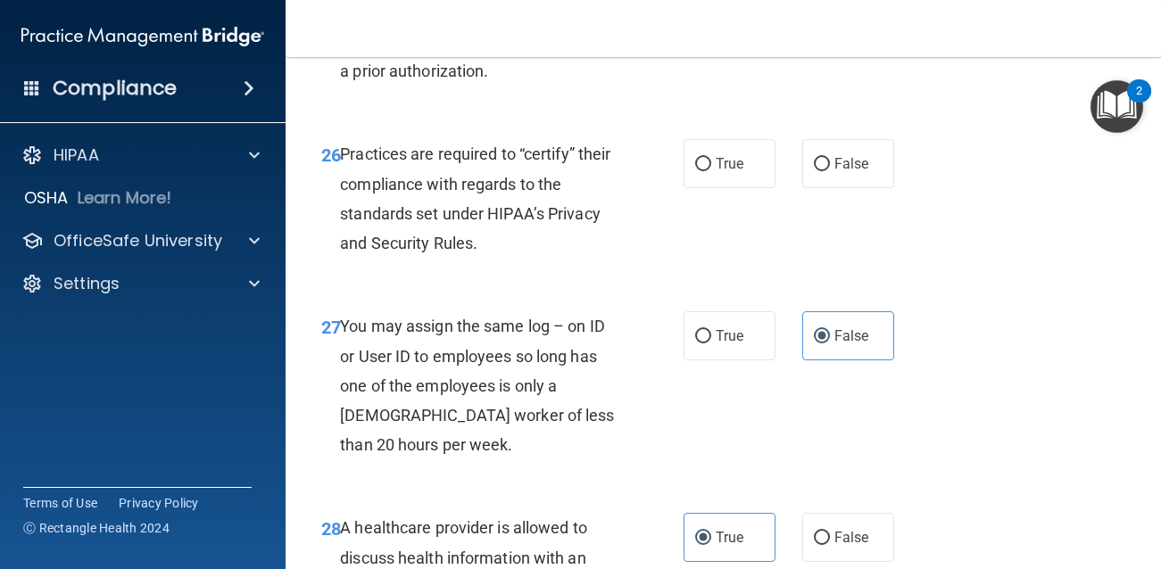
scroll to position [4598, 0]
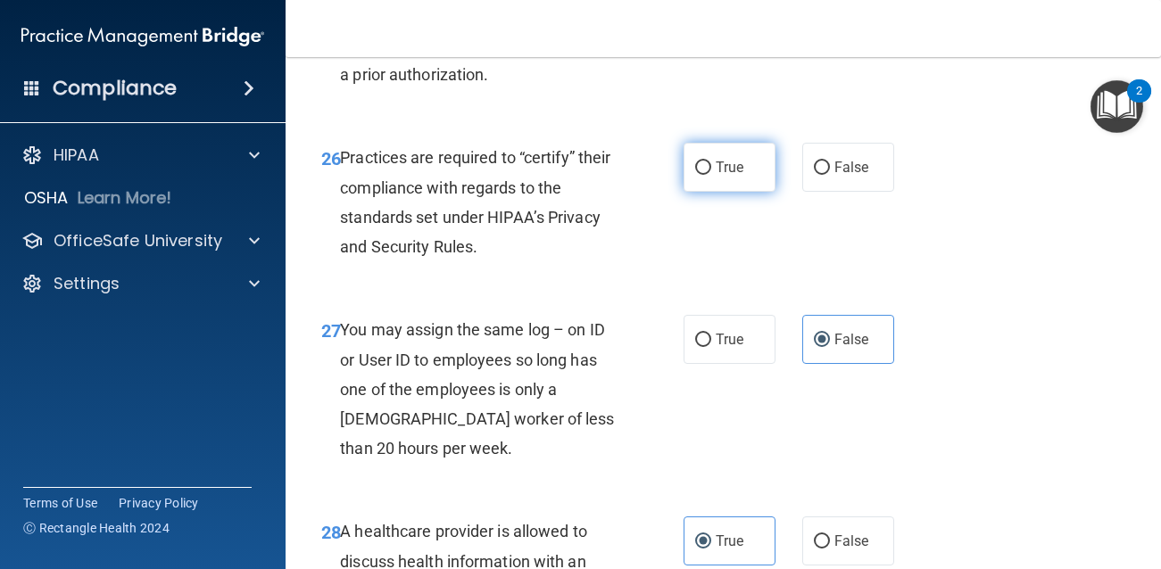
click at [711, 179] on label "True" at bounding box center [730, 167] width 92 height 49
click at [711, 175] on input "True" at bounding box center [703, 168] width 16 height 13
radio input "true"
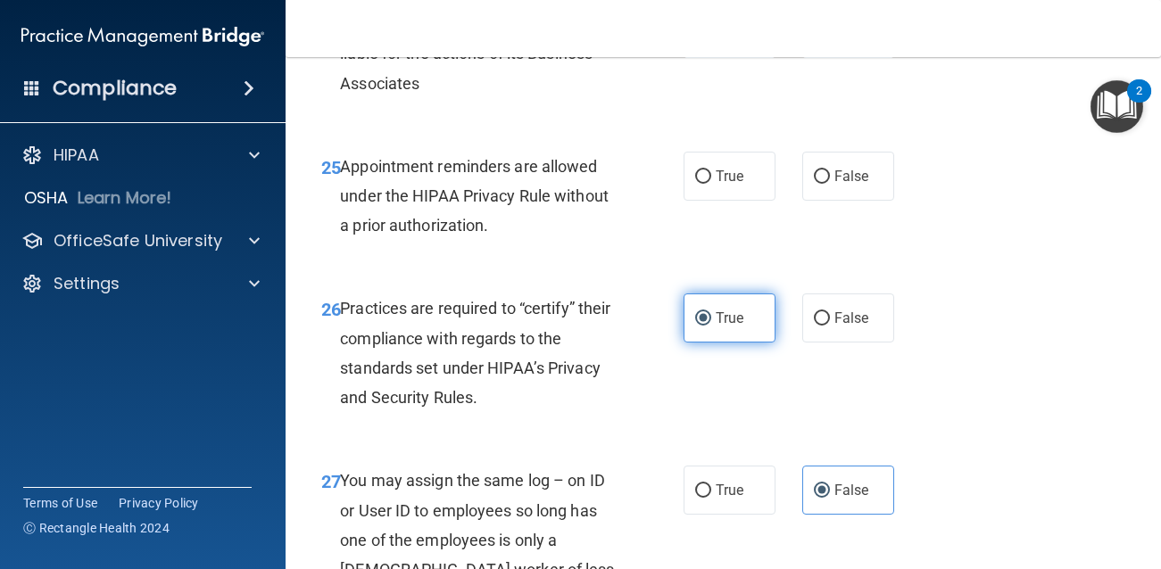
scroll to position [4434, 0]
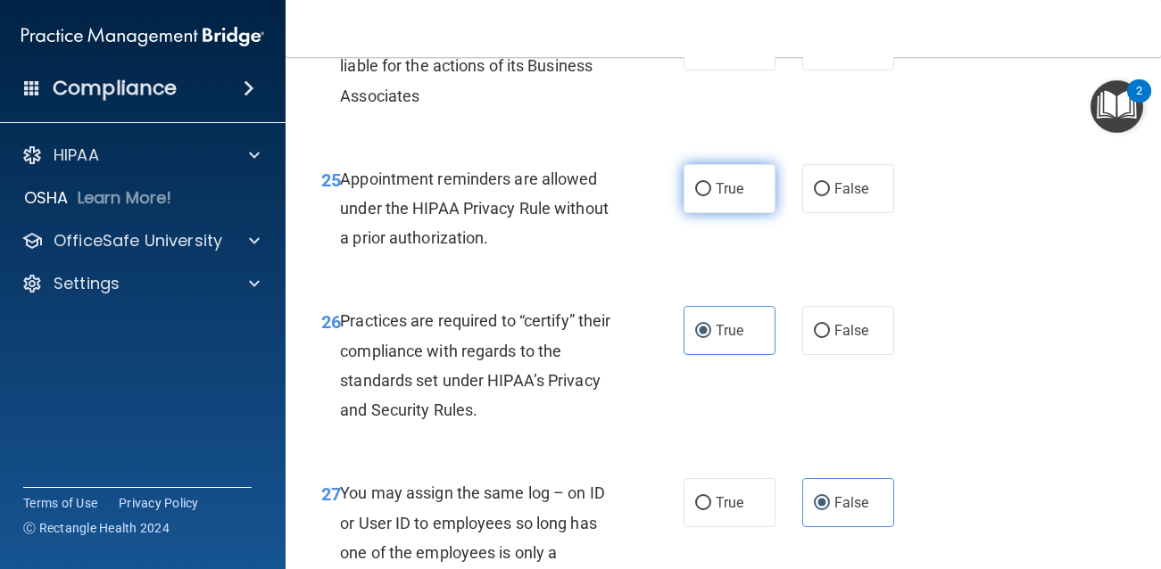
click at [716, 197] on span "True" at bounding box center [730, 188] width 28 height 17
click at [711, 196] on input "True" at bounding box center [703, 189] width 16 height 13
radio input "true"
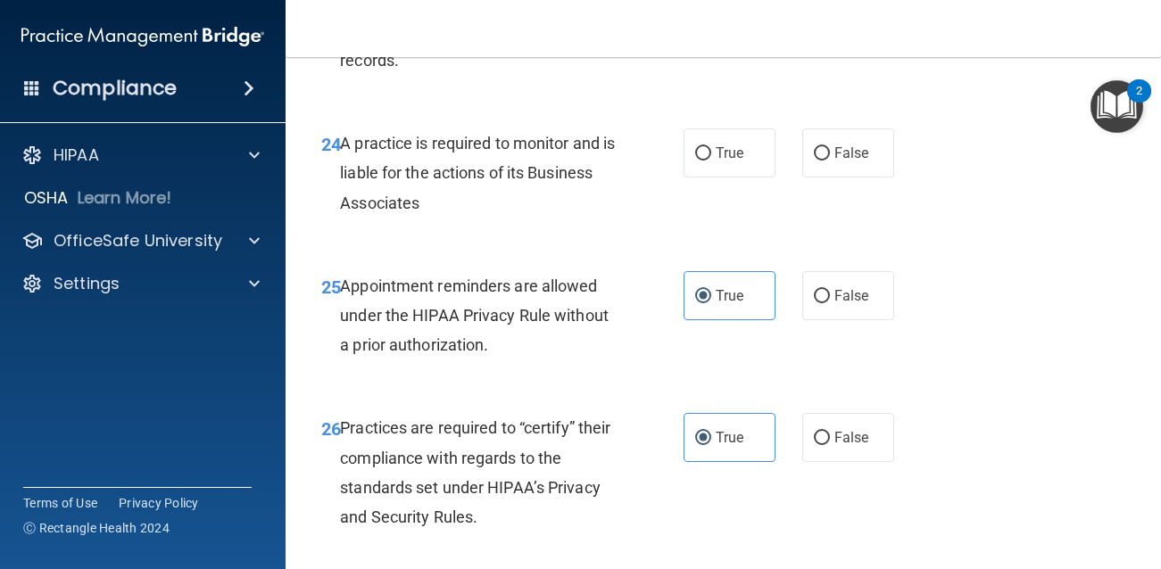
scroll to position [4300, 0]
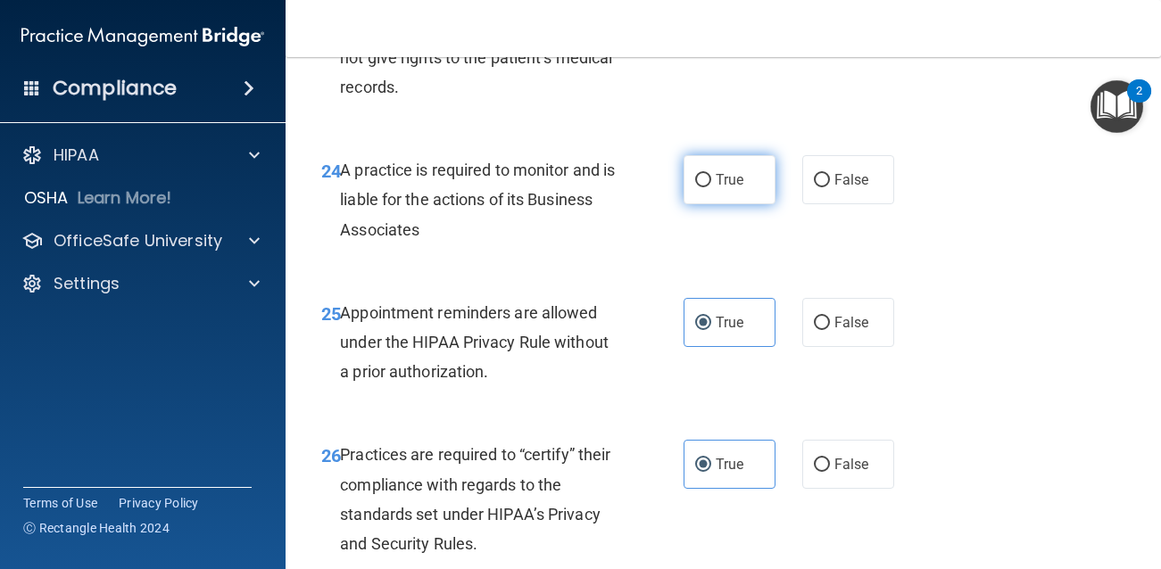
click at [735, 204] on label "True" at bounding box center [730, 179] width 92 height 49
click at [711, 187] on input "True" at bounding box center [703, 180] width 16 height 13
radio input "true"
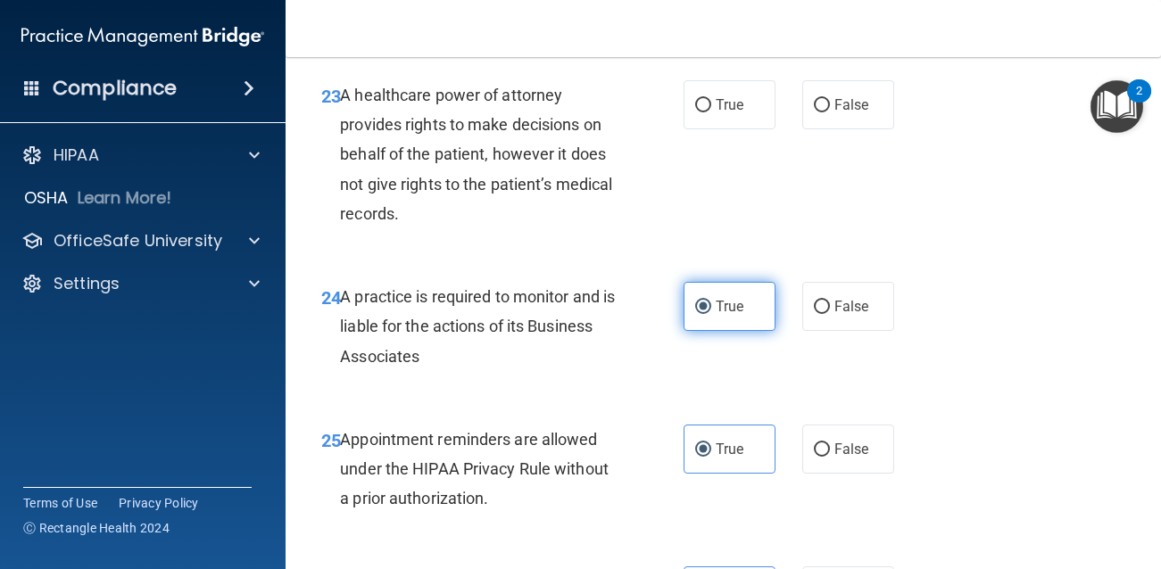
scroll to position [4167, 0]
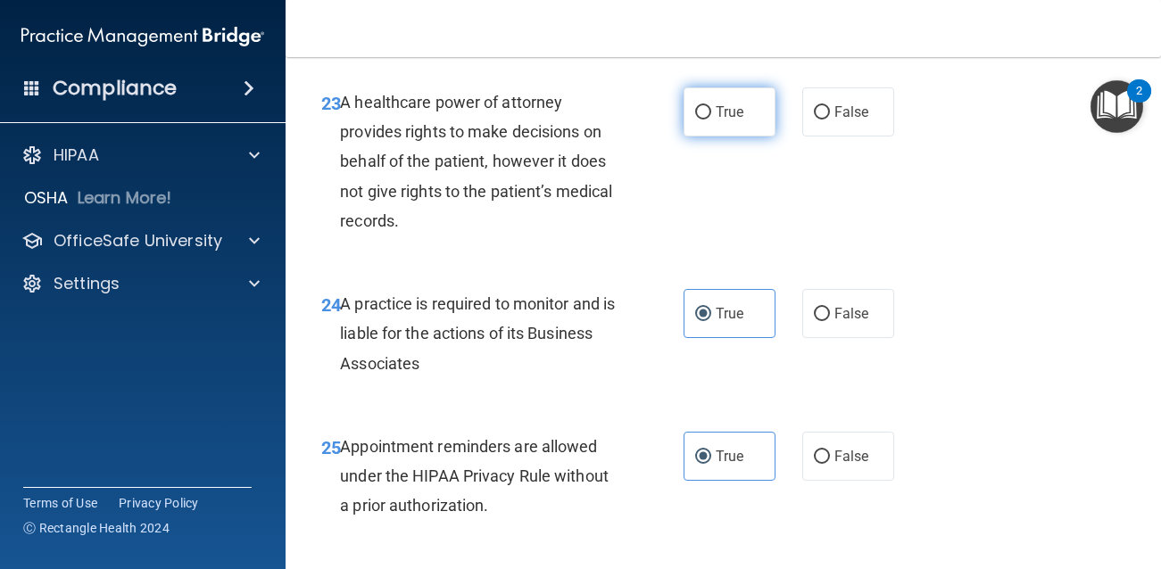
click at [704, 120] on input "True" at bounding box center [703, 112] width 16 height 13
radio input "true"
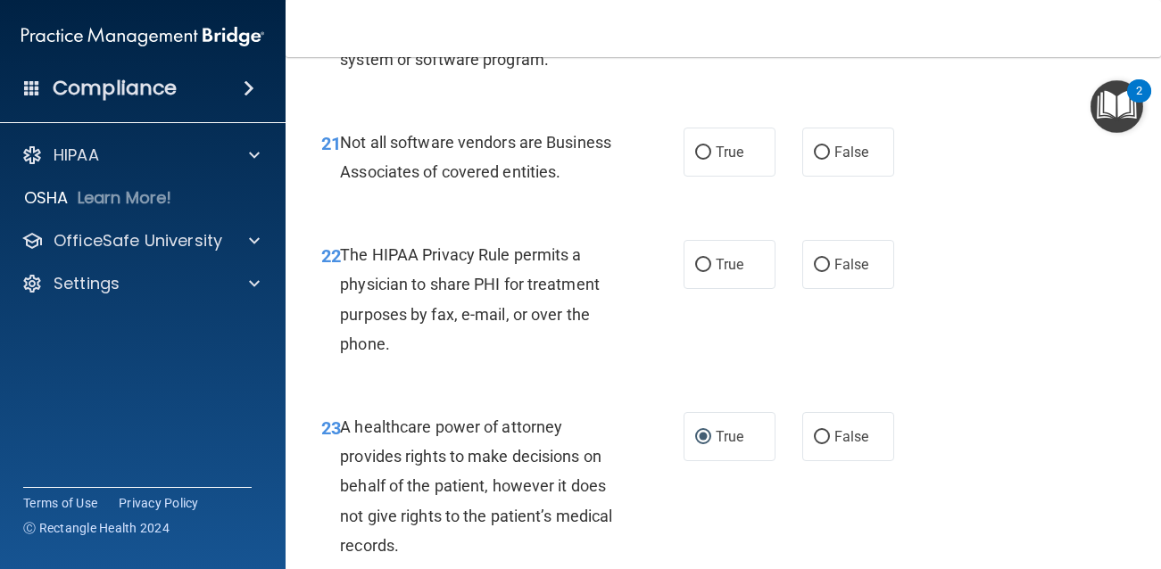
scroll to position [3833, 0]
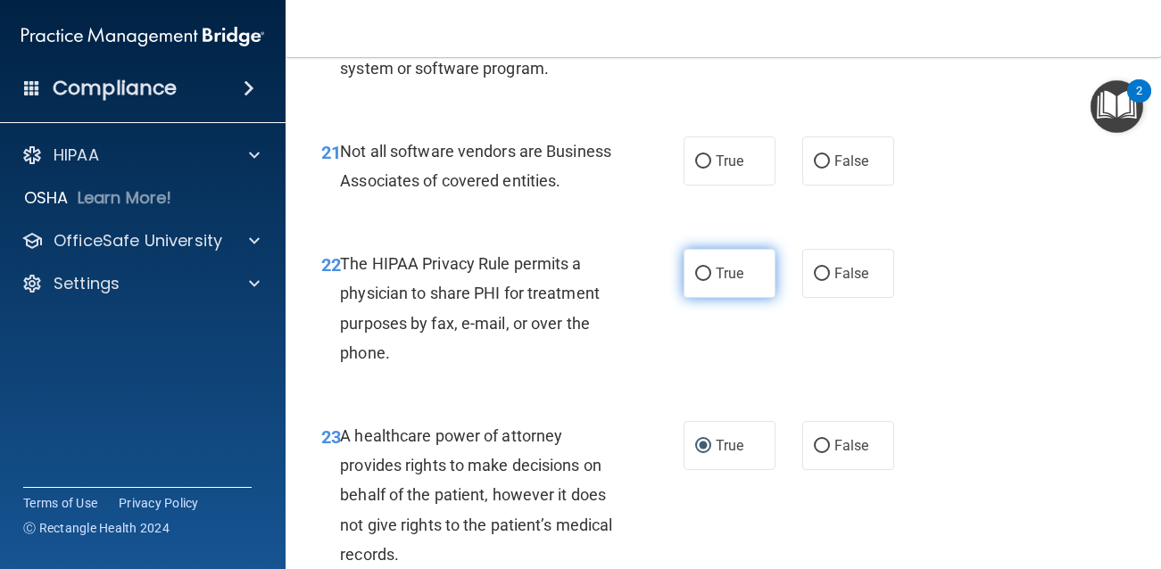
click at [709, 281] on input "True" at bounding box center [703, 274] width 16 height 13
radio input "true"
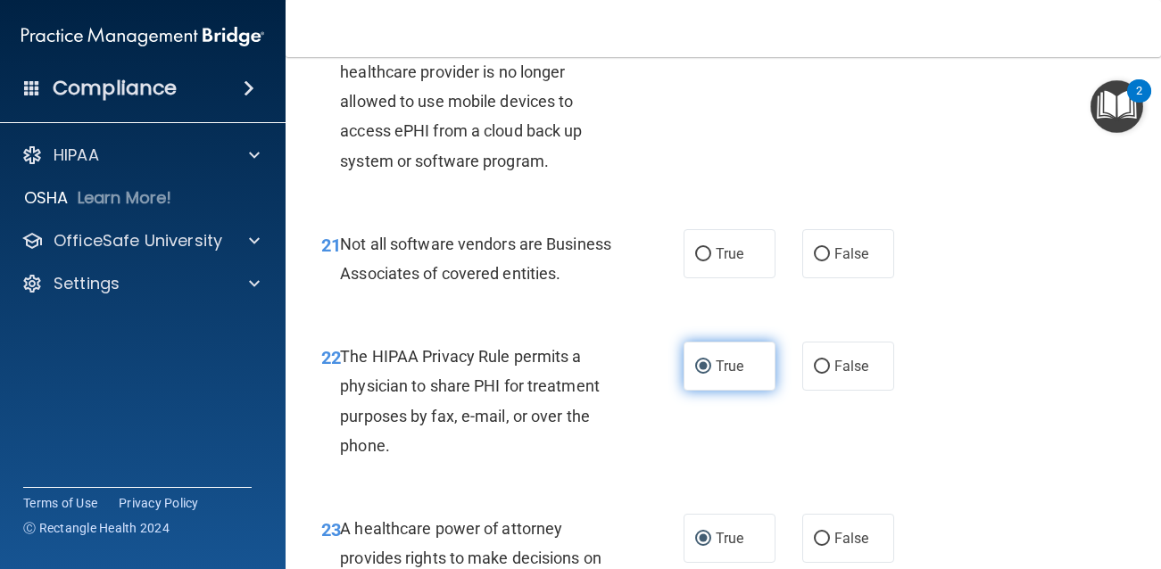
scroll to position [3735, 0]
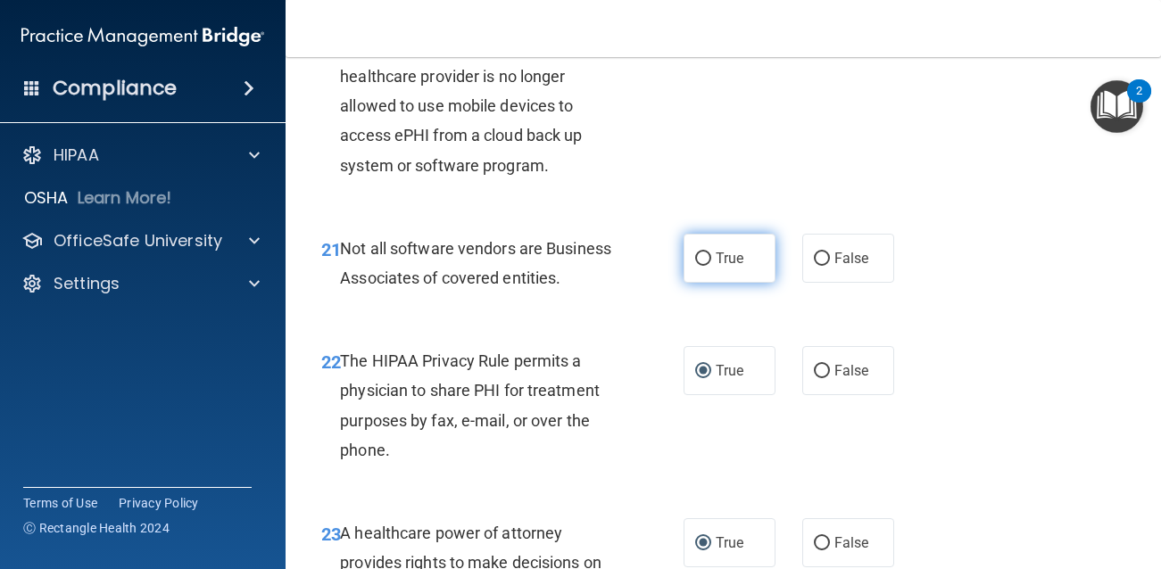
click at [732, 267] on span "True" at bounding box center [730, 258] width 28 height 17
click at [711, 266] on input "True" at bounding box center [703, 259] width 16 height 13
radio input "true"
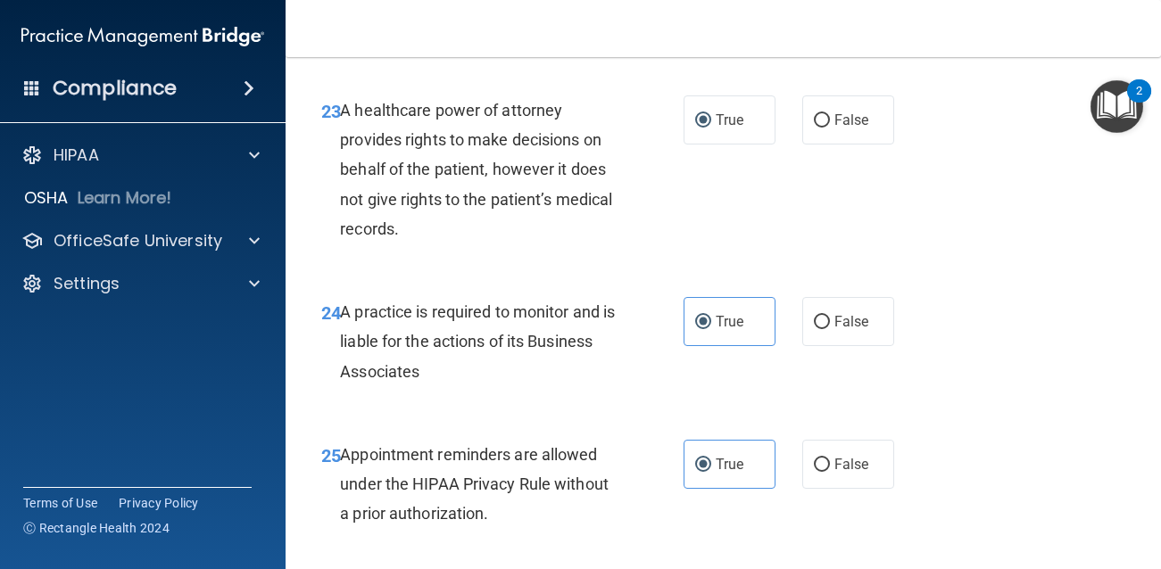
scroll to position [4168, 0]
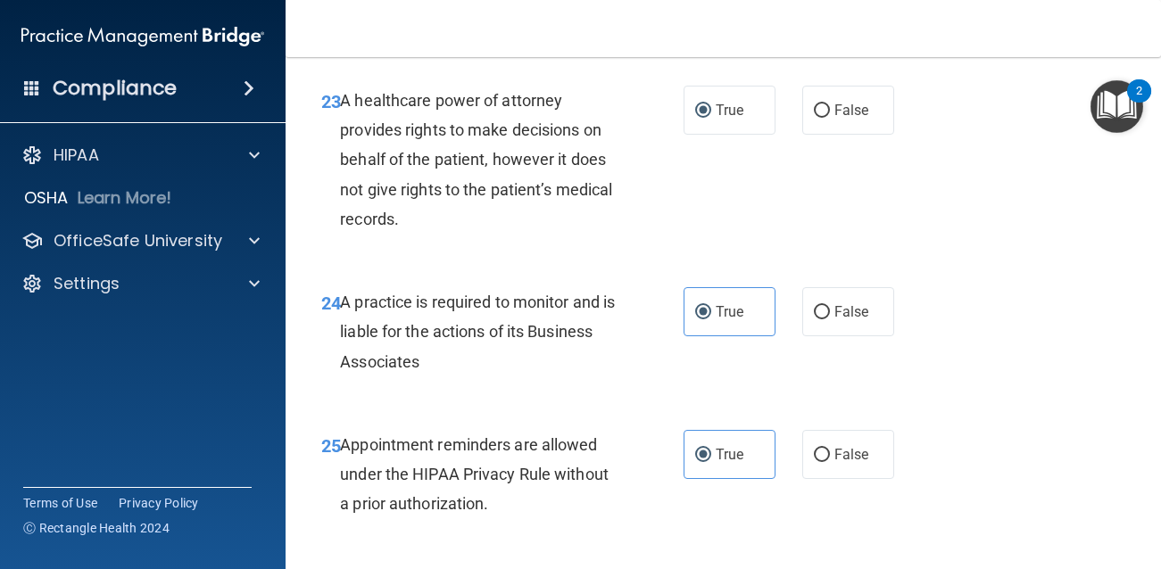
click at [800, 336] on div "True False" at bounding box center [794, 311] width 221 height 49
click at [837, 320] on span "False" at bounding box center [851, 311] width 35 height 17
click at [830, 319] on input "False" at bounding box center [822, 312] width 16 height 13
radio input "true"
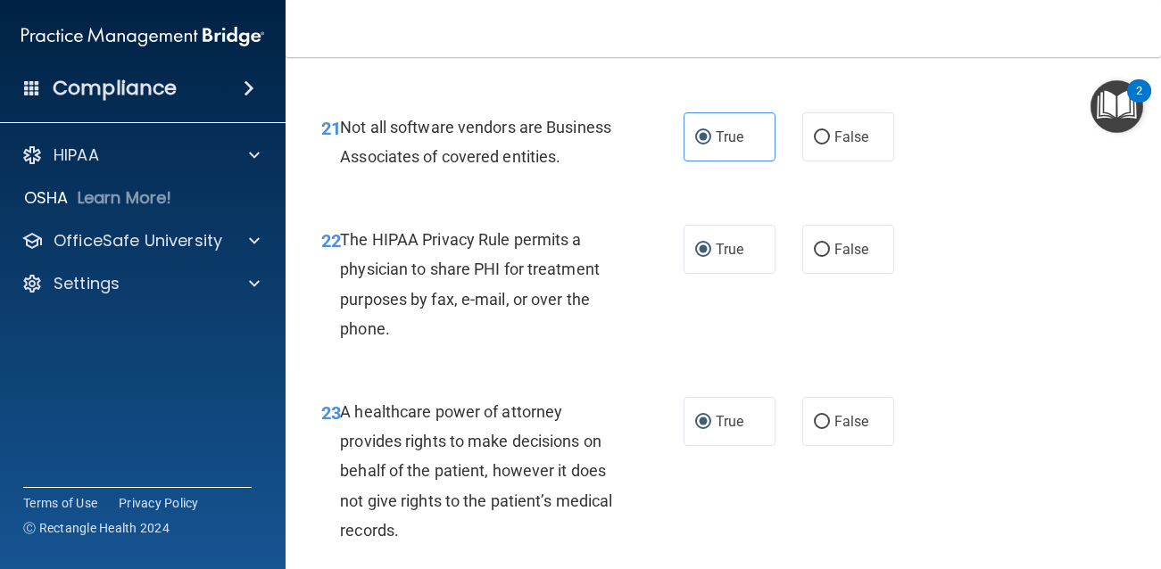
scroll to position [3980, 0]
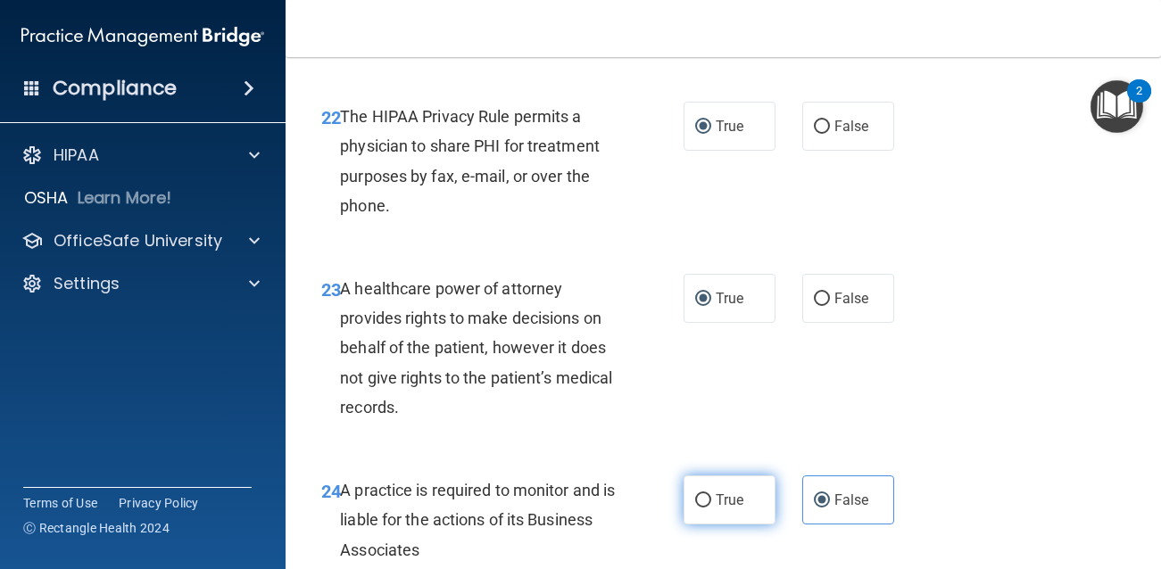
click at [695, 519] on label "True" at bounding box center [730, 500] width 92 height 49
click at [695, 508] on input "True" at bounding box center [703, 500] width 16 height 13
radio input "true"
radio input "false"
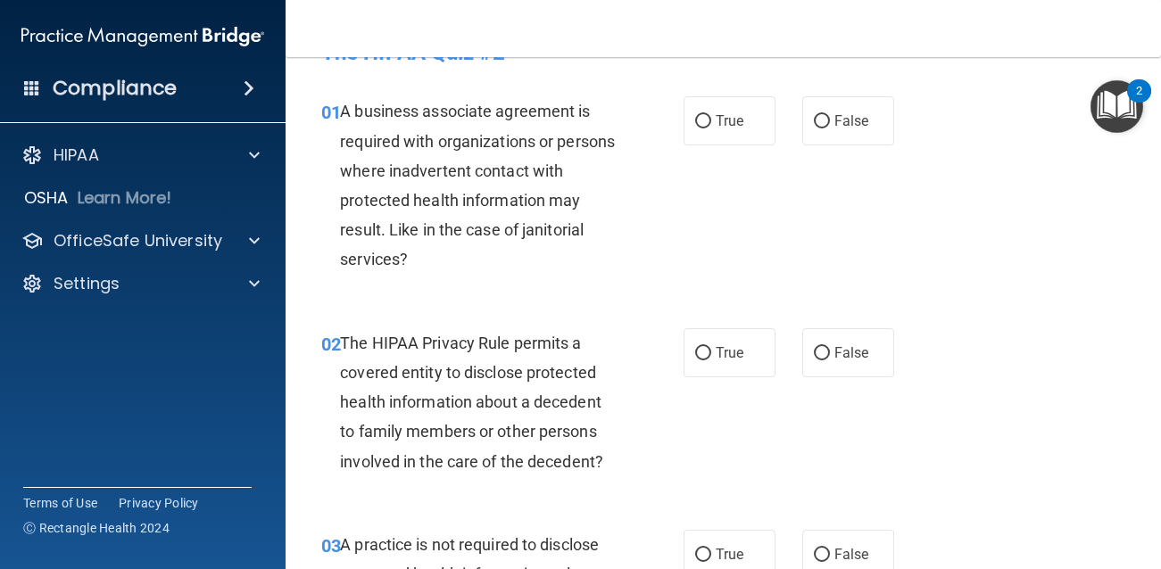
scroll to position [0, 0]
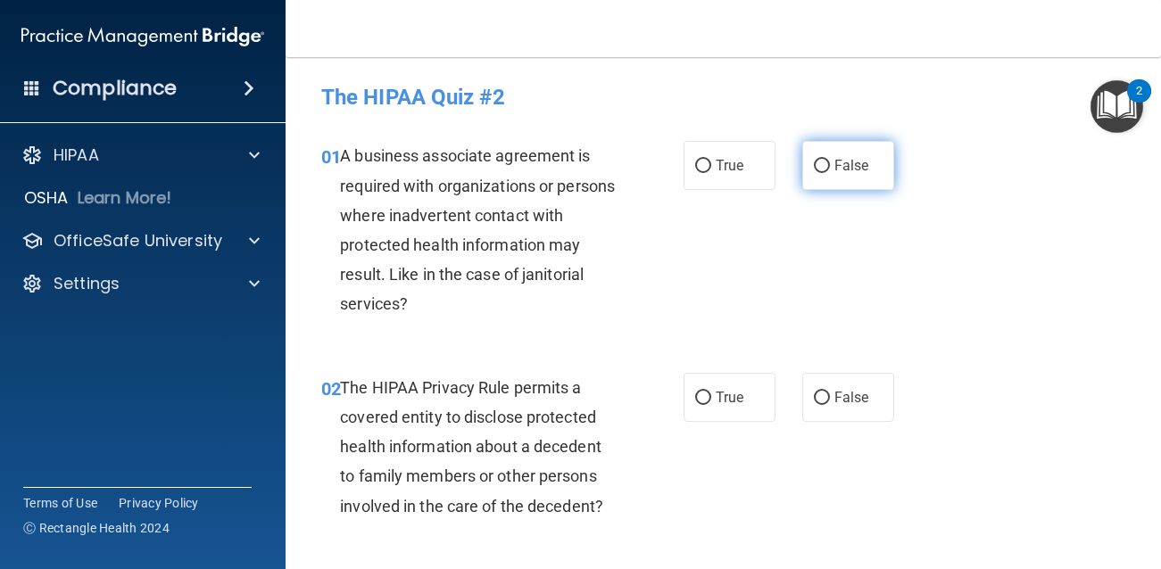
click at [842, 162] on span "False" at bounding box center [851, 165] width 35 height 17
click at [830, 162] on input "False" at bounding box center [822, 166] width 16 height 13
radio input "true"
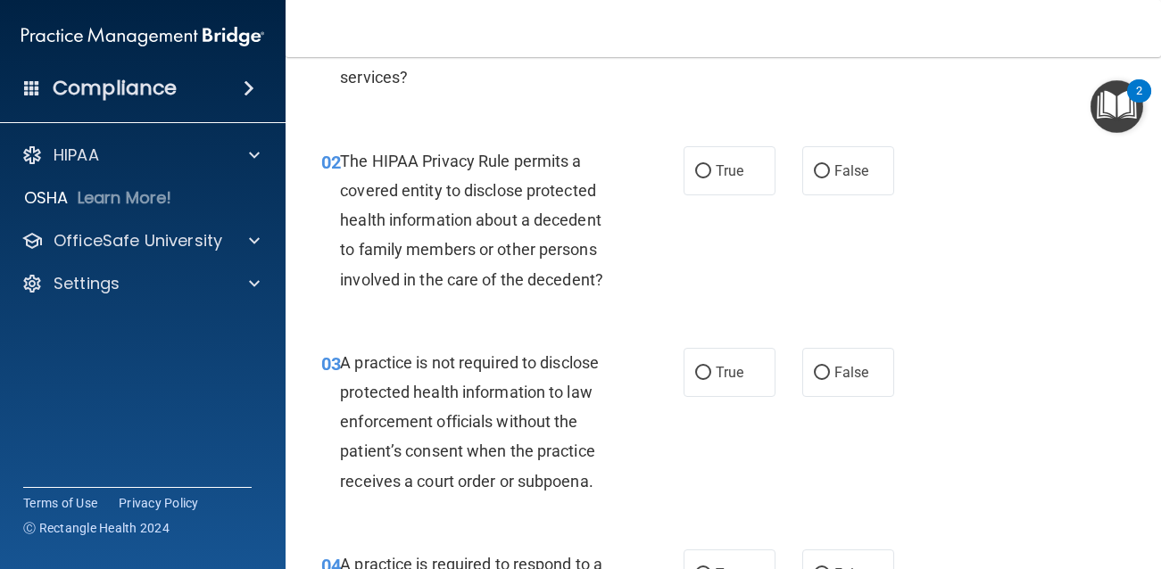
scroll to position [228, 0]
click at [703, 177] on label "True" at bounding box center [730, 169] width 92 height 49
click at [703, 177] on input "True" at bounding box center [703, 169] width 16 height 13
radio input "true"
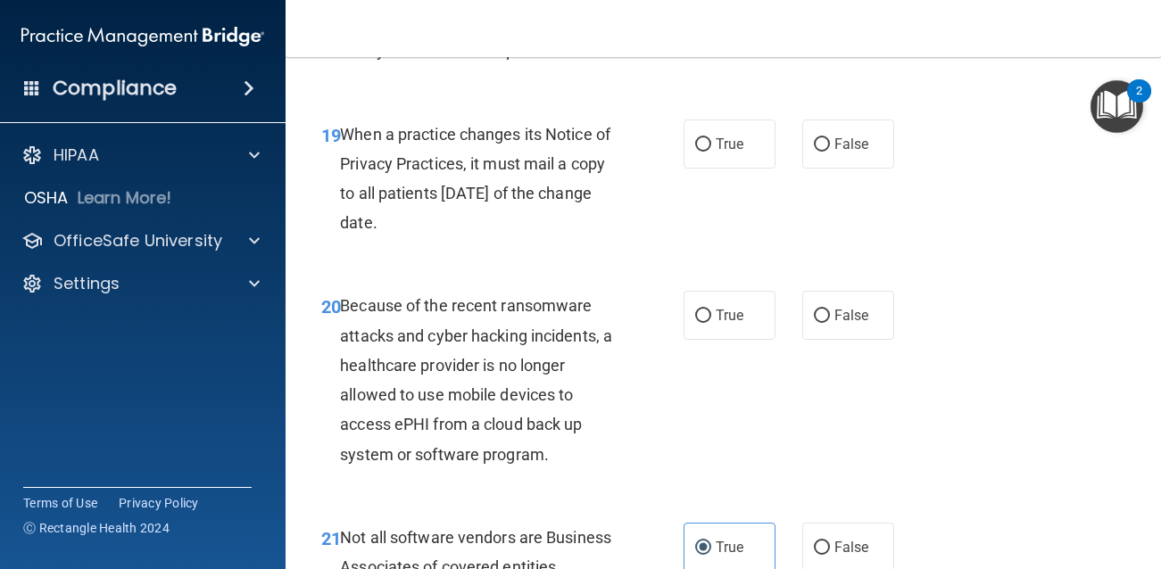
scroll to position [3455, 0]
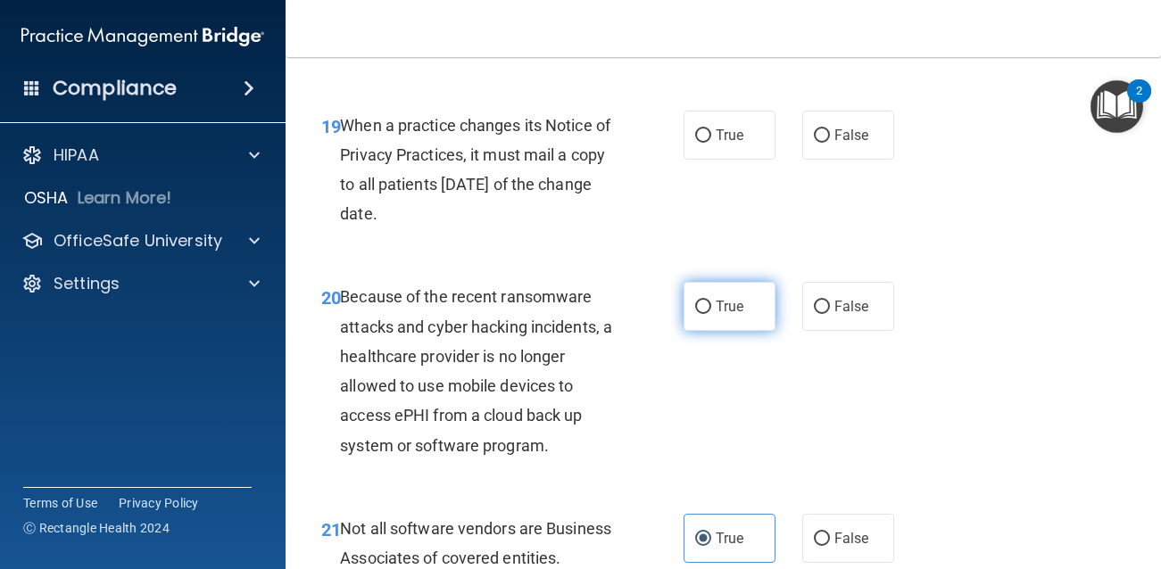
click at [736, 331] on label "True" at bounding box center [730, 306] width 92 height 49
click at [711, 314] on input "True" at bounding box center [703, 307] width 16 height 13
radio input "true"
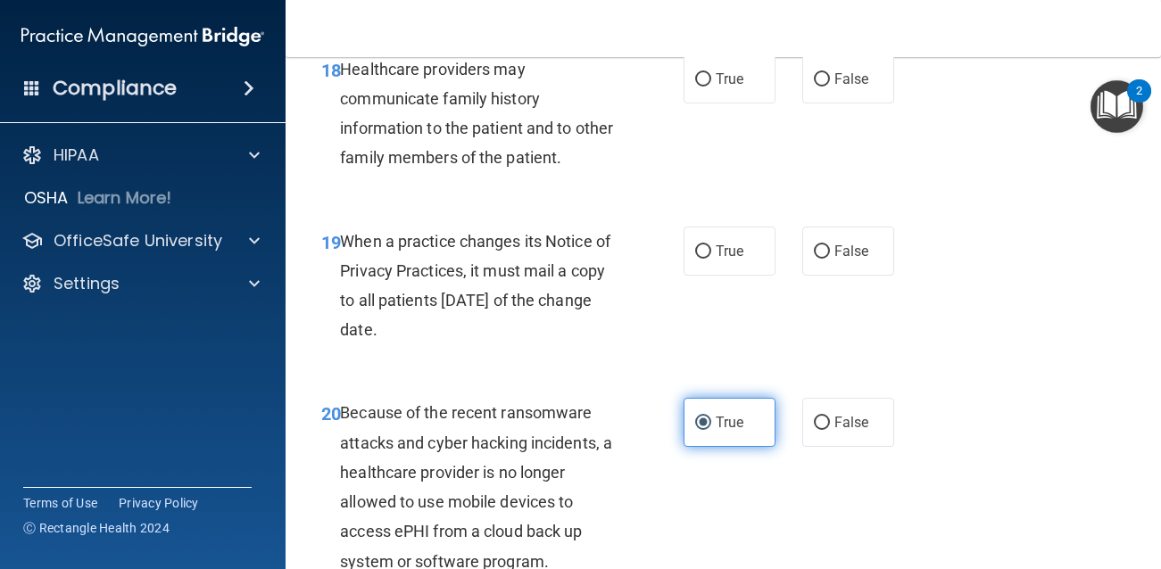
scroll to position [3333, 0]
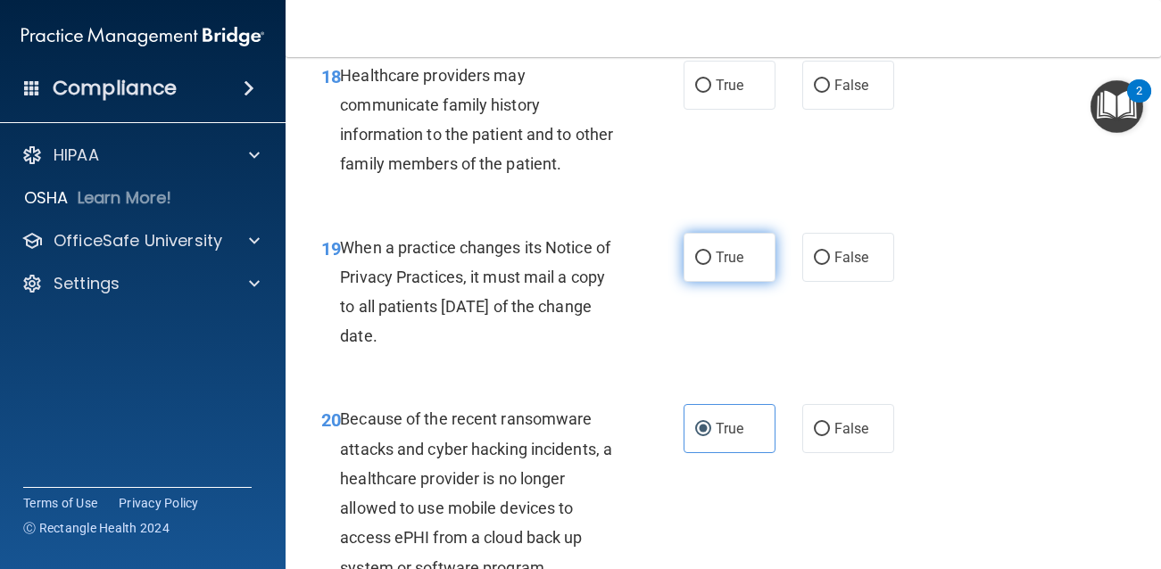
click at [709, 282] on label "True" at bounding box center [730, 257] width 92 height 49
click at [709, 265] on input "True" at bounding box center [703, 258] width 16 height 13
radio input "true"
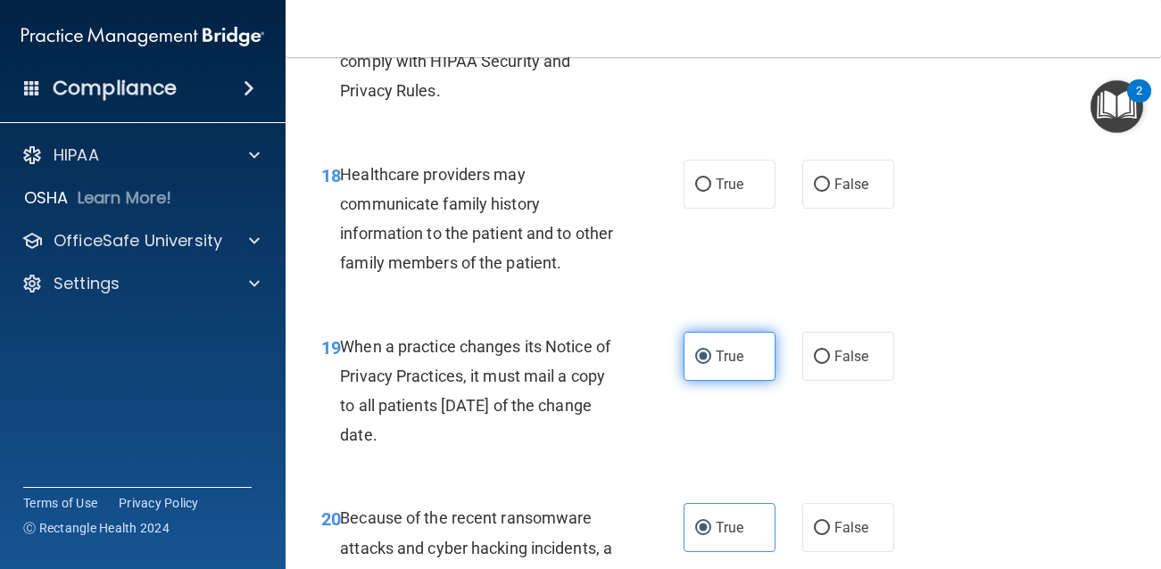
scroll to position [3219, 0]
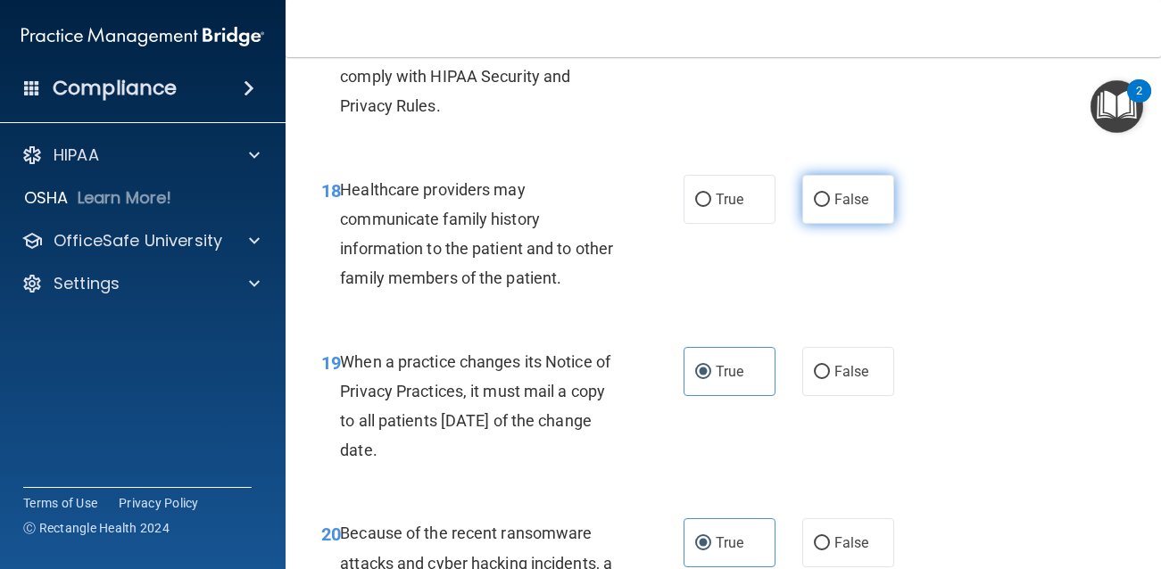
click at [825, 207] on input "False" at bounding box center [822, 200] width 16 height 13
radio input "true"
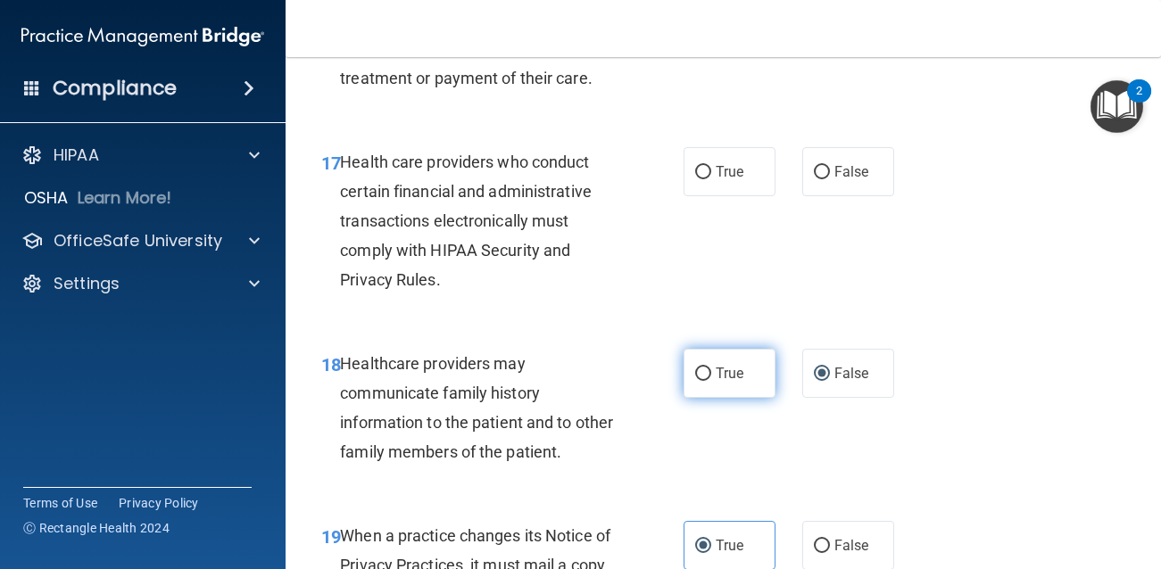
scroll to position [3047, 0]
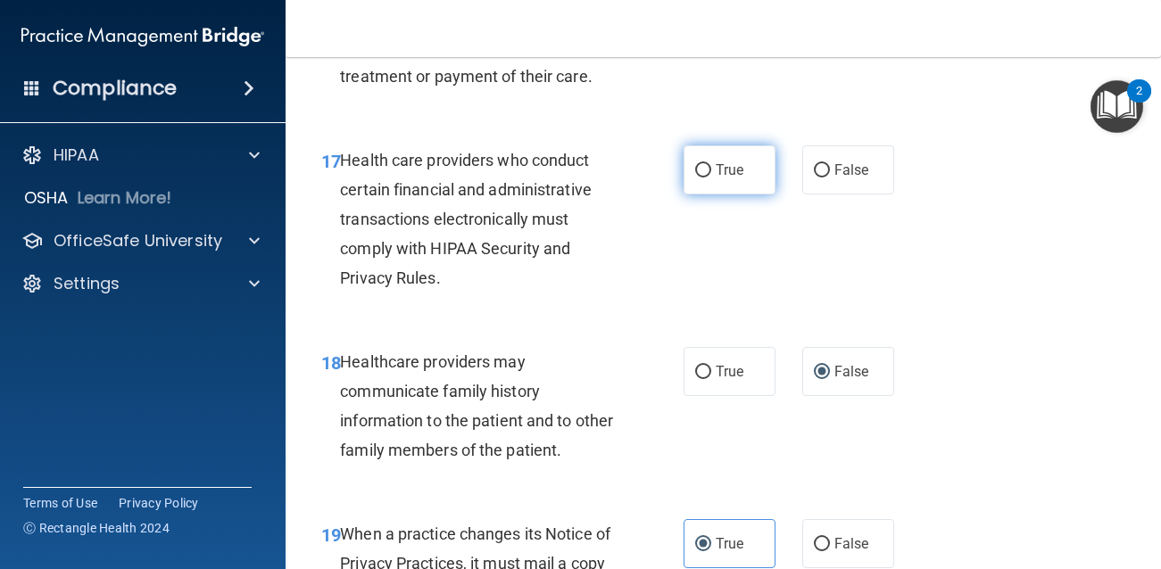
click at [721, 178] on span "True" at bounding box center [730, 170] width 28 height 17
click at [711, 178] on input "True" at bounding box center [703, 170] width 16 height 13
radio input "true"
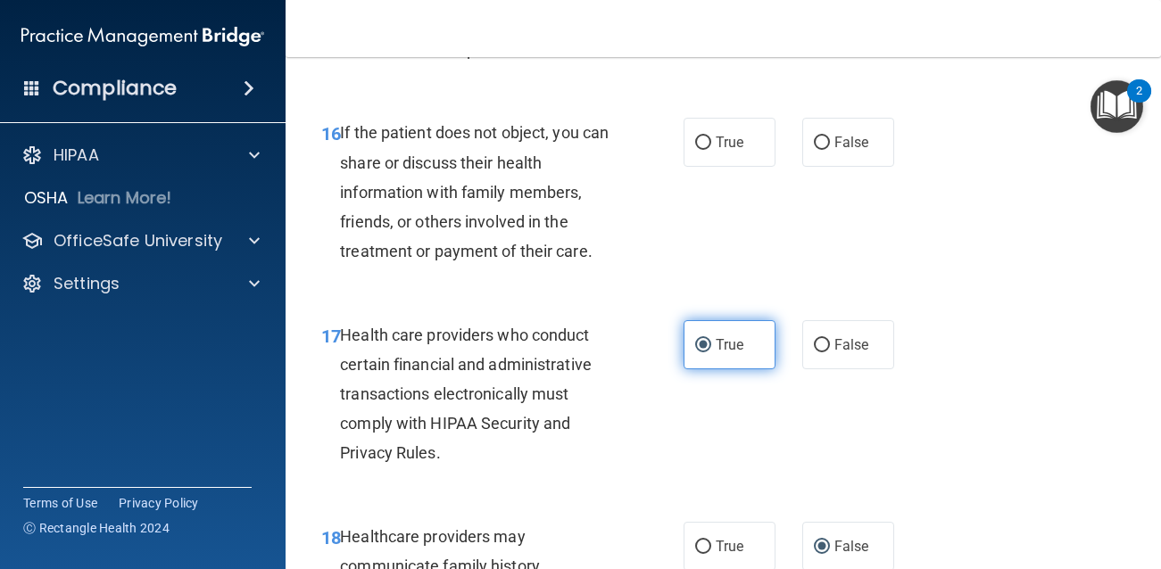
scroll to position [2867, 0]
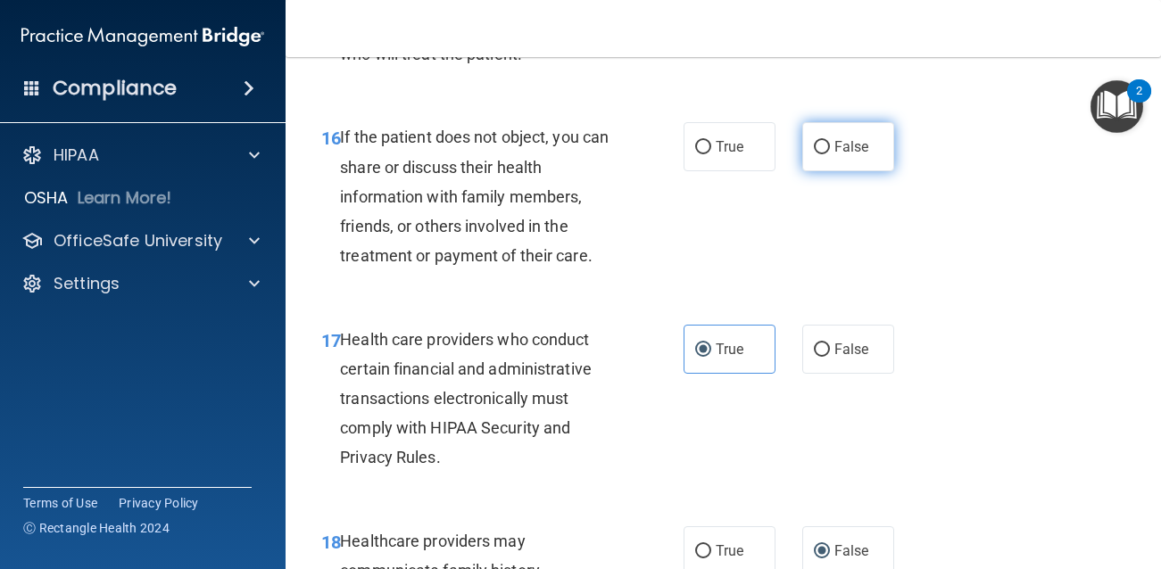
click at [837, 155] on span "False" at bounding box center [851, 146] width 35 height 17
click at [830, 154] on input "False" at bounding box center [822, 147] width 16 height 13
radio input "true"
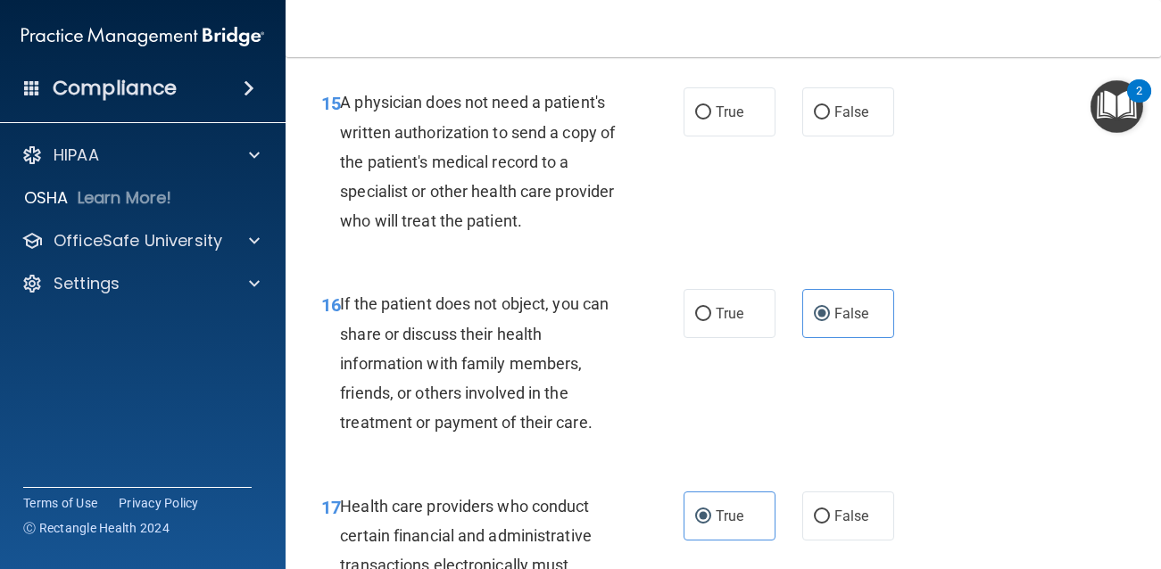
scroll to position [2673, 0]
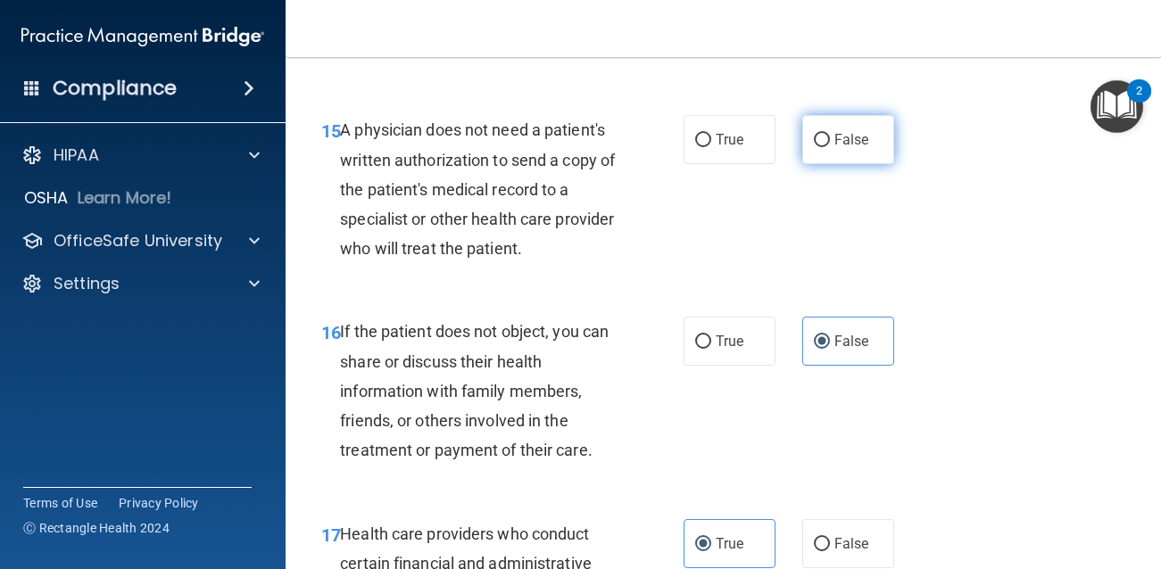
click at [816, 147] on input "False" at bounding box center [822, 140] width 16 height 13
radio input "true"
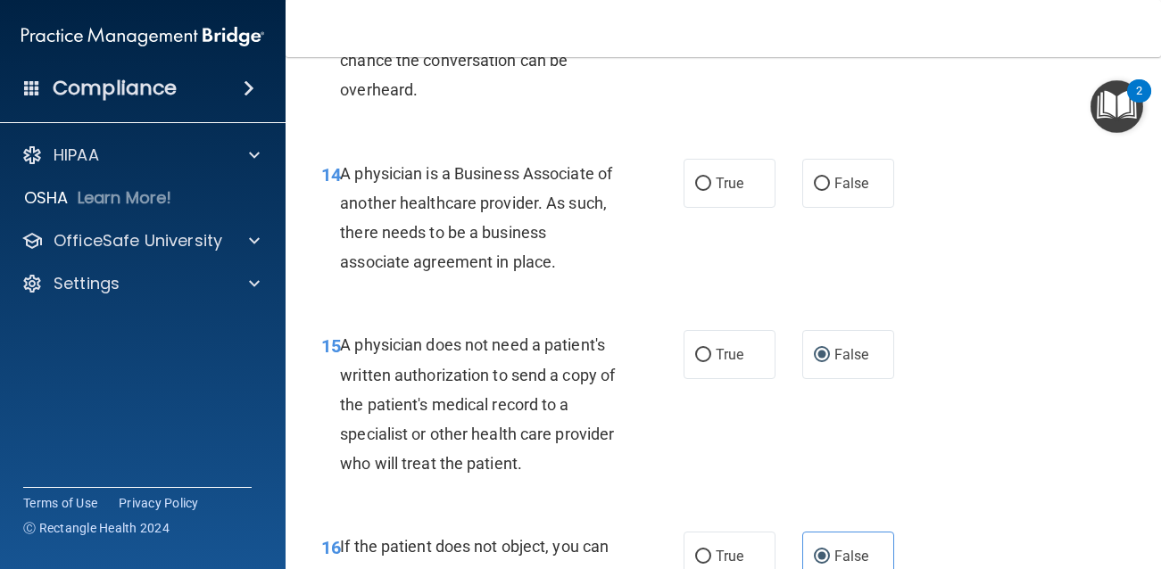
scroll to position [2455, 0]
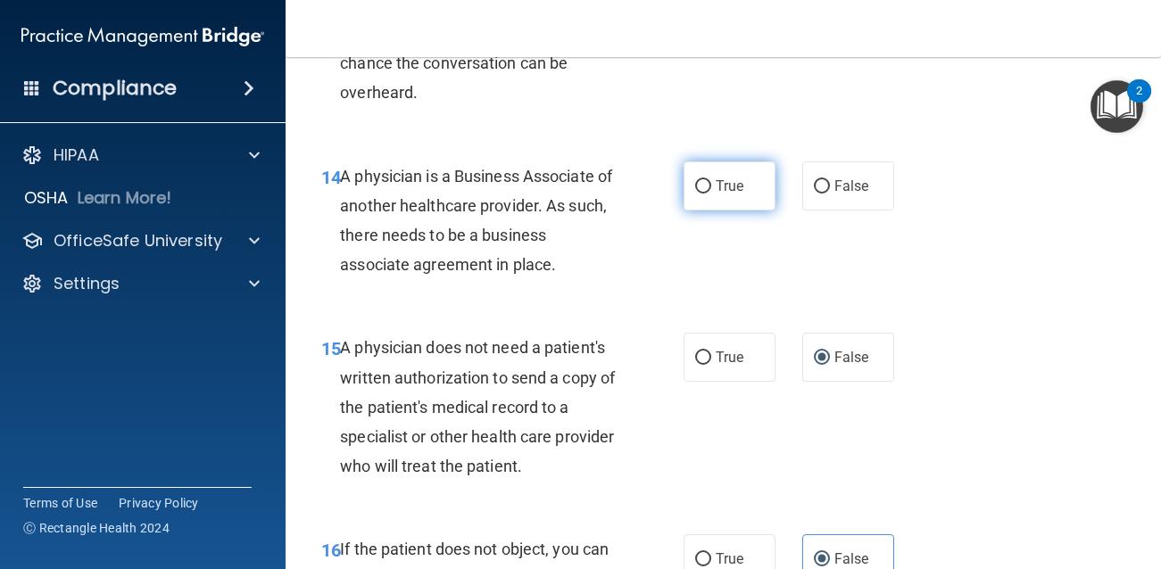
click at [701, 211] on label "True" at bounding box center [730, 186] width 92 height 49
click at [701, 194] on input "True" at bounding box center [703, 186] width 16 height 13
radio input "true"
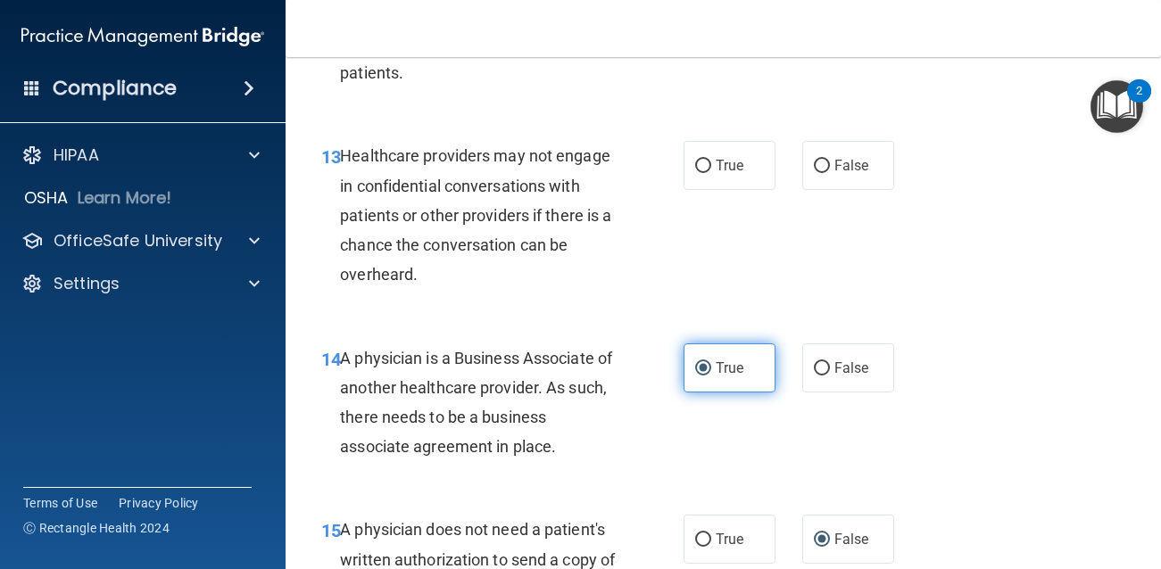
scroll to position [2271, 0]
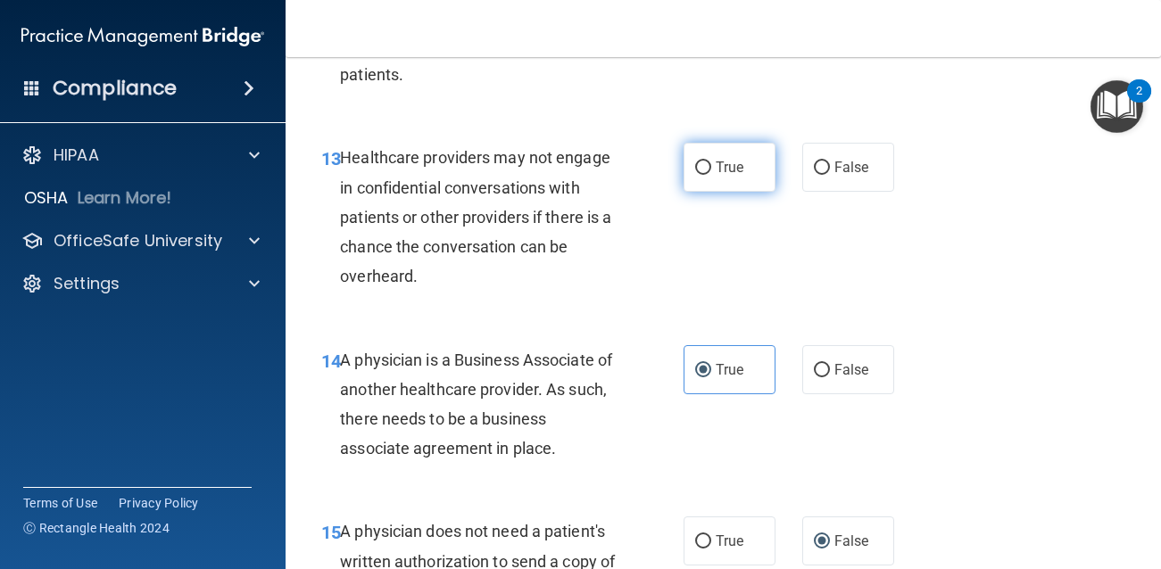
click at [729, 176] on span "True" at bounding box center [730, 167] width 28 height 17
click at [711, 175] on input "True" at bounding box center [703, 168] width 16 height 13
radio input "true"
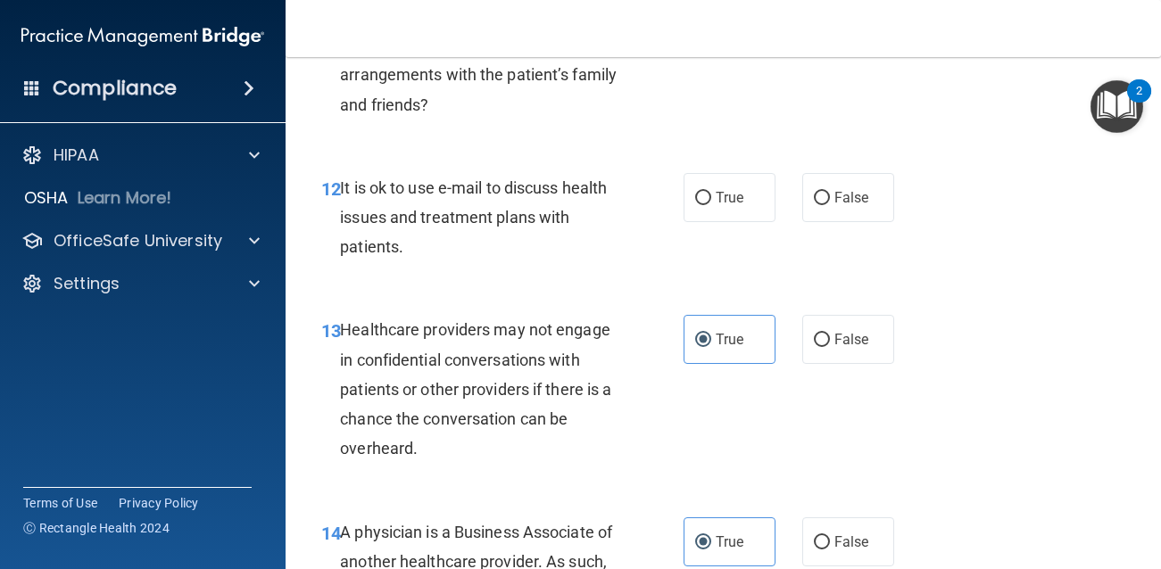
scroll to position [2098, 0]
click at [833, 223] on label "False" at bounding box center [848, 198] width 92 height 49
click at [830, 206] on input "False" at bounding box center [822, 199] width 16 height 13
radio input "true"
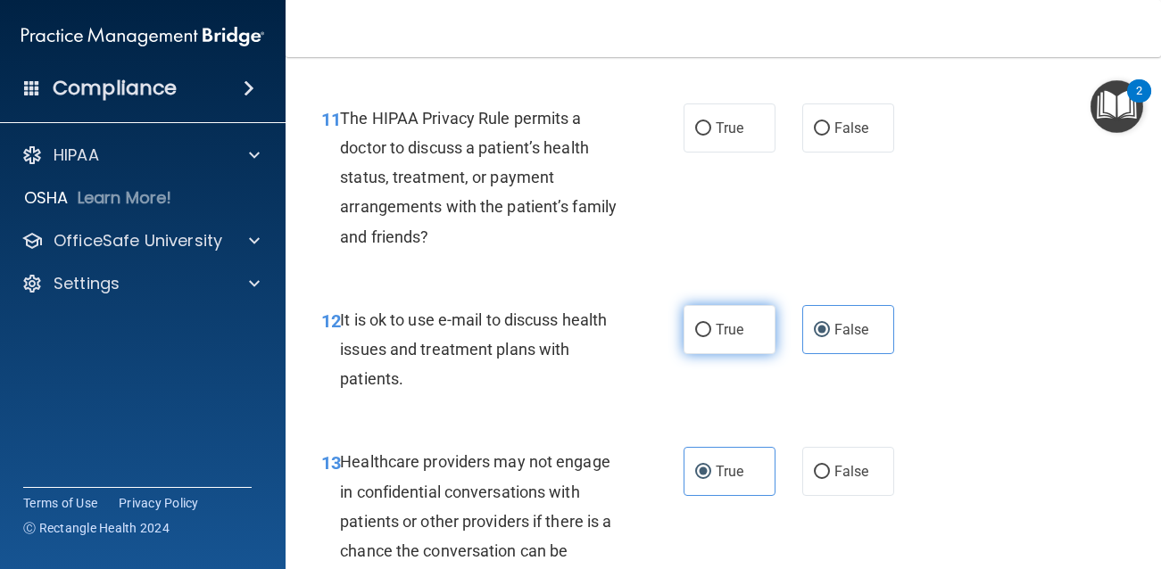
scroll to position [1962, 0]
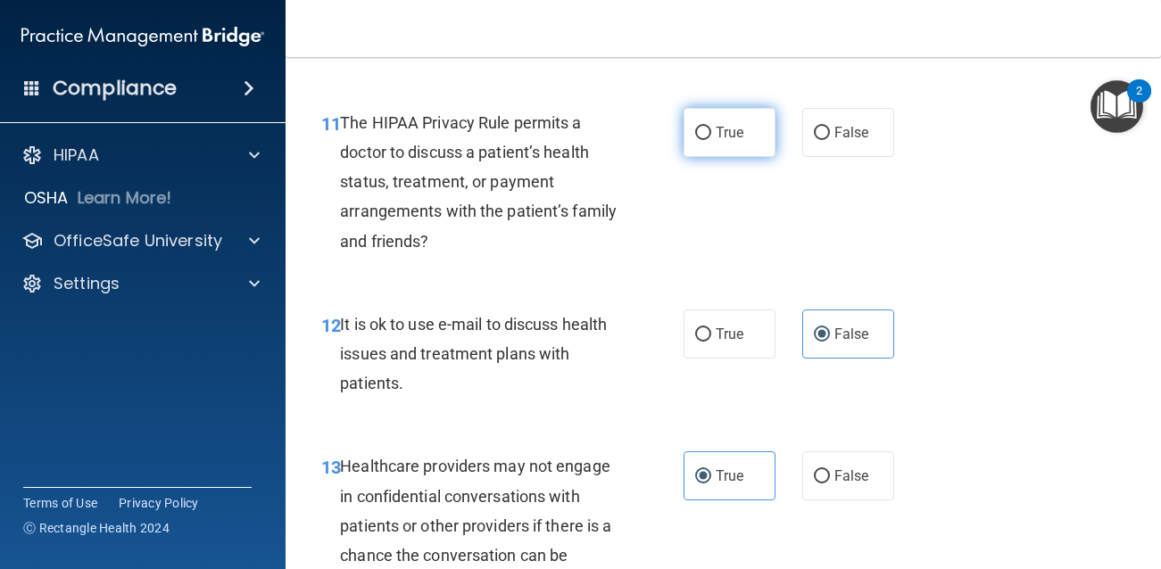
click at [704, 146] on label "True" at bounding box center [730, 132] width 92 height 49
click at [704, 140] on input "True" at bounding box center [703, 133] width 16 height 13
radio input "true"
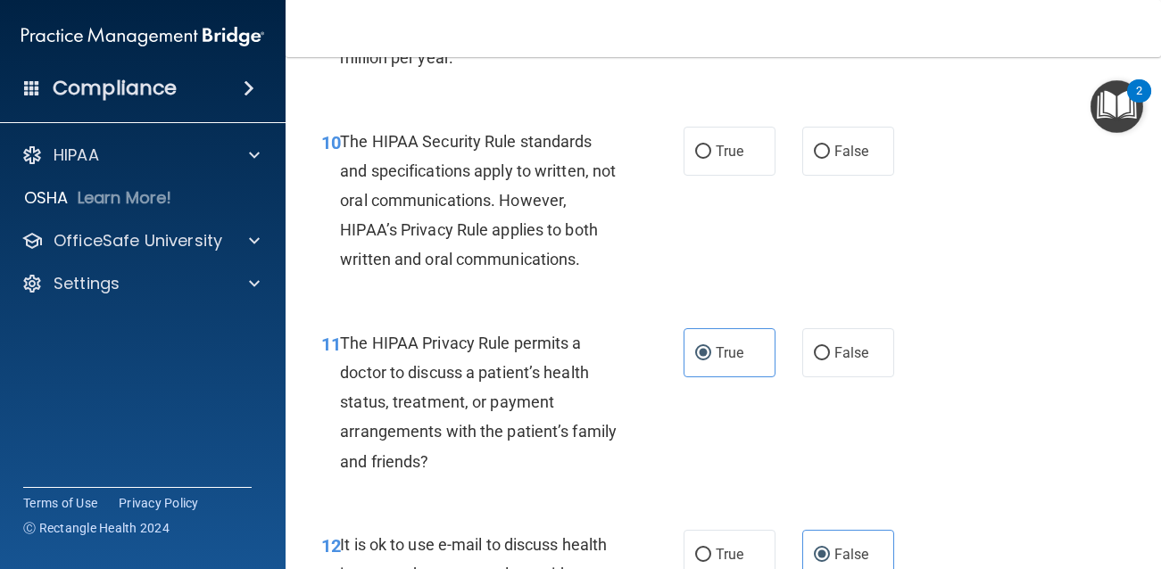
scroll to position [1713, 0]
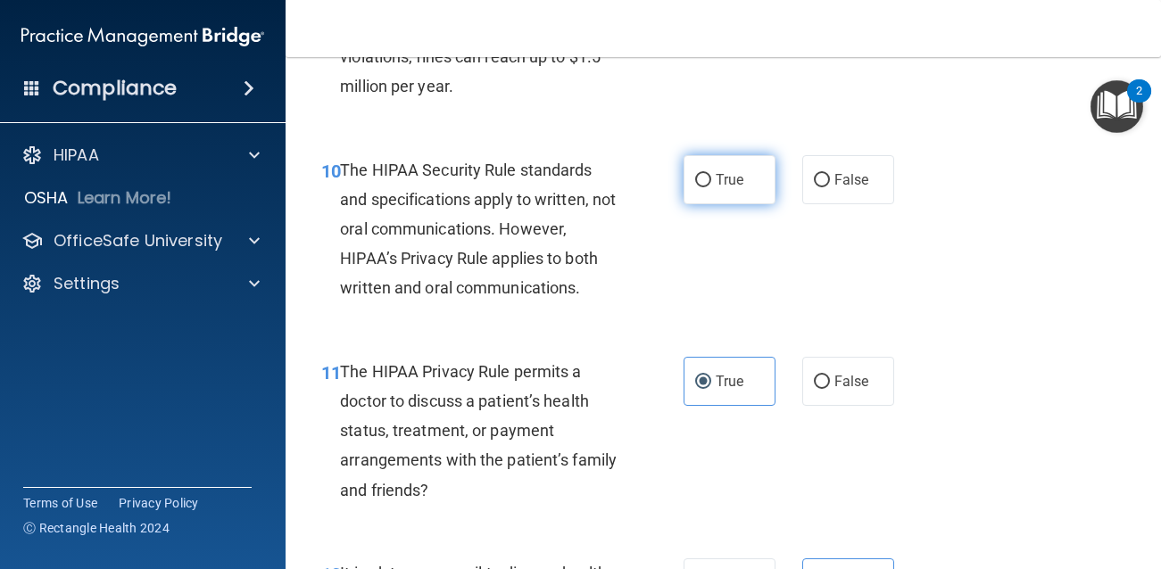
click at [705, 204] on label "True" at bounding box center [730, 179] width 92 height 49
click at [705, 187] on input "True" at bounding box center [703, 180] width 16 height 13
radio input "true"
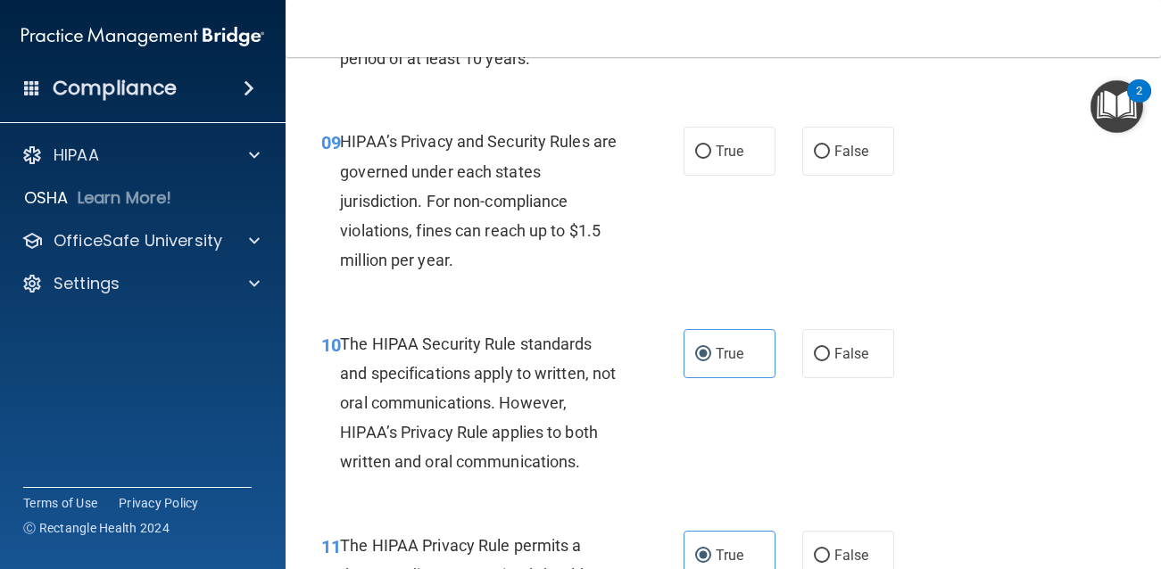
scroll to position [1533, 0]
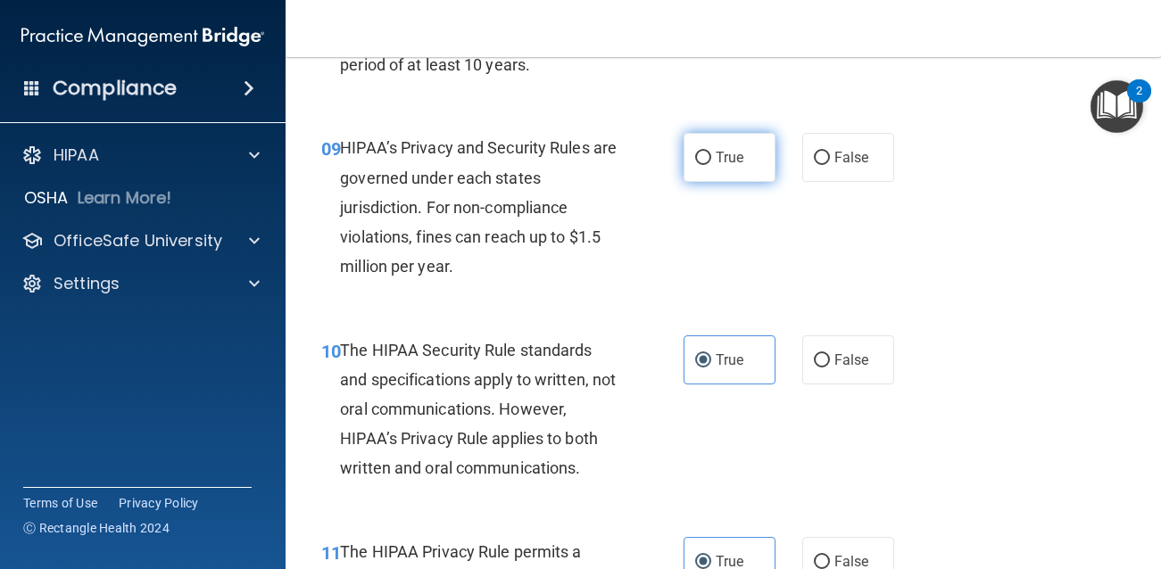
click at [719, 182] on label "True" at bounding box center [730, 157] width 92 height 49
click at [711, 165] on input "True" at bounding box center [703, 158] width 16 height 13
radio input "true"
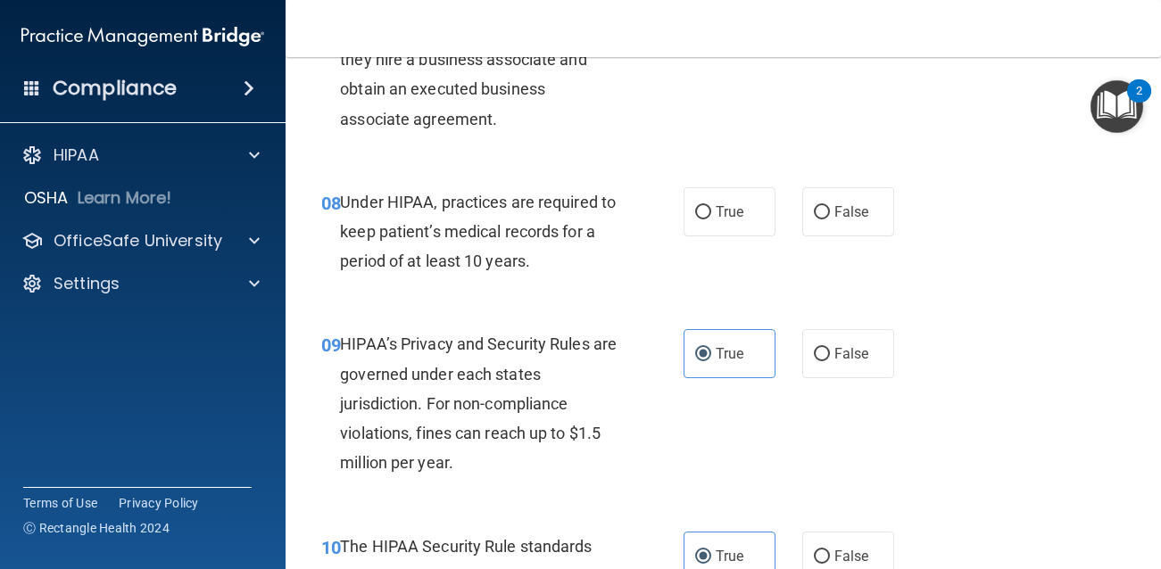
scroll to position [1335, 0]
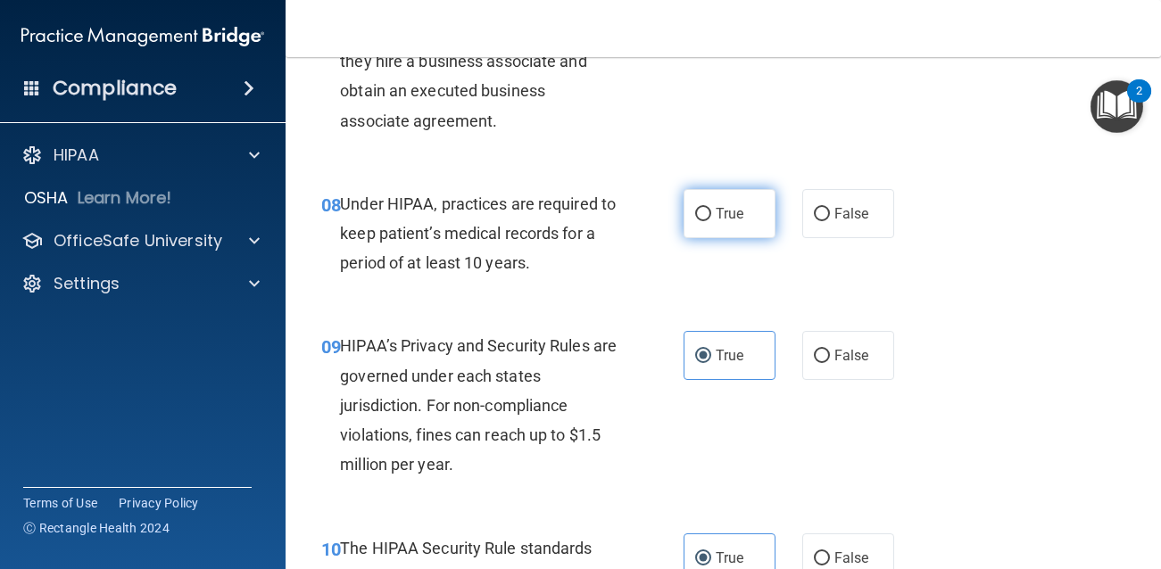
click at [744, 238] on label "True" at bounding box center [730, 213] width 92 height 49
click at [711, 221] on input "True" at bounding box center [703, 214] width 16 height 13
radio input "true"
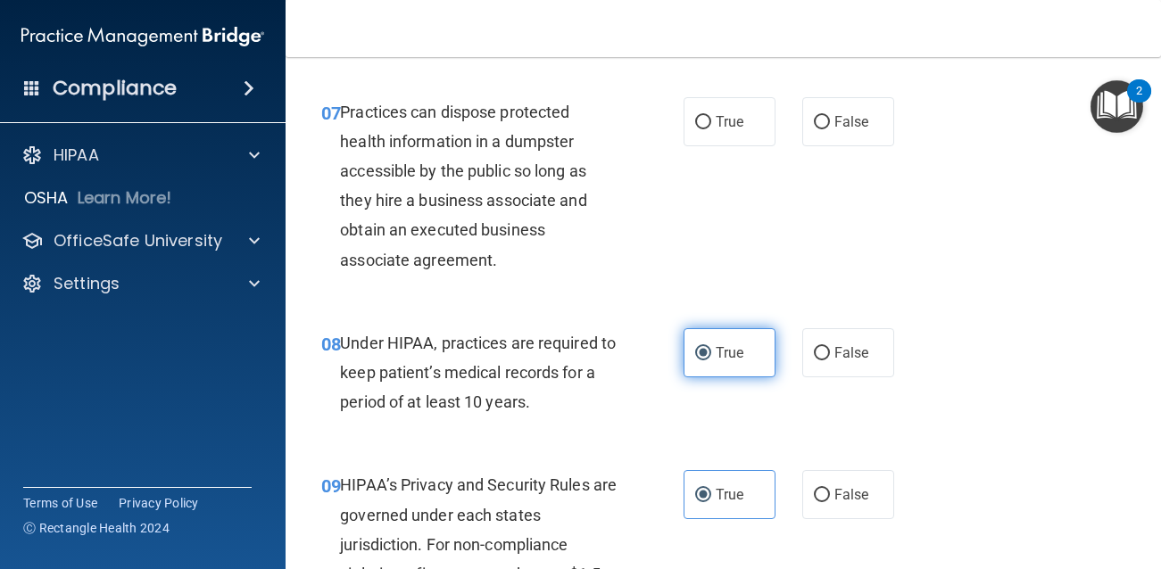
scroll to position [1186, 0]
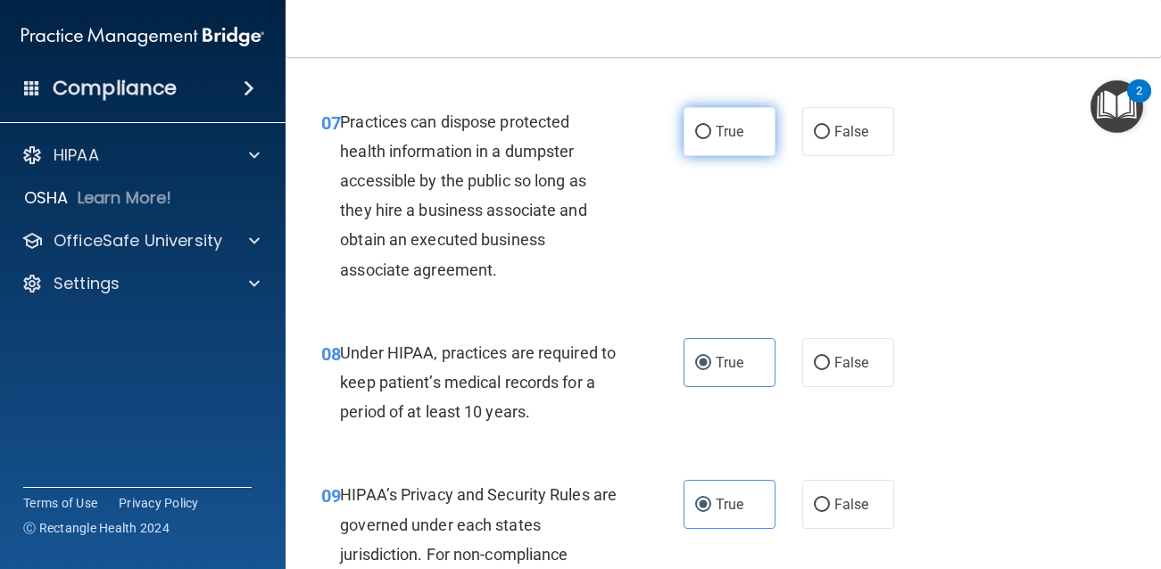
click at [713, 156] on label "True" at bounding box center [730, 131] width 92 height 49
click at [711, 139] on input "True" at bounding box center [703, 132] width 16 height 13
radio input "true"
click at [798, 156] on div "True False" at bounding box center [794, 131] width 221 height 49
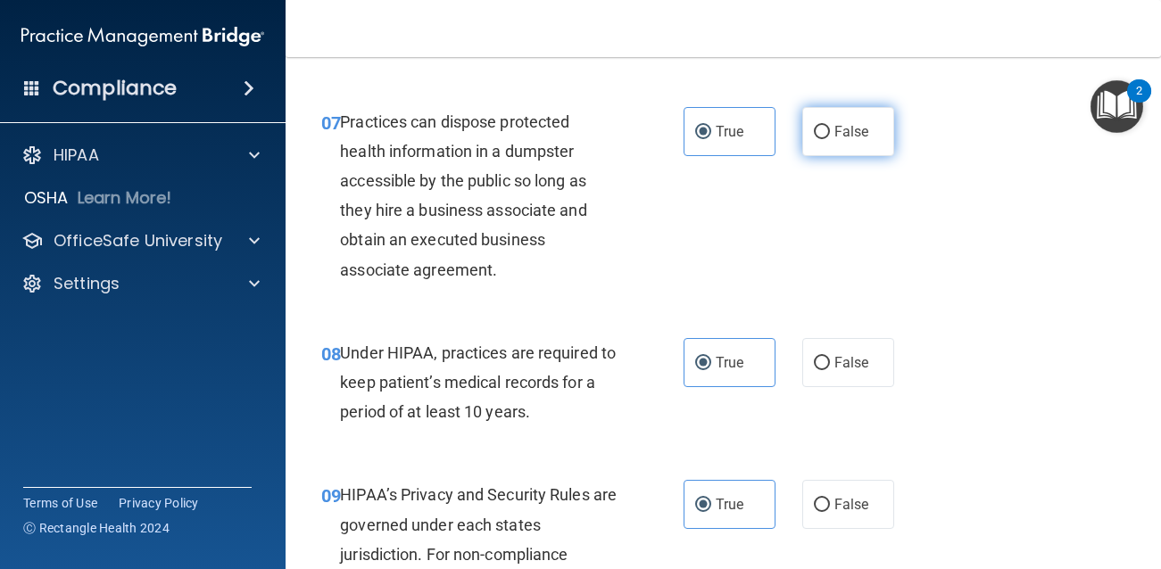
click at [817, 156] on label "False" at bounding box center [848, 131] width 92 height 49
click at [817, 139] on input "False" at bounding box center [822, 132] width 16 height 13
radio input "true"
radio input "false"
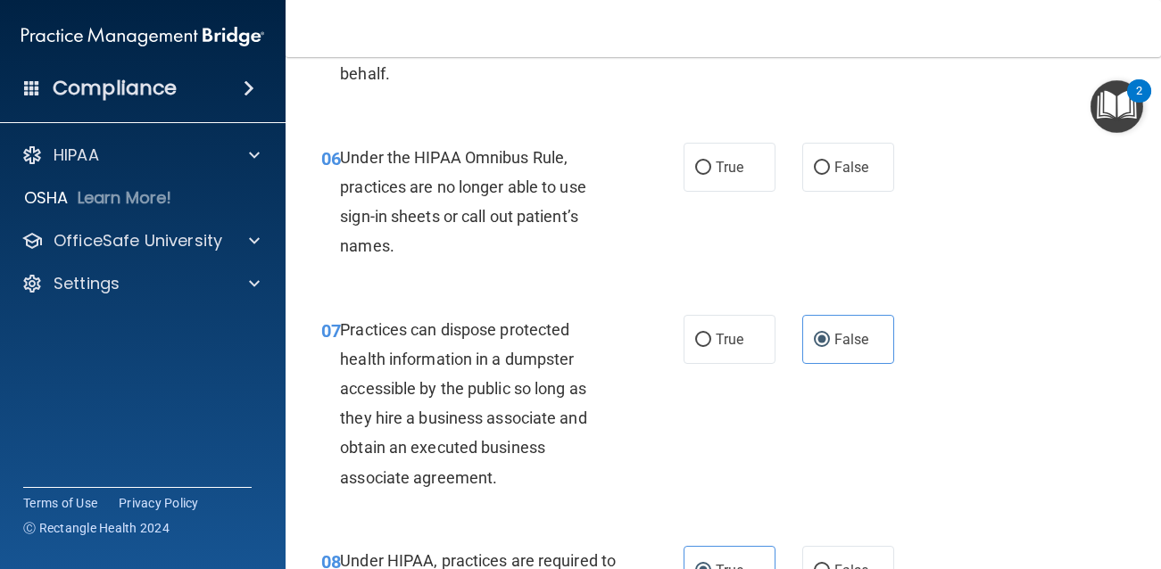
scroll to position [962, 0]
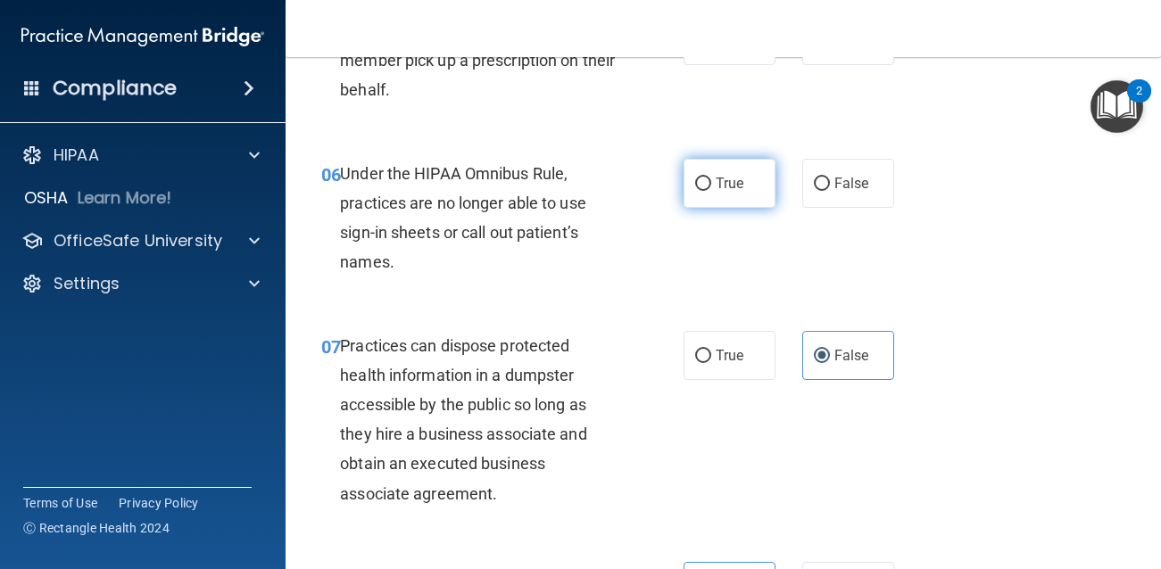
click at [726, 192] on span "True" at bounding box center [730, 183] width 28 height 17
click at [711, 191] on input "True" at bounding box center [703, 184] width 16 height 13
radio input "true"
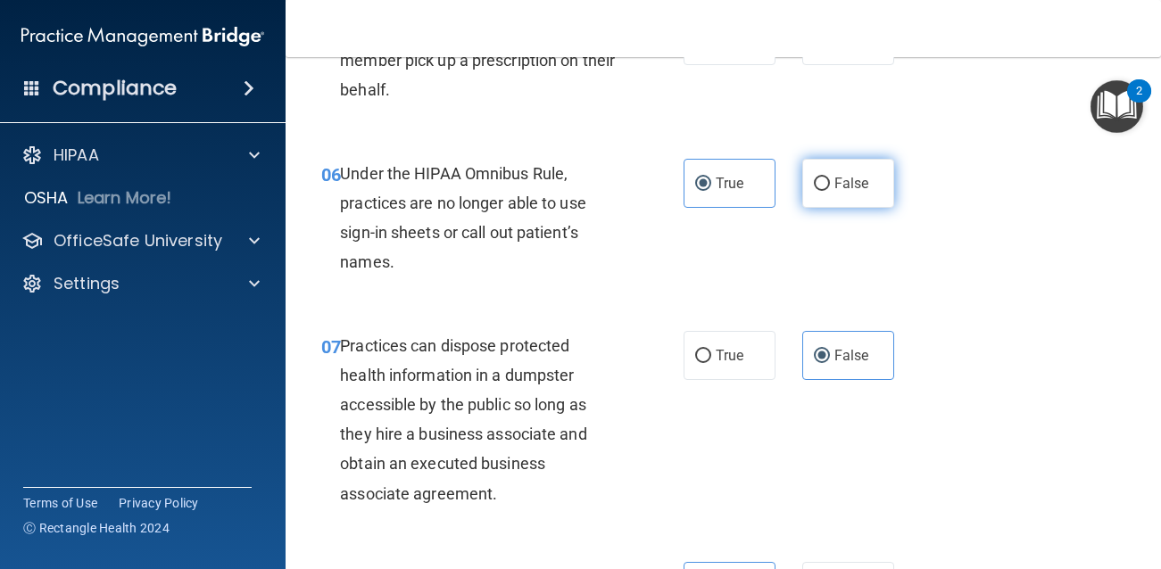
click at [848, 208] on label "False" at bounding box center [848, 183] width 92 height 49
click at [830, 191] on input "False" at bounding box center [822, 184] width 16 height 13
radio input "true"
radio input "false"
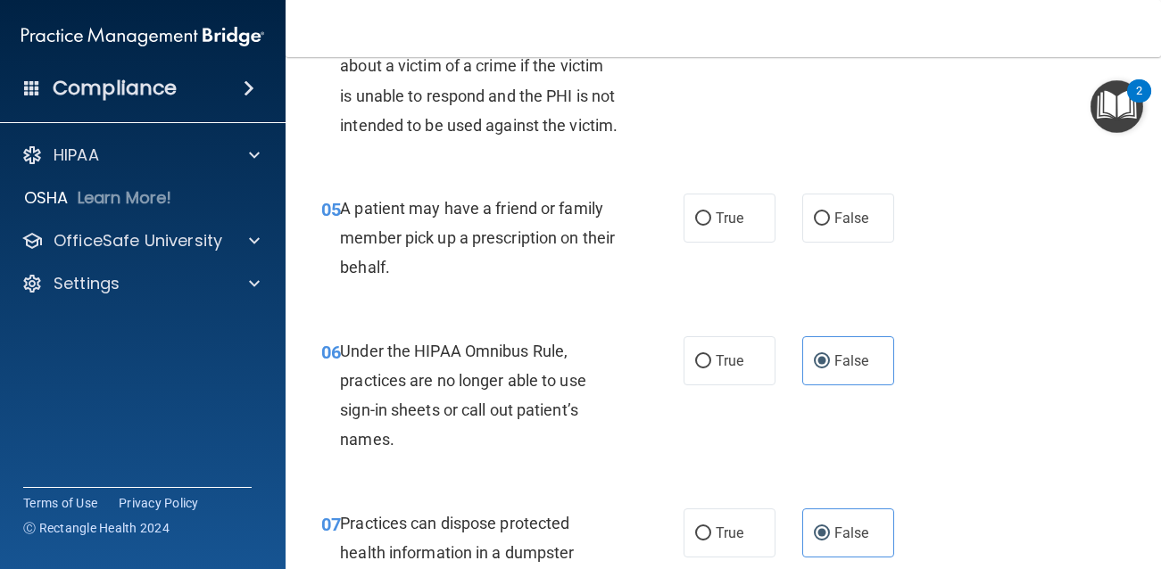
scroll to position [776, 0]
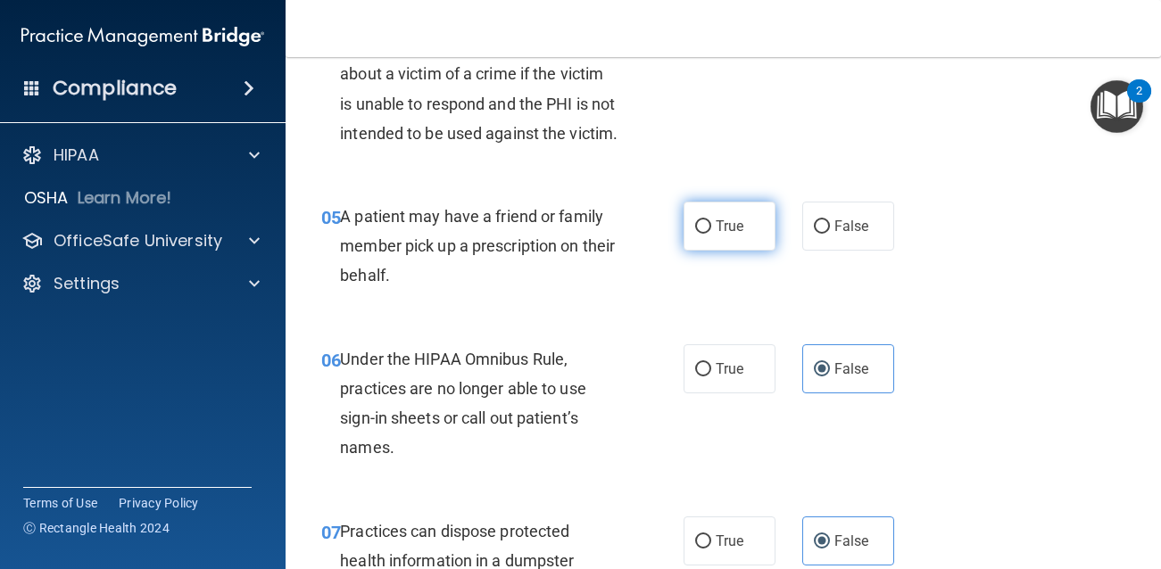
click at [720, 251] on label "True" at bounding box center [730, 226] width 92 height 49
click at [711, 234] on input "True" at bounding box center [703, 226] width 16 height 13
radio input "true"
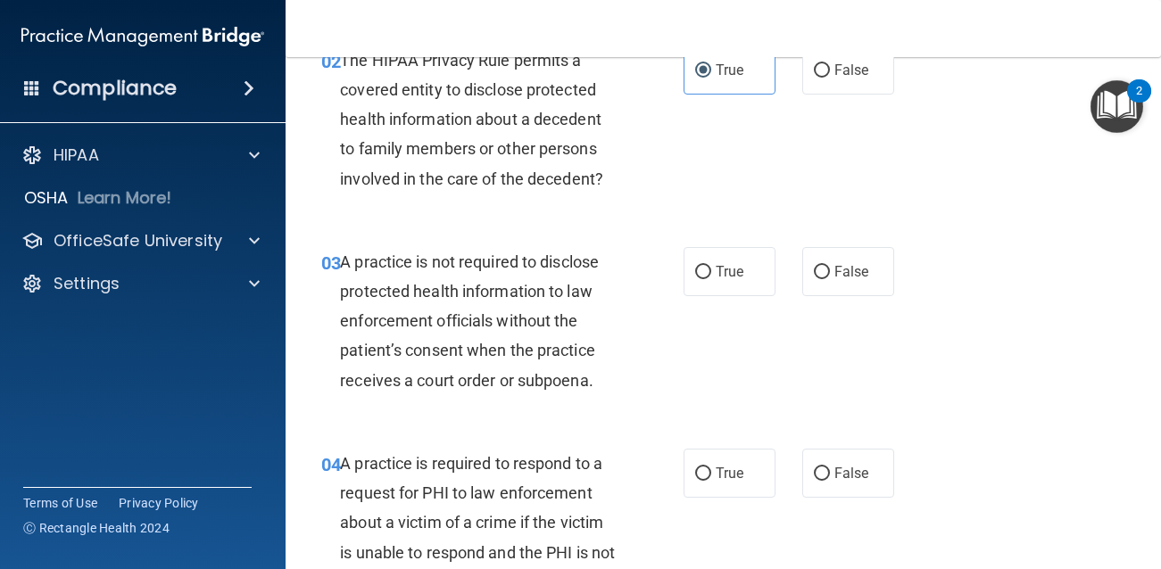
scroll to position [418, 0]
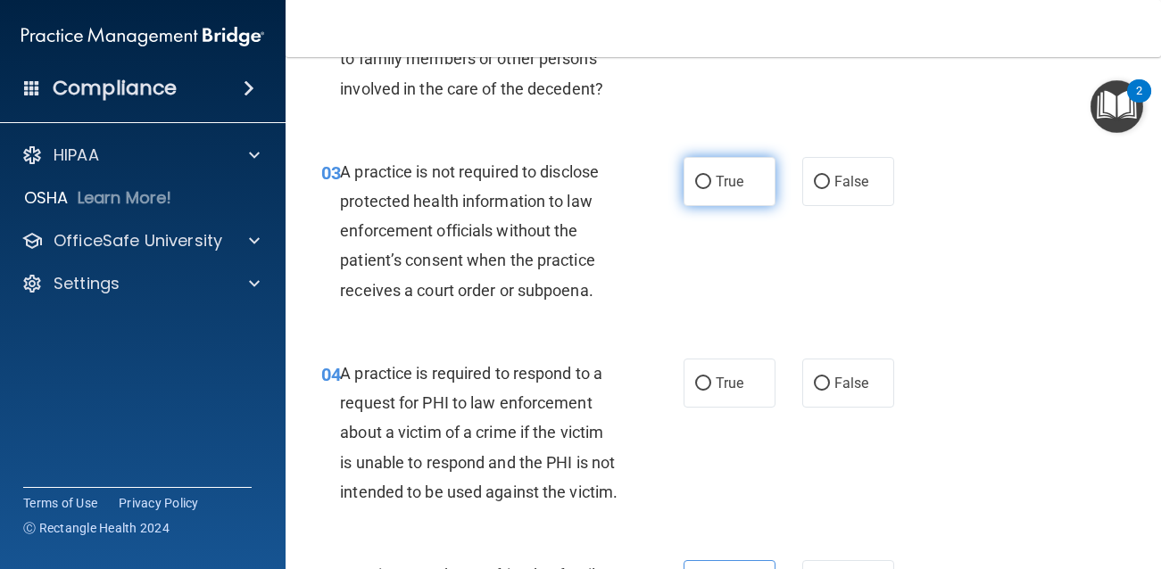
click at [721, 180] on span "True" at bounding box center [730, 181] width 28 height 17
click at [711, 180] on input "True" at bounding box center [703, 182] width 16 height 13
radio input "true"
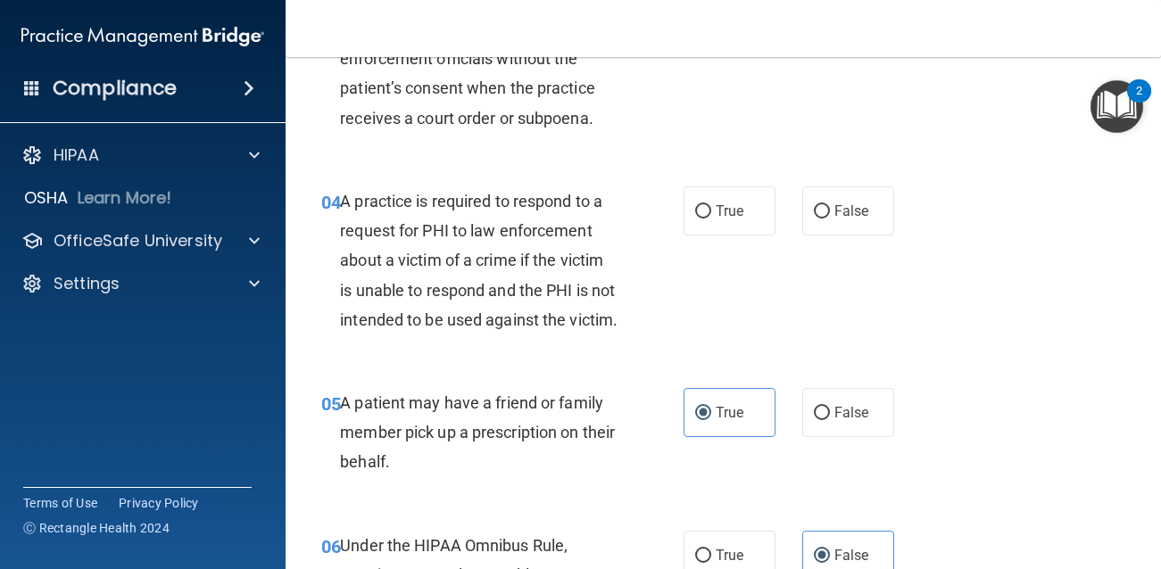
scroll to position [601, 0]
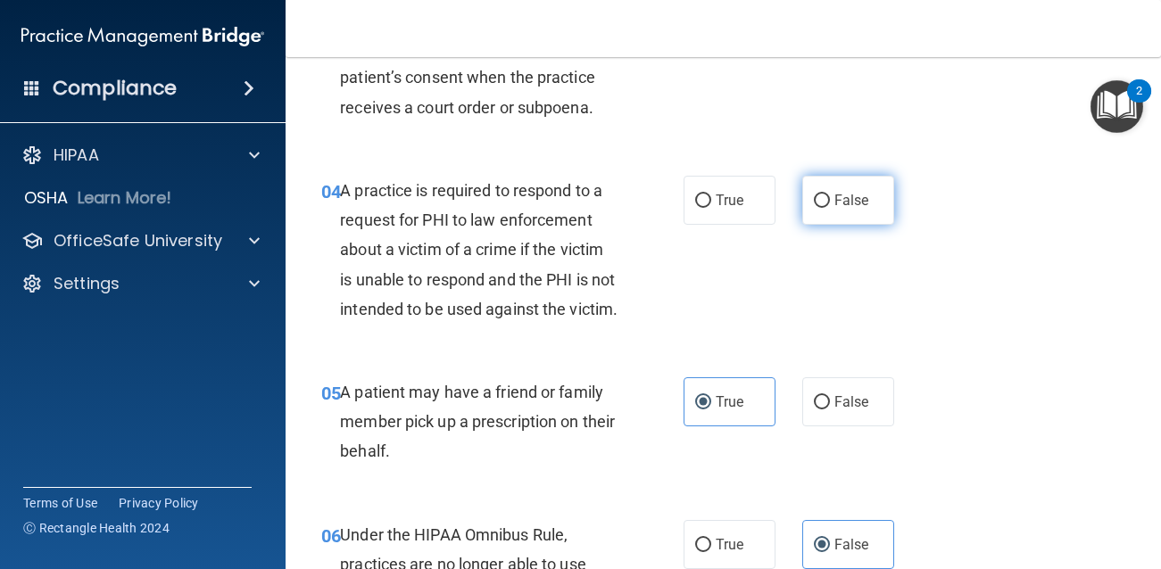
click at [834, 192] on span "False" at bounding box center [851, 200] width 35 height 17
click at [830, 195] on input "False" at bounding box center [822, 201] width 16 height 13
radio input "true"
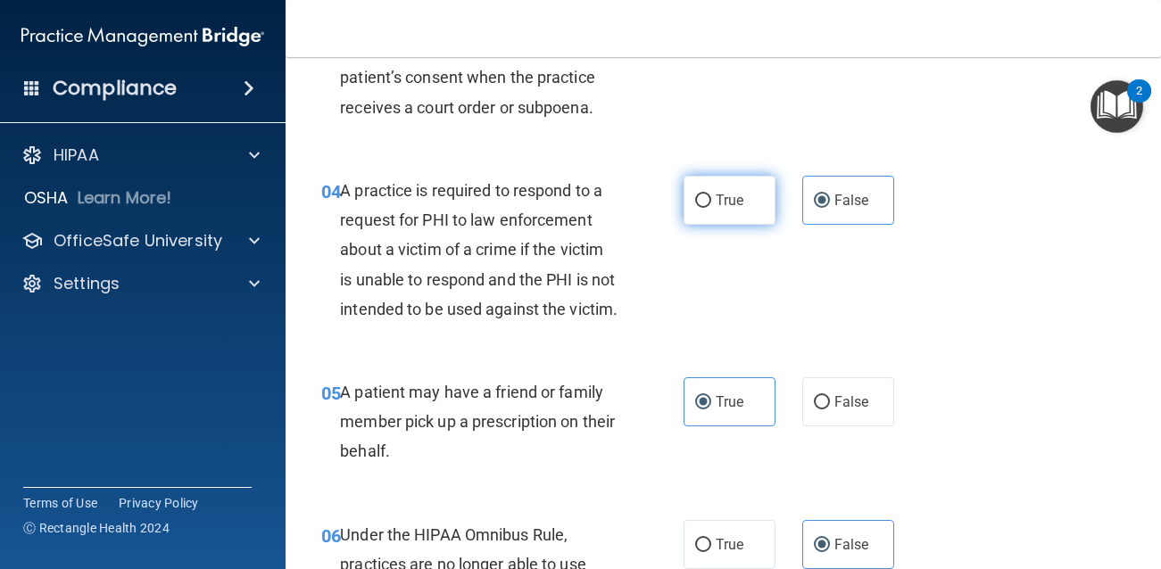
click at [720, 209] on label "True" at bounding box center [730, 200] width 92 height 49
click at [711, 208] on input "True" at bounding box center [703, 201] width 16 height 13
radio input "true"
radio input "false"
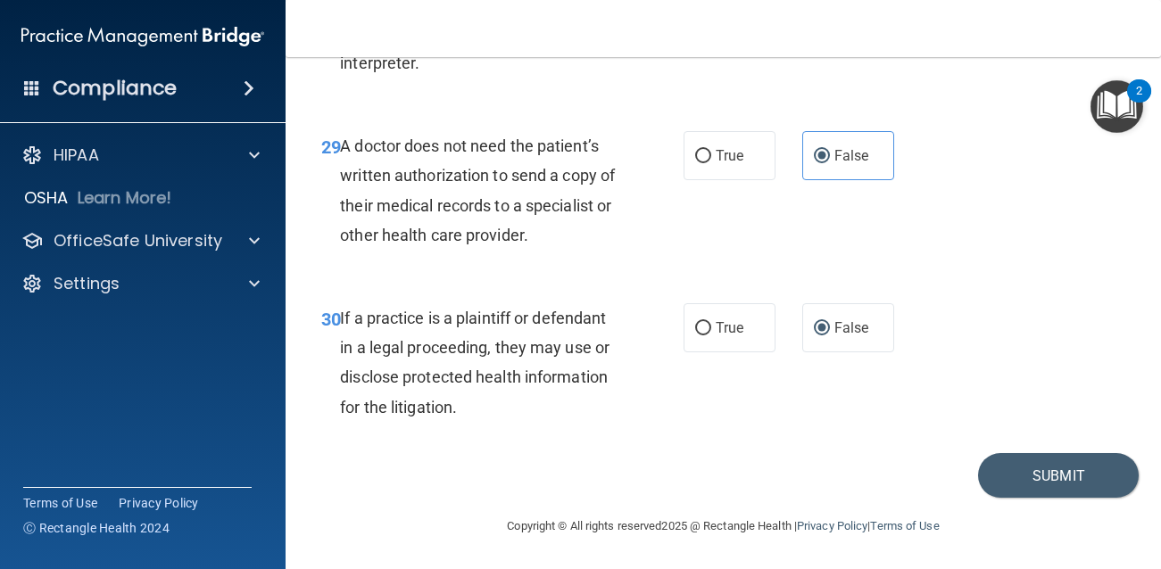
scroll to position [5156, 0]
click at [1064, 468] on button "Submit" at bounding box center [1058, 476] width 161 height 46
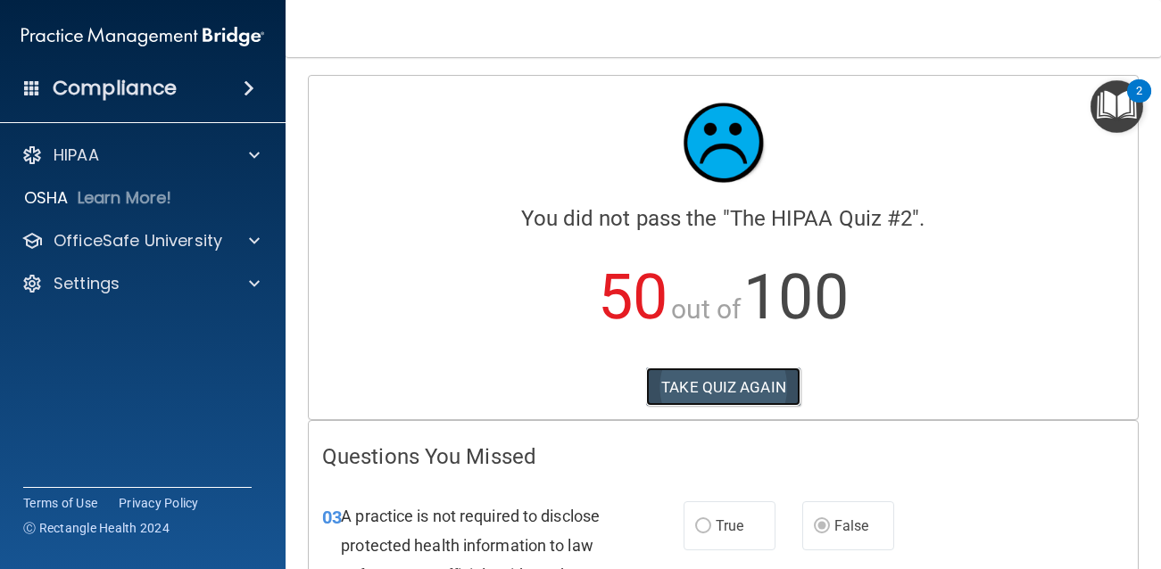
click at [749, 389] on button "TAKE QUIZ AGAIN" at bounding box center [723, 387] width 154 height 39
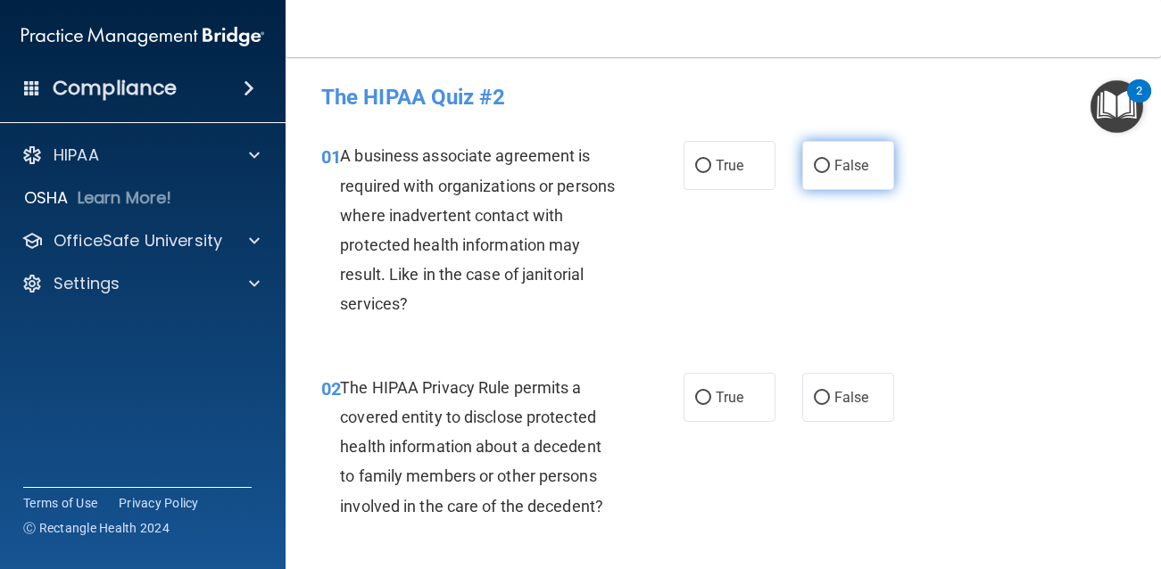
click at [827, 181] on label "False" at bounding box center [848, 165] width 92 height 49
click at [827, 173] on input "False" at bounding box center [822, 166] width 16 height 13
radio input "true"
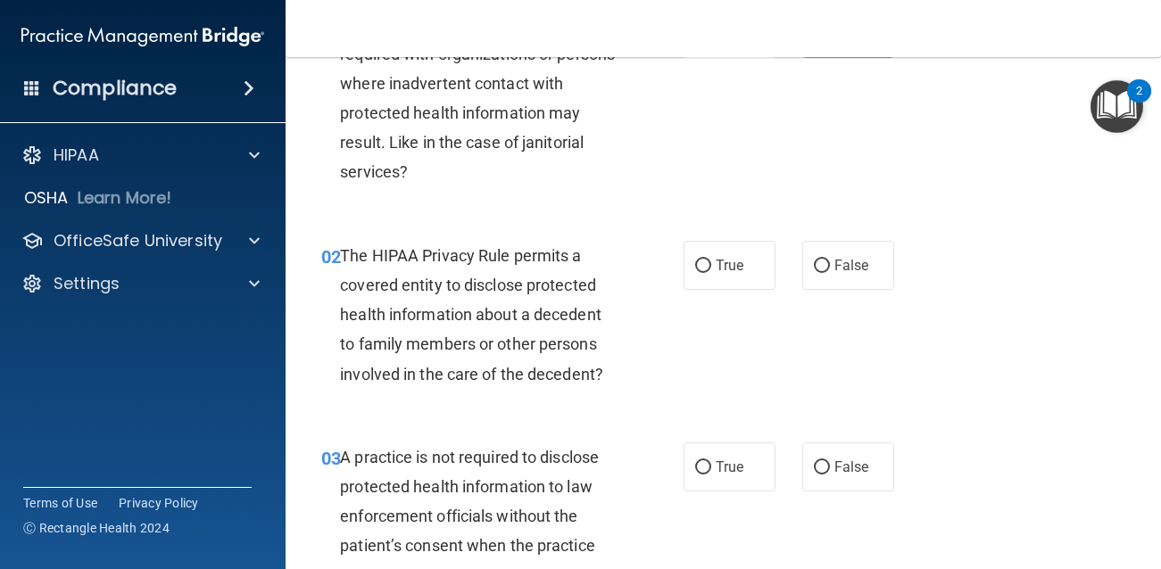
scroll to position [176, 0]
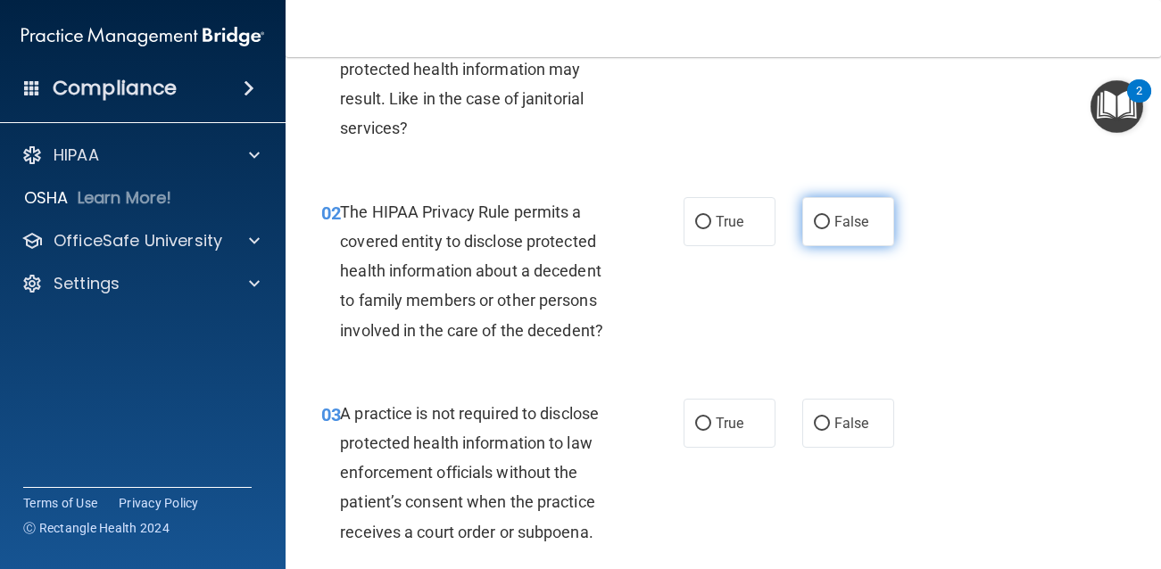
click at [832, 211] on label "False" at bounding box center [848, 221] width 92 height 49
click at [830, 216] on input "False" at bounding box center [822, 222] width 16 height 13
radio input "true"
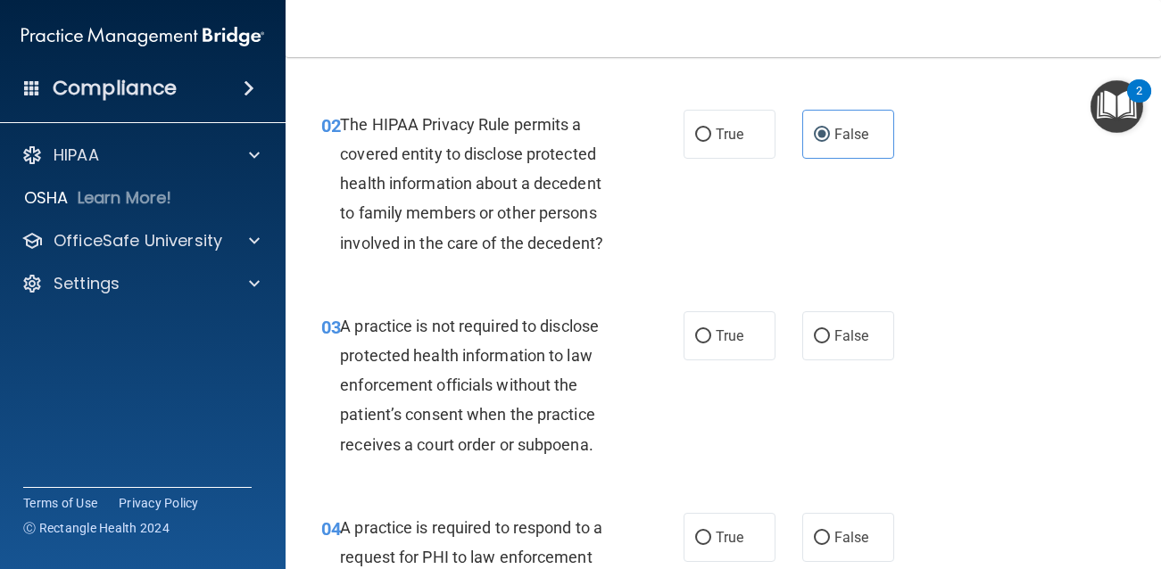
scroll to position [264, 0]
click at [832, 332] on label "False" at bounding box center [848, 335] width 92 height 49
click at [830, 332] on input "False" at bounding box center [822, 335] width 16 height 13
radio input "true"
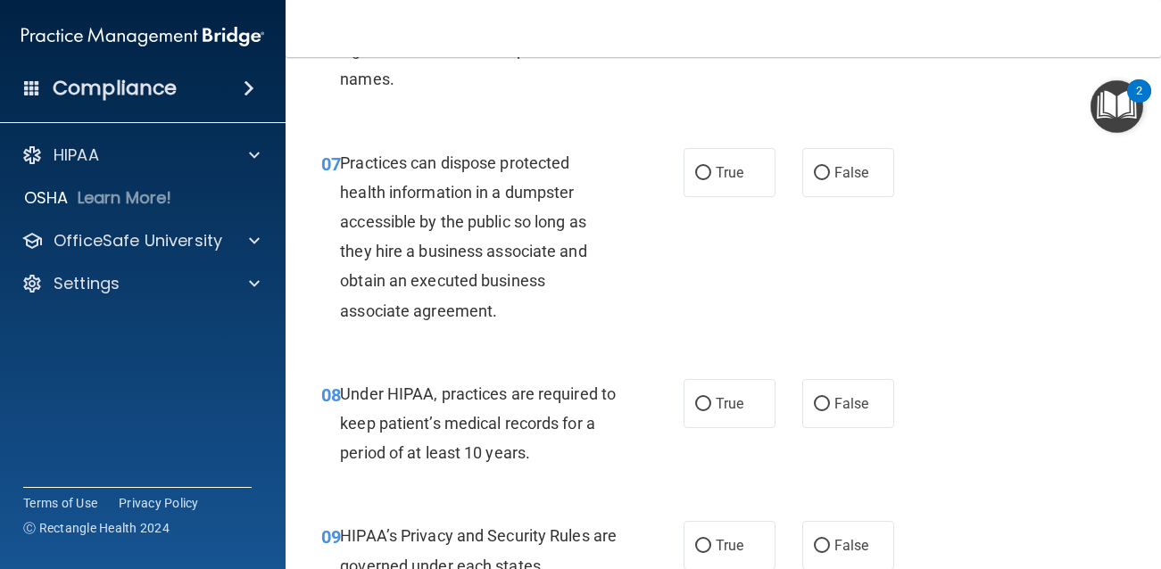
scroll to position [1148, 0]
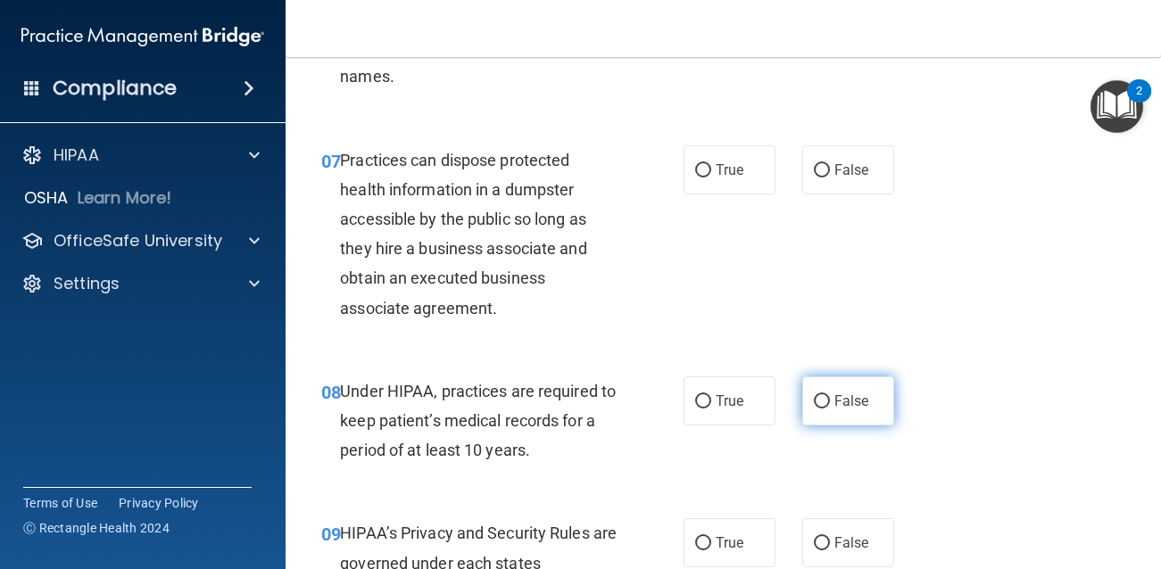
click at [838, 410] on span "False" at bounding box center [851, 401] width 35 height 17
click at [830, 409] on input "False" at bounding box center [822, 401] width 16 height 13
radio input "true"
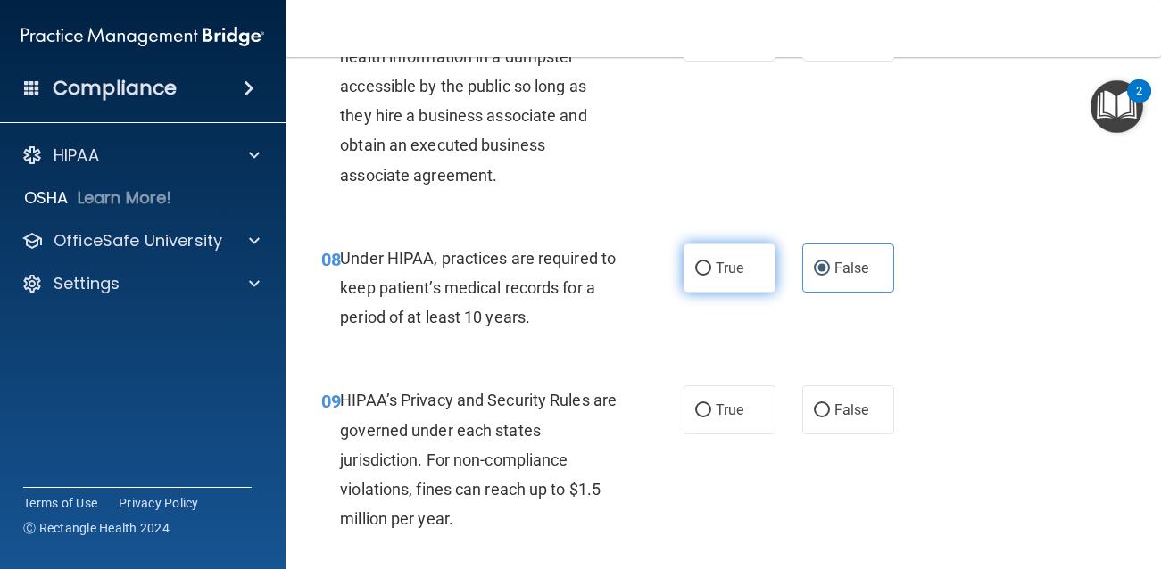
scroll to position [1285, 0]
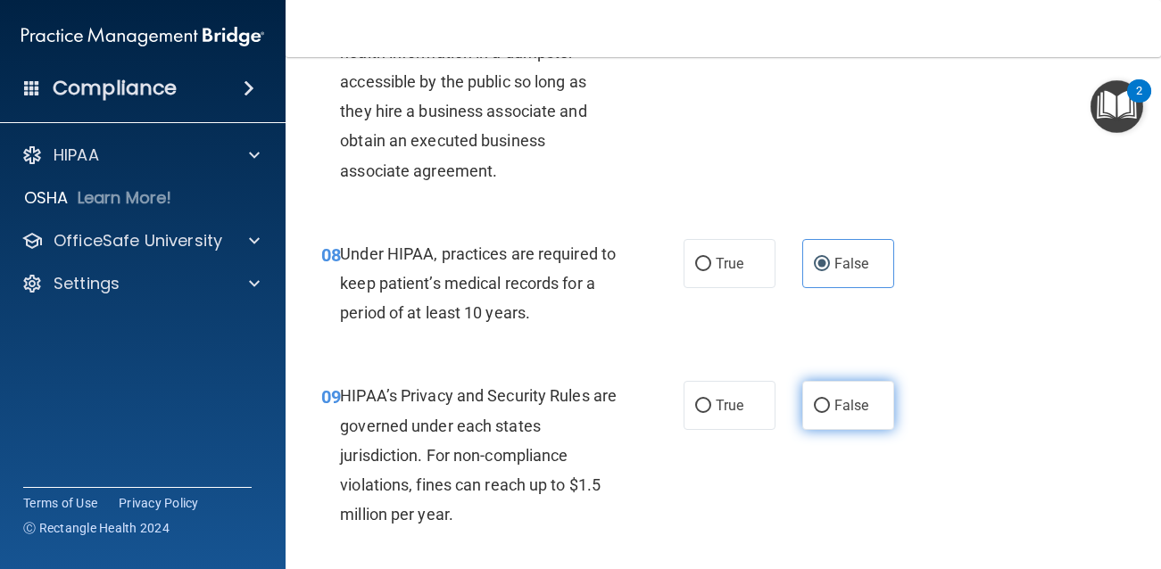
click at [816, 427] on label "False" at bounding box center [848, 405] width 92 height 49
click at [816, 413] on input "False" at bounding box center [822, 406] width 16 height 13
radio input "true"
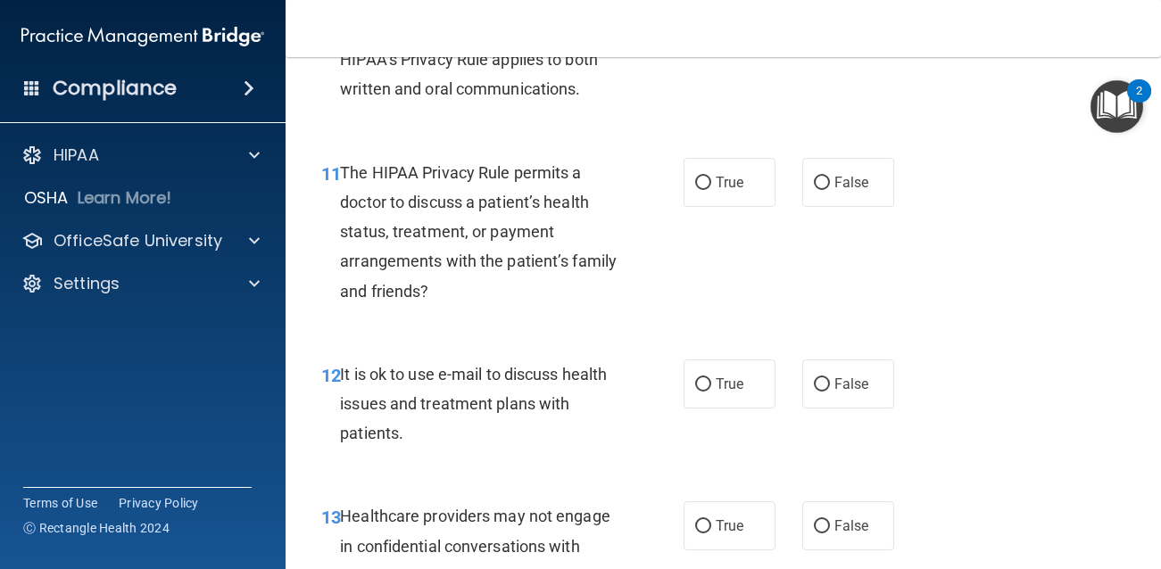
scroll to position [1915, 0]
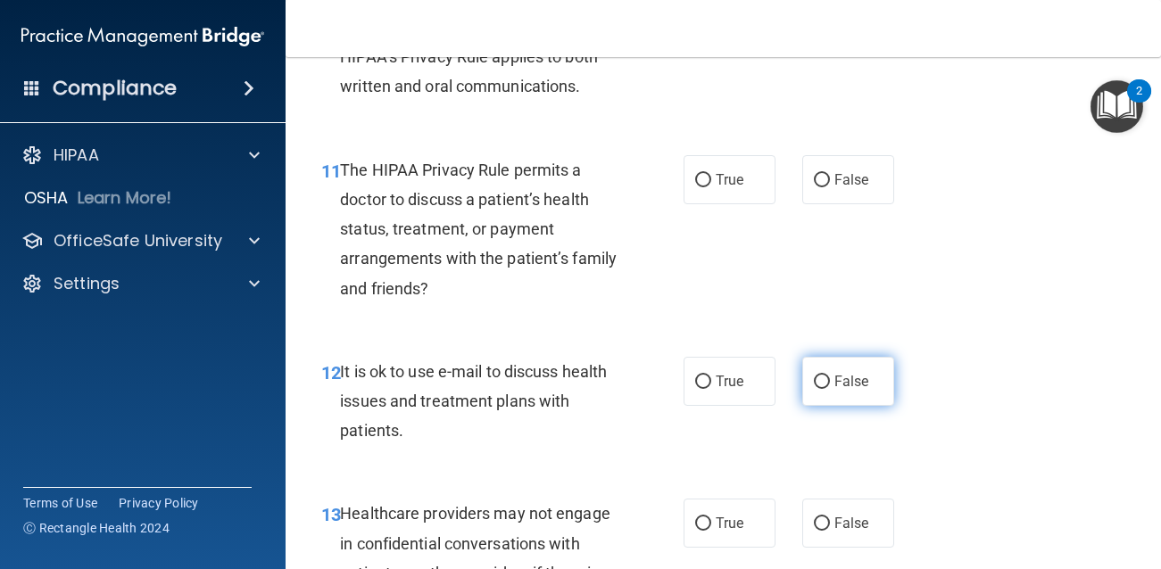
click at [818, 389] on input "False" at bounding box center [822, 382] width 16 height 13
radio input "true"
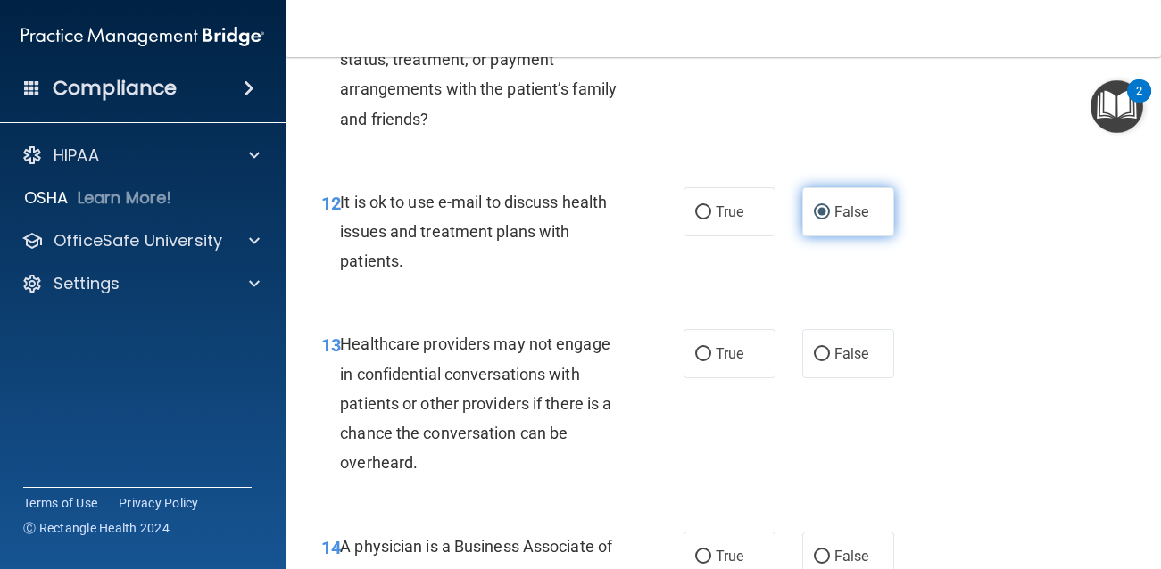
scroll to position [2091, 0]
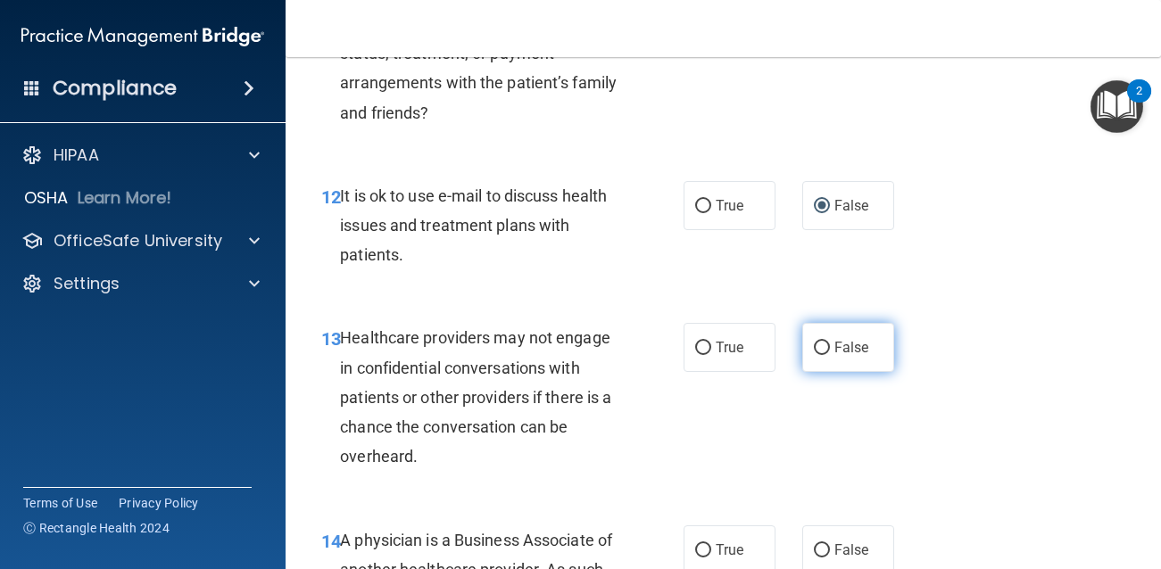
click at [823, 367] on label "False" at bounding box center [848, 347] width 92 height 49
click at [823, 355] on input "False" at bounding box center [822, 348] width 16 height 13
radio input "true"
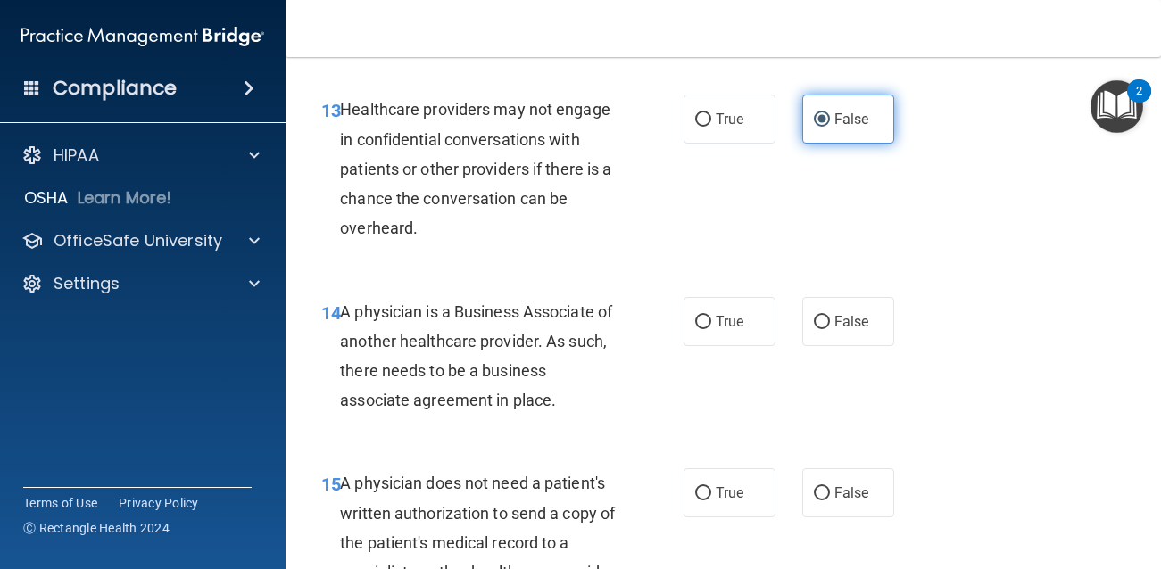
scroll to position [2338, 0]
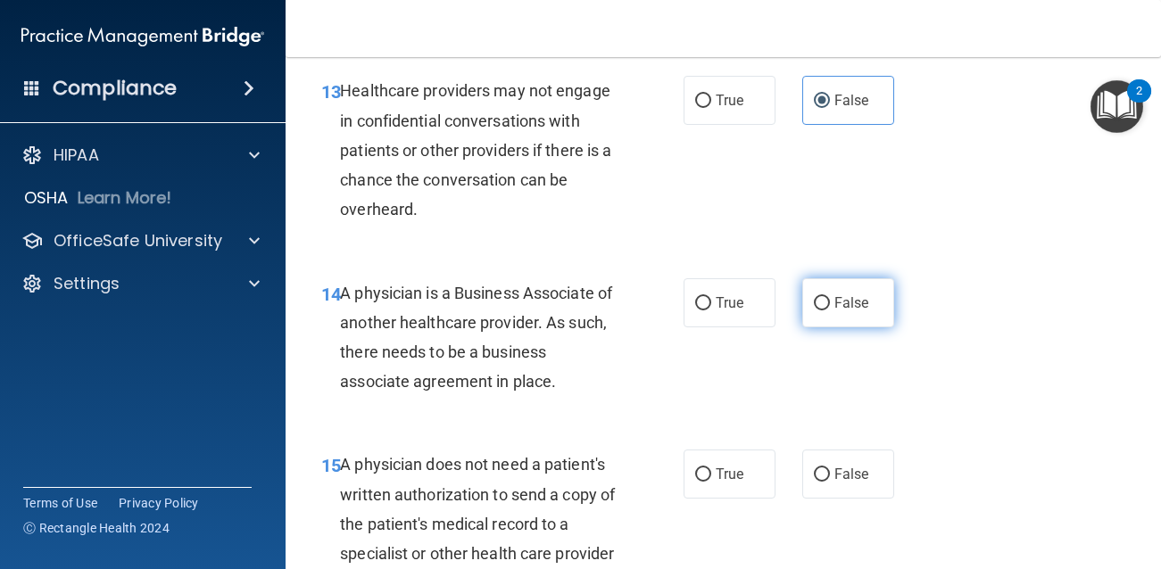
click at [824, 311] on input "False" at bounding box center [822, 303] width 16 height 13
radio input "true"
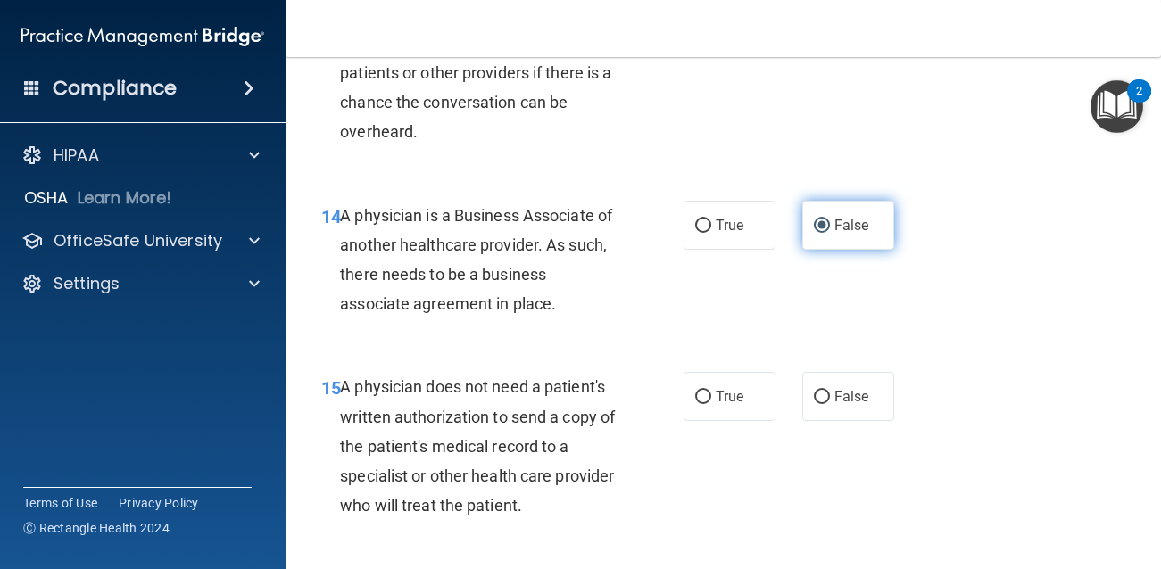
scroll to position [2417, 0]
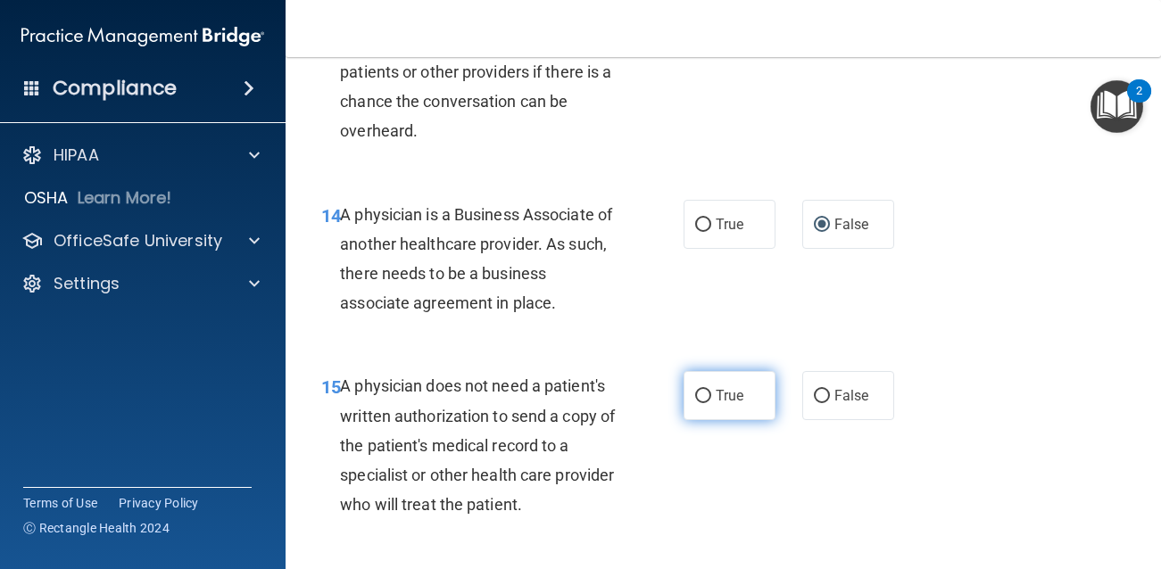
click at [707, 403] on input "True" at bounding box center [703, 396] width 16 height 13
radio input "true"
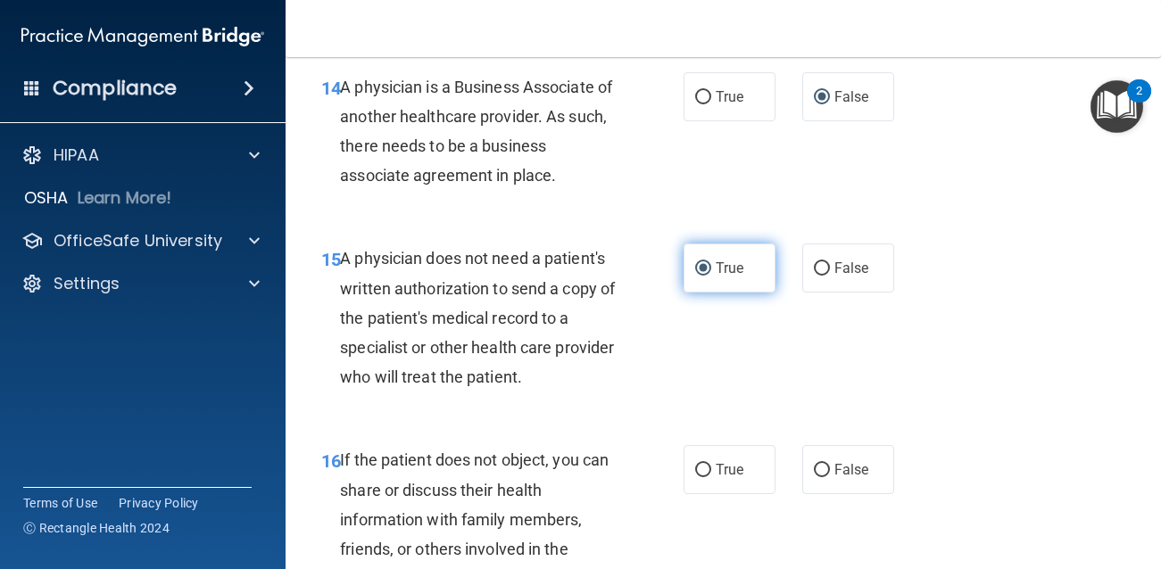
scroll to position [2548, 0]
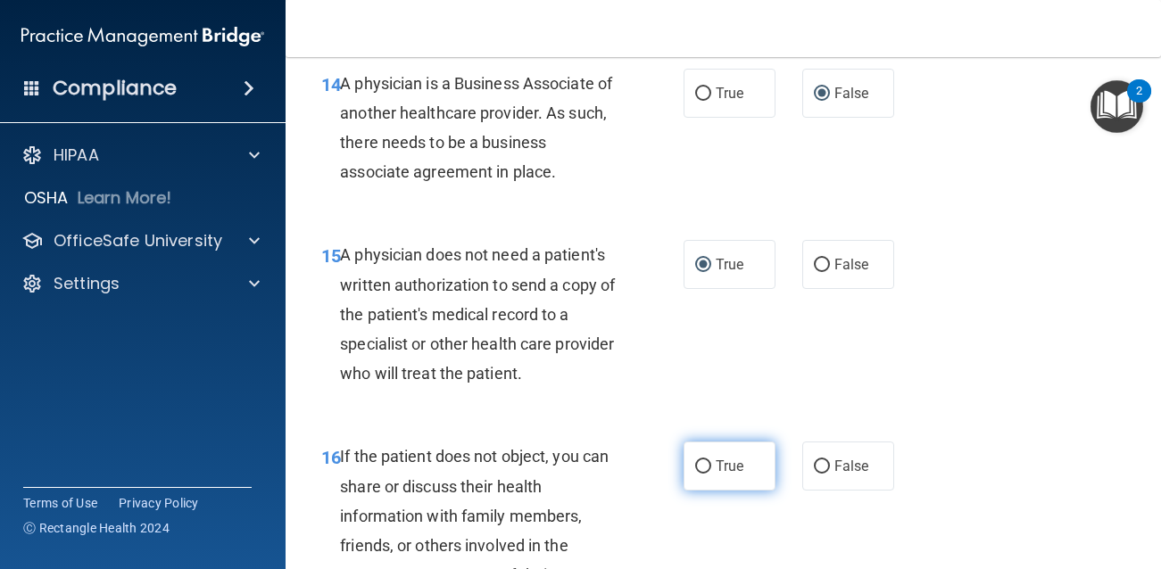
click at [708, 484] on label "True" at bounding box center [730, 466] width 92 height 49
click at [708, 474] on input "True" at bounding box center [703, 466] width 16 height 13
radio input "true"
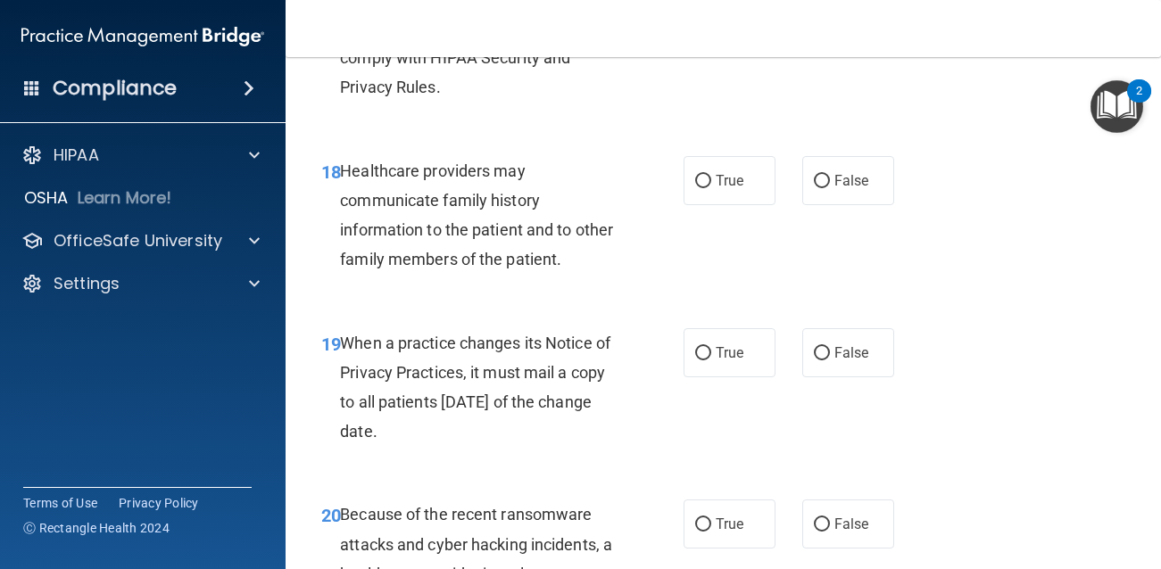
scroll to position [3238, 0]
click at [833, 377] on label "False" at bounding box center [848, 352] width 92 height 49
click at [830, 360] on input "False" at bounding box center [822, 352] width 16 height 13
radio input "true"
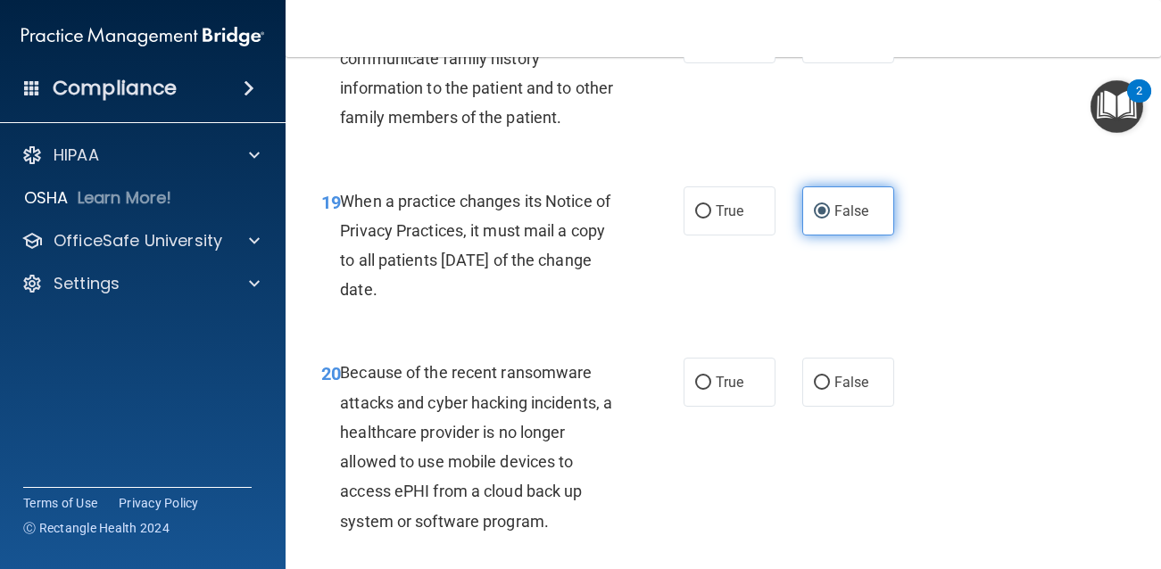
scroll to position [3397, 0]
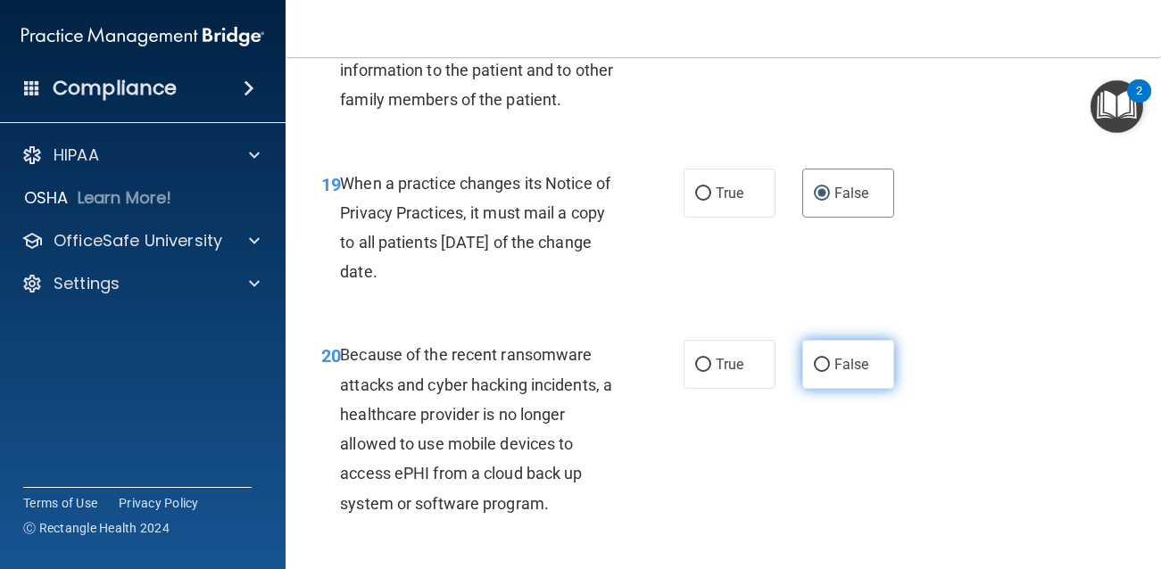
click at [817, 385] on label "False" at bounding box center [848, 364] width 92 height 49
click at [817, 372] on input "False" at bounding box center [822, 365] width 16 height 13
radio input "true"
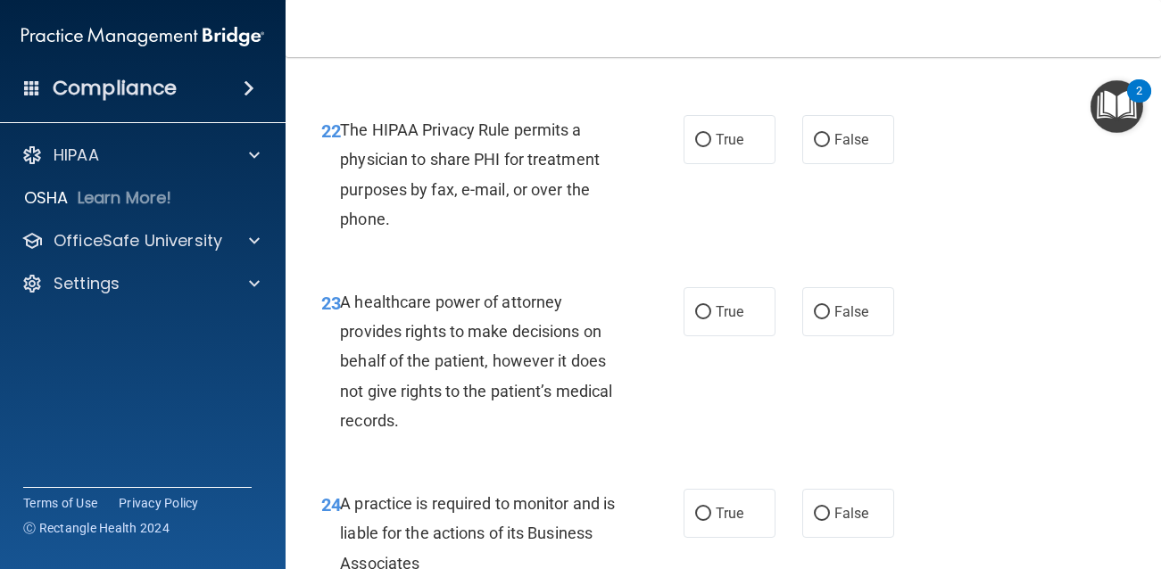
scroll to position [4007, 0]
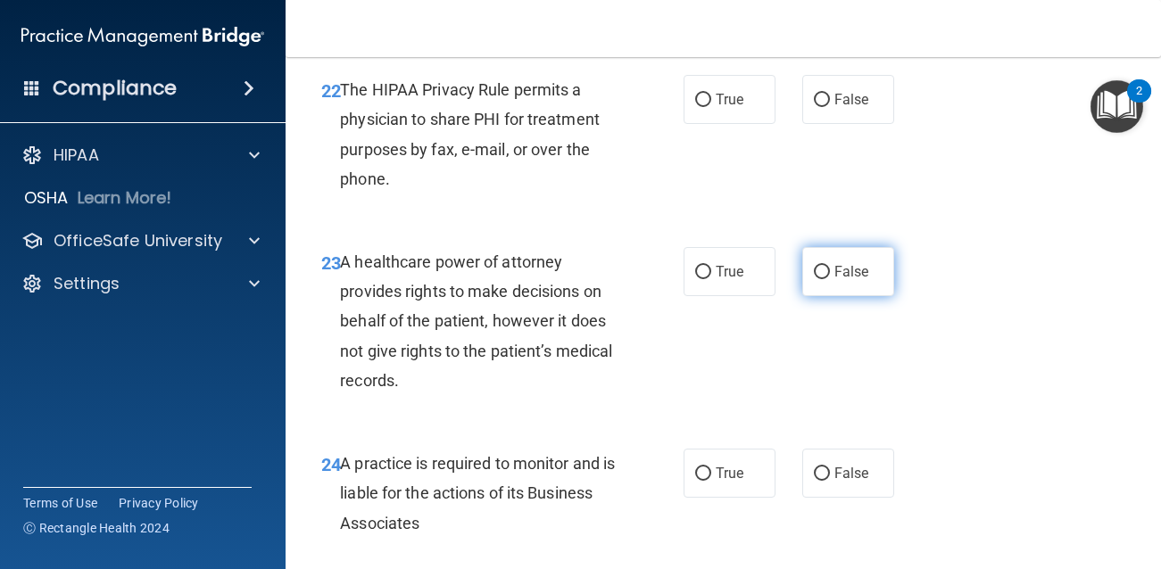
click at [839, 280] on span "False" at bounding box center [851, 271] width 35 height 17
click at [830, 279] on input "False" at bounding box center [822, 272] width 16 height 13
radio input "true"
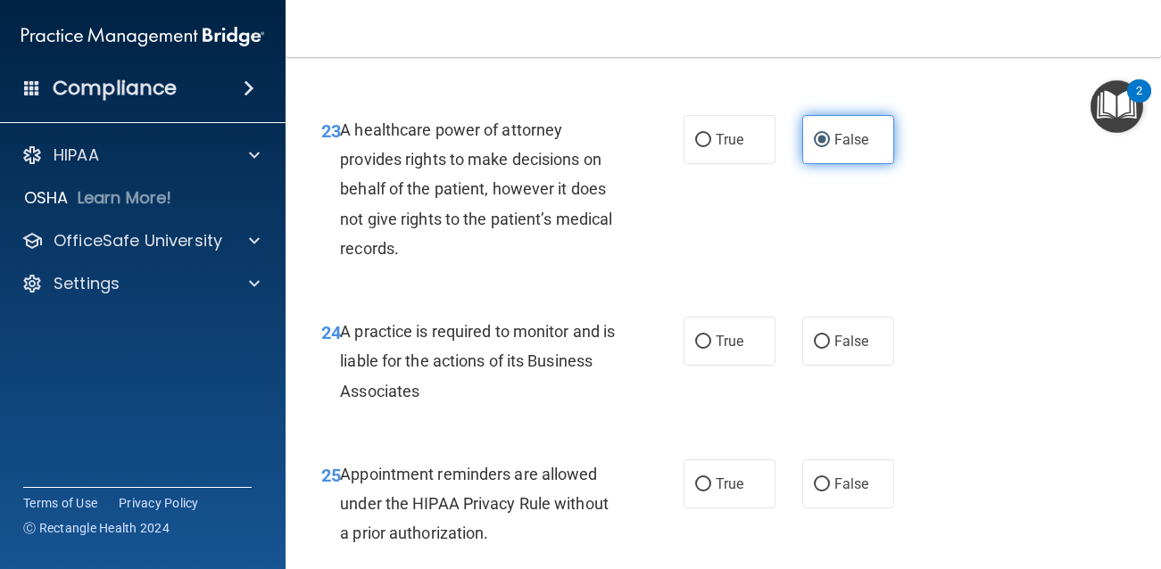
scroll to position [4158, 0]
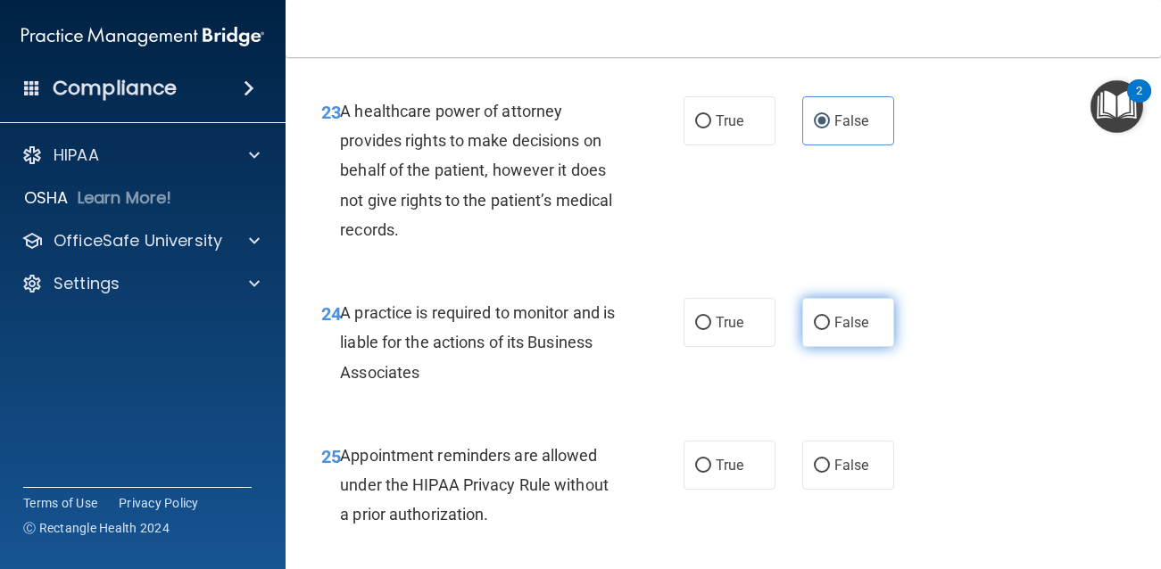
click at [826, 330] on input "False" at bounding box center [822, 323] width 16 height 13
radio input "true"
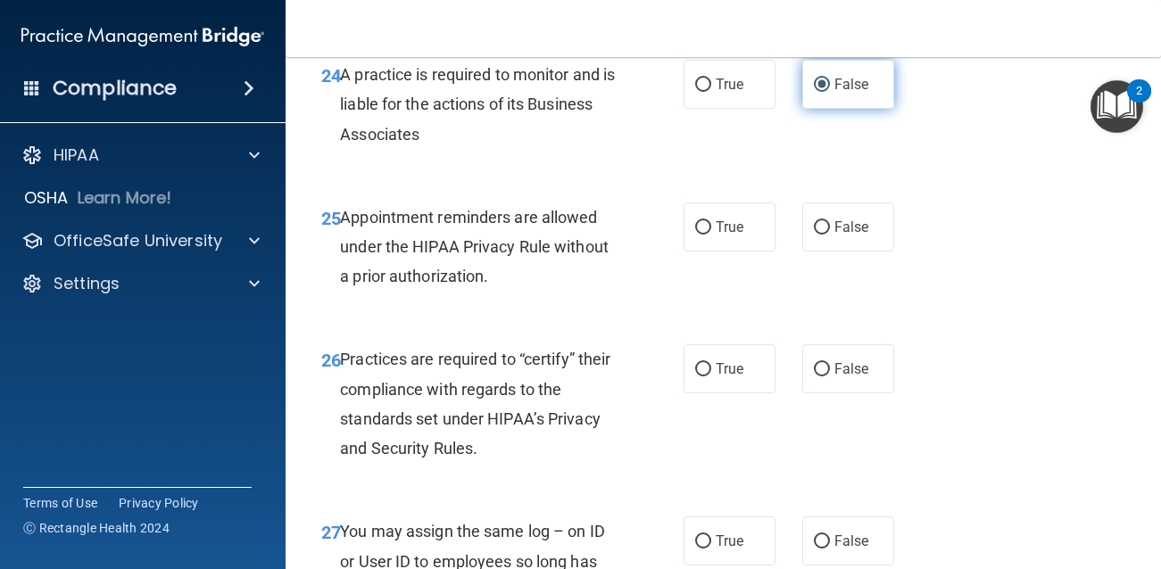
scroll to position [4472, 0]
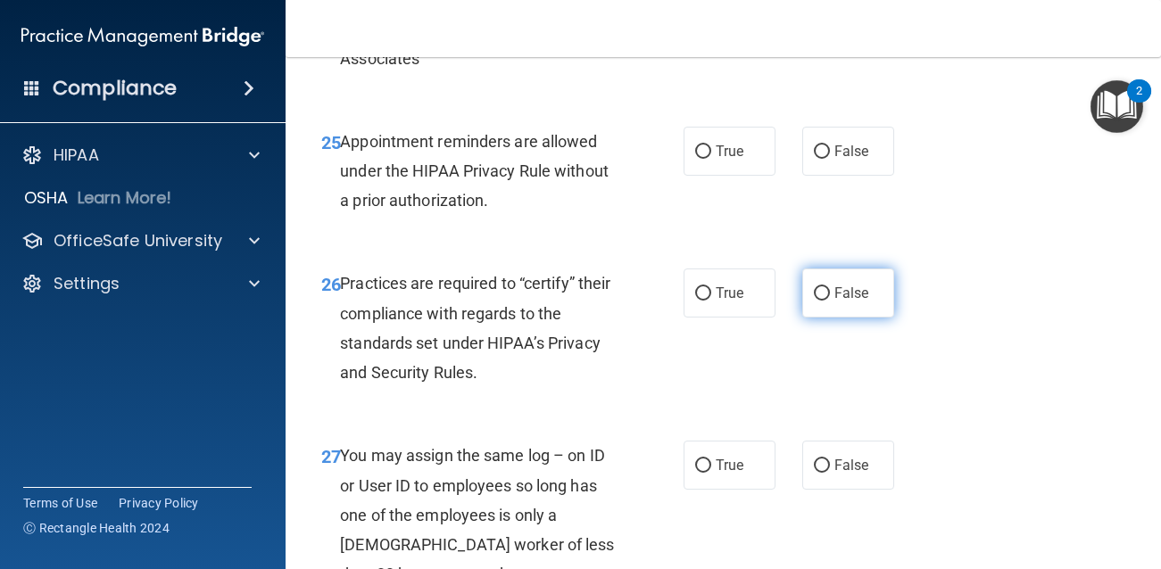
click at [828, 316] on label "False" at bounding box center [848, 293] width 92 height 49
click at [828, 301] on input "False" at bounding box center [822, 293] width 16 height 13
radio input "true"
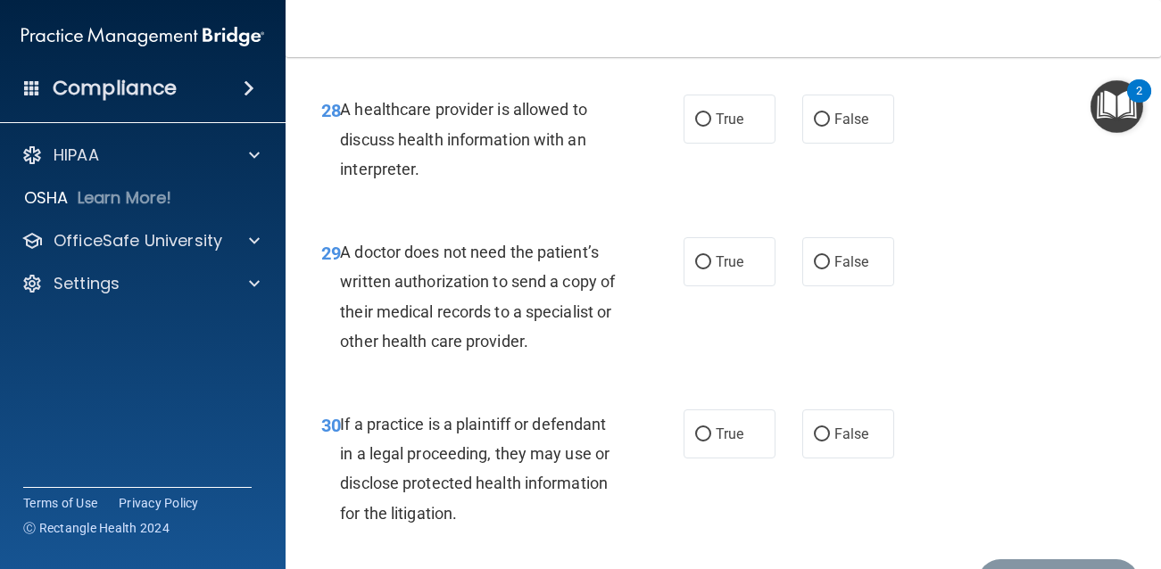
scroll to position [5021, 0]
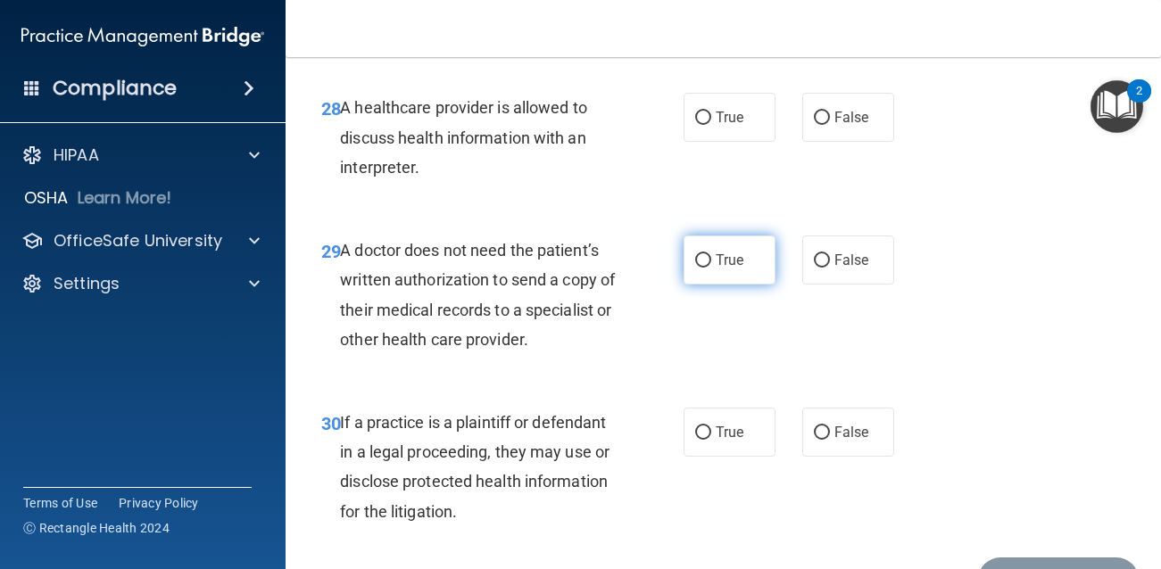
click at [714, 285] on label "True" at bounding box center [730, 260] width 92 height 49
click at [711, 268] on input "True" at bounding box center [703, 260] width 16 height 13
radio input "true"
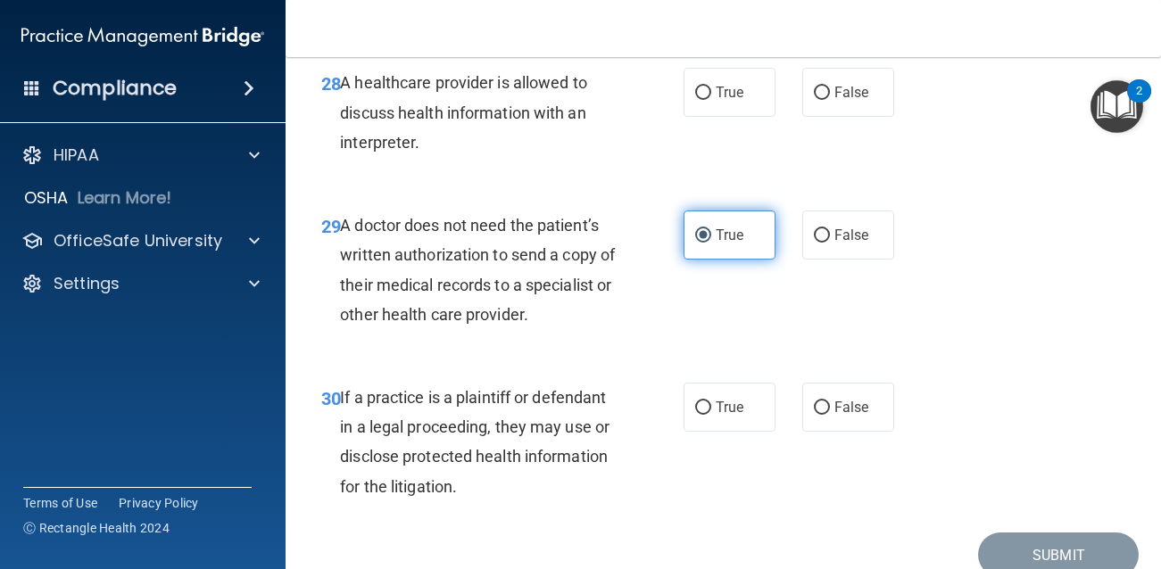
scroll to position [5156, 0]
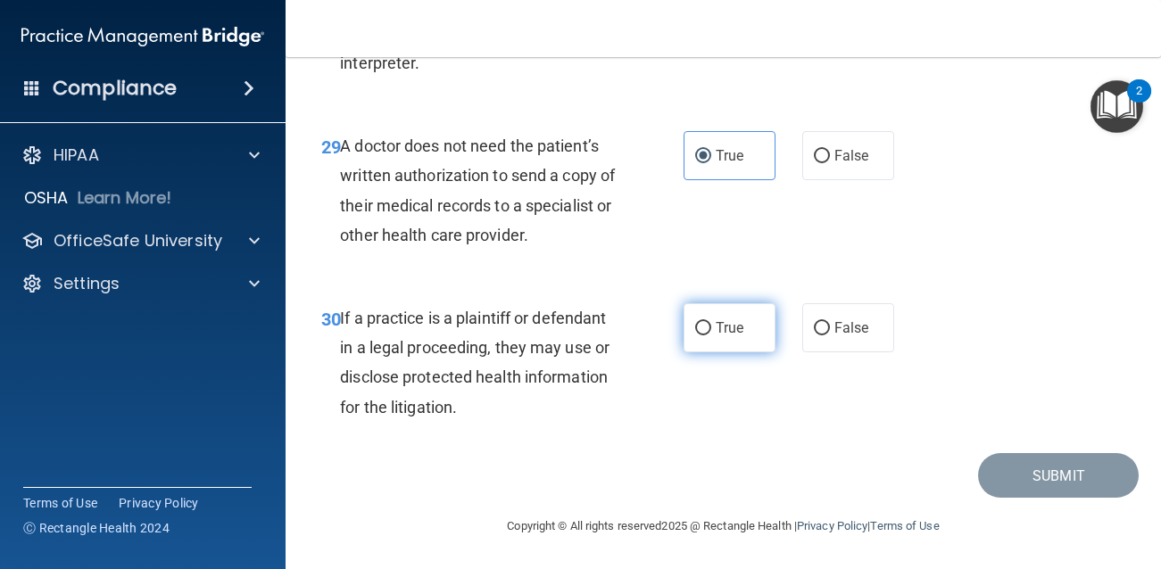
click at [700, 322] on input "True" at bounding box center [703, 328] width 16 height 13
radio input "true"
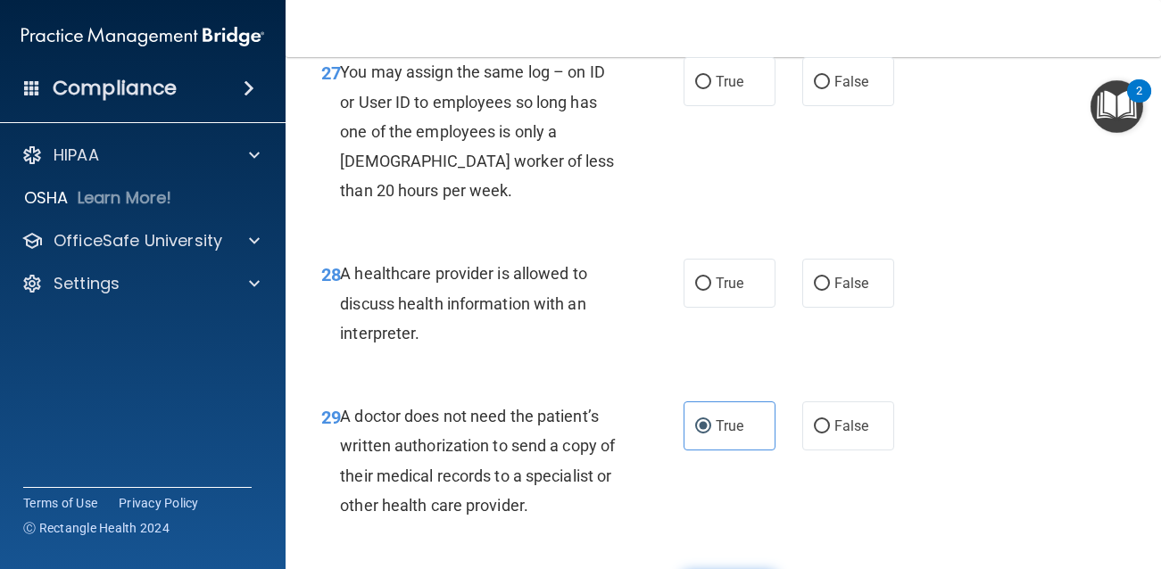
scroll to position [4827, 0]
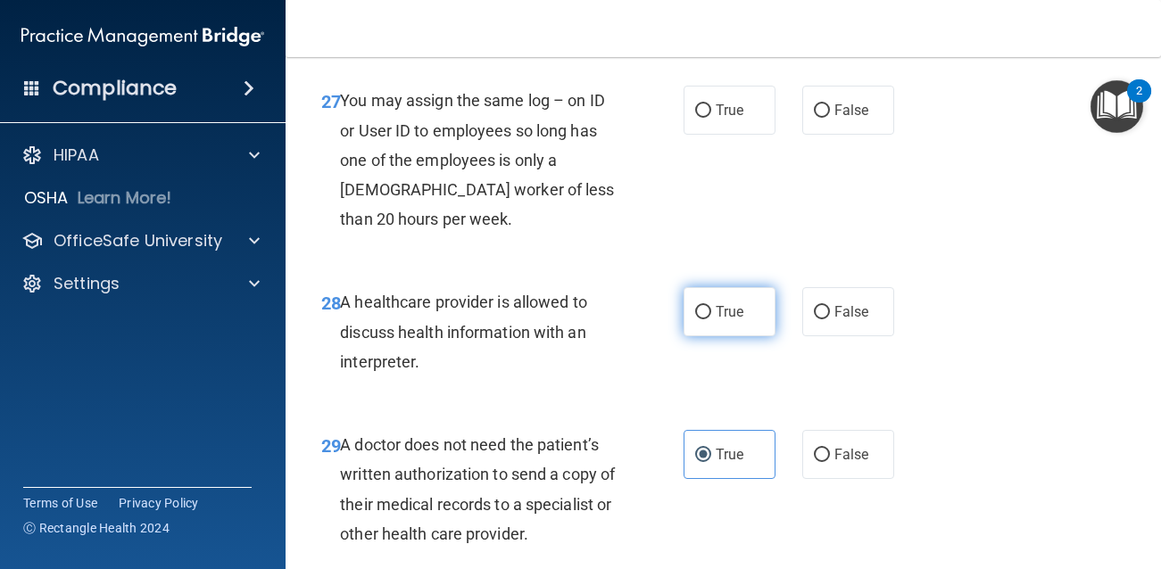
click at [722, 320] on span "True" at bounding box center [730, 311] width 28 height 17
click at [711, 319] on input "True" at bounding box center [703, 312] width 16 height 13
radio input "true"
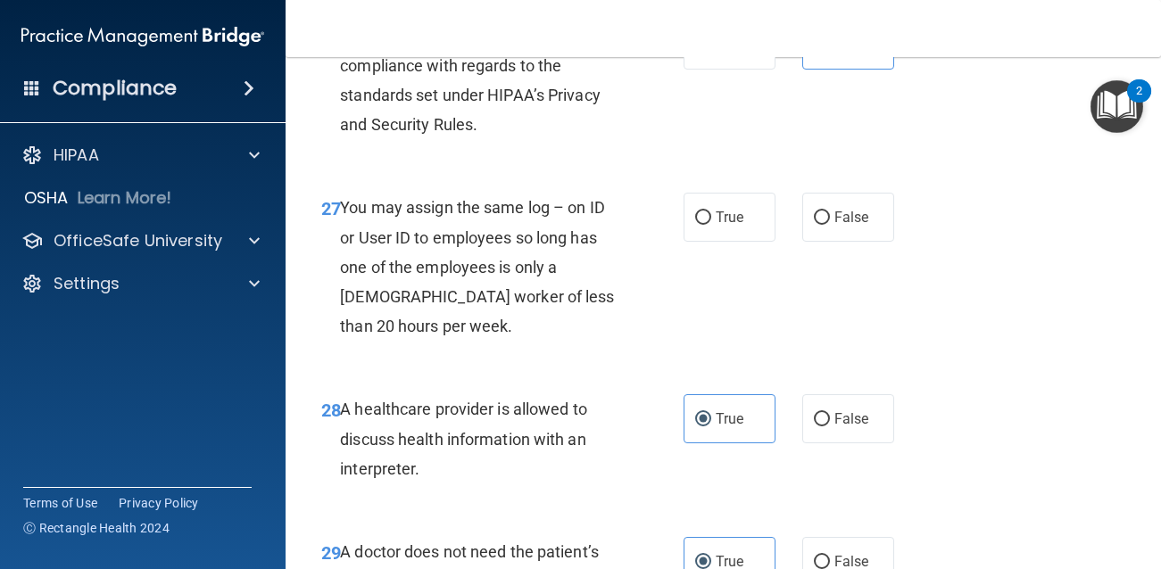
scroll to position [4709, 0]
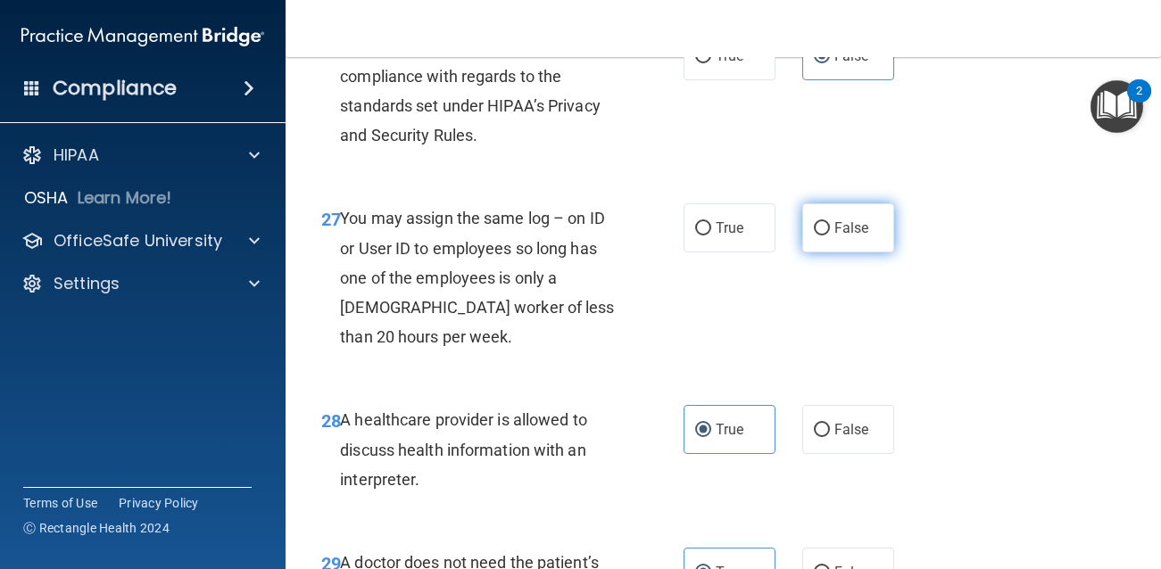
click at [818, 253] on label "False" at bounding box center [848, 227] width 92 height 49
click at [818, 236] on input "False" at bounding box center [822, 228] width 16 height 13
radio input "true"
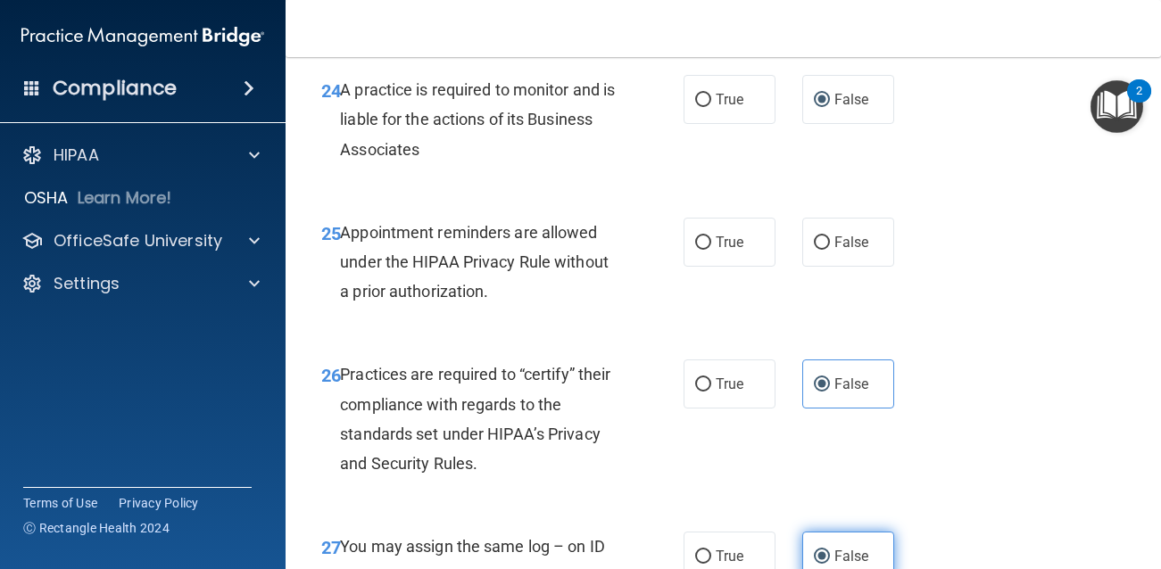
scroll to position [4363, 0]
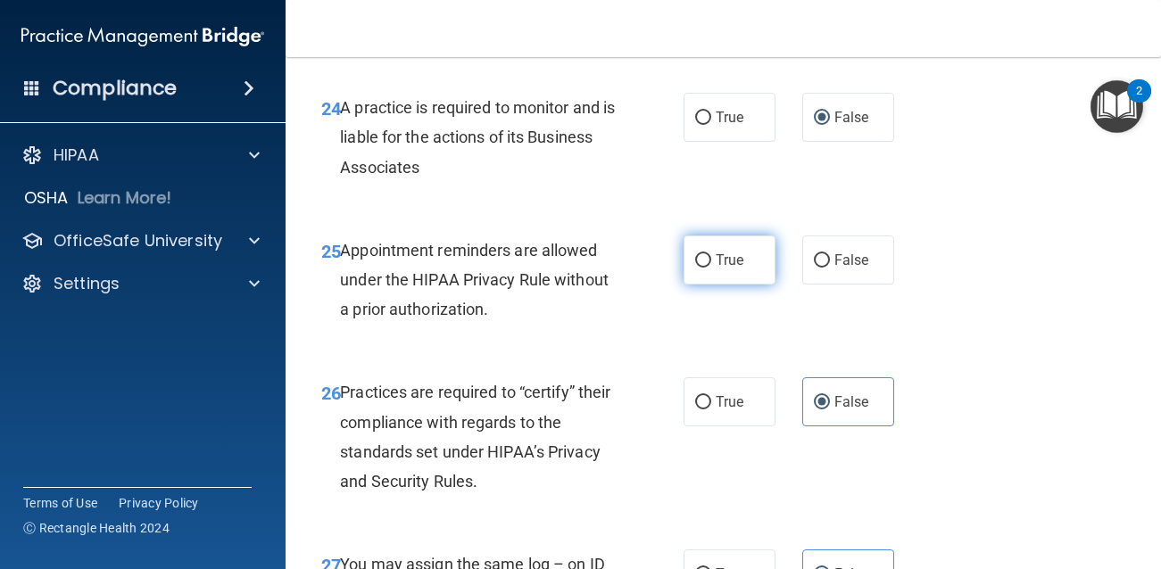
click at [754, 285] on label "True" at bounding box center [730, 260] width 92 height 49
click at [711, 268] on input "True" at bounding box center [703, 260] width 16 height 13
radio input "true"
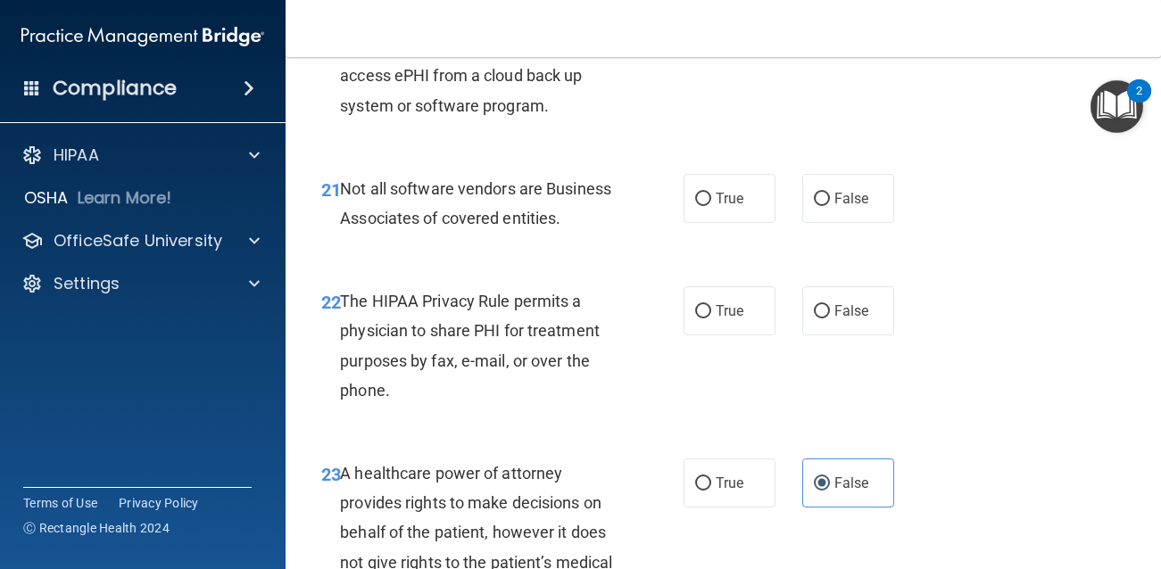
scroll to position [3791, 0]
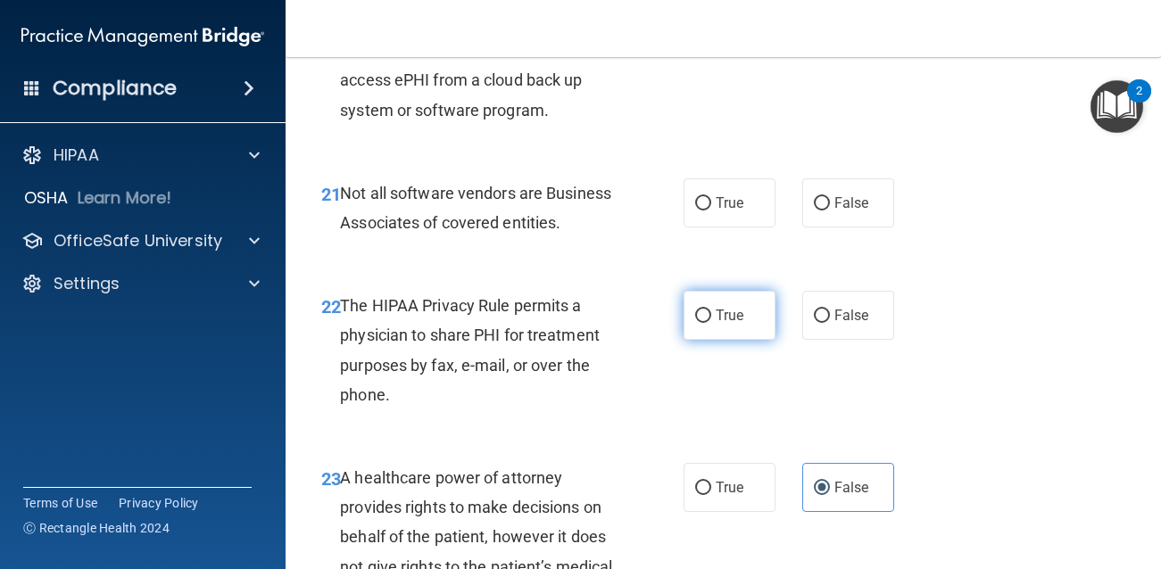
click at [729, 324] on span "True" at bounding box center [730, 315] width 28 height 17
click at [711, 323] on input "True" at bounding box center [703, 316] width 16 height 13
radio input "true"
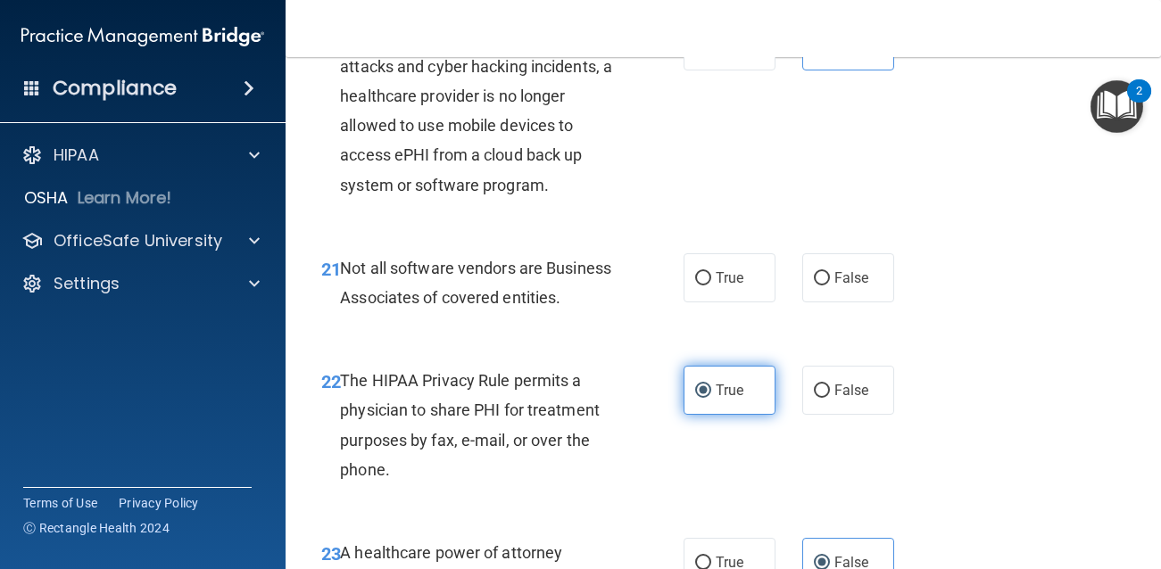
scroll to position [3702, 0]
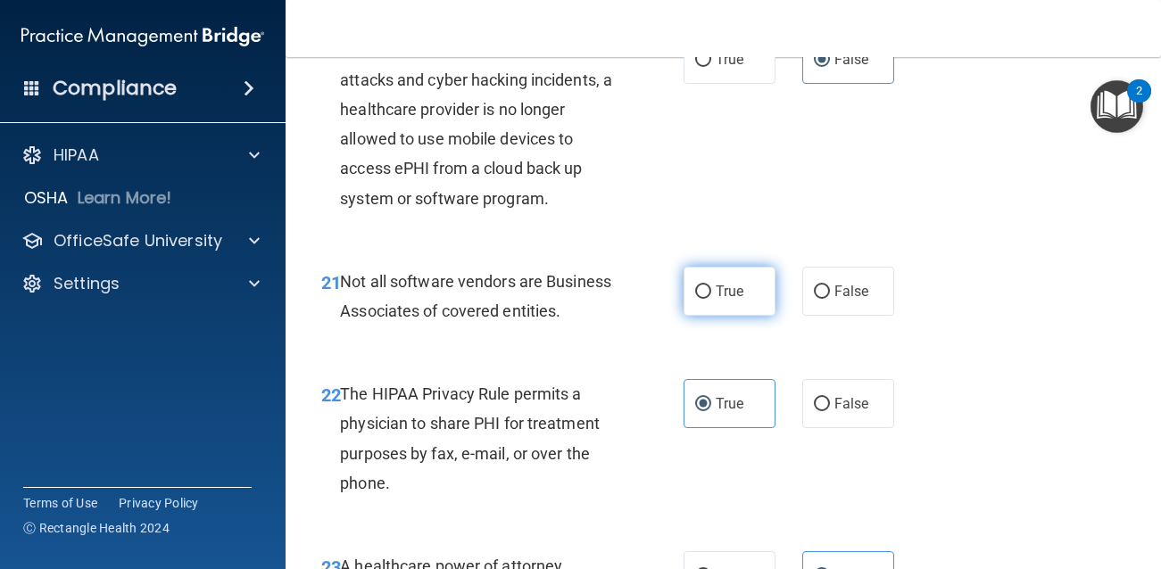
click at [740, 300] on span "True" at bounding box center [730, 291] width 28 height 17
click at [711, 299] on input "True" at bounding box center [703, 292] width 16 height 13
radio input "true"
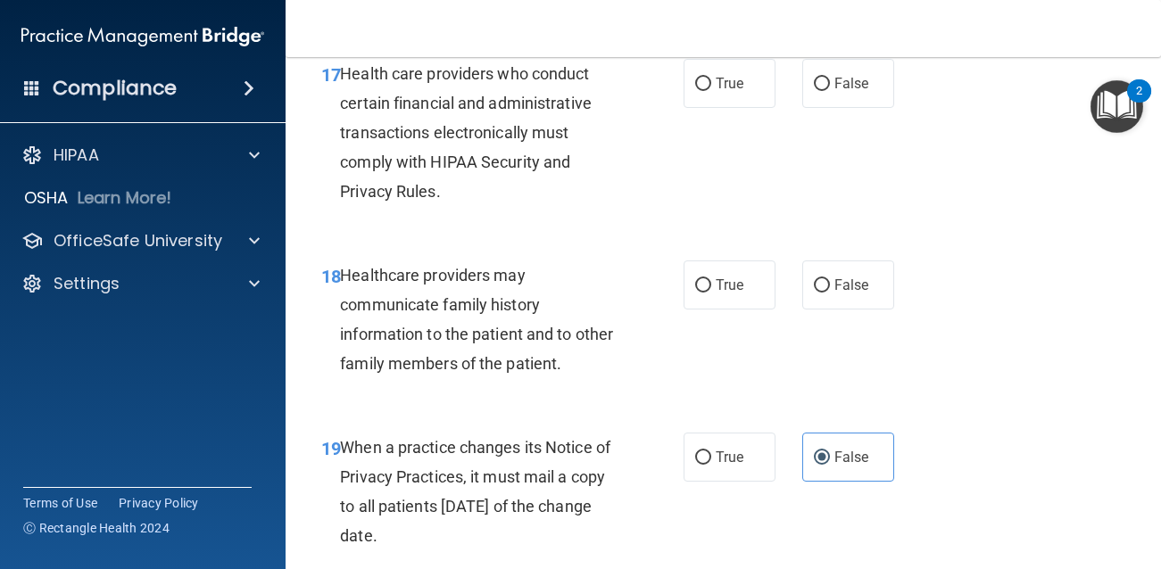
scroll to position [3128, 0]
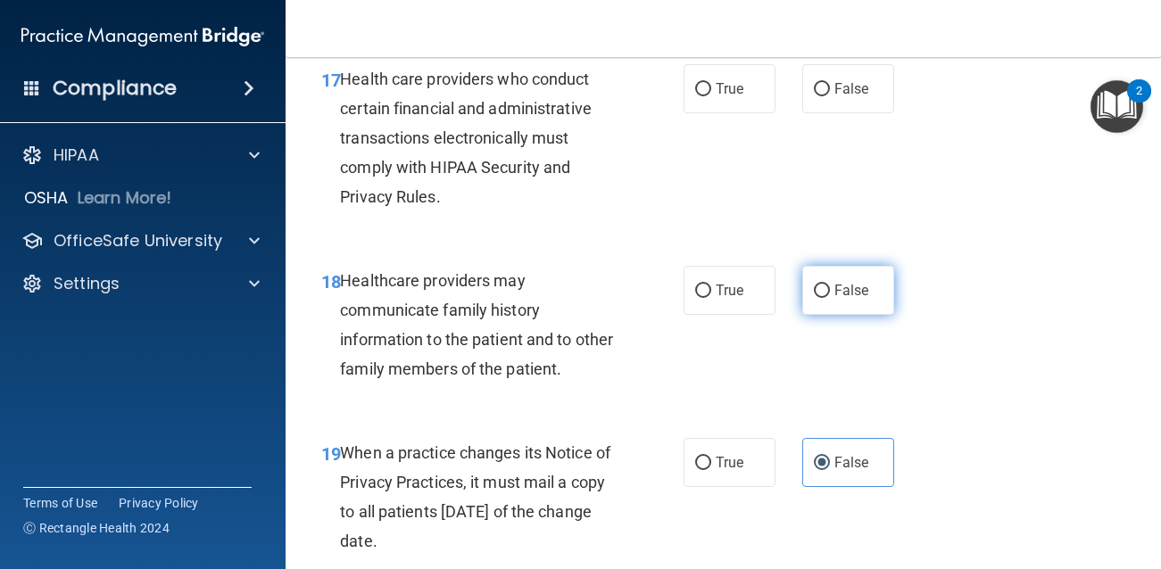
click at [828, 298] on input "False" at bounding box center [822, 291] width 16 height 13
radio input "true"
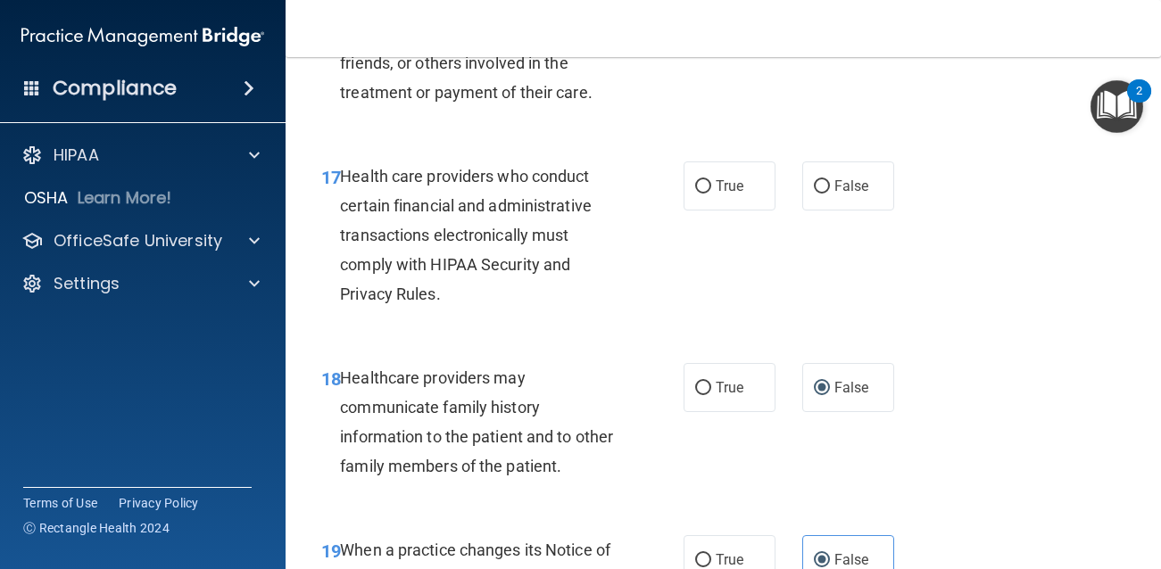
scroll to position [3026, 0]
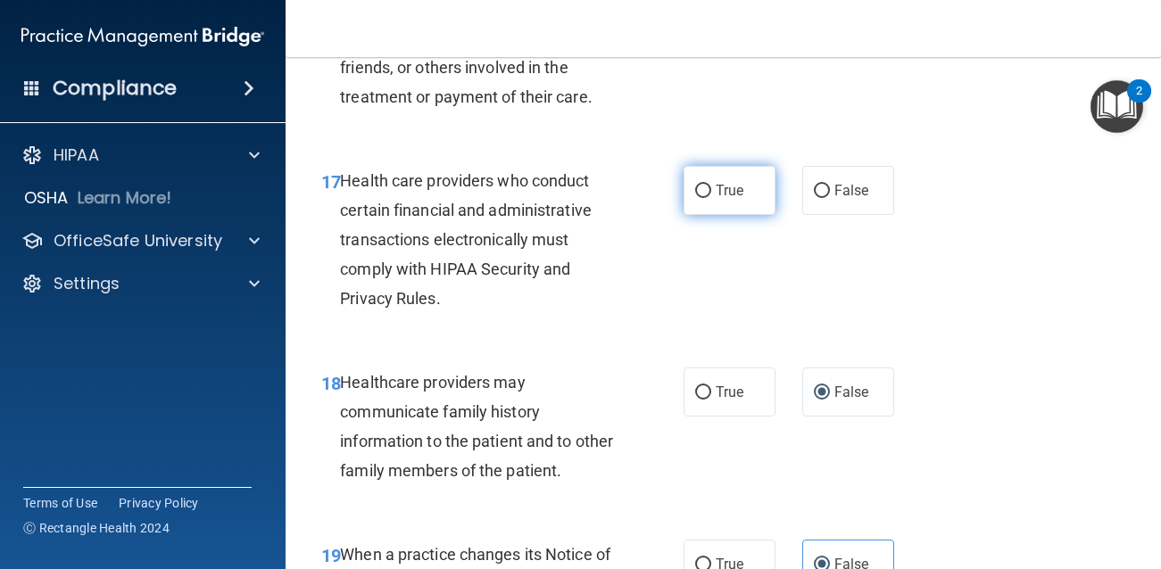
click at [702, 199] on label "True" at bounding box center [730, 190] width 92 height 49
click at [702, 198] on input "True" at bounding box center [703, 191] width 16 height 13
radio input "true"
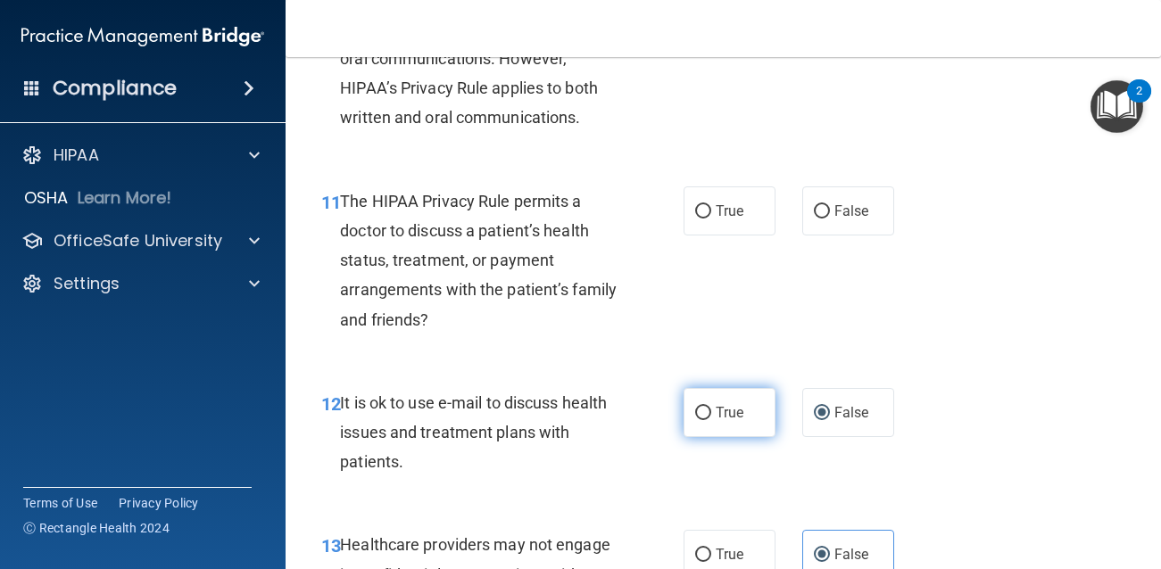
scroll to position [1863, 0]
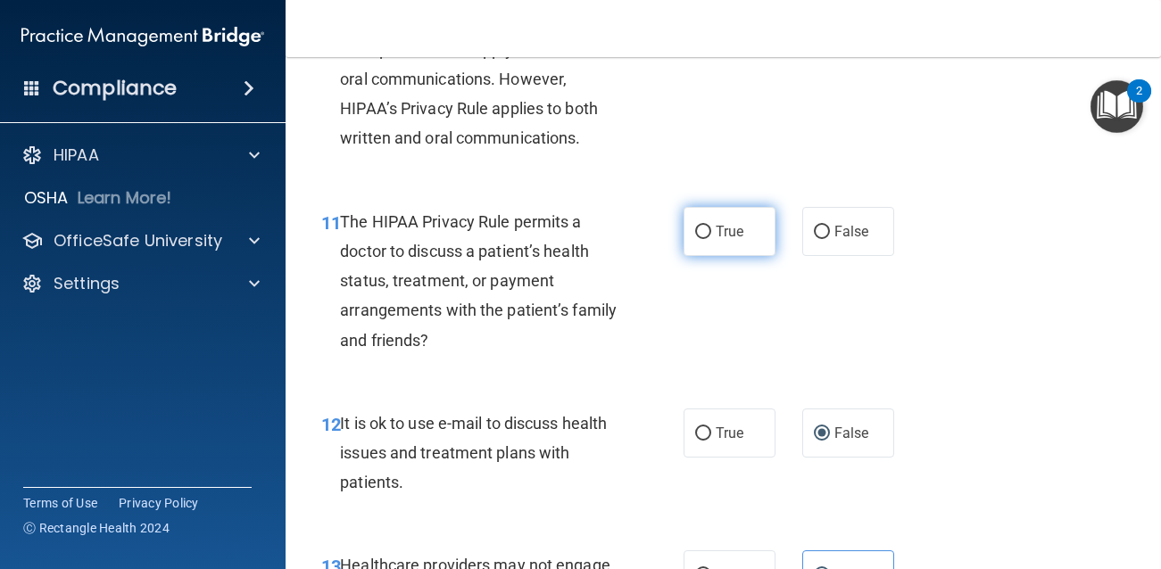
click at [726, 250] on label "True" at bounding box center [730, 231] width 92 height 49
click at [711, 239] on input "True" at bounding box center [703, 232] width 16 height 13
radio input "true"
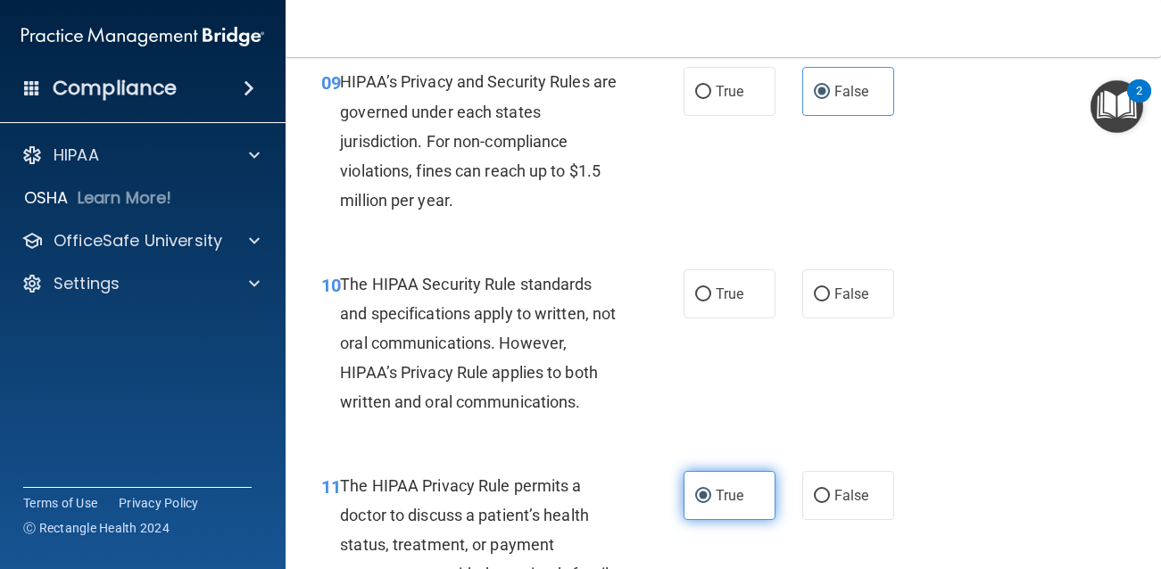
scroll to position [1596, 0]
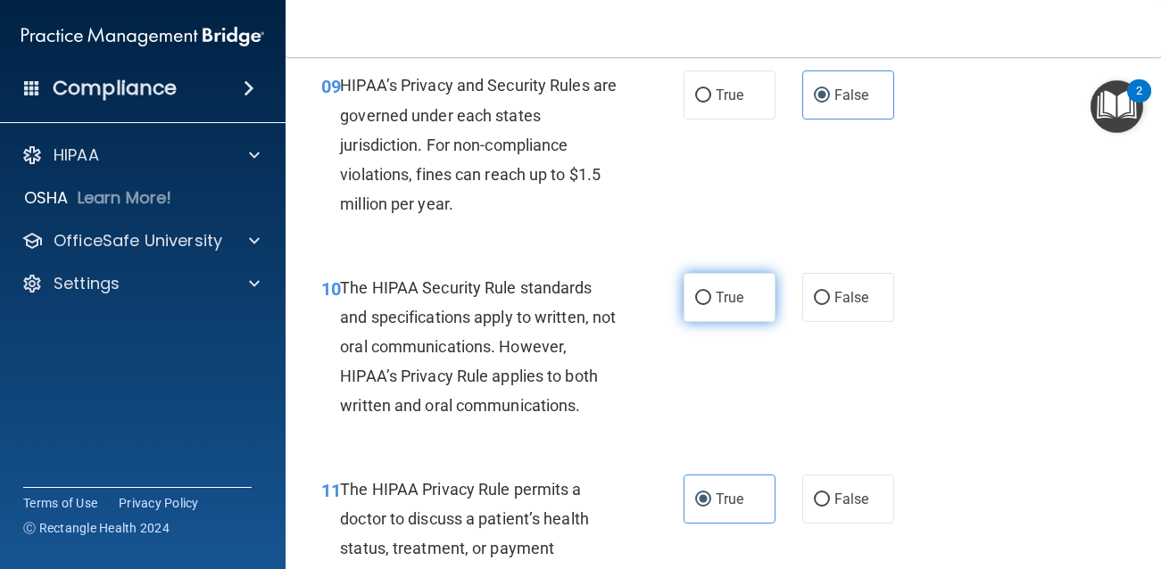
click at [716, 306] on span "True" at bounding box center [730, 297] width 28 height 17
click at [711, 305] on input "True" at bounding box center [703, 298] width 16 height 13
radio input "true"
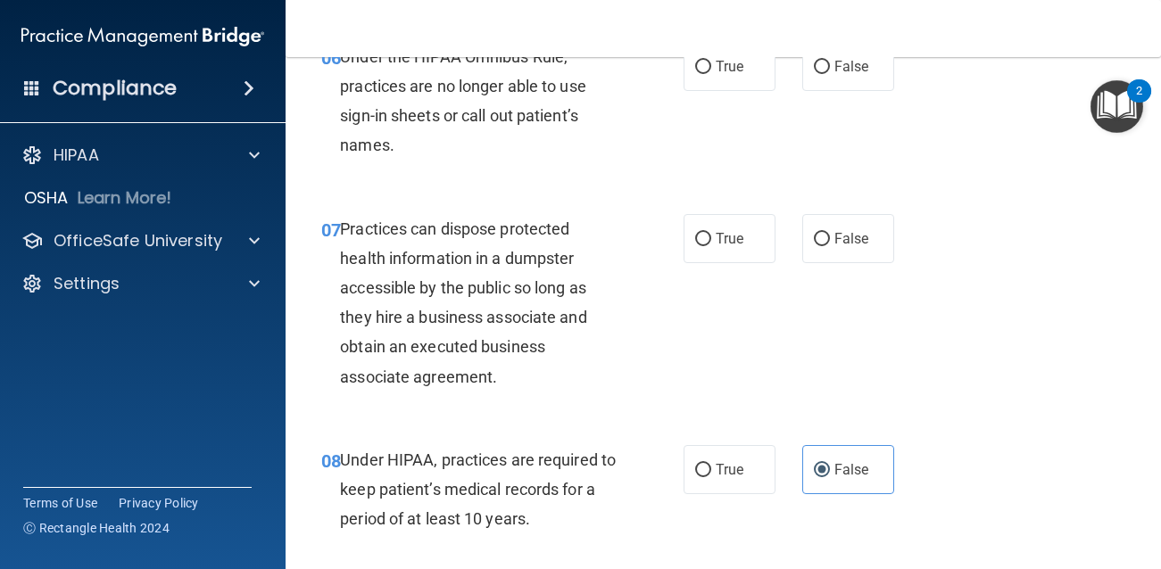
scroll to position [1077, 0]
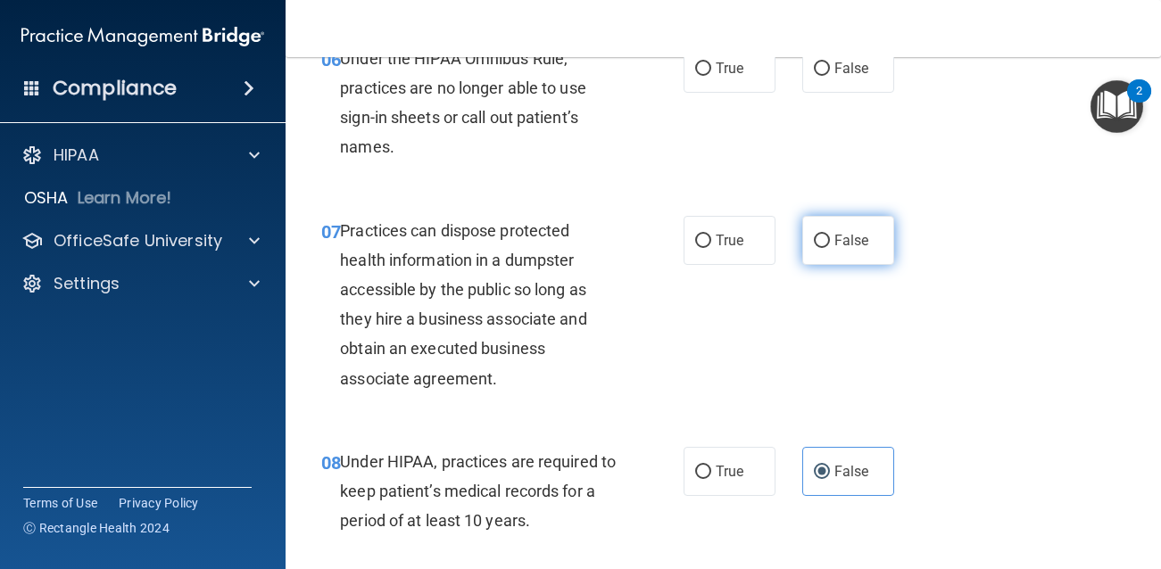
click at [839, 249] on span "False" at bounding box center [851, 240] width 35 height 17
click at [830, 248] on input "False" at bounding box center [822, 241] width 16 height 13
radio input "true"
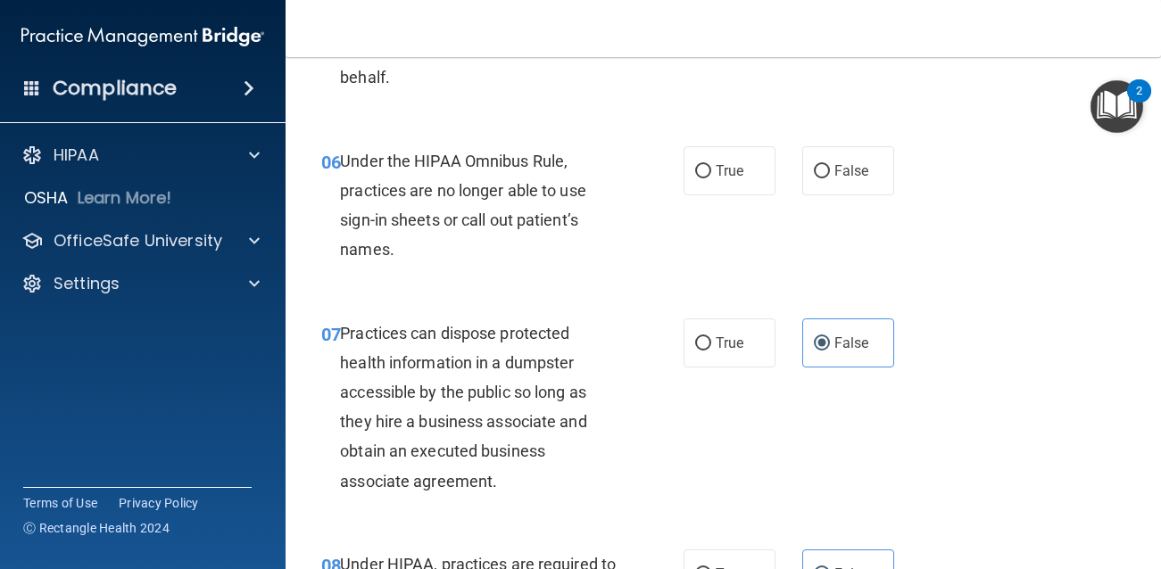
scroll to position [973, 0]
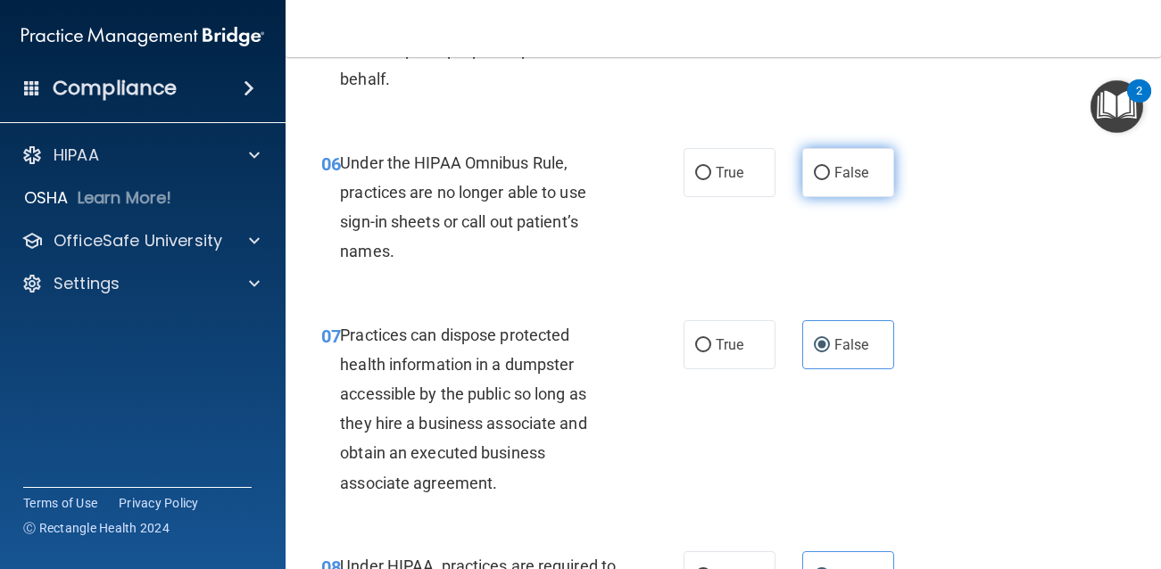
click at [834, 181] on span "False" at bounding box center [851, 172] width 35 height 17
click at [830, 180] on input "False" at bounding box center [822, 173] width 16 height 13
radio input "true"
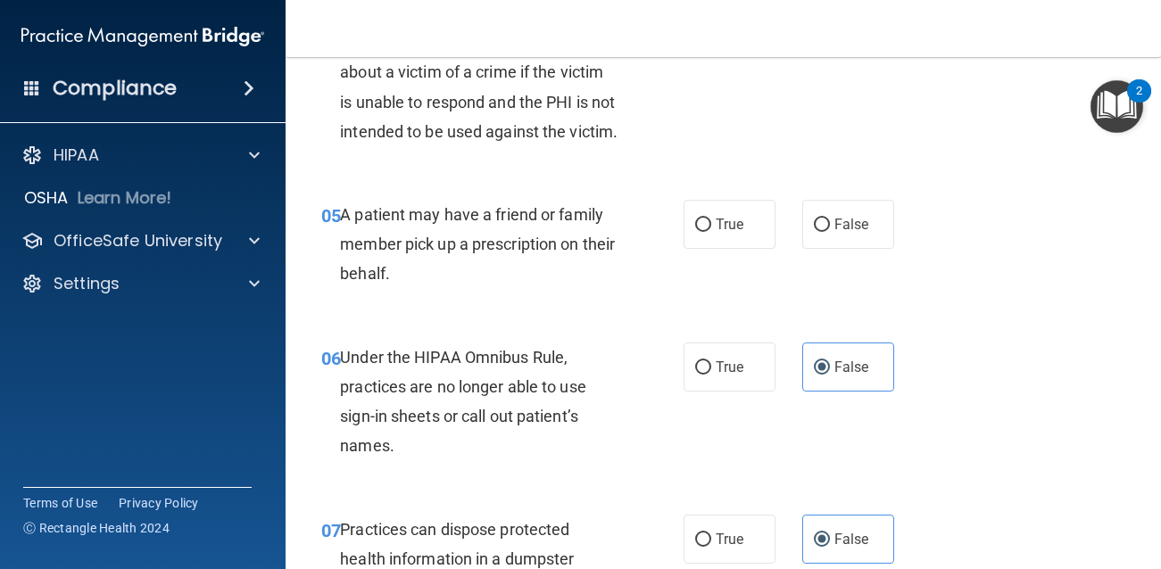
scroll to position [768, 0]
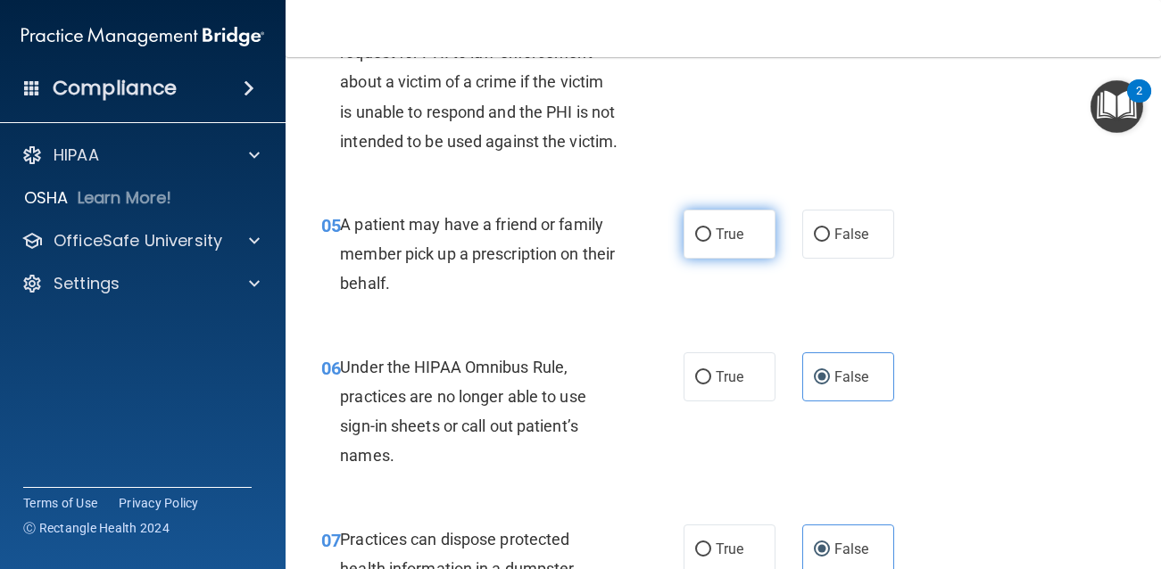
click at [721, 243] on span "True" at bounding box center [730, 234] width 28 height 17
click at [711, 242] on input "True" at bounding box center [703, 234] width 16 height 13
radio input "true"
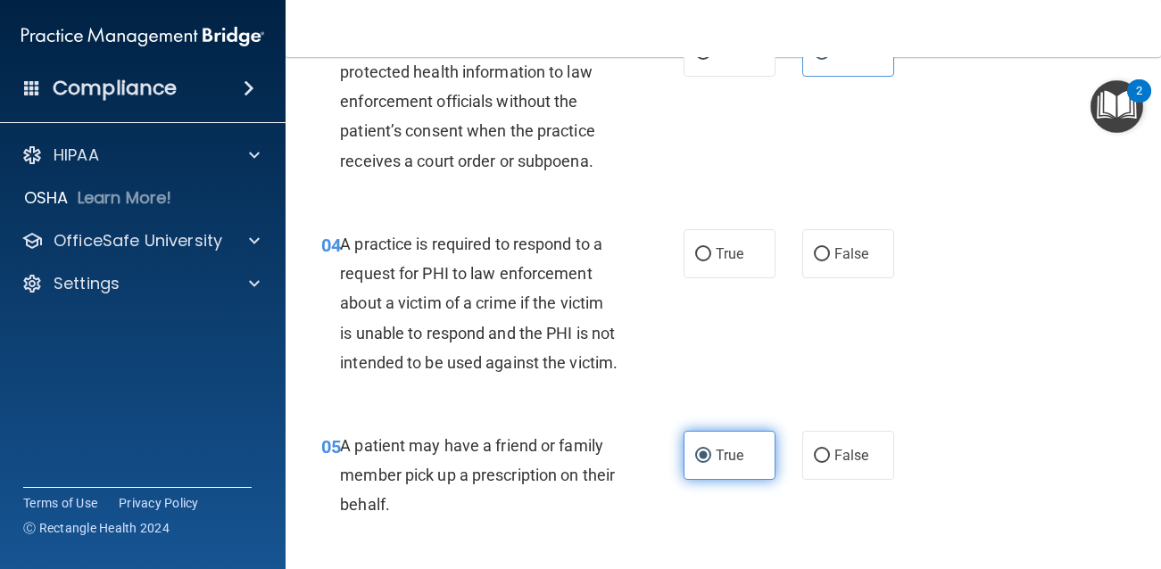
scroll to position [543, 0]
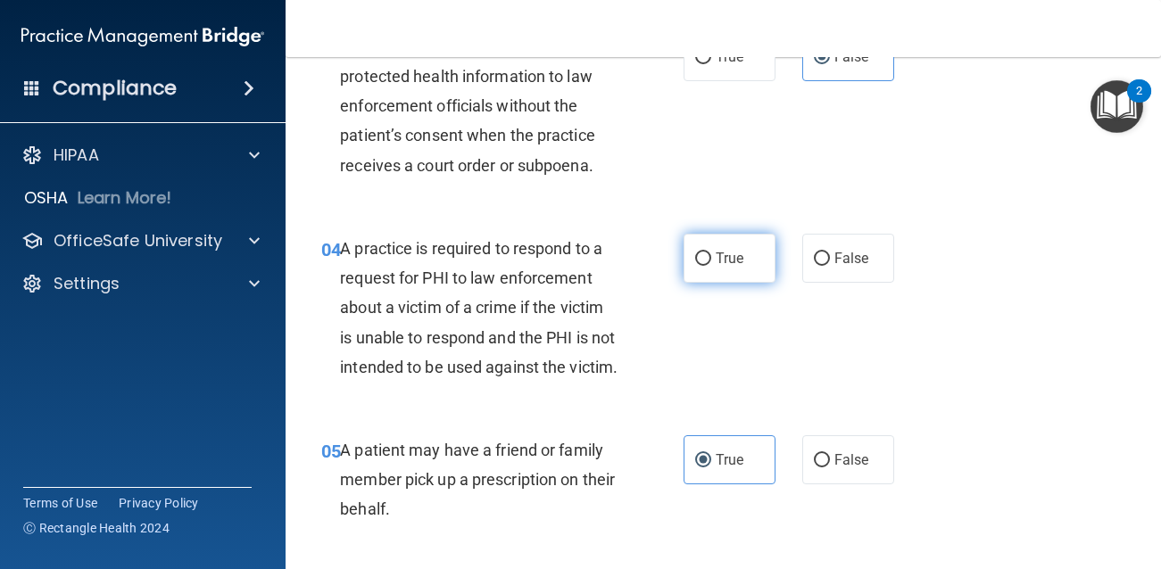
click at [709, 255] on input "True" at bounding box center [703, 259] width 16 height 13
radio input "true"
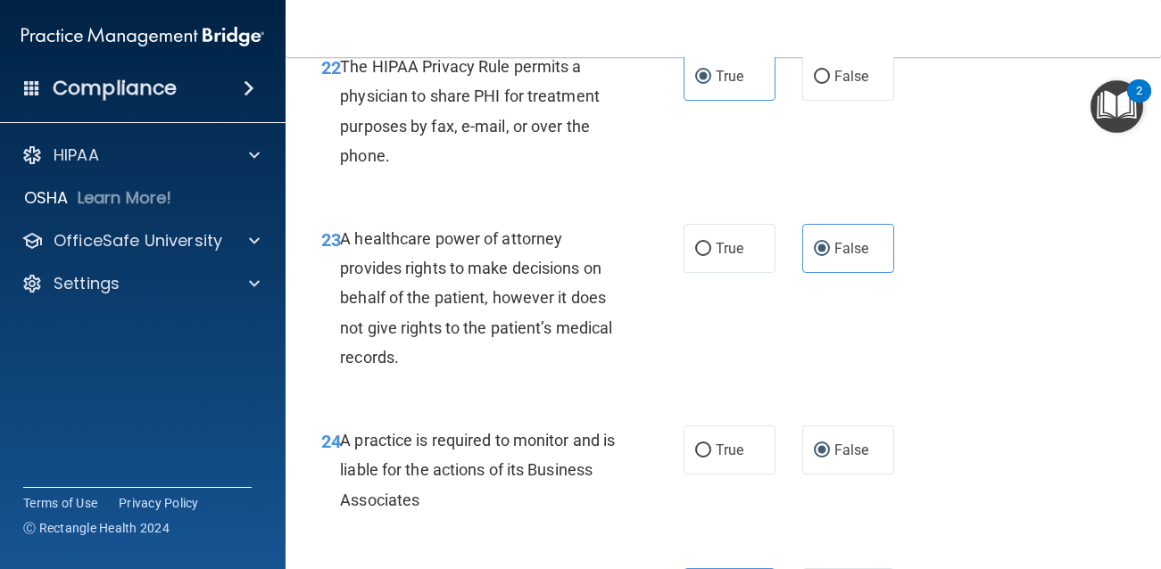
scroll to position [5156, 0]
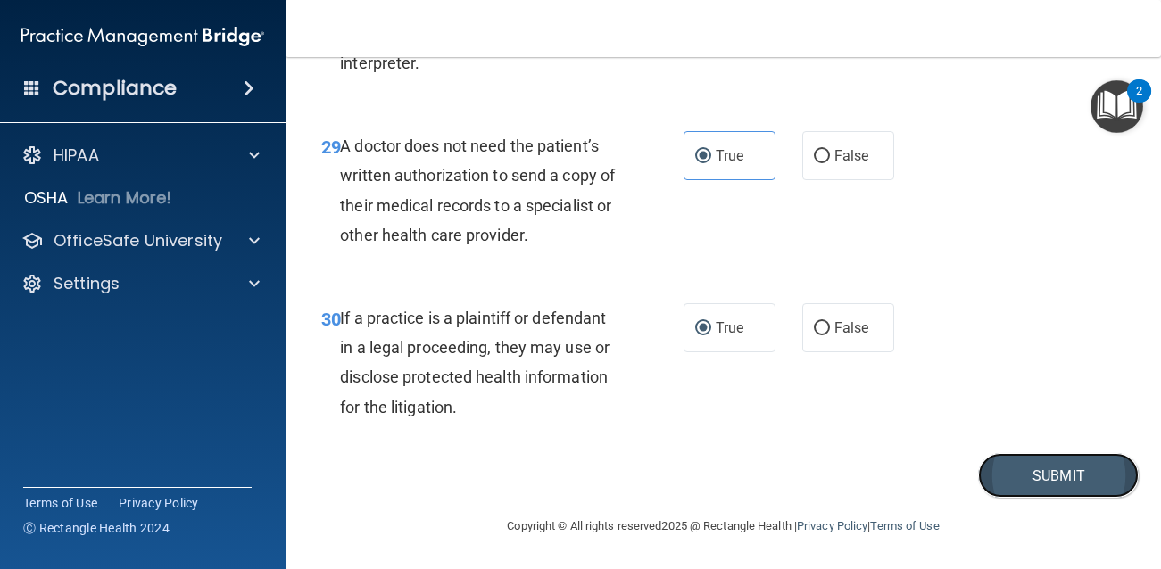
click at [1081, 475] on button "Submit" at bounding box center [1058, 476] width 161 height 46
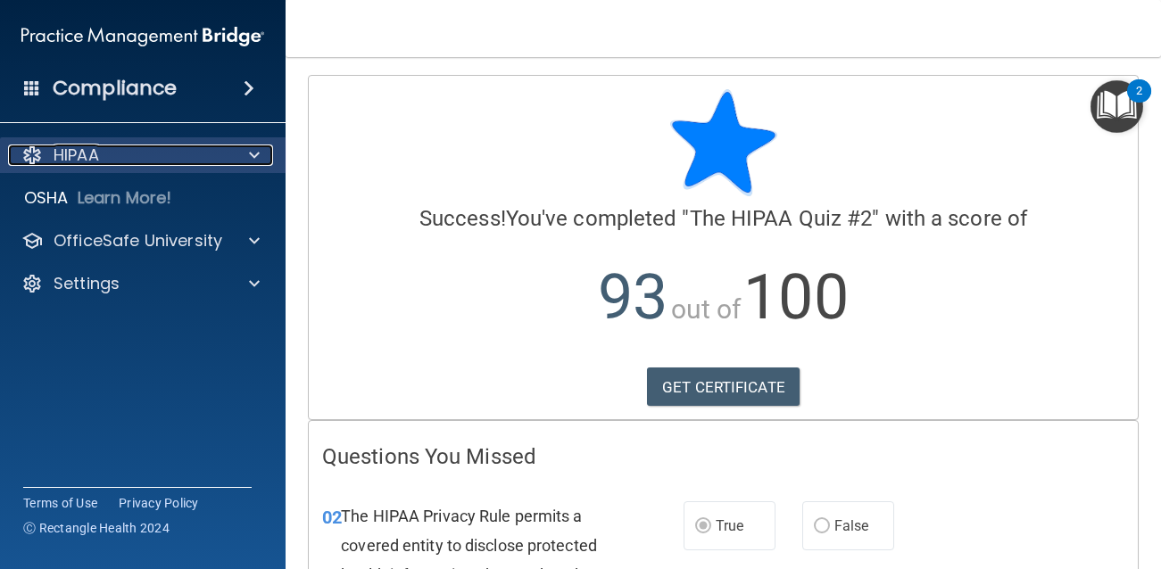
click at [102, 162] on div "HIPAA" at bounding box center [118, 155] width 221 height 21
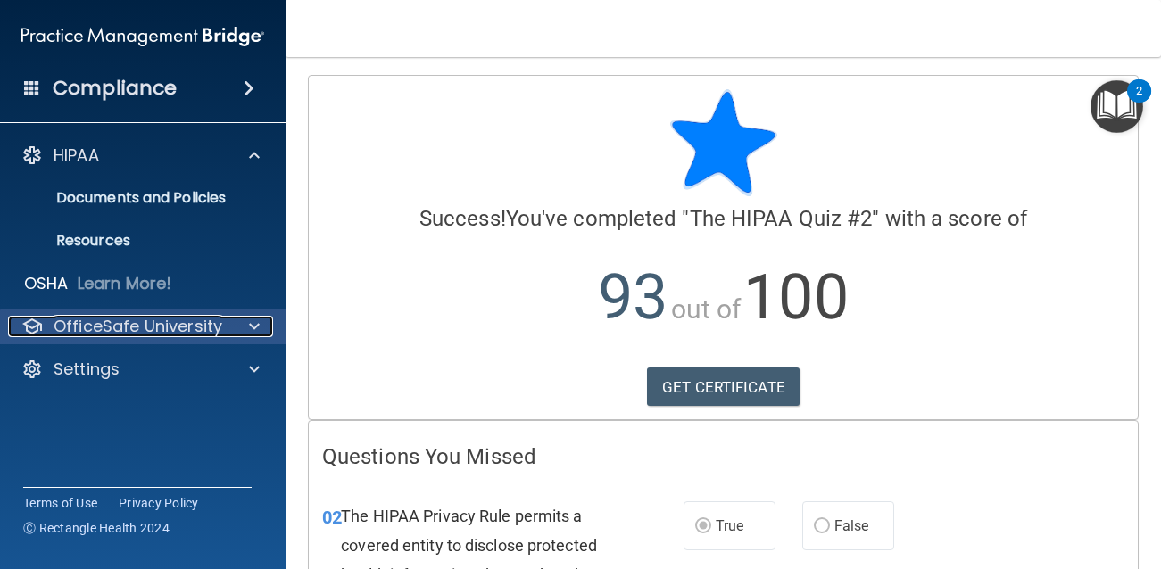
click at [114, 319] on p "OfficeSafe University" at bounding box center [138, 326] width 169 height 21
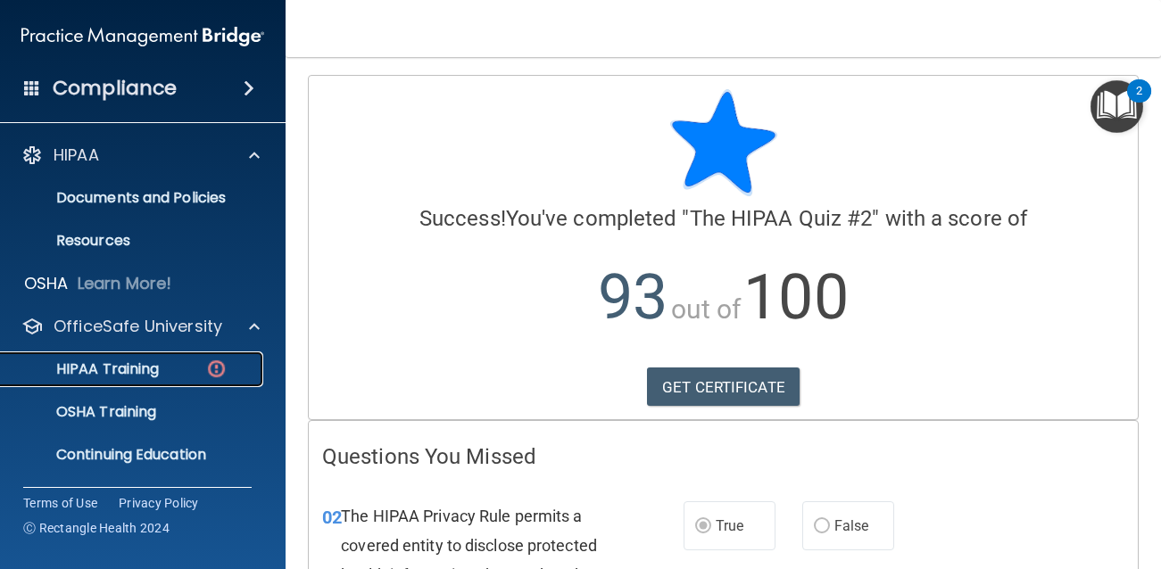
click at [122, 378] on p "HIPAA Training" at bounding box center [85, 370] width 147 height 18
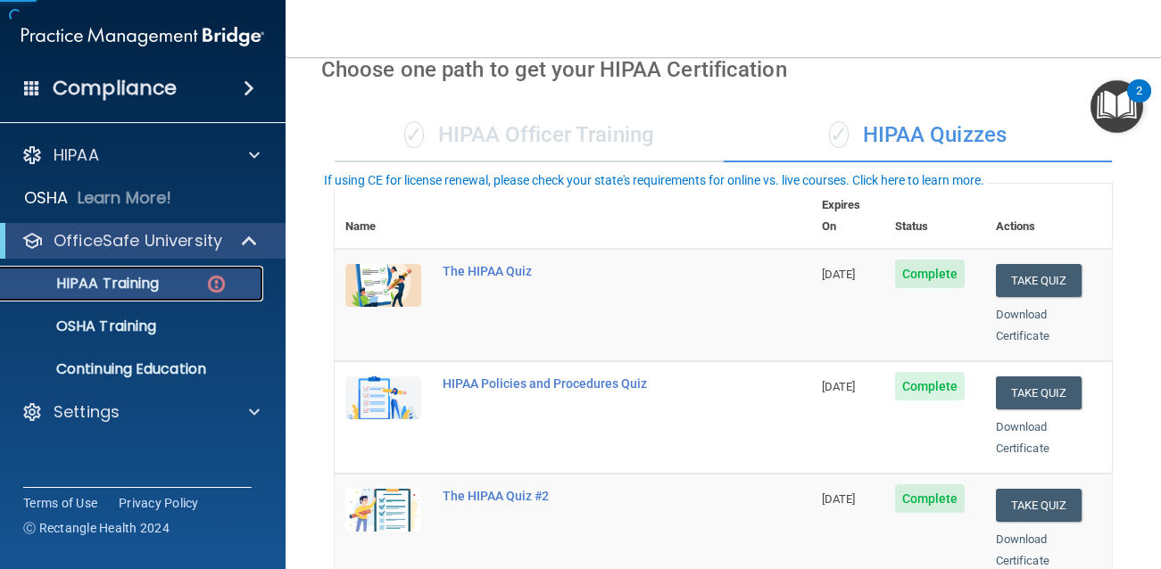
scroll to position [106, 0]
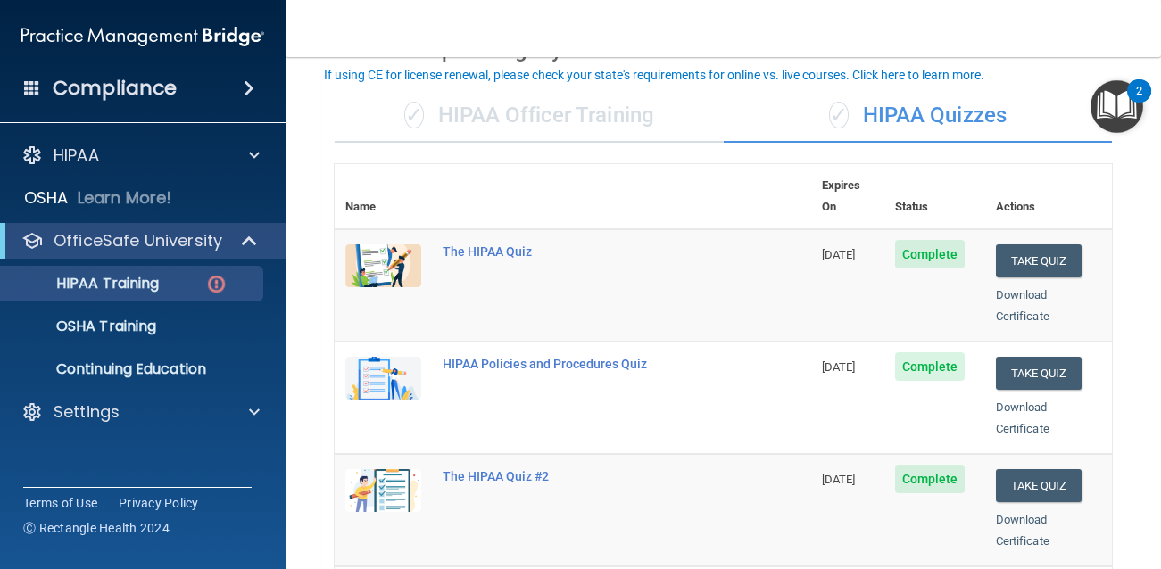
click at [933, 240] on span "Complete" at bounding box center [930, 254] width 70 height 29
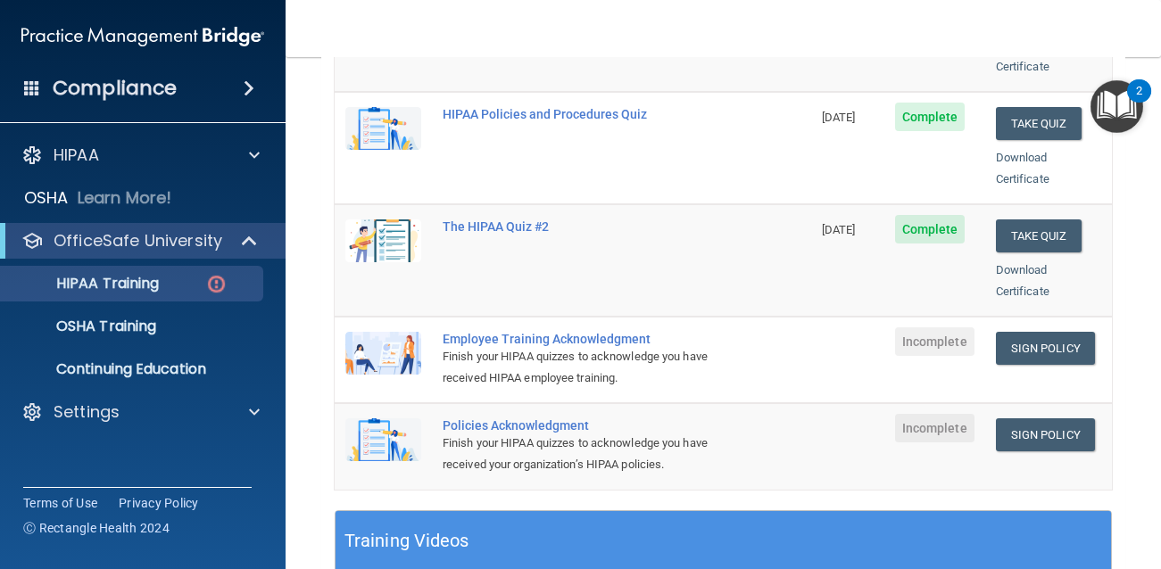
scroll to position [369, 0]
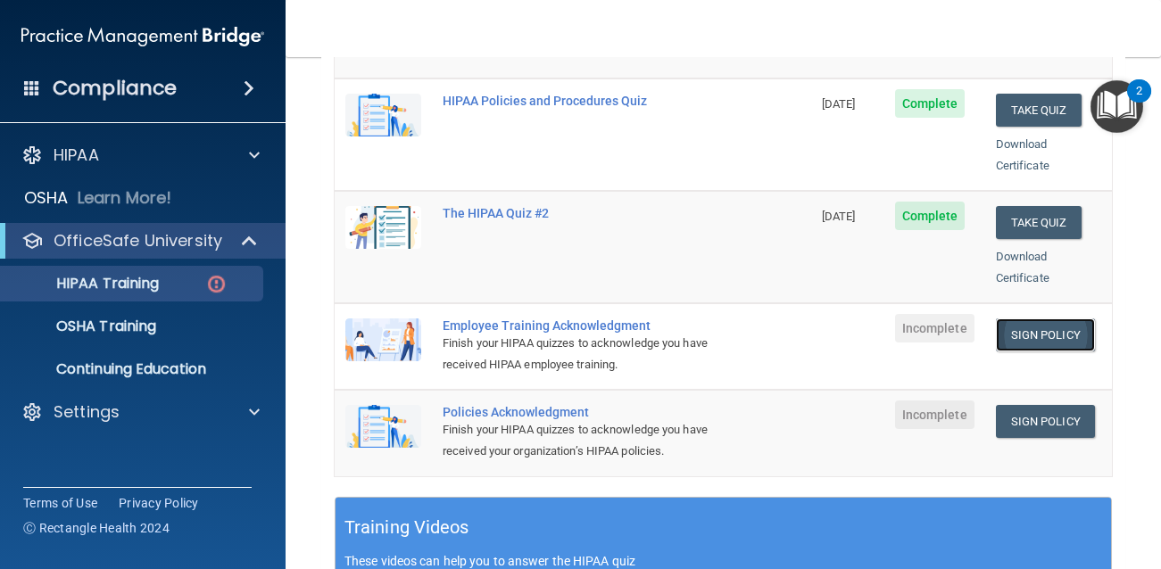
click at [1032, 319] on link "Sign Policy" at bounding box center [1045, 335] width 99 height 33
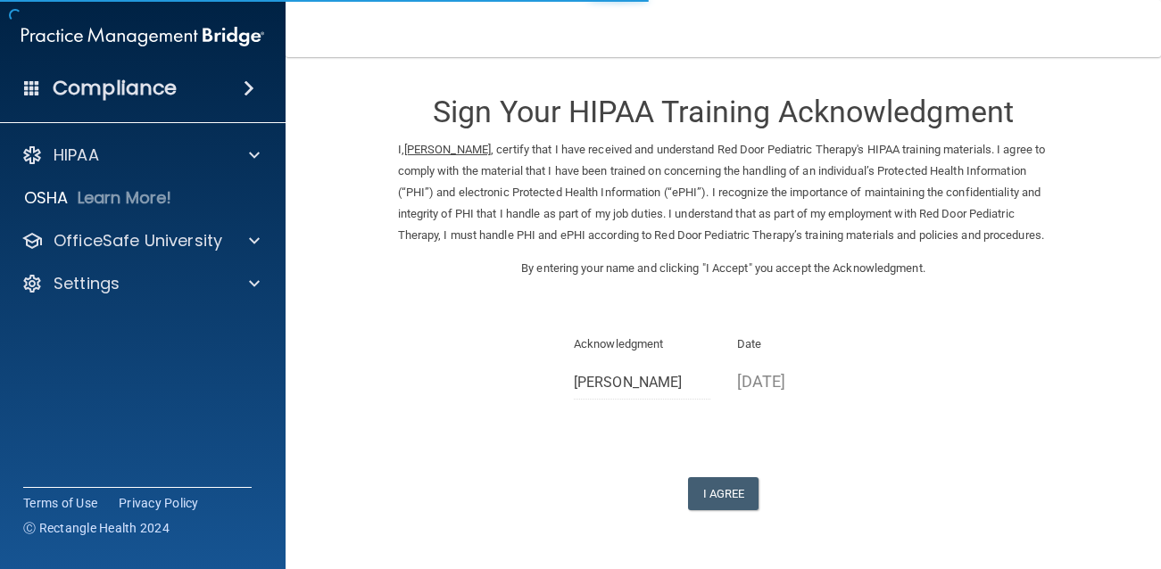
scroll to position [77, 0]
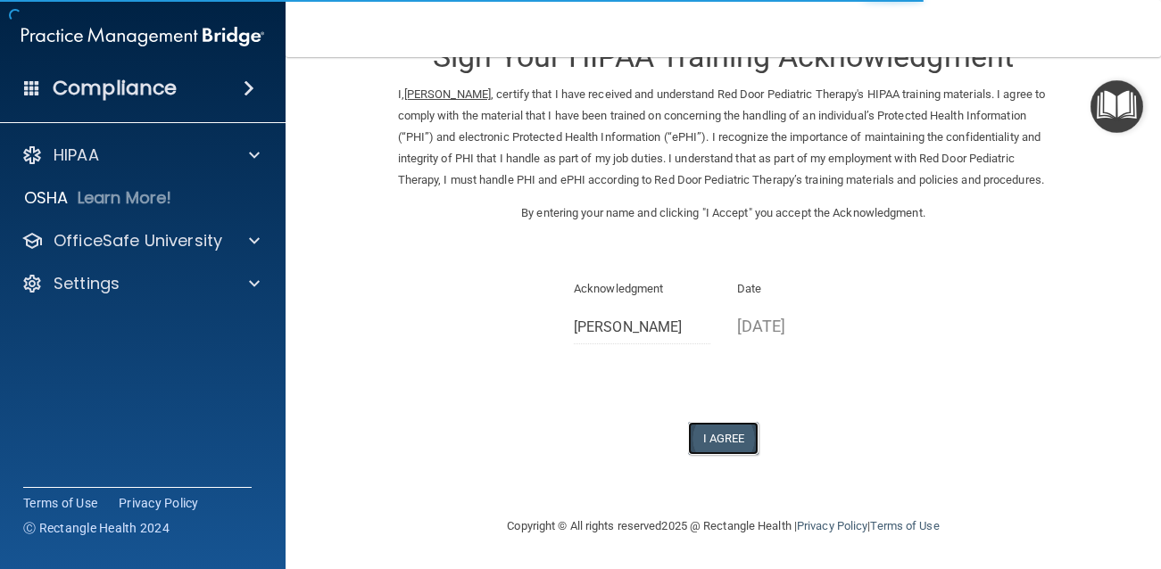
click at [731, 445] on button "I Agree" at bounding box center [723, 438] width 71 height 33
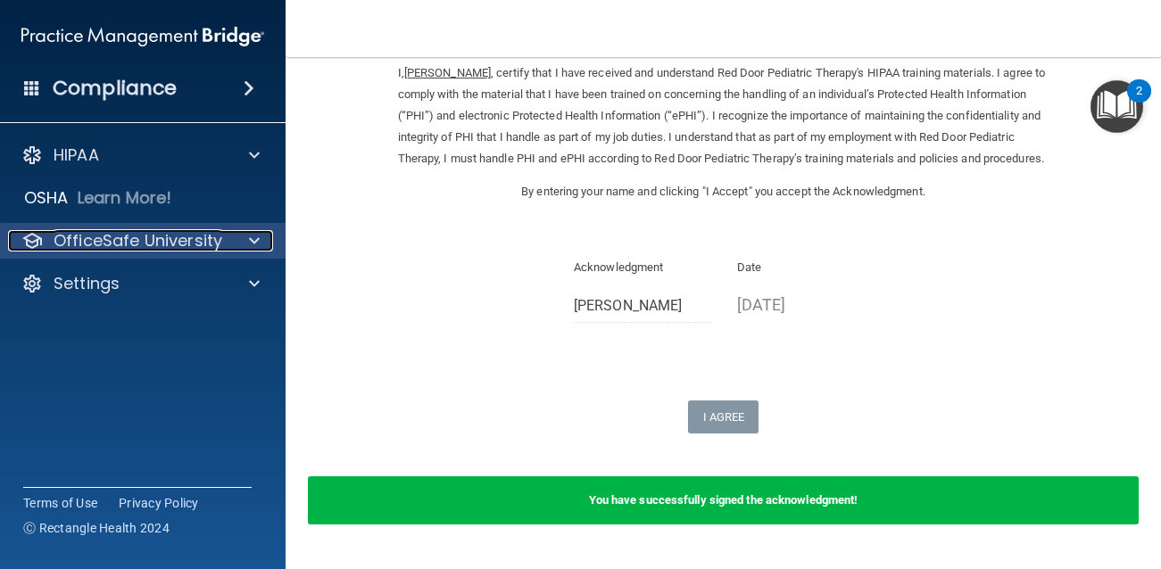
click at [142, 234] on p "OfficeSafe University" at bounding box center [138, 240] width 169 height 21
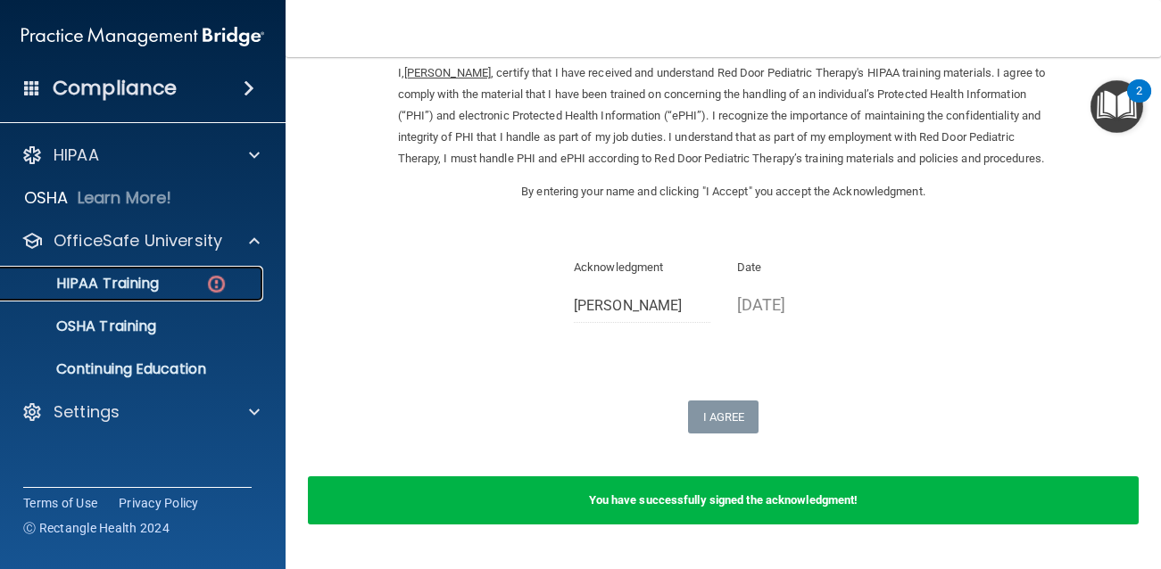
click at [128, 294] on link "HIPAA Training" at bounding box center [122, 284] width 281 height 36
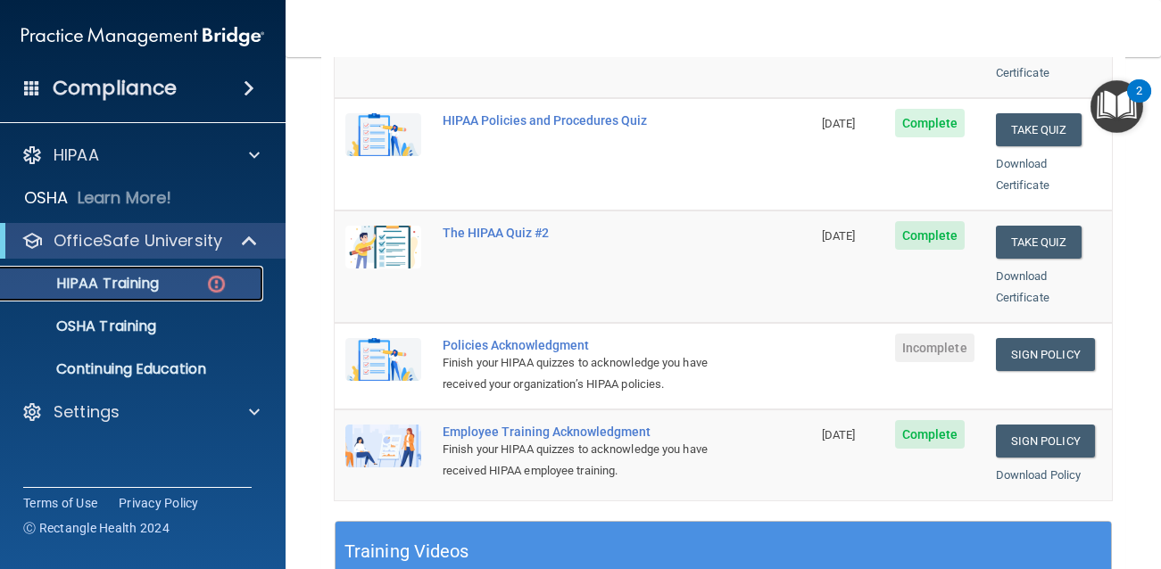
scroll to position [336, 0]
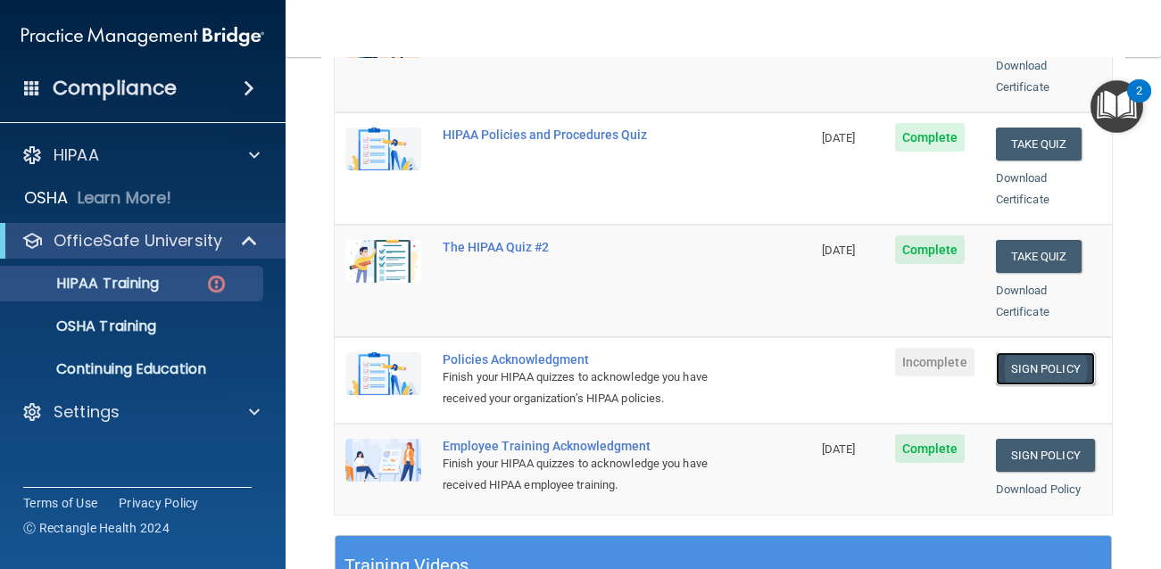
click at [1058, 354] on link "Sign Policy" at bounding box center [1045, 368] width 99 height 33
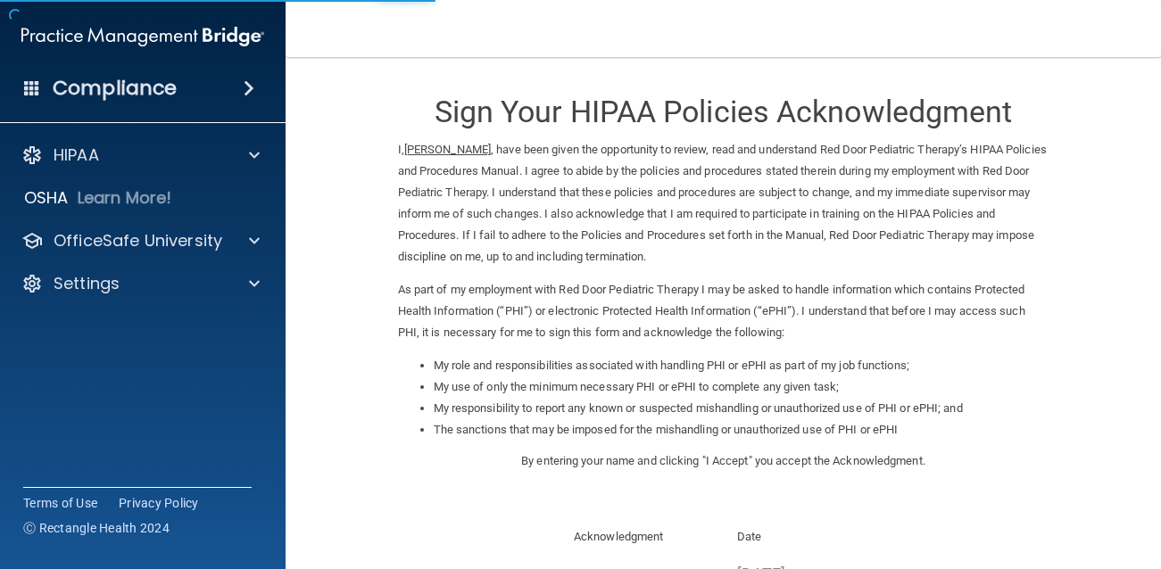
scroll to position [248, 0]
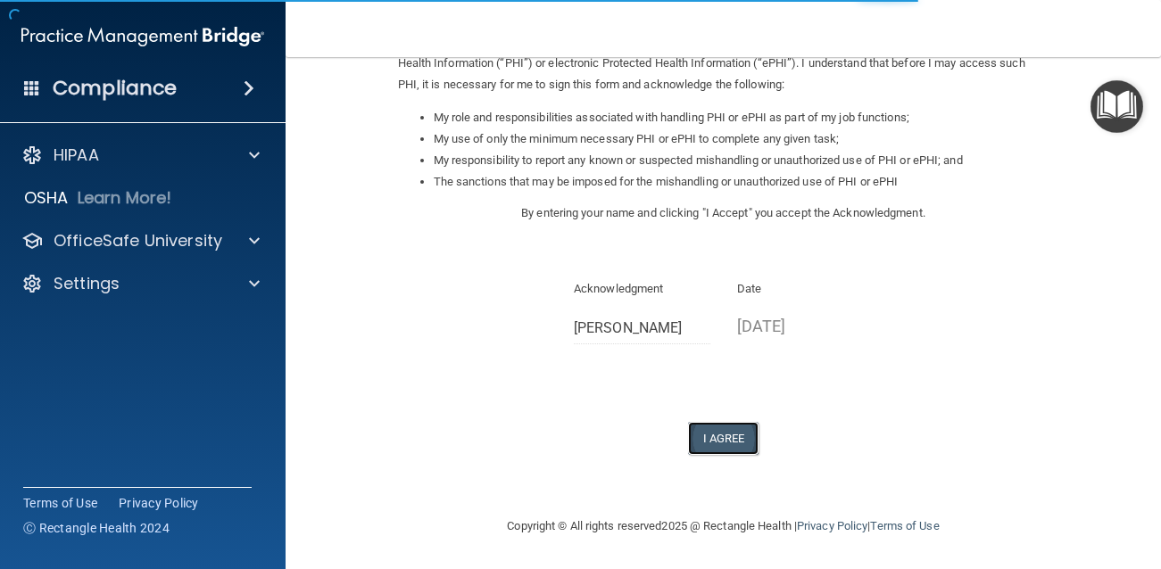
click at [740, 437] on button "I Agree" at bounding box center [723, 438] width 71 height 33
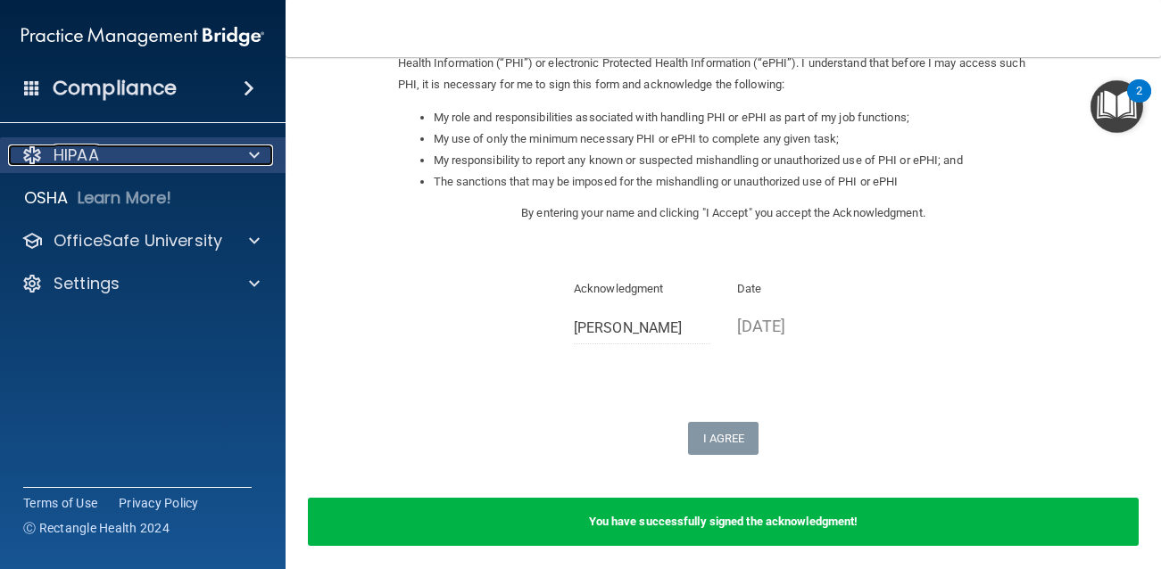
click at [103, 156] on div "HIPAA" at bounding box center [118, 155] width 221 height 21
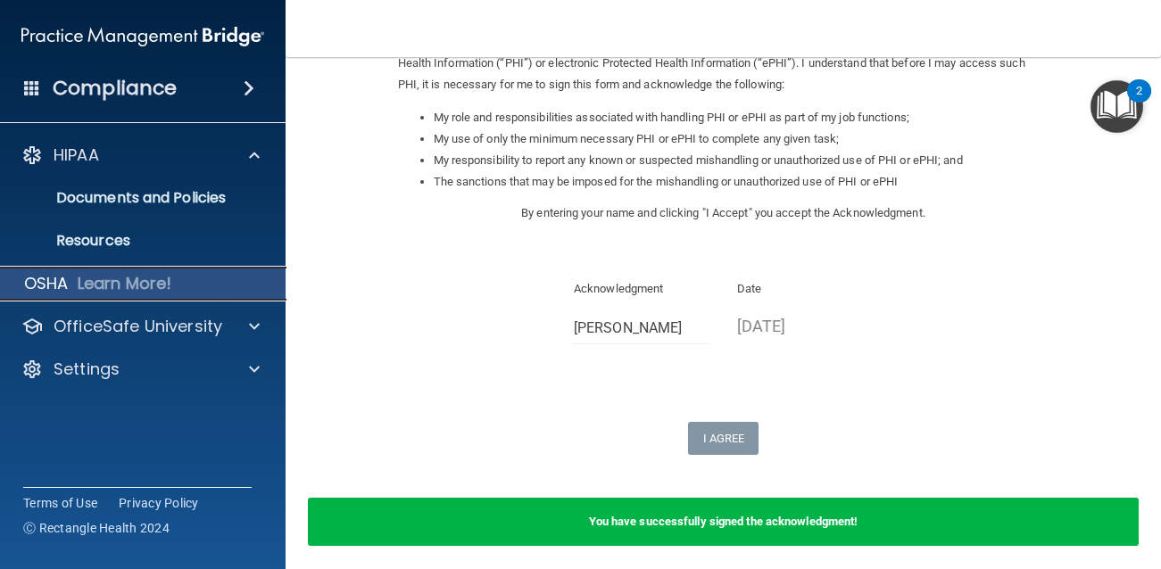
click at [106, 278] on p "Learn More!" at bounding box center [125, 283] width 95 height 21
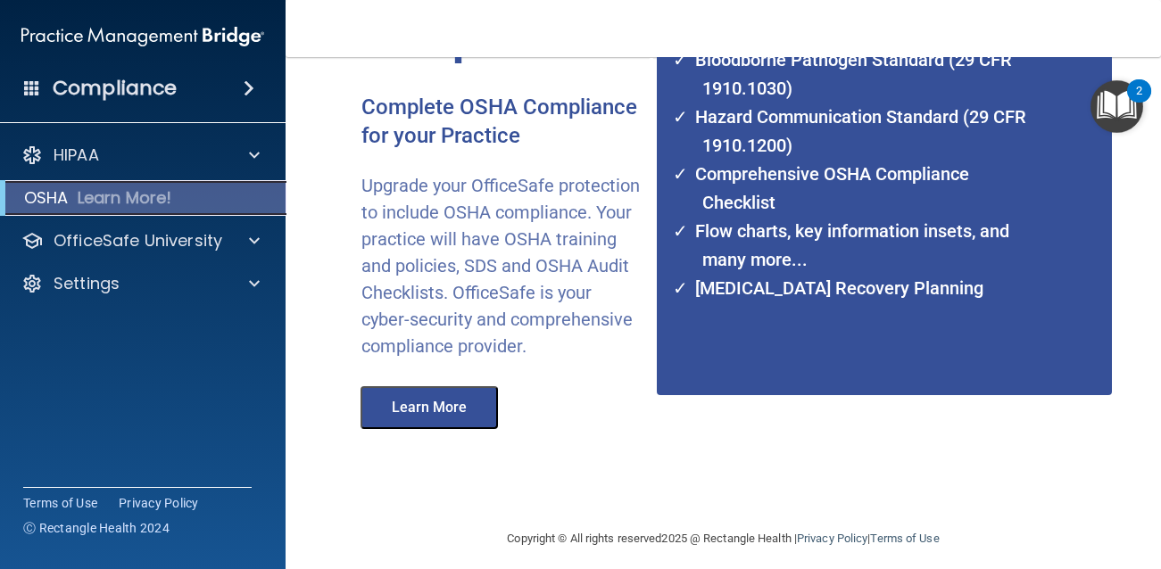
scroll to position [190, 0]
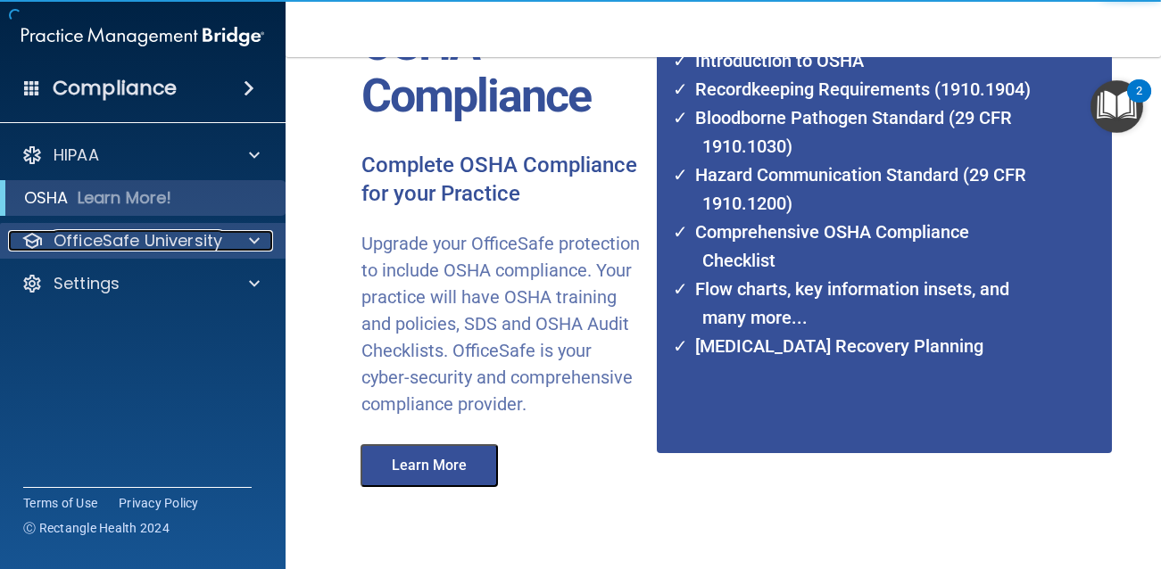
click at [106, 239] on p "OfficeSafe University" at bounding box center [138, 240] width 169 height 21
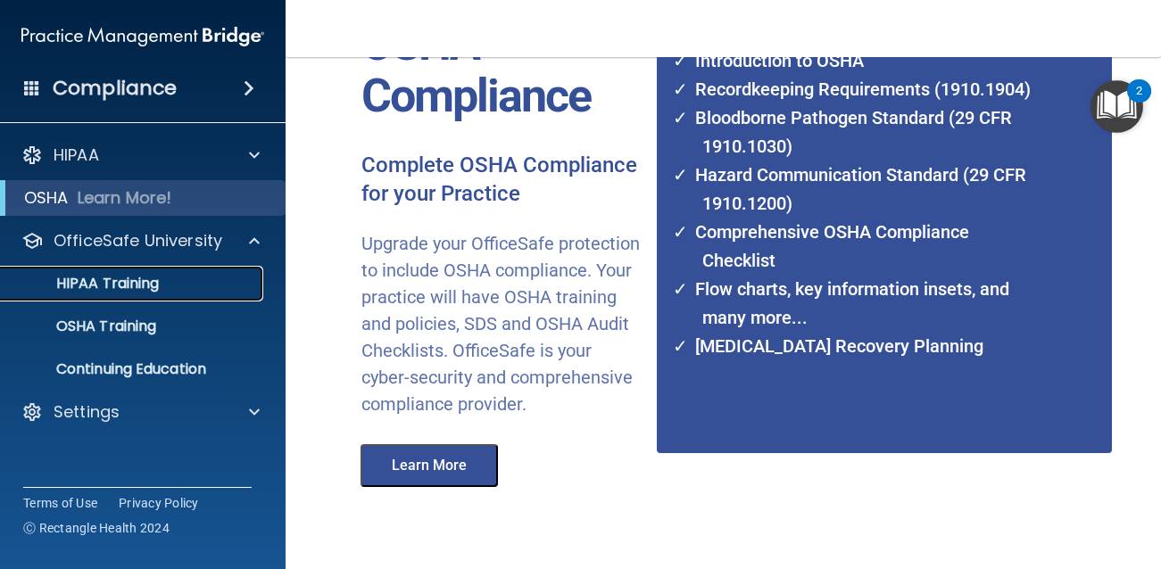
click at [128, 281] on p "HIPAA Training" at bounding box center [85, 284] width 147 height 18
